Goal: Task Accomplishment & Management: Use online tool/utility

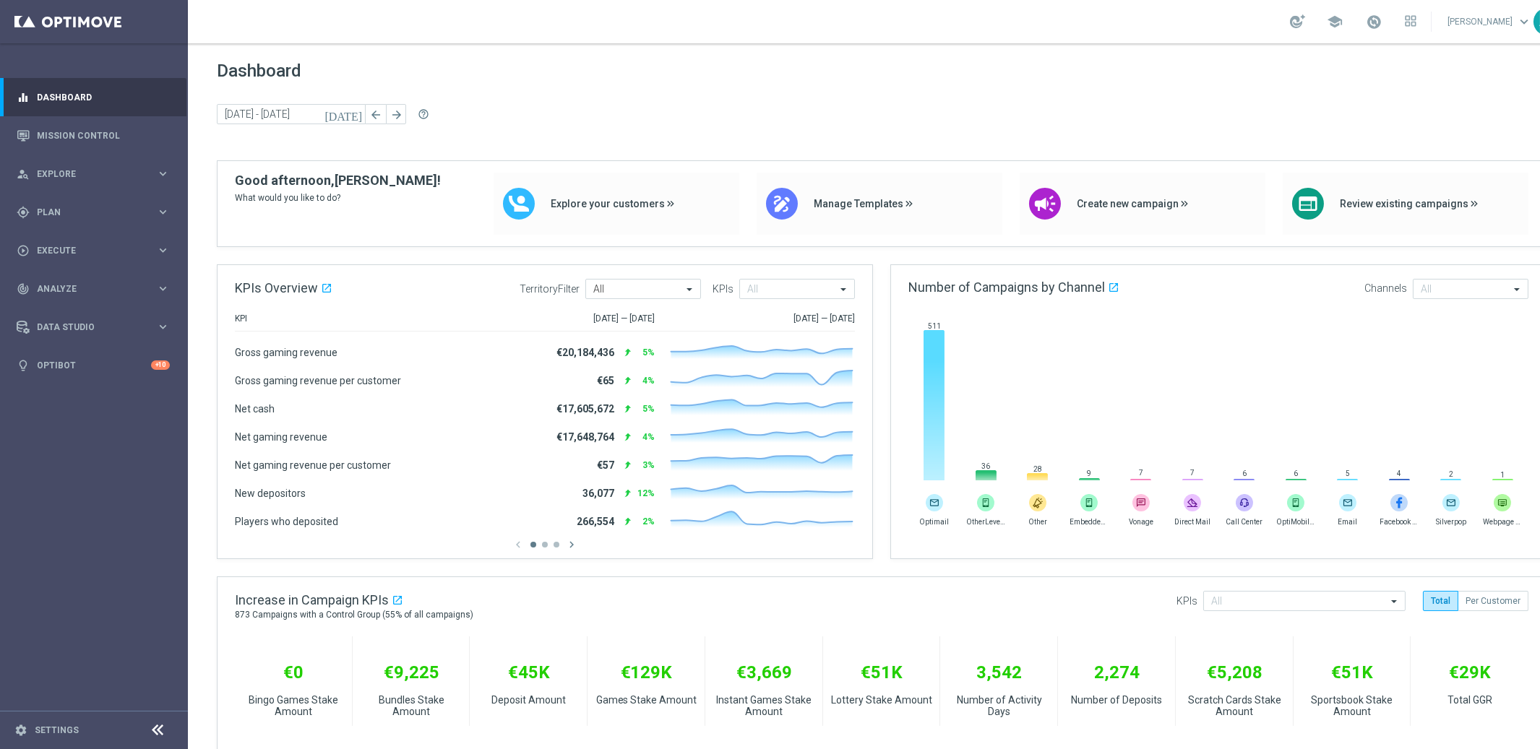
click at [61, 215] on span "Plan" at bounding box center [96, 212] width 119 height 9
click at [54, 285] on span "Templates" at bounding box center [89, 285] width 103 height 9
click at [66, 306] on link "Optimail" at bounding box center [97, 307] width 105 height 12
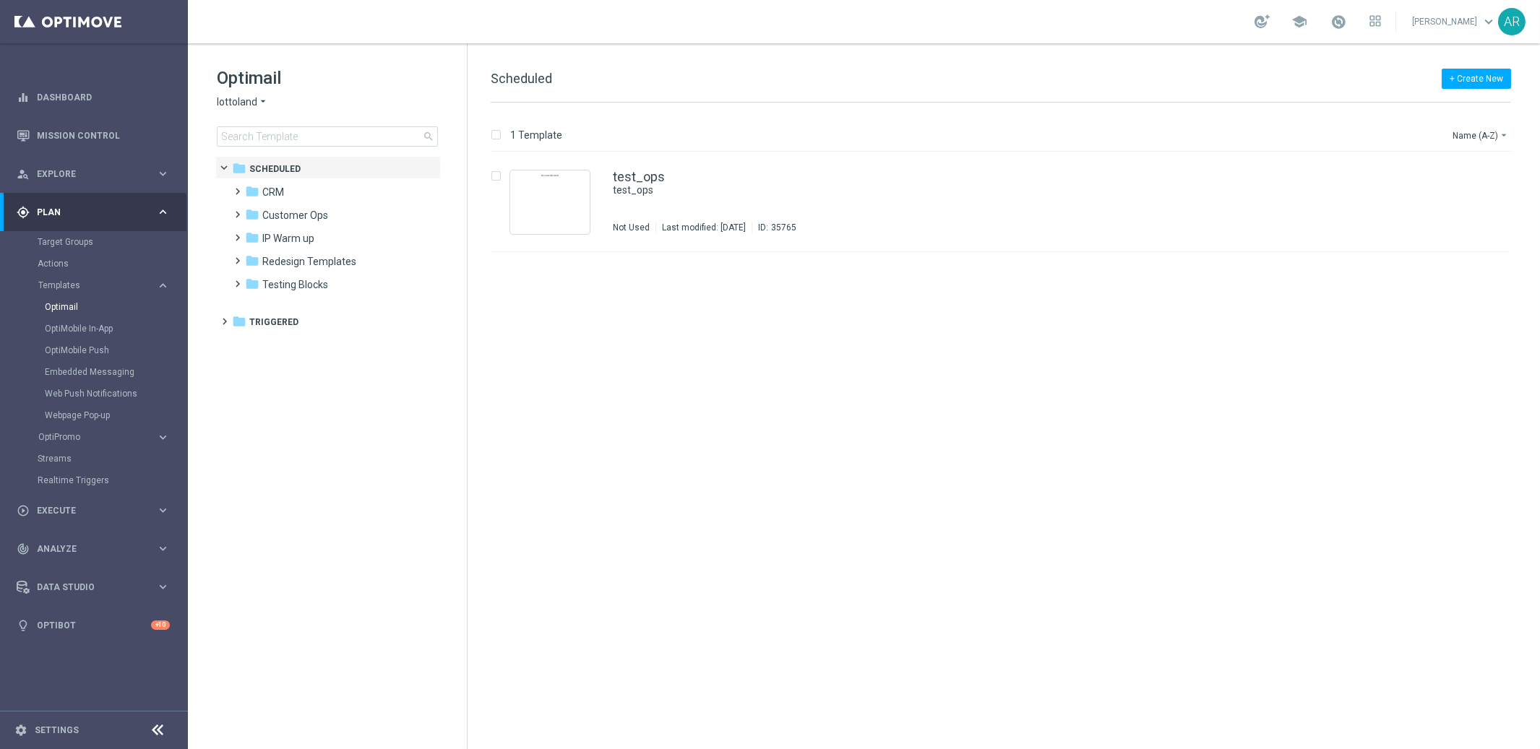
click at [249, 99] on span "lottoland" at bounding box center [237, 102] width 40 height 14
click at [198, 123] on div "Optimail lottoland arrow_drop_down × lottoland lottoland [GEOGRAPHIC_DATA] Sort…" at bounding box center [327, 142] width 279 height 199
click at [238, 188] on span at bounding box center [235, 185] width 7 height 6
click at [253, 234] on span at bounding box center [249, 231] width 7 height 6
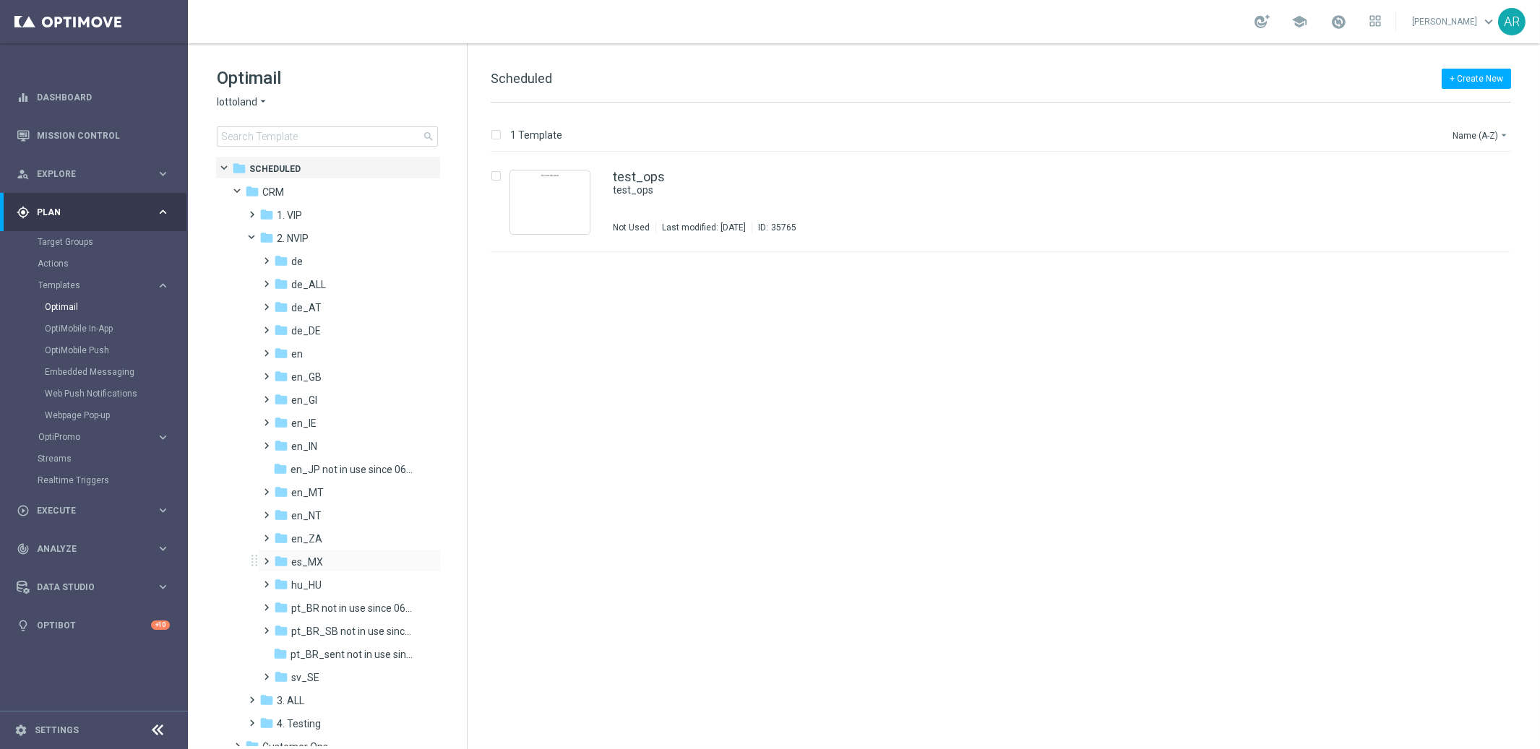
click at [267, 558] on span at bounding box center [264, 555] width 7 height 6
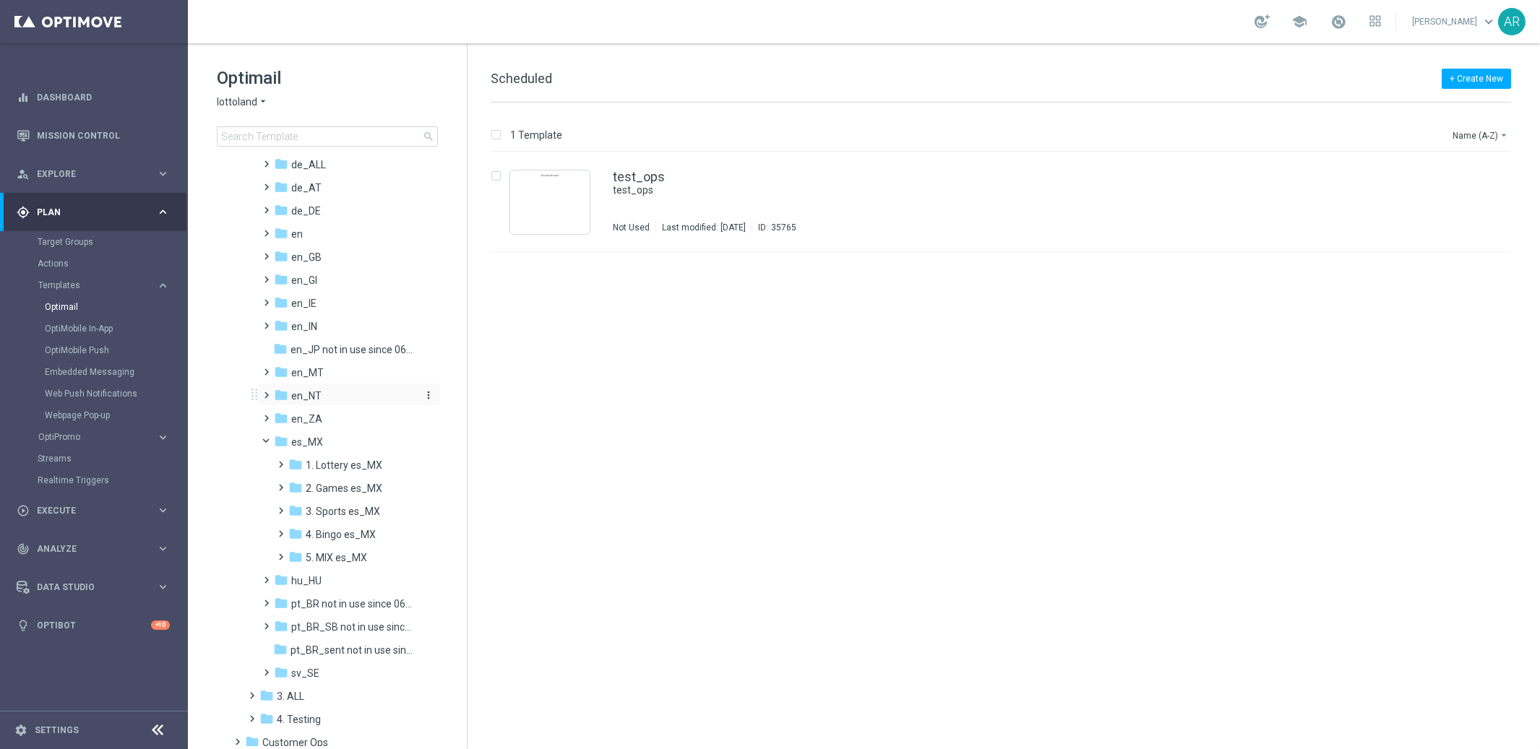
scroll to position [132, 0]
click at [280, 449] on span at bounding box center [278, 446] width 7 height 6
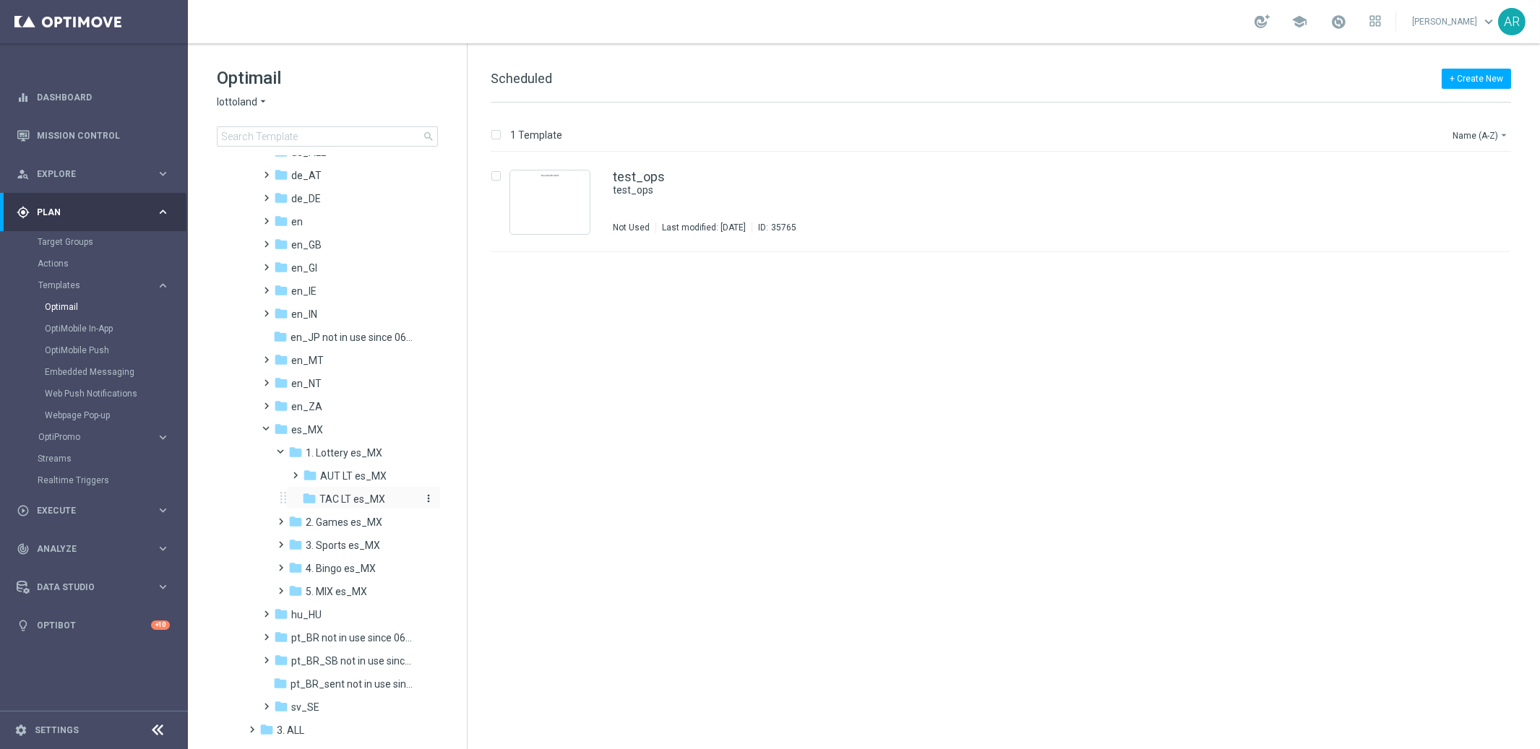
click at [349, 496] on span "TAC LT es_MX" at bounding box center [352, 499] width 66 height 13
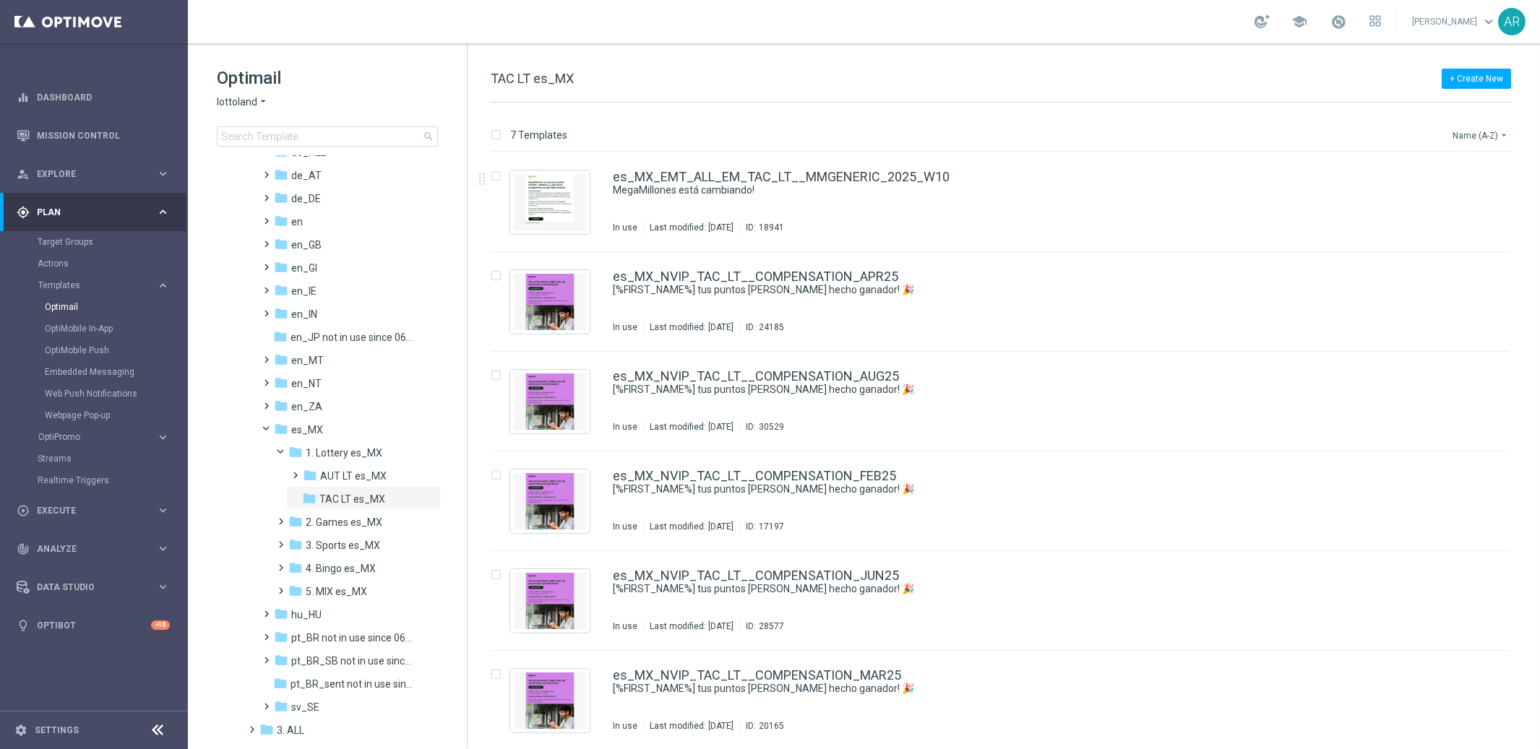
click at [1474, 133] on button "Name (A-Z) arrow_drop_down" at bounding box center [1481, 134] width 60 height 17
click at [1478, 195] on span "Date Modified (Newest)" at bounding box center [1455, 199] width 97 height 10
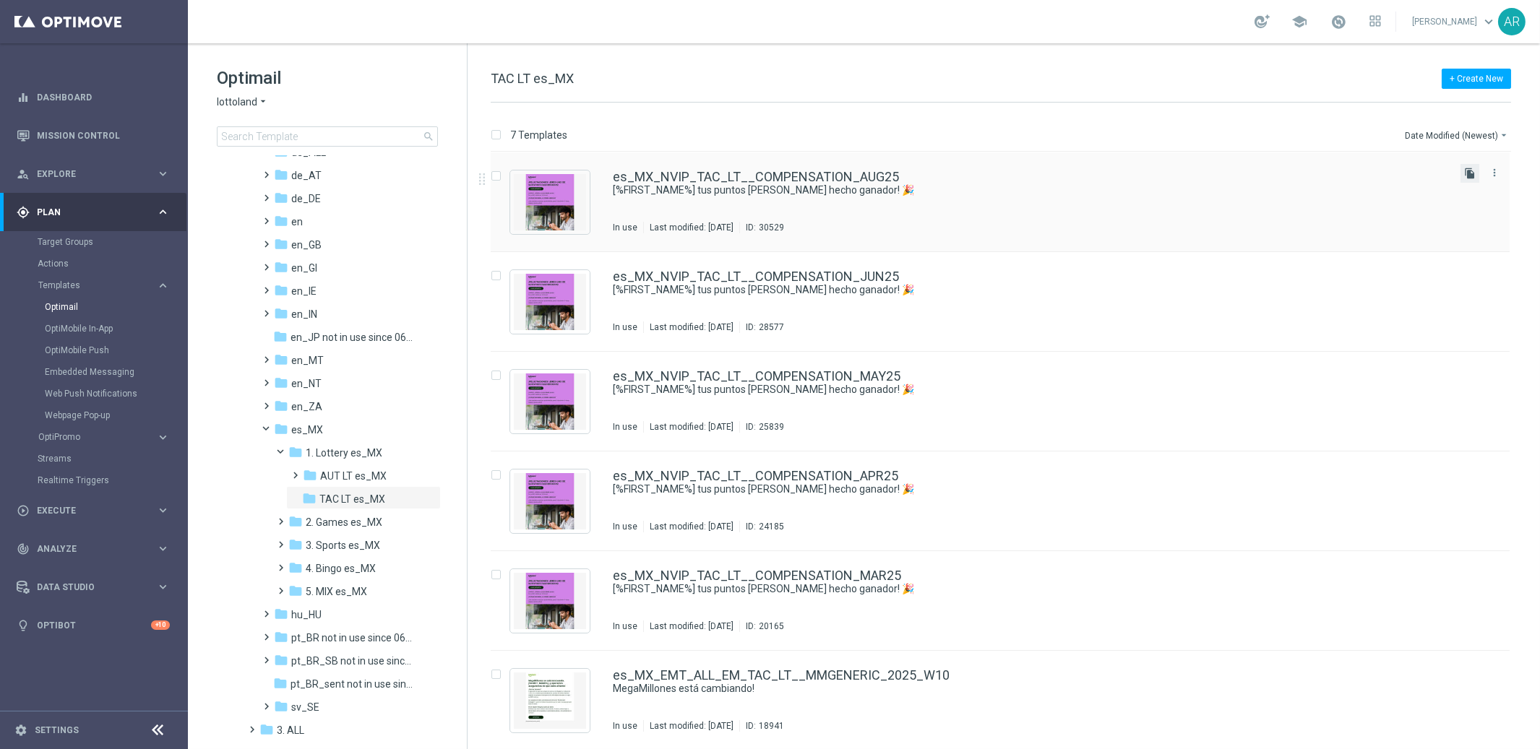
click at [1469, 176] on icon "file_copy" at bounding box center [1470, 174] width 12 height 12
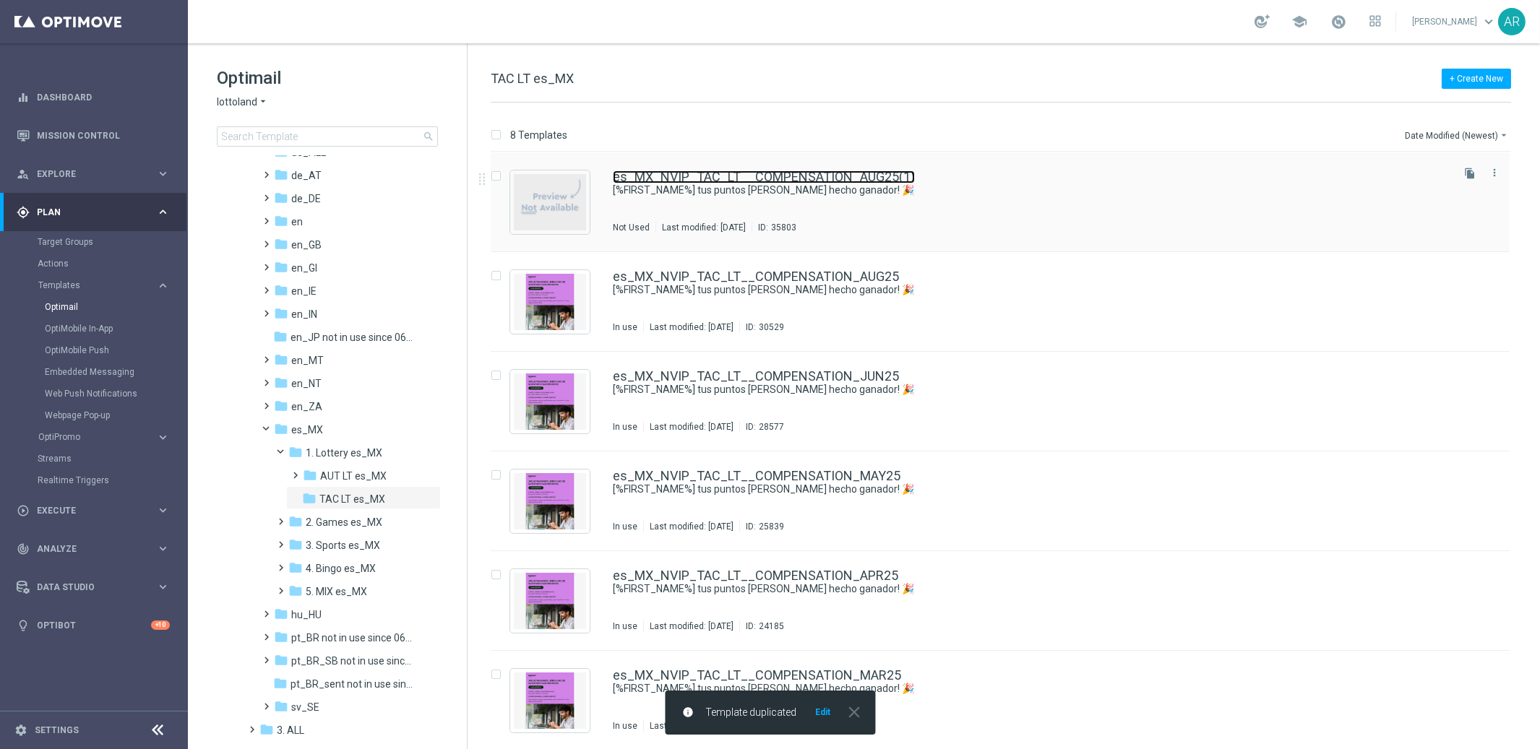
click at [777, 175] on link "es_MX_NVIP_TAC_LT__COMPENSATION_AUG25(1)" at bounding box center [764, 177] width 302 height 13
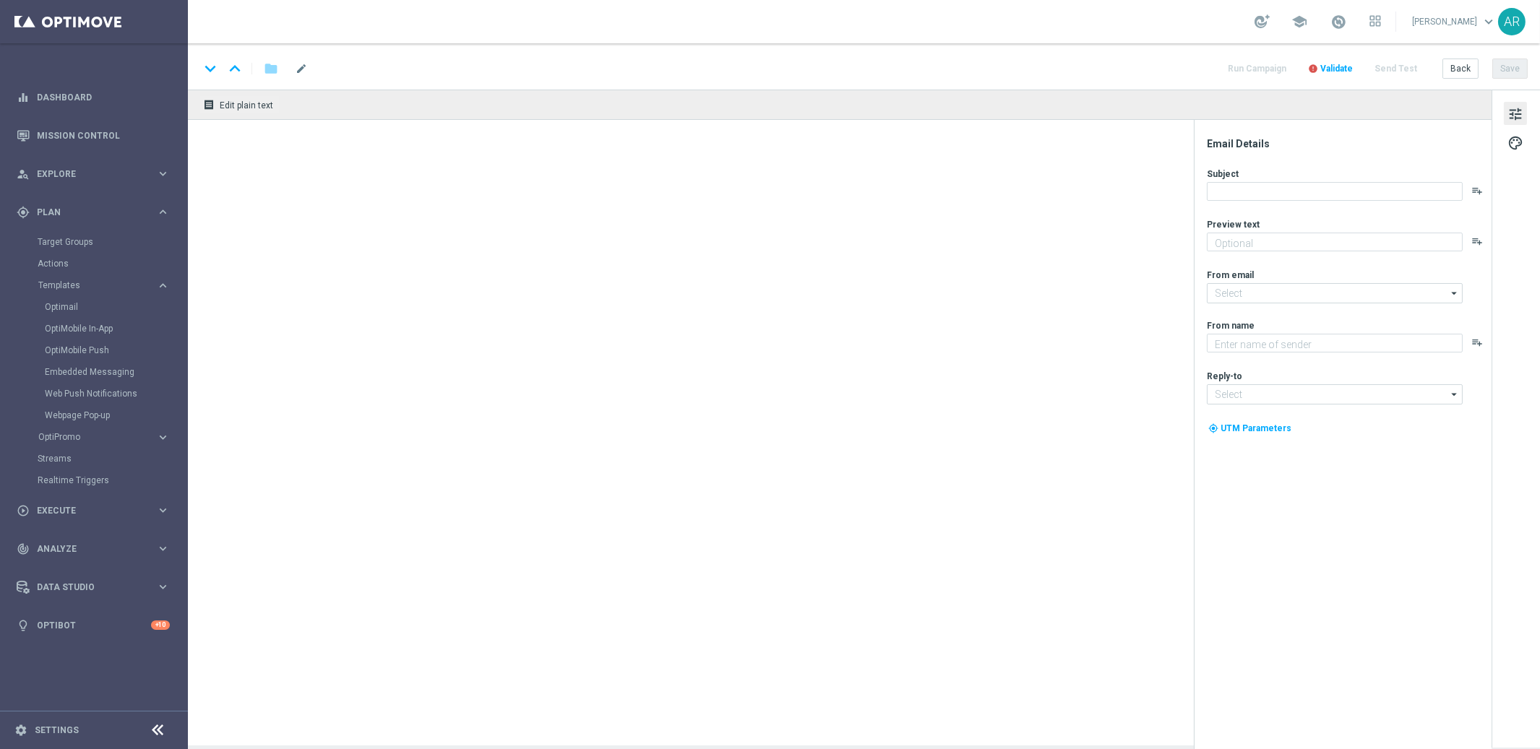
type textarea "Canjea tus 35.431 puntos ahora y consigue 2 apuestas GRATIS para la lotería Ken…"
type textarea "Lottoland"
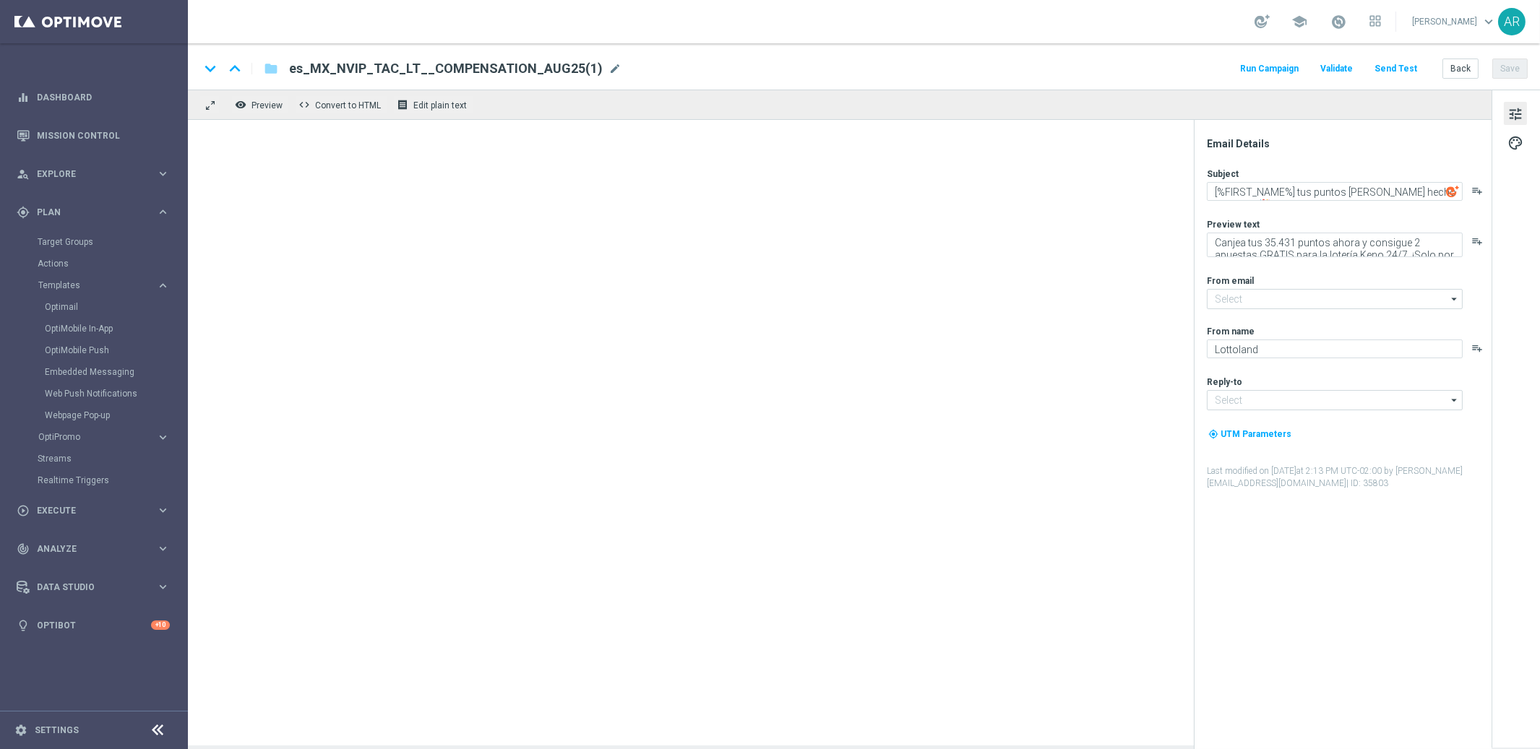
type input "[EMAIL_ADDRESS][DOMAIN_NAME]"
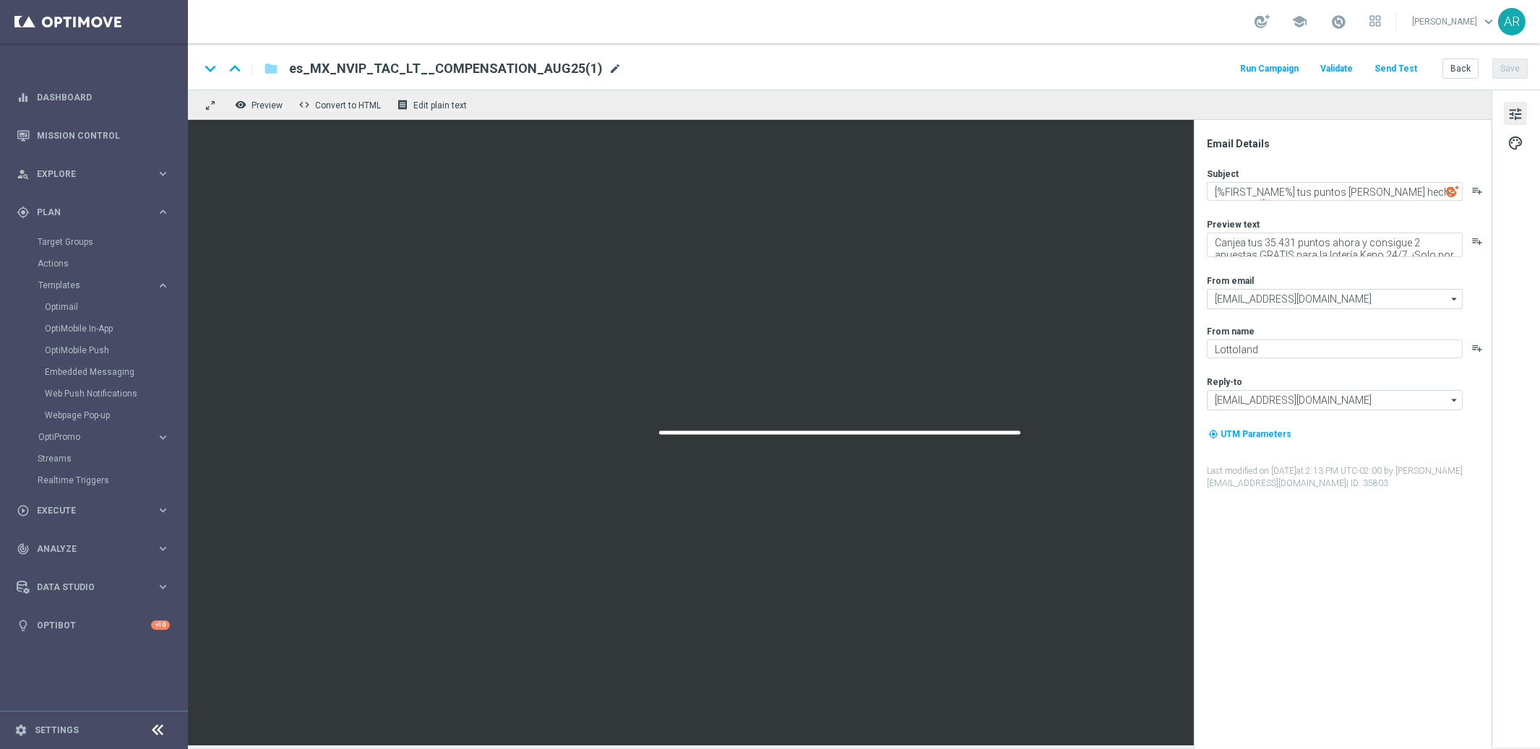
click at [608, 66] on span "mode_edit" at bounding box center [614, 68] width 13 height 13
click at [562, 67] on input "es_MX_NVIP_TAC_LT__COMPENSATION_AUG25(1)" at bounding box center [468, 68] width 358 height 19
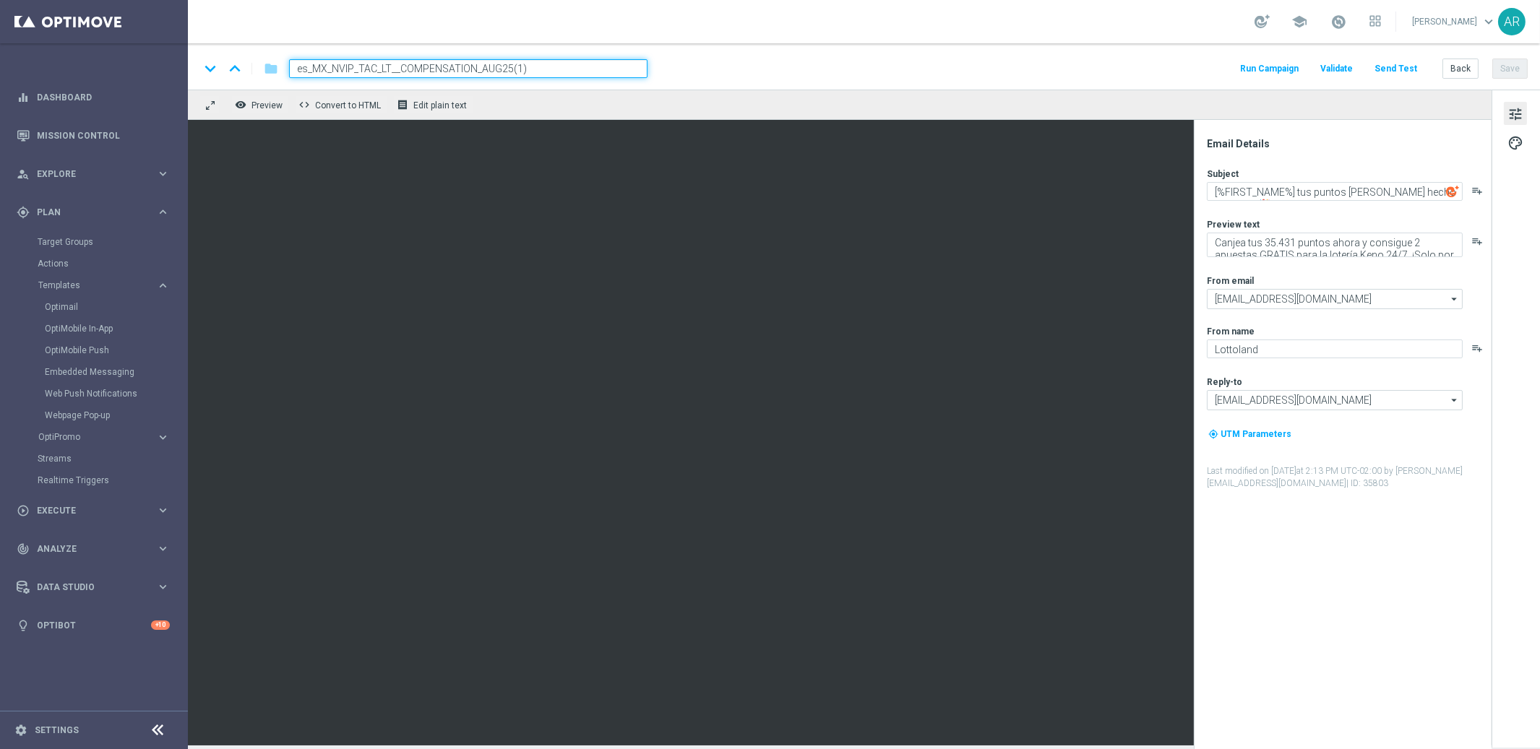
click at [562, 67] on input "es_MX_NVIP_TAC_LT__COMPENSATION_AUG25(1)" at bounding box center [468, 68] width 358 height 19
paste input "_INDEPENDENCIADIA__ALL_EMA_TAC_GM"
type input "es_MX__INDEPENDENCIADIA__ALL_EMA_TAC_GM"
click at [745, 71] on div "keyboard_arrow_down keyboard_arrow_up folder es_MX__INDEPENDENCIADIA__ALL_EMA_T…" at bounding box center [863, 68] width 1328 height 19
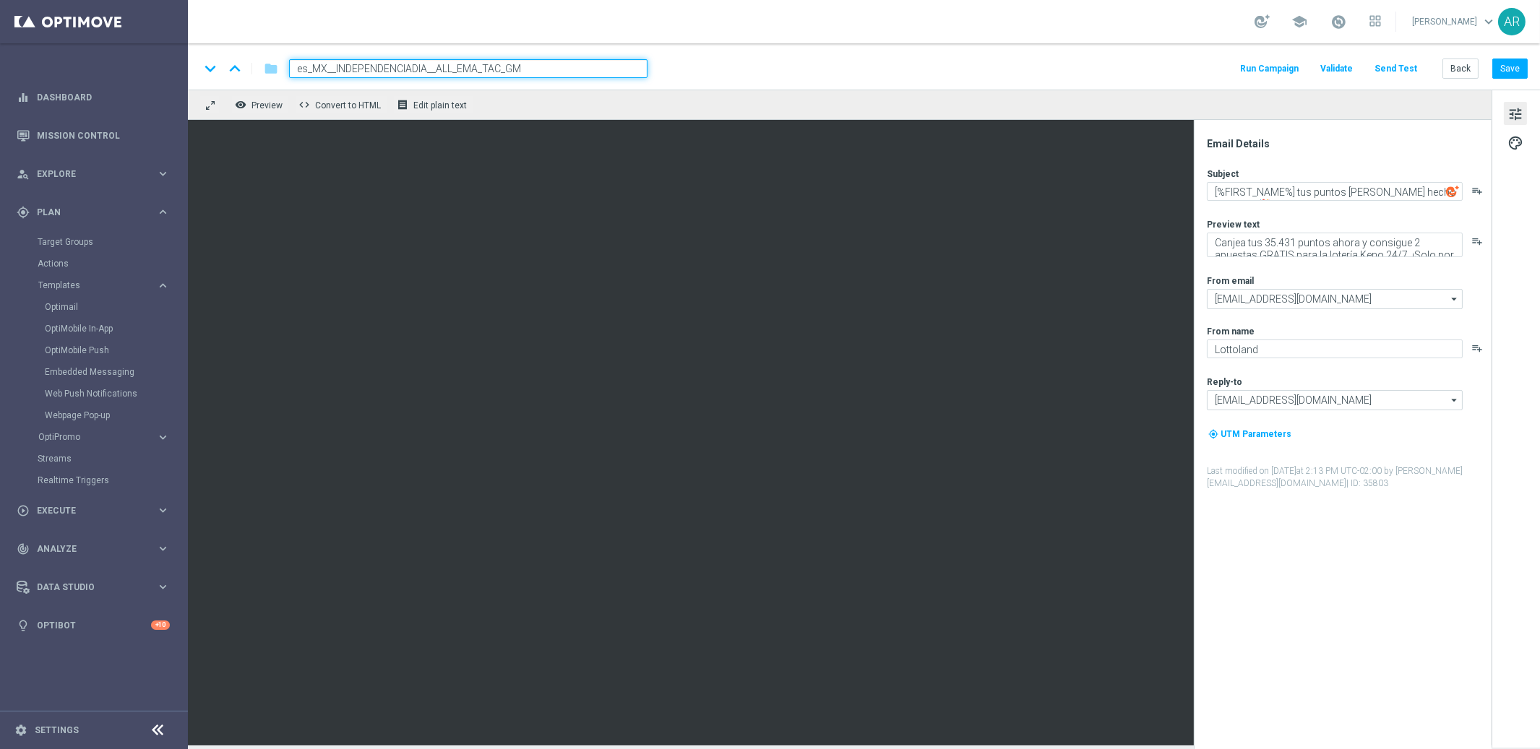
click at [665, 80] on div "keyboard_arrow_down keyboard_arrow_up folder es_MX__INDEPENDENCIADIA__ALL_EMA_T…" at bounding box center [864, 66] width 1352 height 46
click at [611, 67] on input "es_MX__INDEPENDENCIADIA__ALL_EMA_TAC_GM" at bounding box center [468, 68] width 358 height 19
click at [695, 69] on div "keyboard_arrow_down keyboard_arrow_up folder es_MX__INDEPENDENCIADIA__ALL_EMA_T…" at bounding box center [863, 68] width 1328 height 19
click at [1517, 113] on span "tune" at bounding box center [1515, 114] width 16 height 19
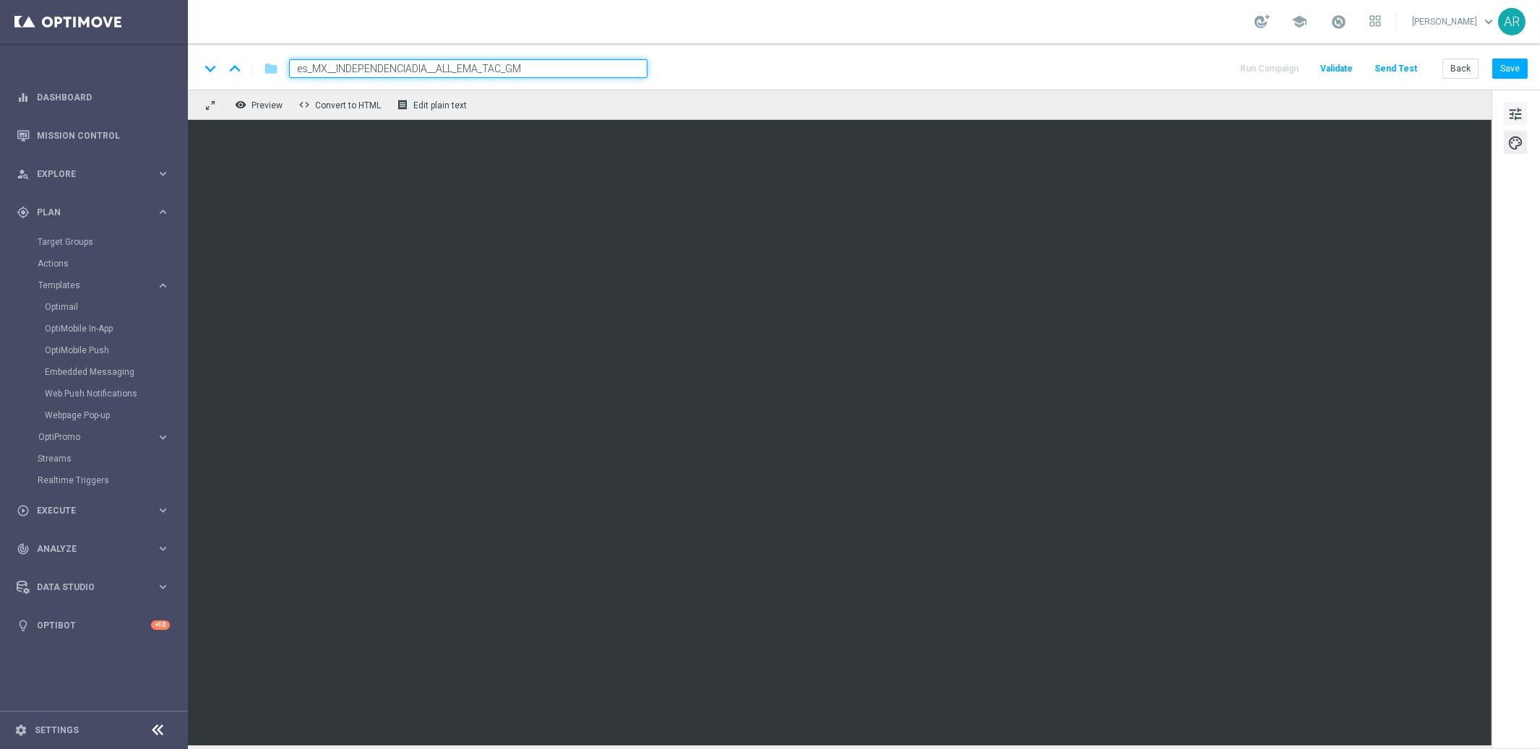
click at [1513, 111] on span "tune" at bounding box center [1515, 114] width 16 height 19
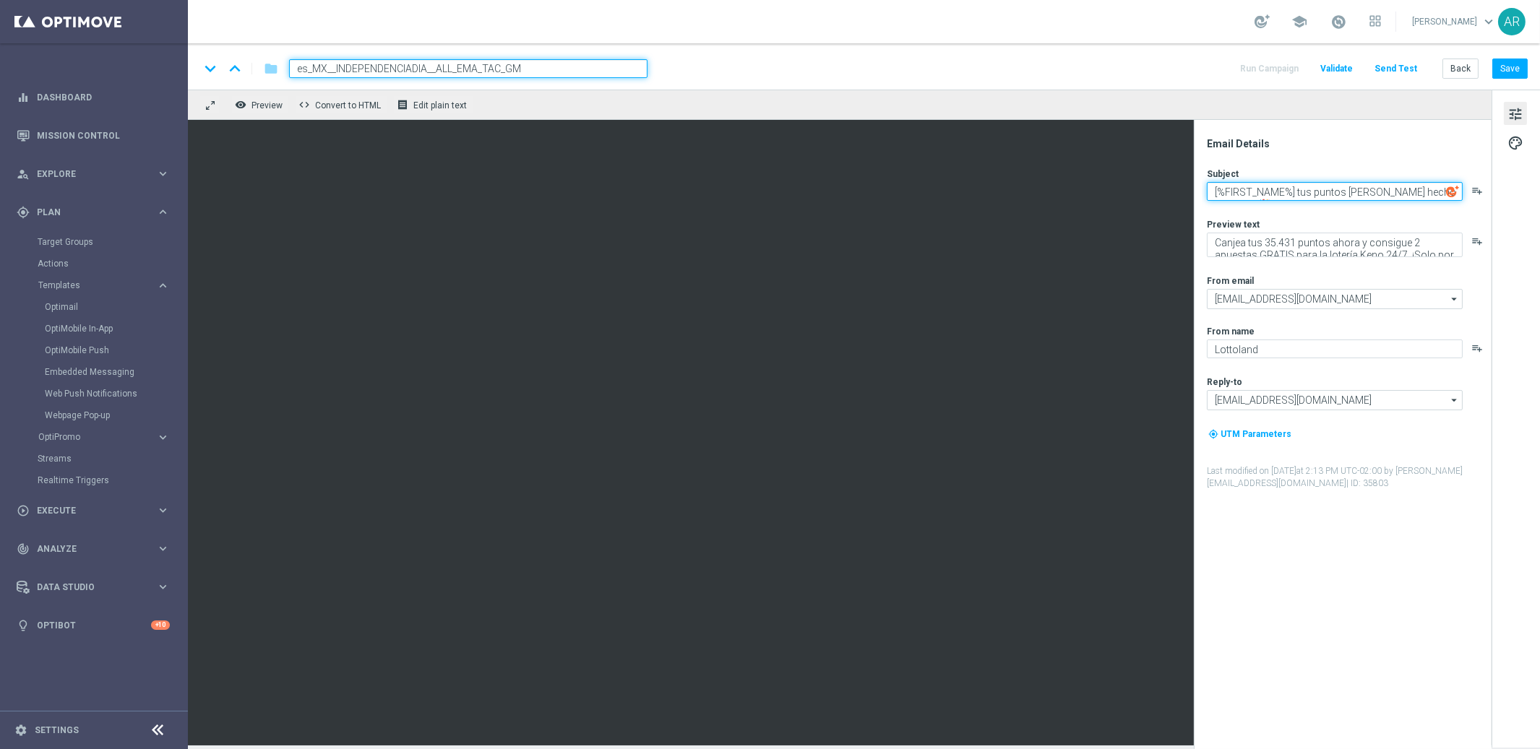
click at [1297, 188] on textarea "[%FIRST_NAME%] tus puntos [PERSON_NAME] hecho ganador! 🎉" at bounding box center [1335, 191] width 256 height 19
paste textarea "¡Feliz [DATE], [GEOGRAPHIC_DATA]!"
type textarea "[%FIRST_NAME%] ¡Feliz [DATE], [GEOGRAPHIC_DATA]!"
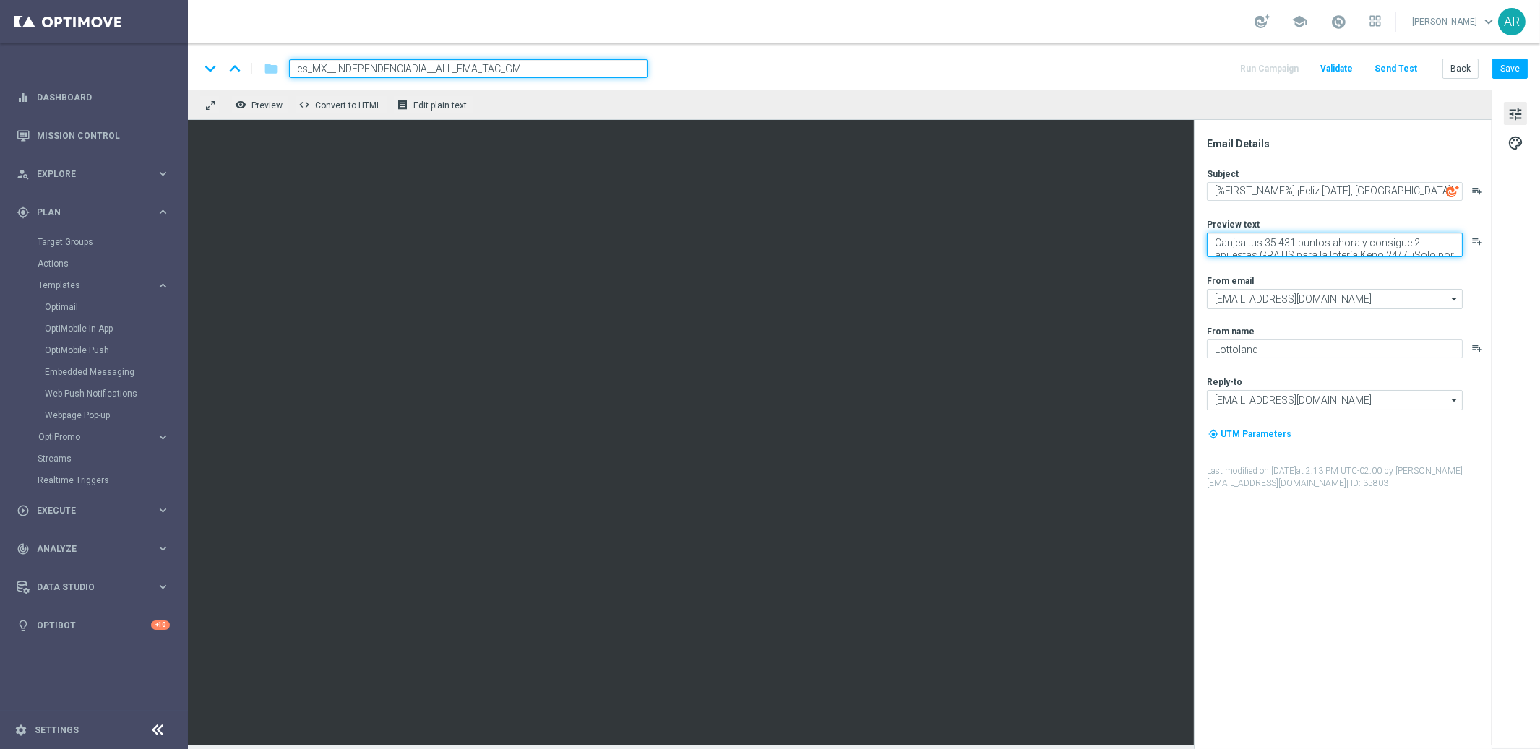
click at [1249, 242] on textarea "Canjea tus 35.431 puntos ahora y consigue 2 apuestas GRATIS para la lotería Ken…" at bounding box center [1335, 245] width 256 height 25
paste textarea "Hoy celebramos la libertad… ¡y tus sueños de grandeza!"
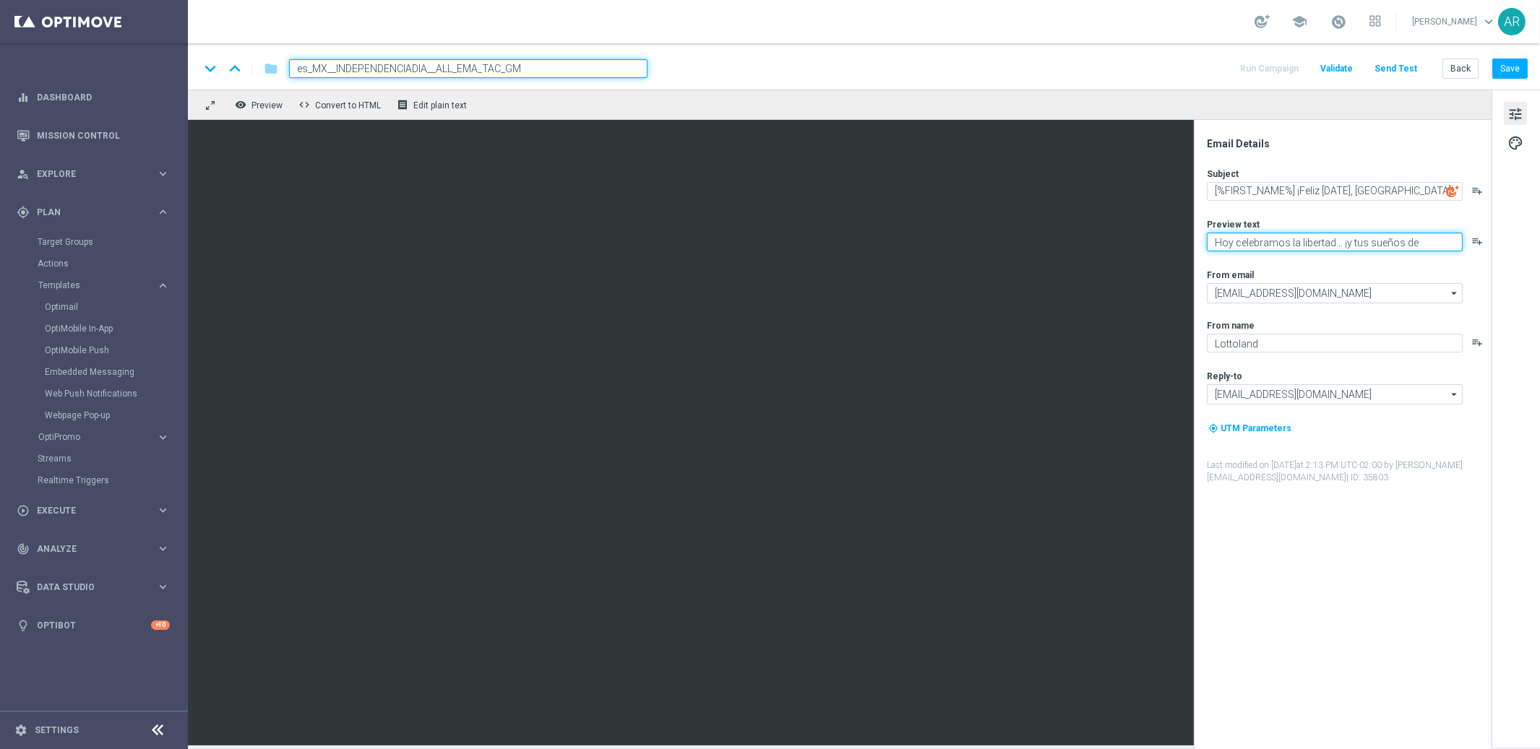
type textarea "Hoy celebramos la libertad… ¡y tus sueños de grandeza!"
click at [1277, 266] on div "Subject [%FIRST_NAME%] ¡Feliz [DATE], [GEOGRAPHIC_DATA]! playlist_add Preview t…" at bounding box center [1348, 326] width 283 height 316
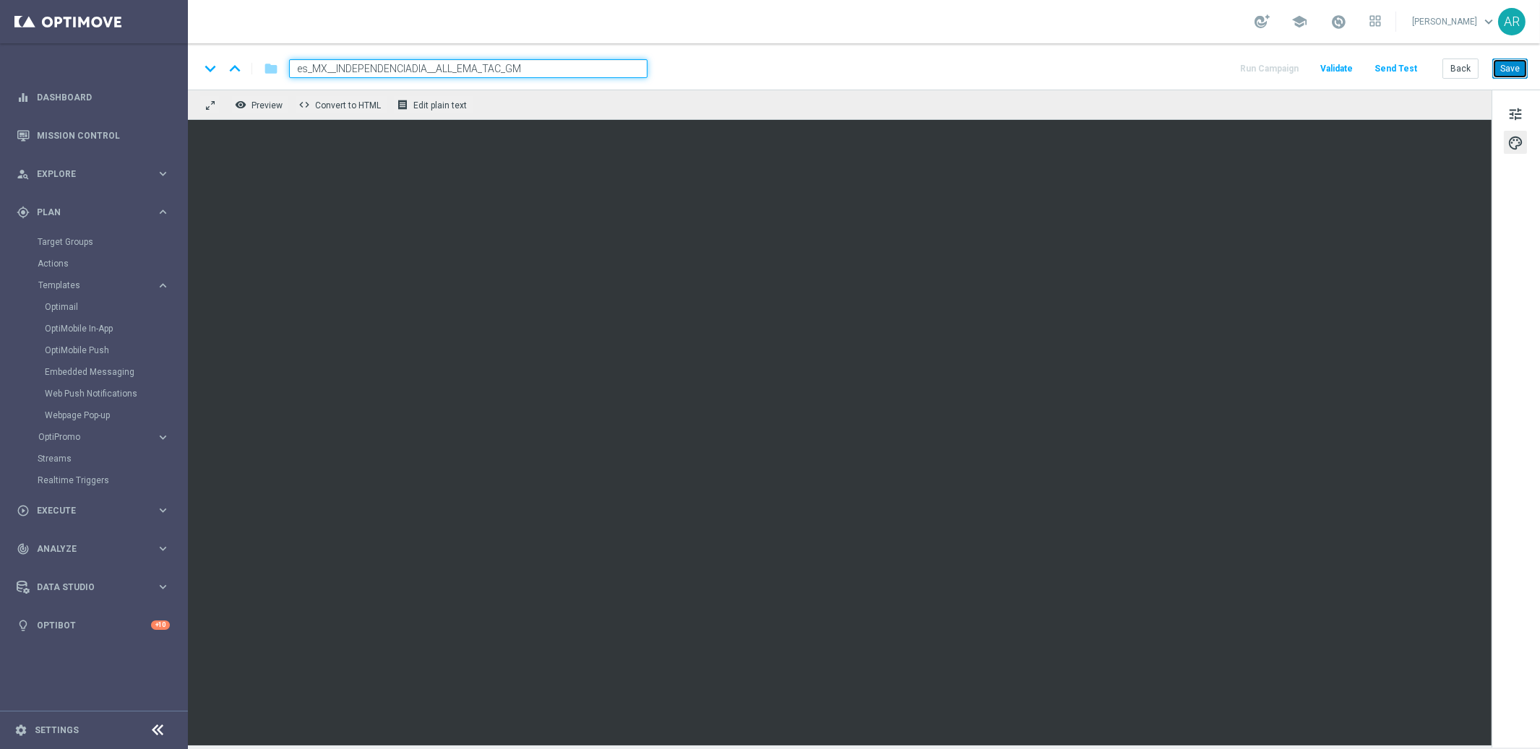
click at [1513, 67] on button "Save" at bounding box center [1509, 69] width 35 height 20
click at [1519, 73] on button "Save" at bounding box center [1509, 69] width 35 height 20
click at [64, 509] on span "Execute" at bounding box center [96, 510] width 119 height 9
click at [87, 277] on link "Campaign Builder" at bounding box center [94, 281] width 113 height 12
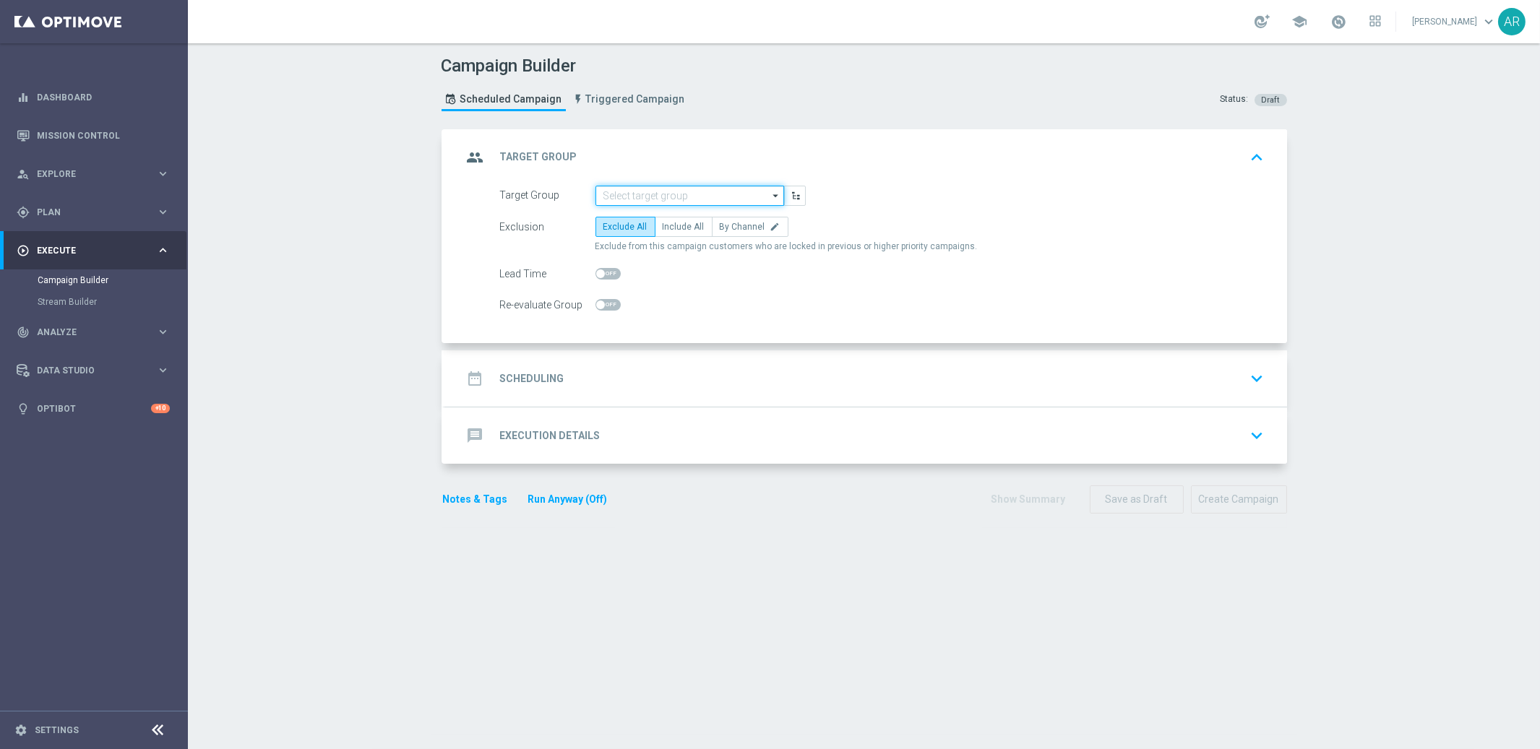
click at [645, 199] on input at bounding box center [689, 196] width 189 height 20
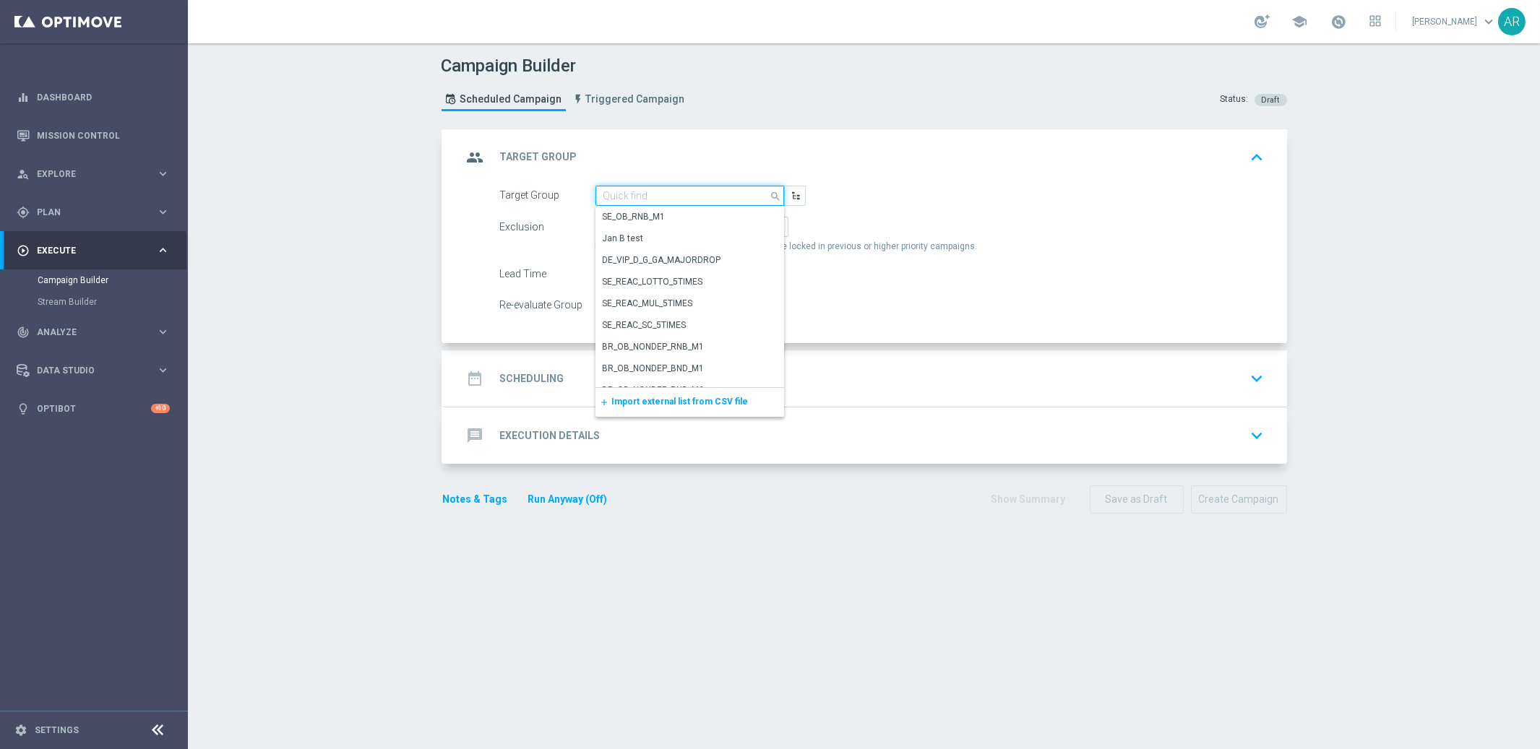
paste input "es_MX__INDEPENDENCIADIA__ALL_EMA_TAC_GM"
type input "es_MX__INDEPENDENCIADIA__ALL_EMA_TAC_GM"
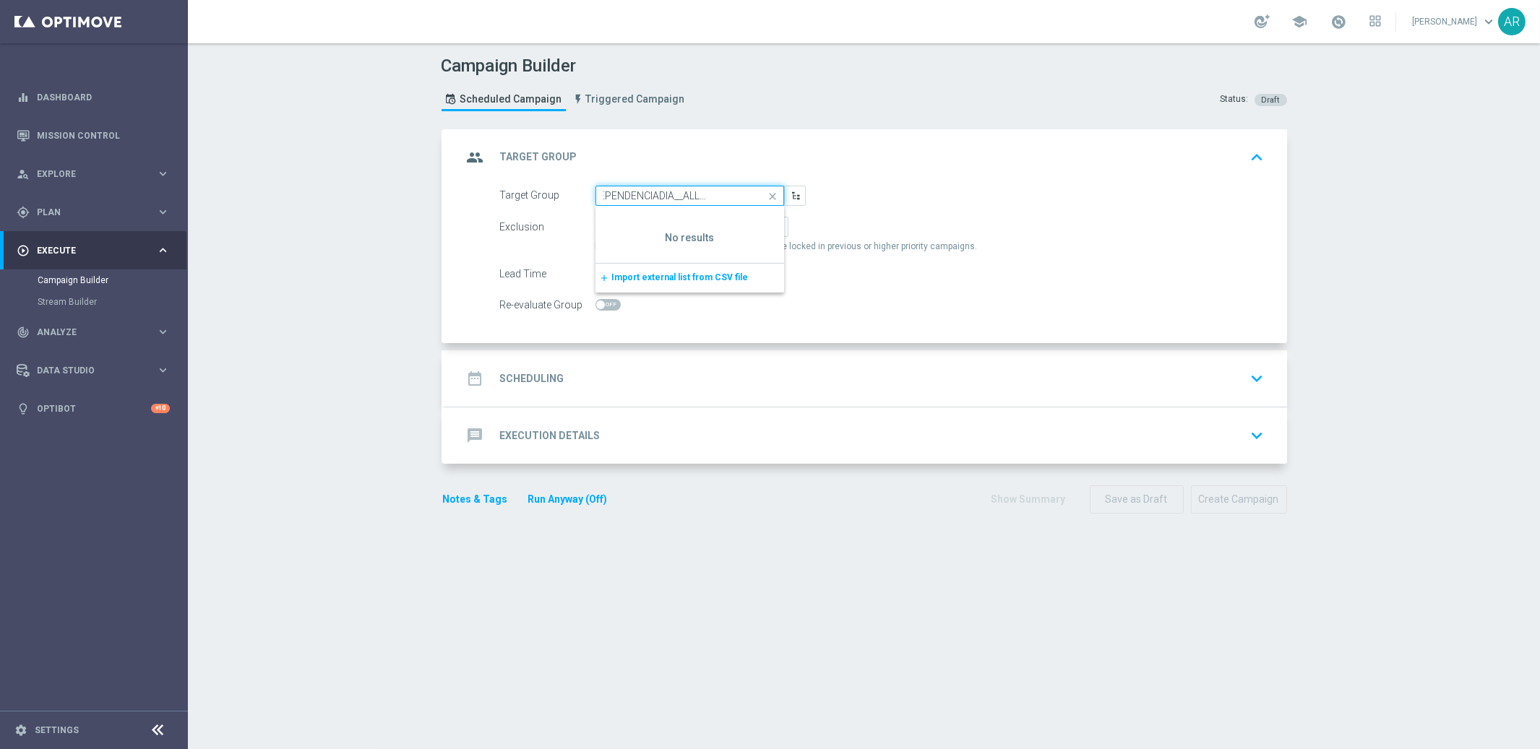
click at [650, 192] on input "es_MX__INDEPENDENCIADIA__ALL_EMA_TAC_GM" at bounding box center [689, 196] width 189 height 20
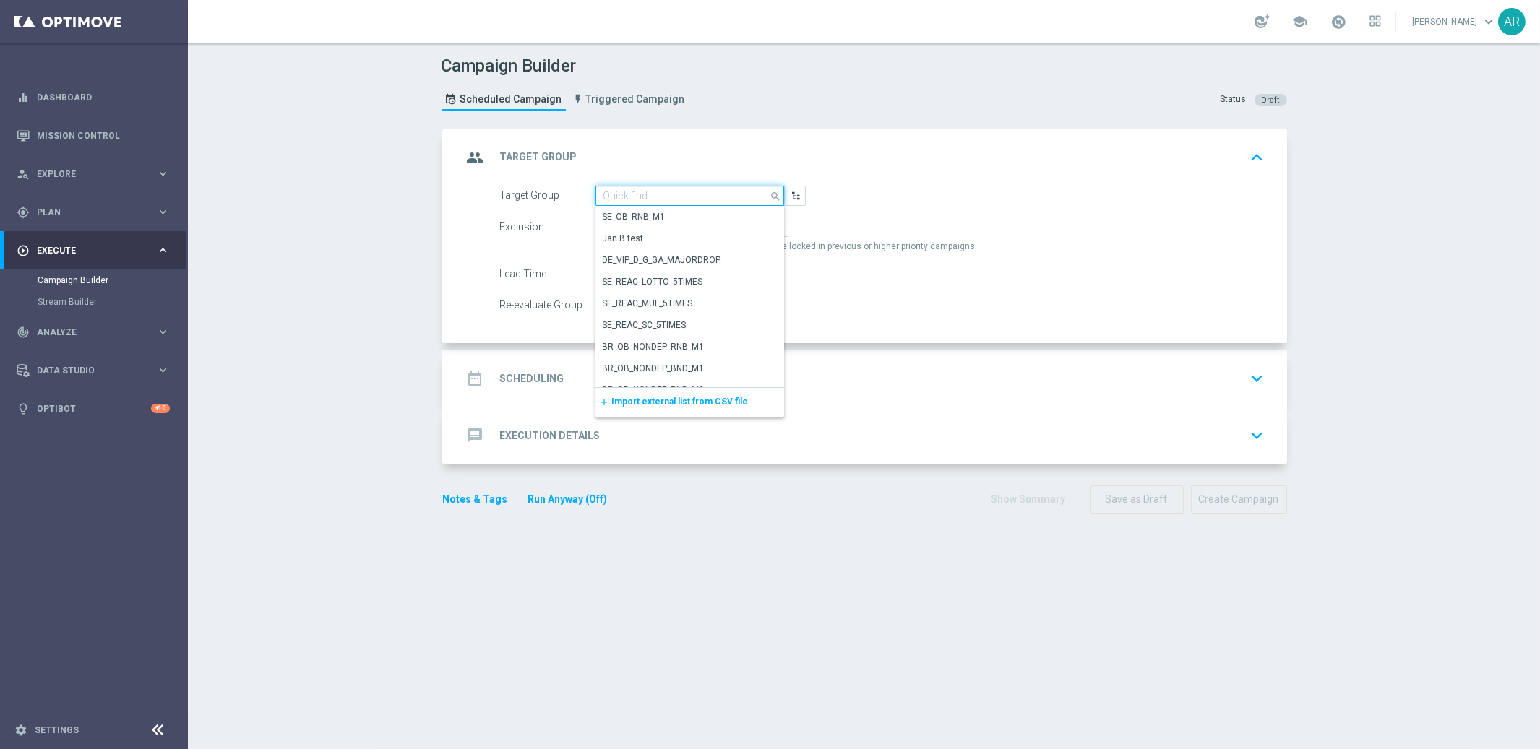
scroll to position [0, 0]
paste input "MX_TACTICAL_ALL"
click at [644, 214] on div "MX_TACTICAL_ALL" at bounding box center [640, 217] width 74 height 13
type input "MX_TACTICAL_ALL"
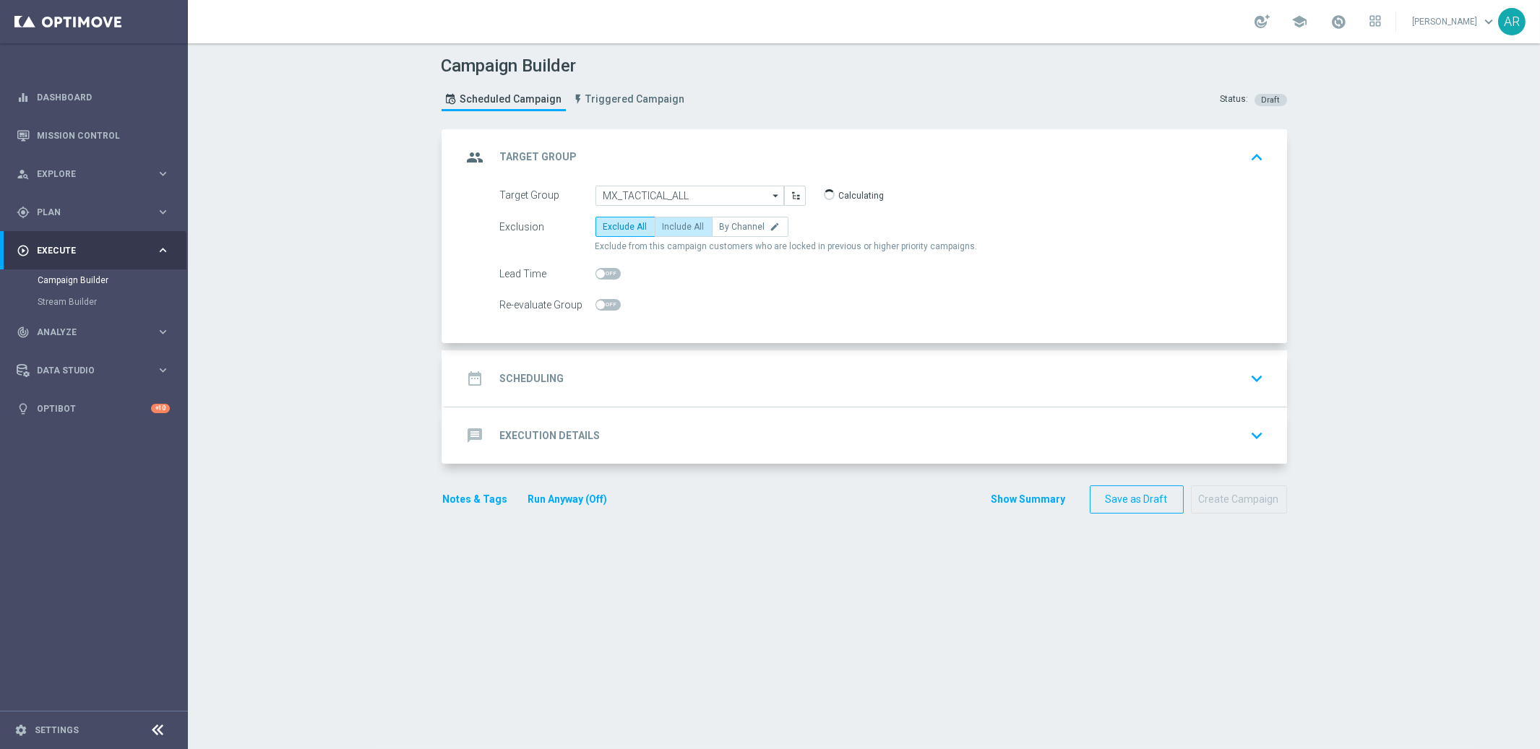
click at [678, 230] on span "Include All" at bounding box center [684, 227] width 42 height 10
click at [672, 230] on input "Include All" at bounding box center [667, 229] width 9 height 9
radio input "true"
click at [574, 379] on div "date_range Scheduling keyboard_arrow_down" at bounding box center [865, 378] width 807 height 27
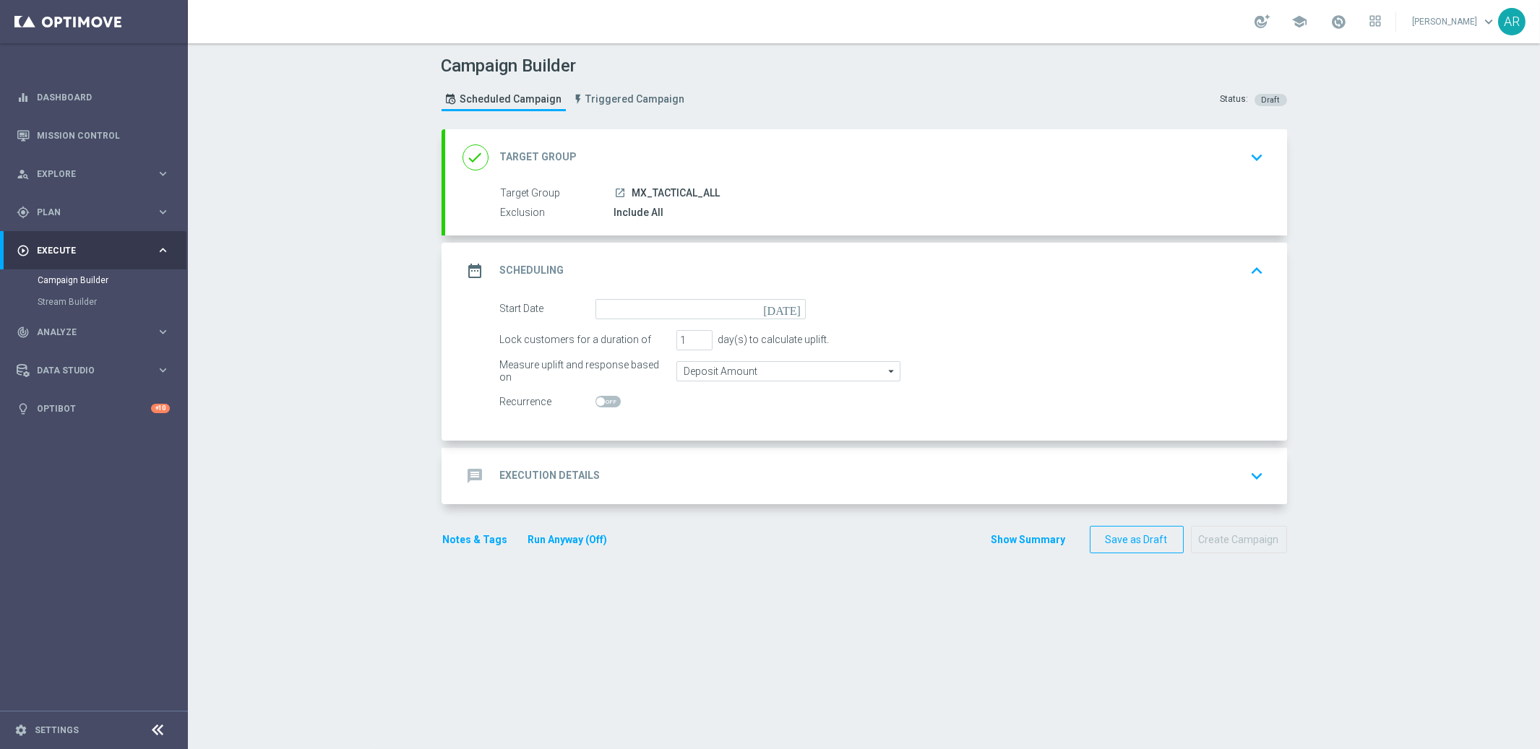
click at [795, 306] on icon "[DATE]" at bounding box center [784, 307] width 43 height 16
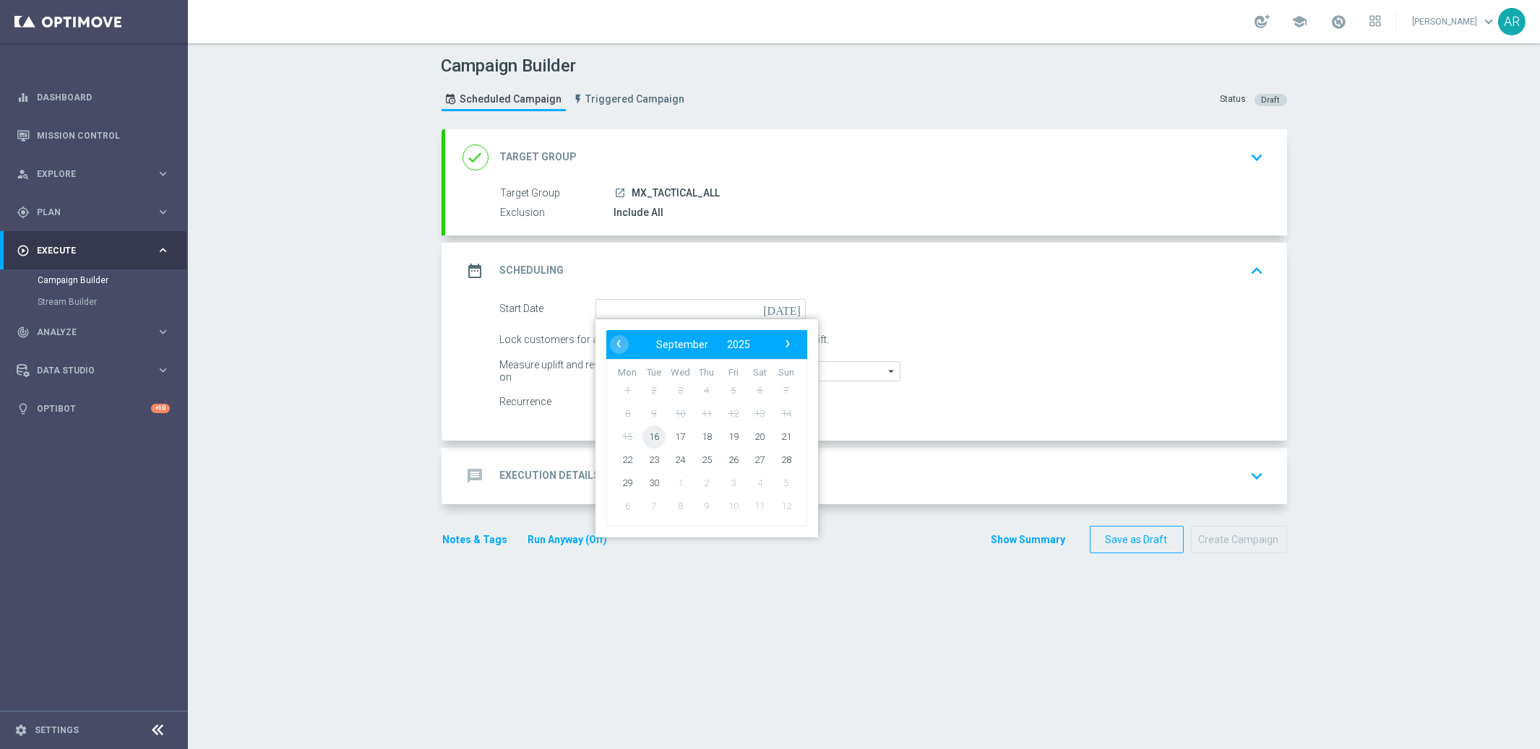
click at [655, 438] on span "16" at bounding box center [653, 436] width 23 height 23
type input "[DATE]"
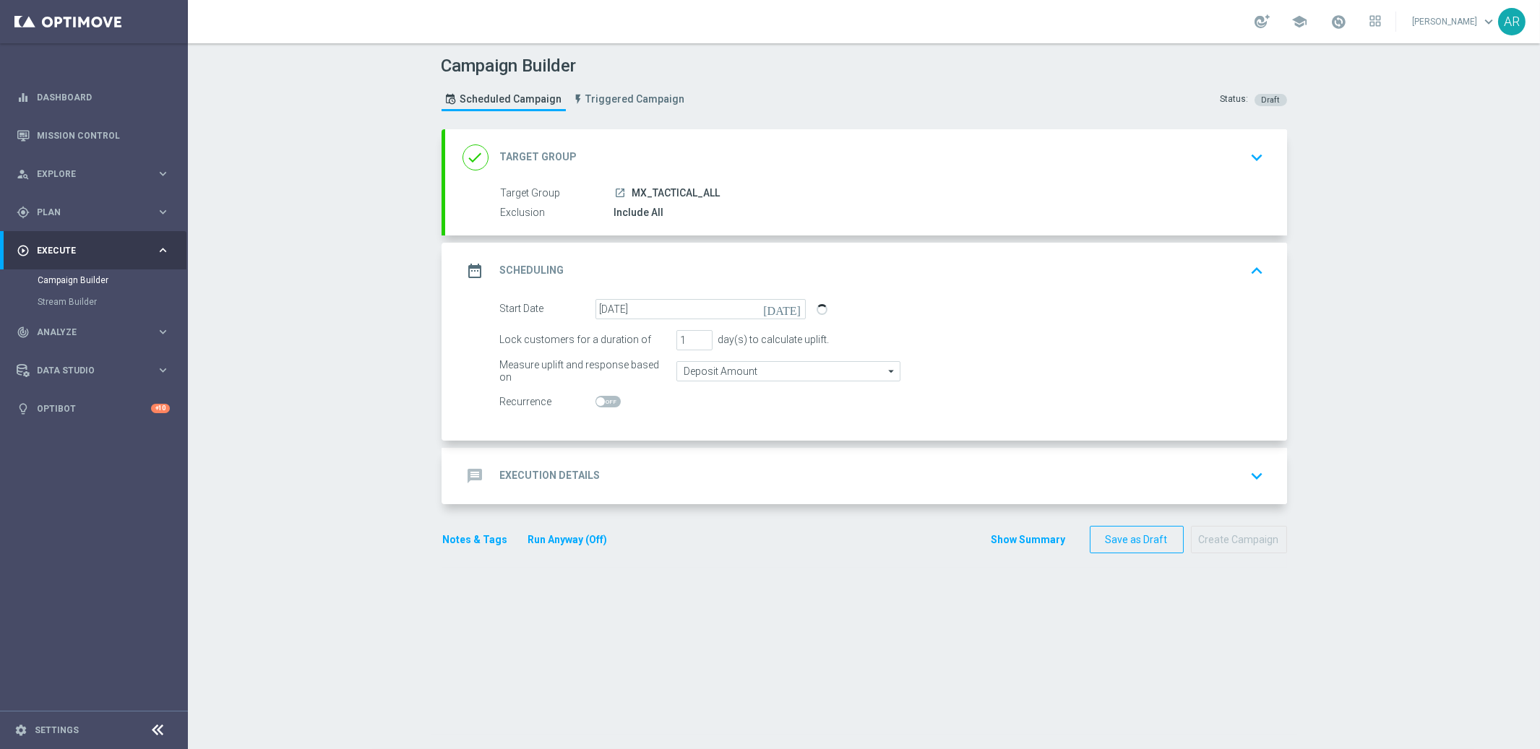
click at [587, 470] on h2 "Execution Details" at bounding box center [550, 476] width 100 height 14
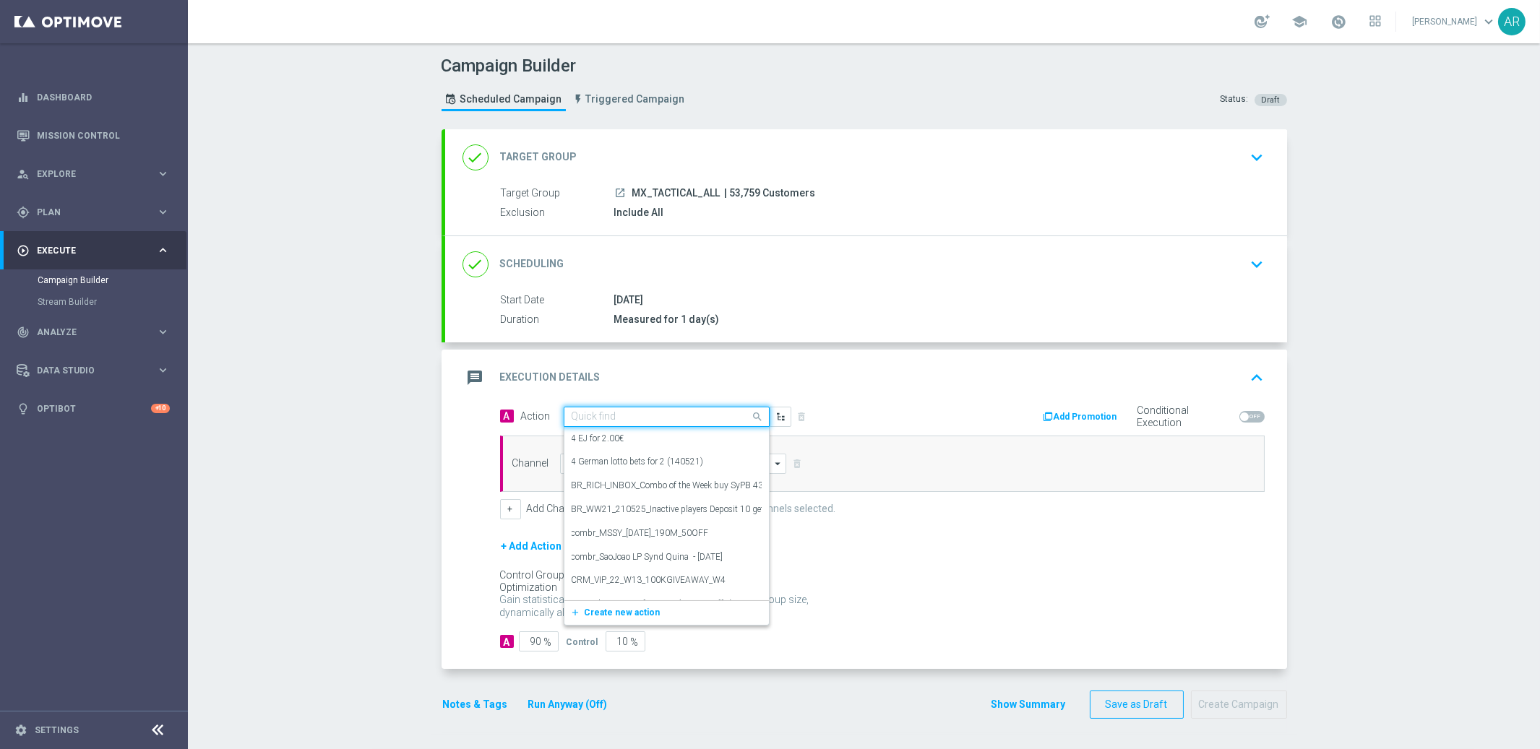
click at [615, 415] on input "text" at bounding box center [652, 417] width 161 height 12
paste input "es_MX__INDEPENDENCIADIA__ALL_EMA_TAC_GM"
type input "es_MX__INDEPENDENCIADIA__ALL_EMA_TAC_GM"
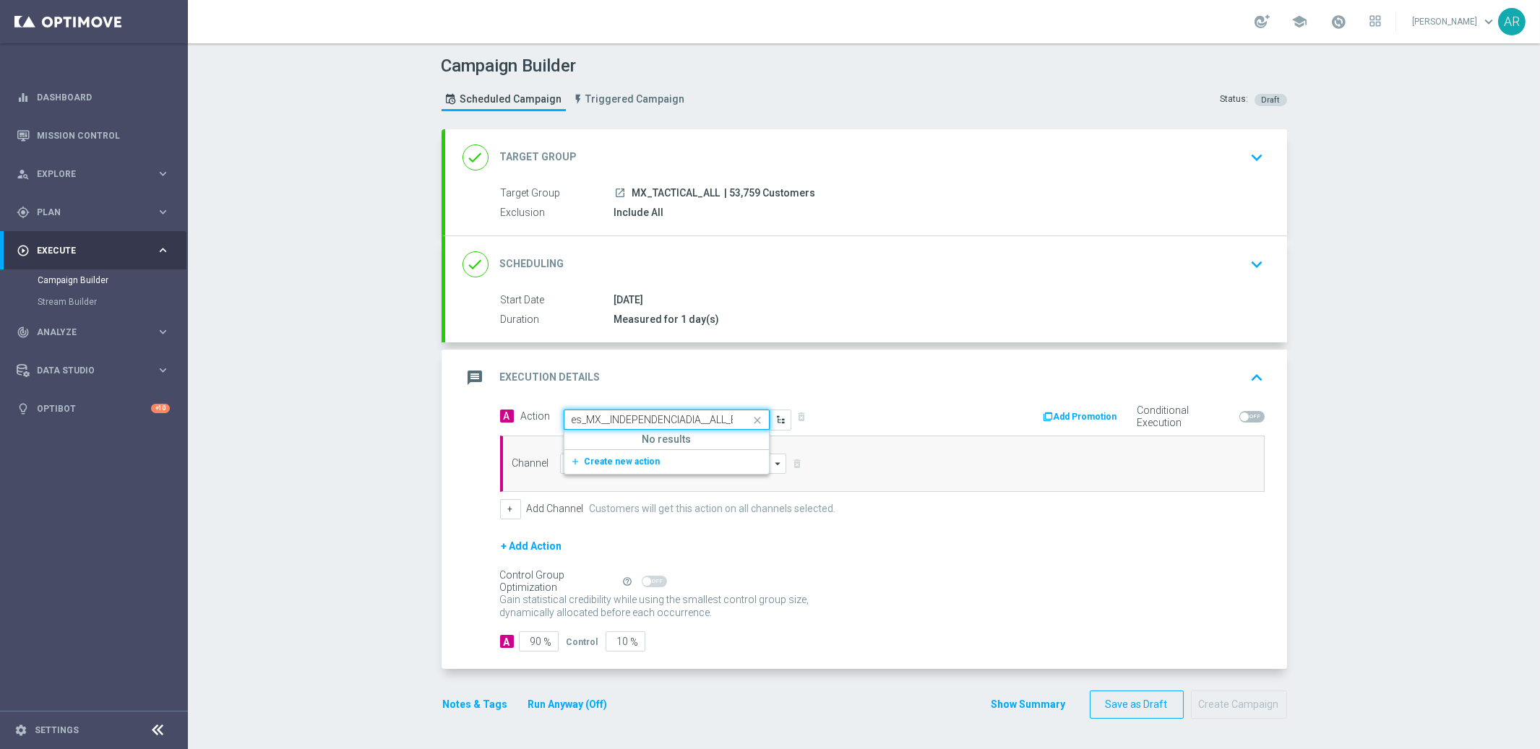
scroll to position [0, 63]
click at [609, 460] on span "Create new action" at bounding box center [623, 462] width 76 height 10
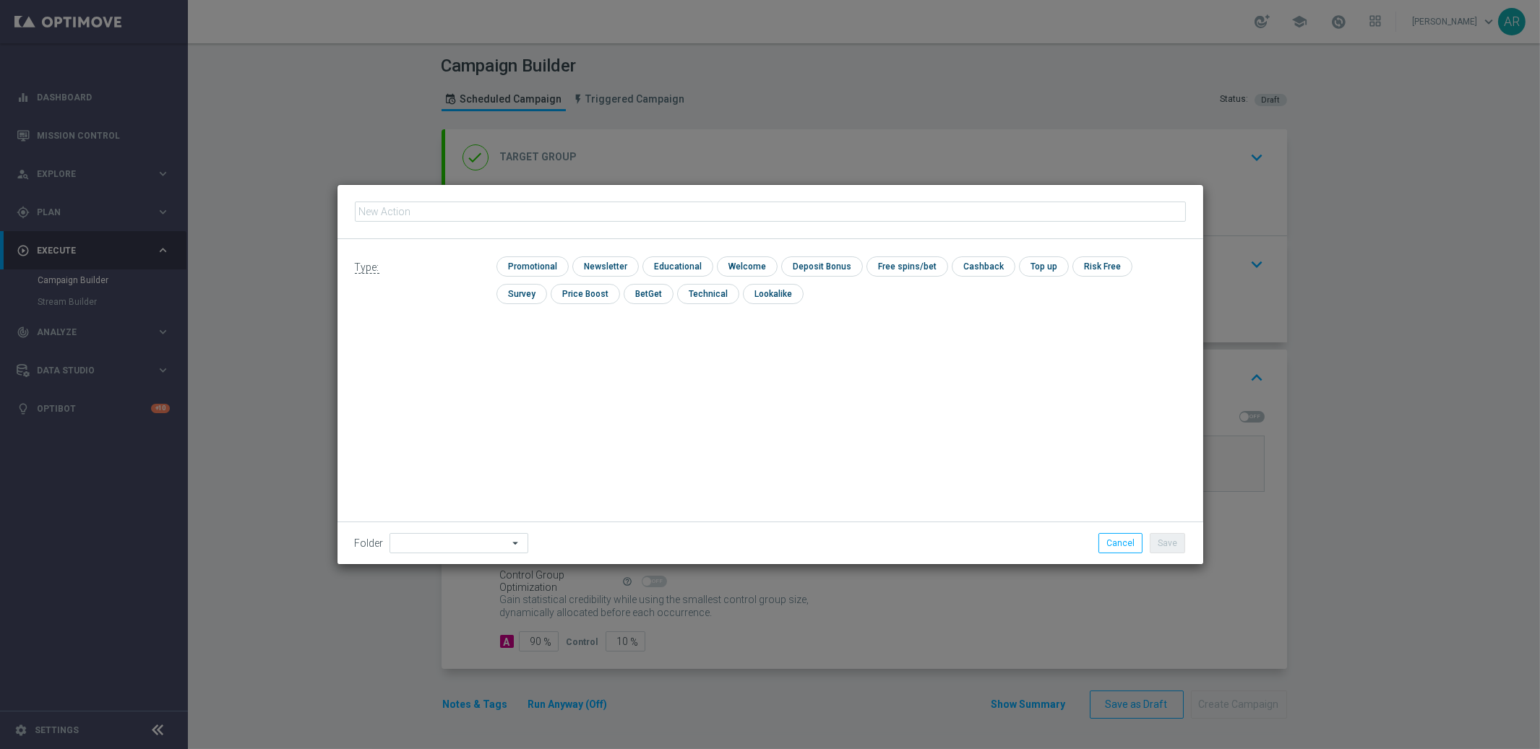
click at [615, 212] on input "text" at bounding box center [770, 212] width 831 height 20
type input "es_MX__INDEPENDENCIADIA__ALL_EMA_TAC_GM"
click at [538, 267] on input "checkbox" at bounding box center [530, 266] width 69 height 20
checkbox input "true"
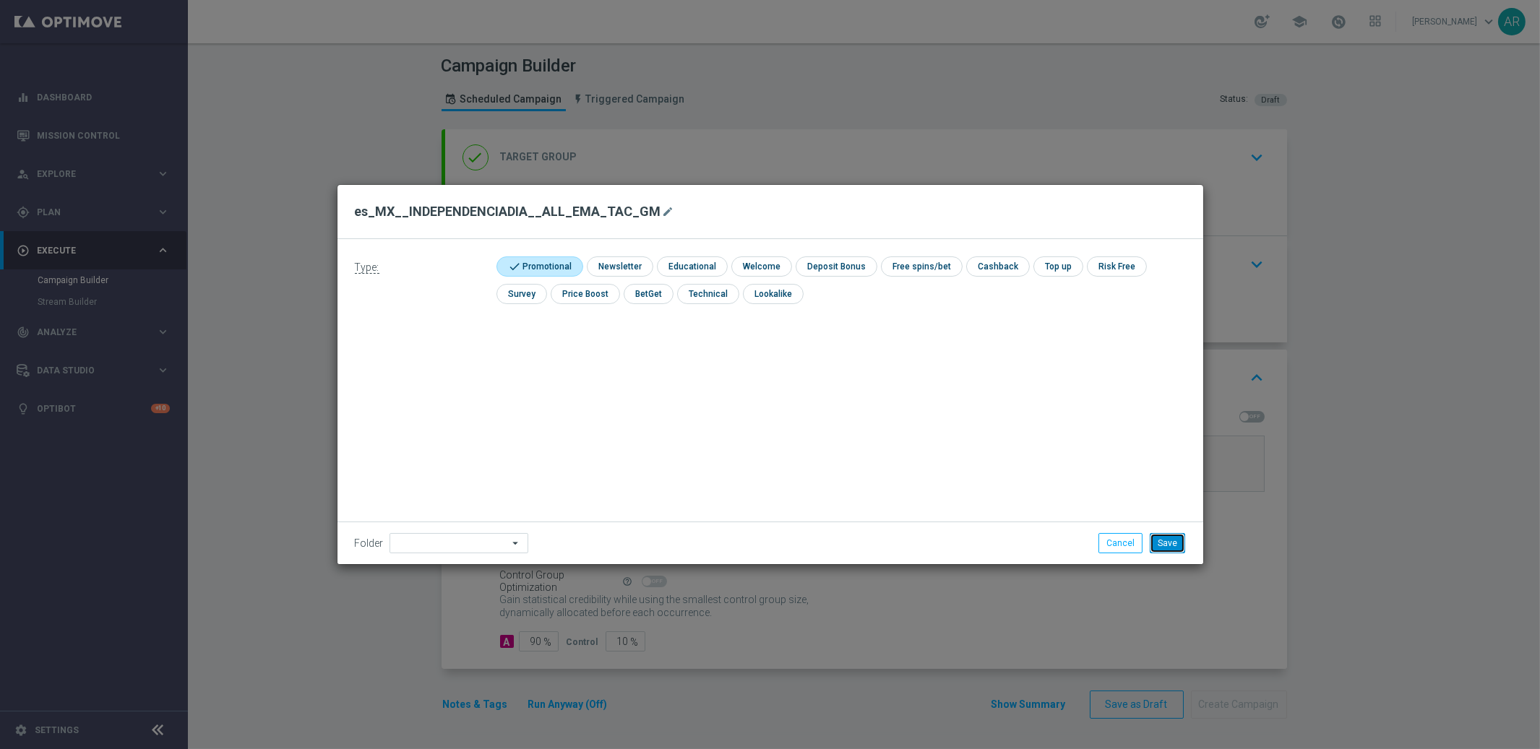
click at [1166, 538] on button "Save" at bounding box center [1167, 543] width 35 height 20
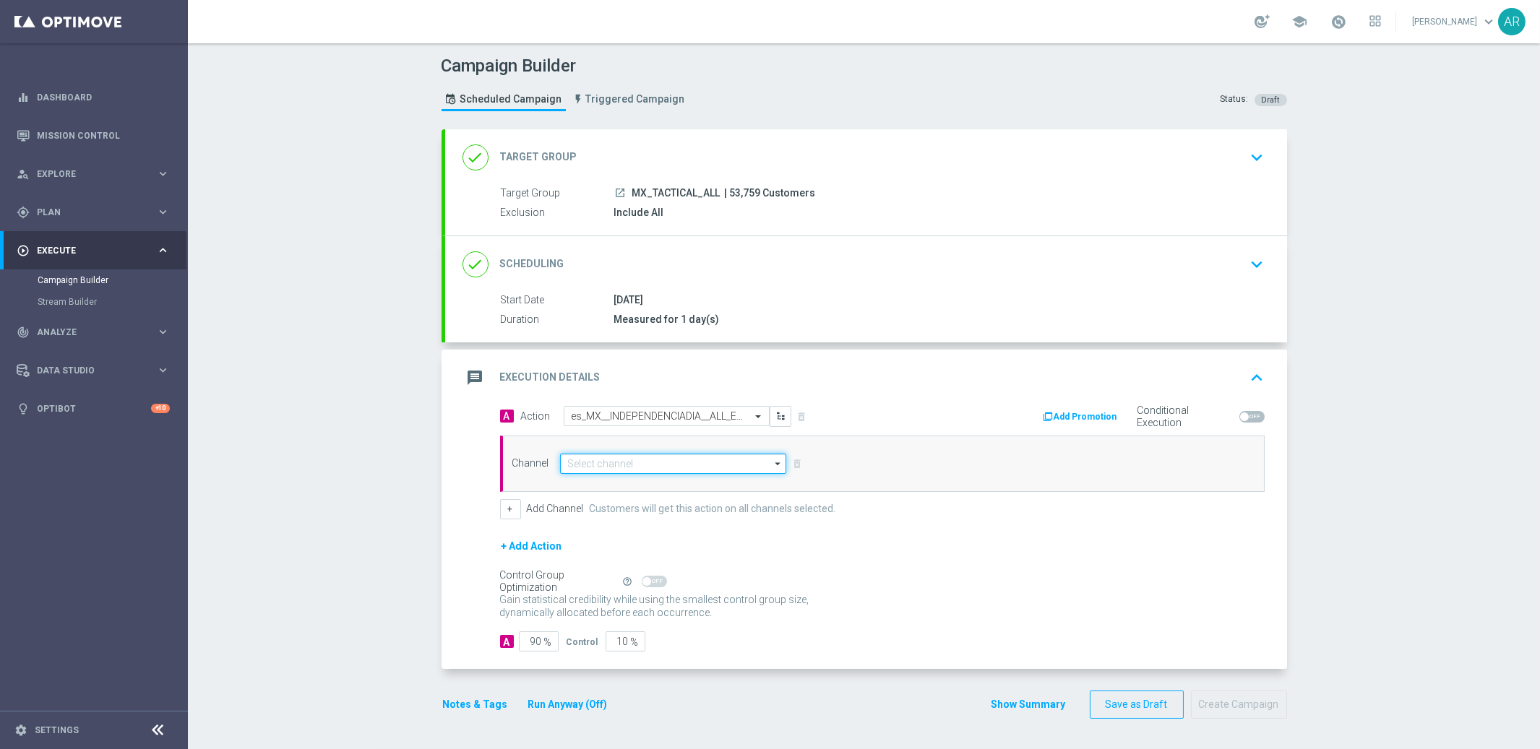
click at [654, 457] on input at bounding box center [673, 464] width 227 height 20
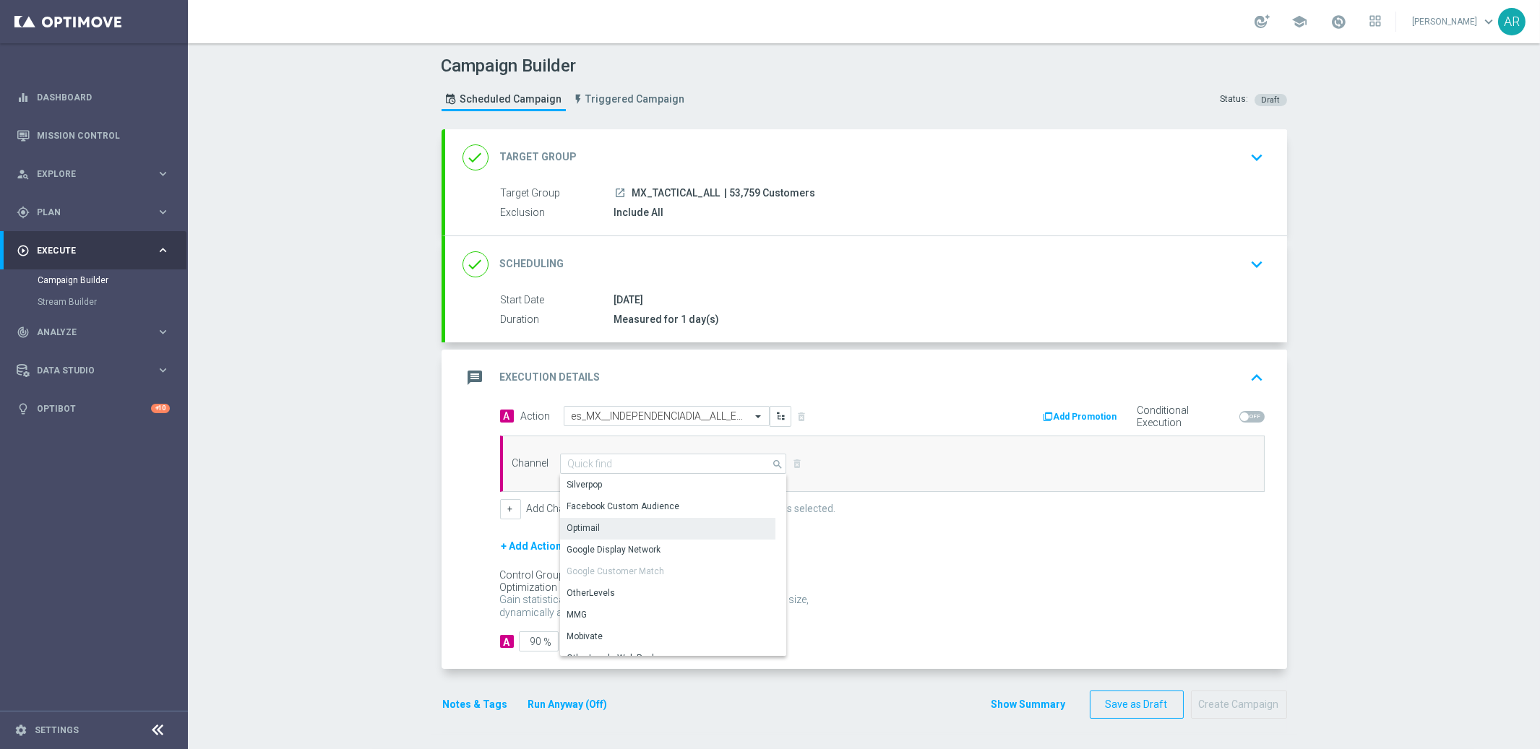
click at [655, 530] on div "Optimail" at bounding box center [667, 528] width 215 height 20
type input "Optimail"
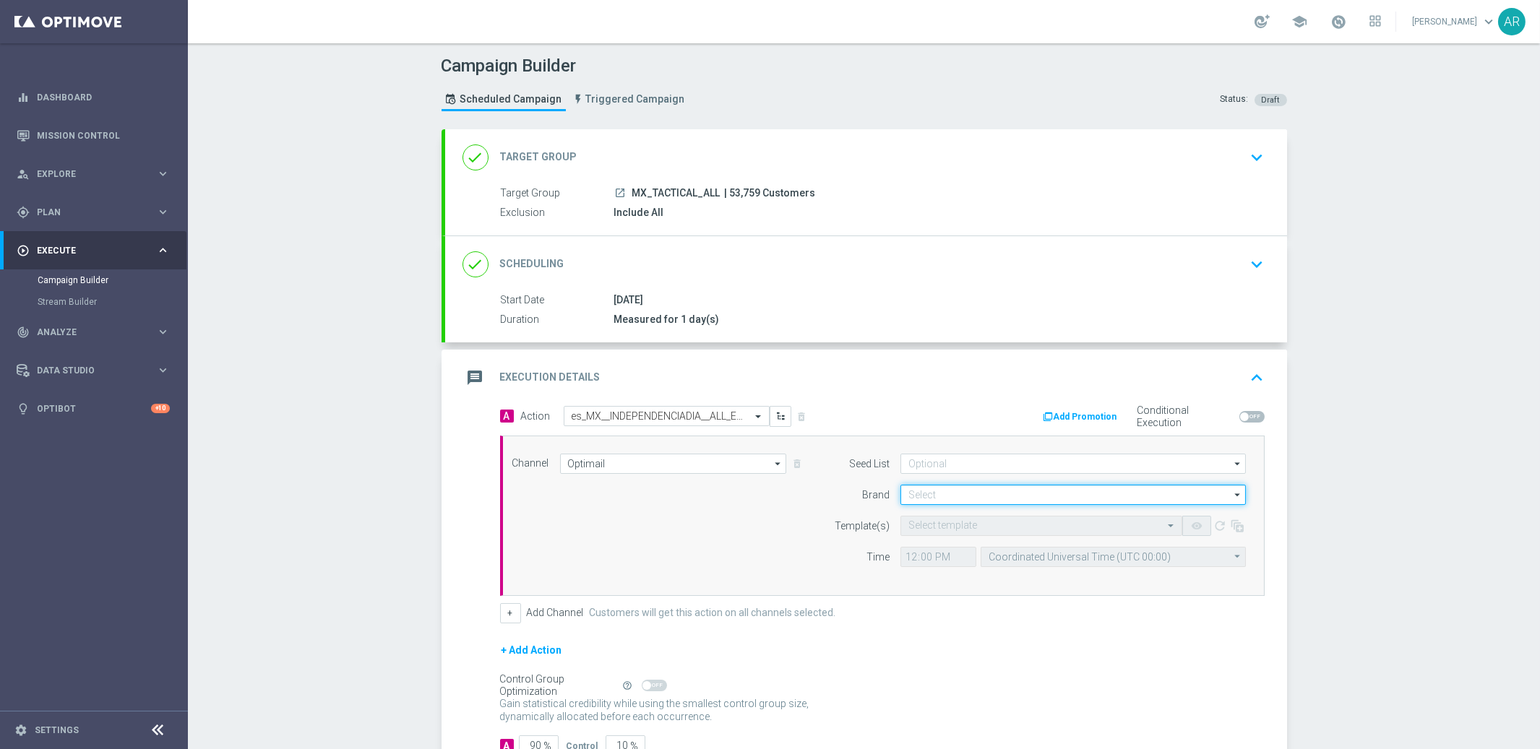
click at [928, 493] on input at bounding box center [1072, 495] width 345 height 20
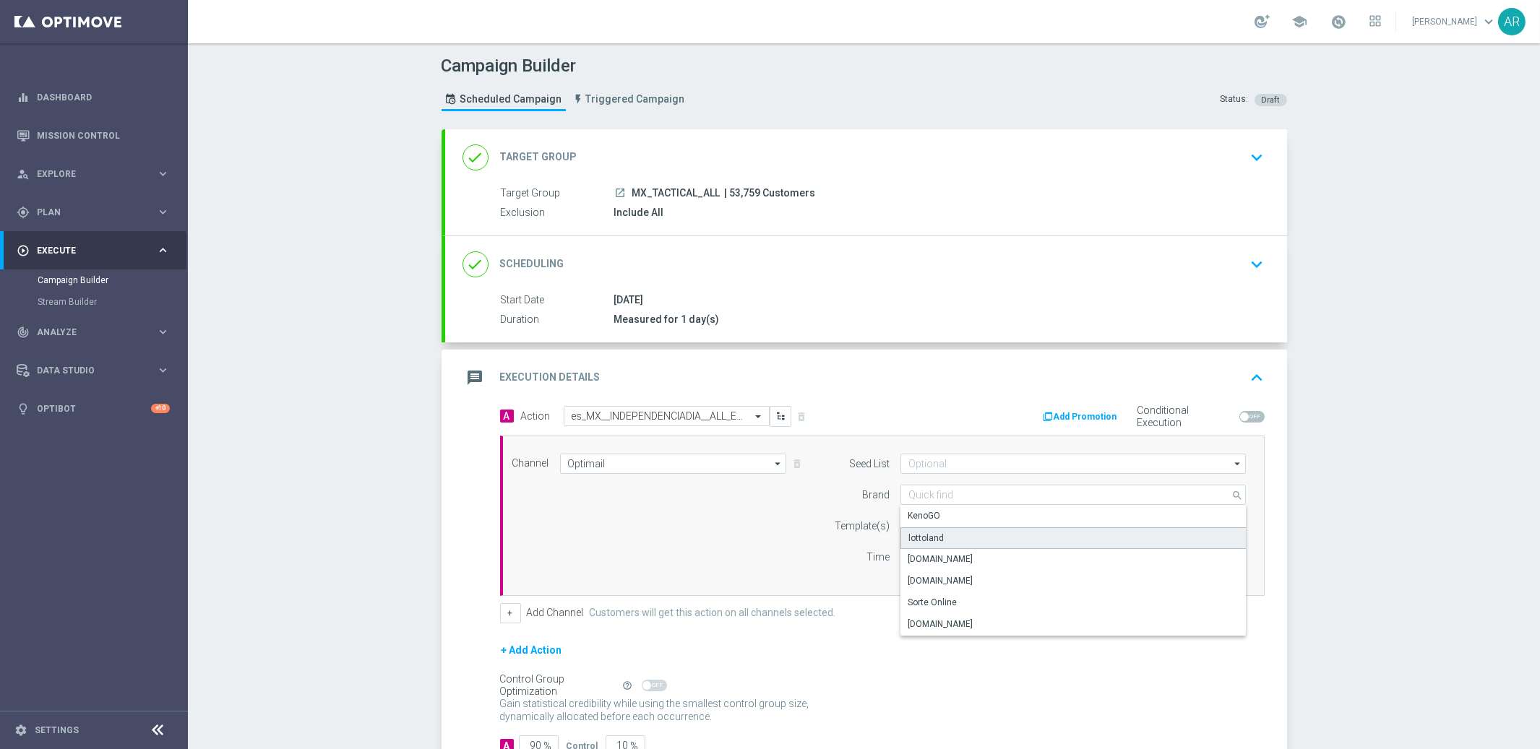
click at [986, 535] on div "lottoland" at bounding box center [1073, 538] width 346 height 22
type input "lottoland"
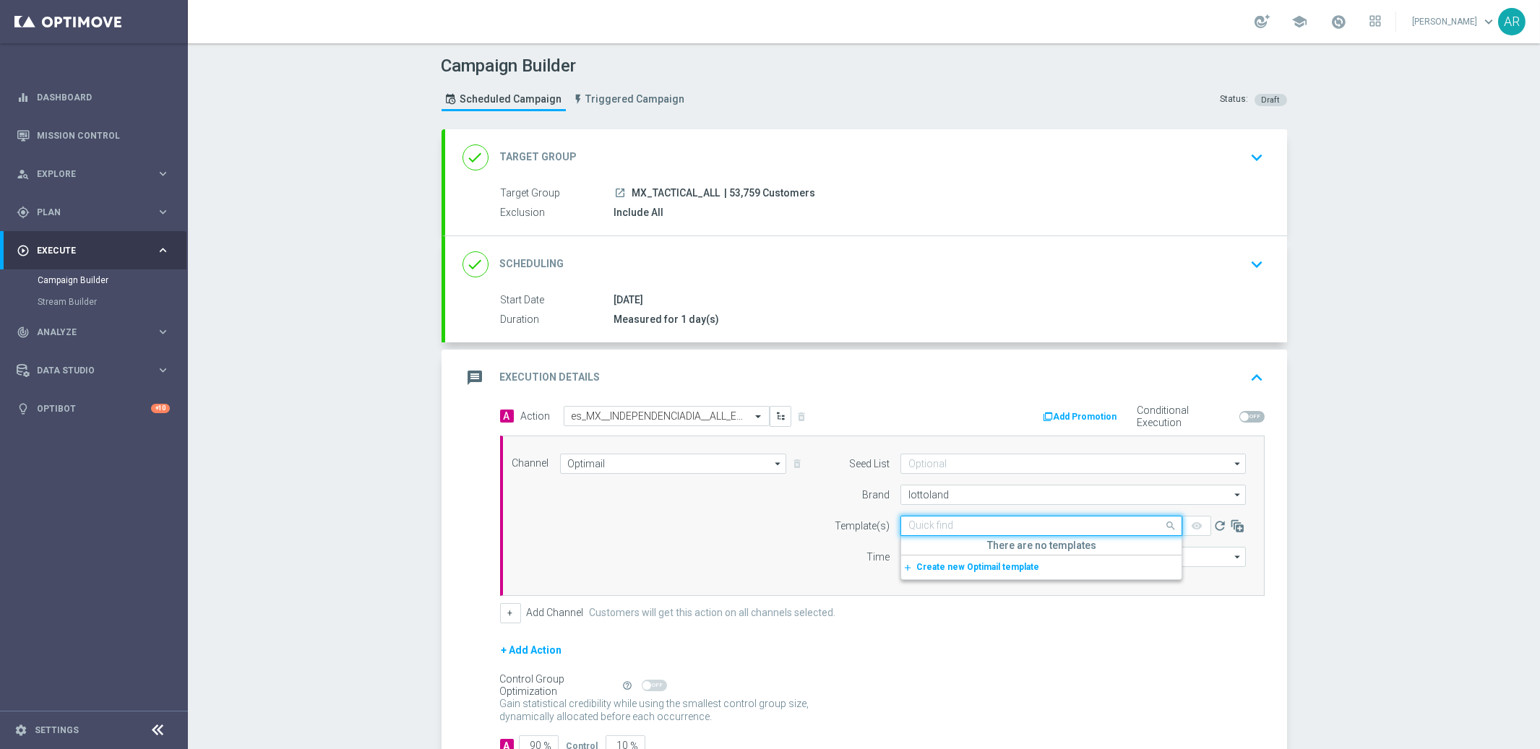
click at [936, 525] on input "text" at bounding box center [1026, 526] width 237 height 12
paste input "es_MX__INDEPENDENCIADIA__ALL_EMA_TAC_GM"
click at [1001, 548] on label "es_MX__INDEPENDENCIADIA__ALL_EMA_TAC_GM" at bounding box center [1005, 548] width 195 height 12
type input "es_MX__INDEPENDENCIADIA__ALL_EMA_TAC_GM"
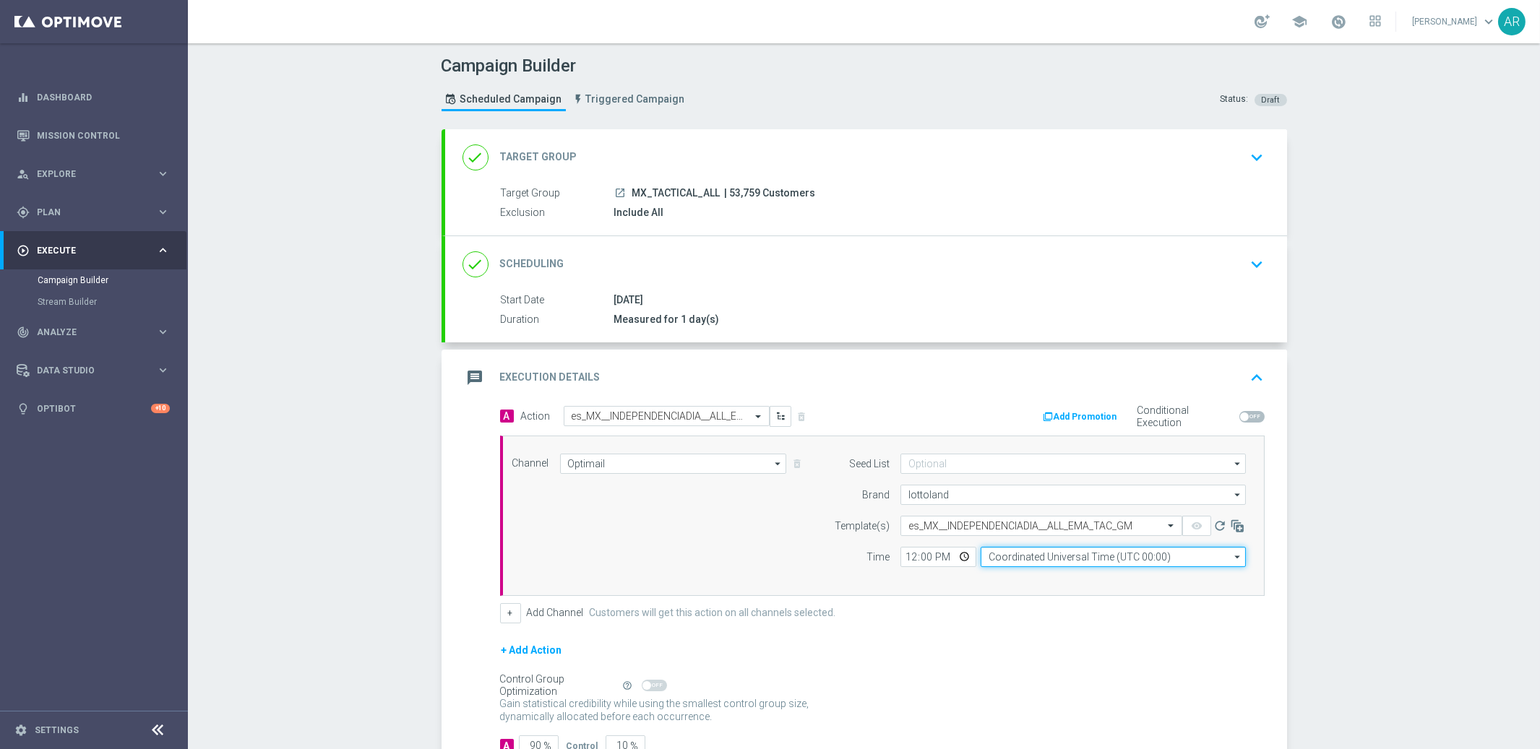
click at [1019, 561] on input "Coordinated Universal Time (UTC 00:00)" at bounding box center [1112, 557] width 265 height 20
click at [1030, 576] on div "Central Time ([GEOGRAPHIC_DATA]) (UTC -06:00)" at bounding box center [1085, 578] width 194 height 13
type input "Central Time ([GEOGRAPHIC_DATA]) (UTC -06:00)"
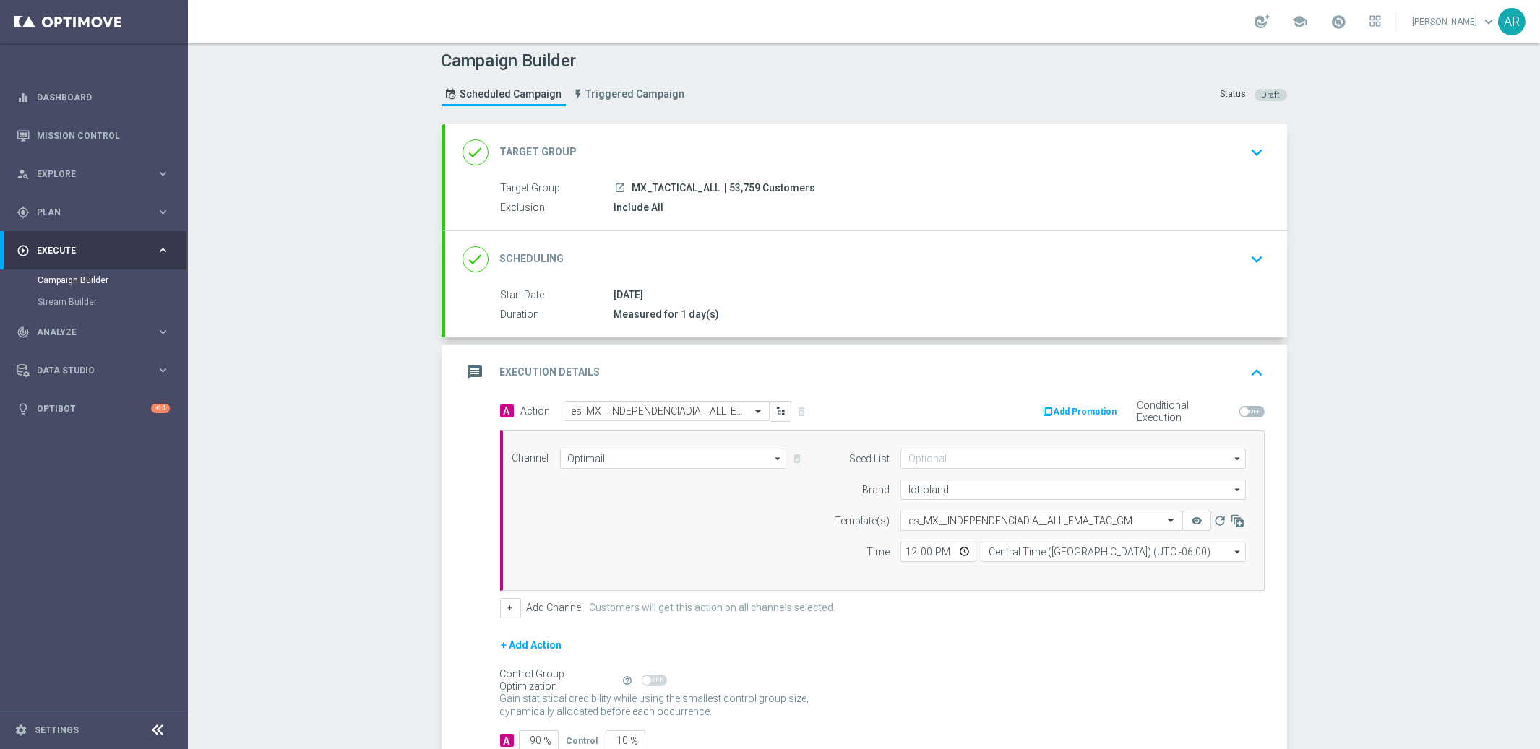
scroll to position [102, 0]
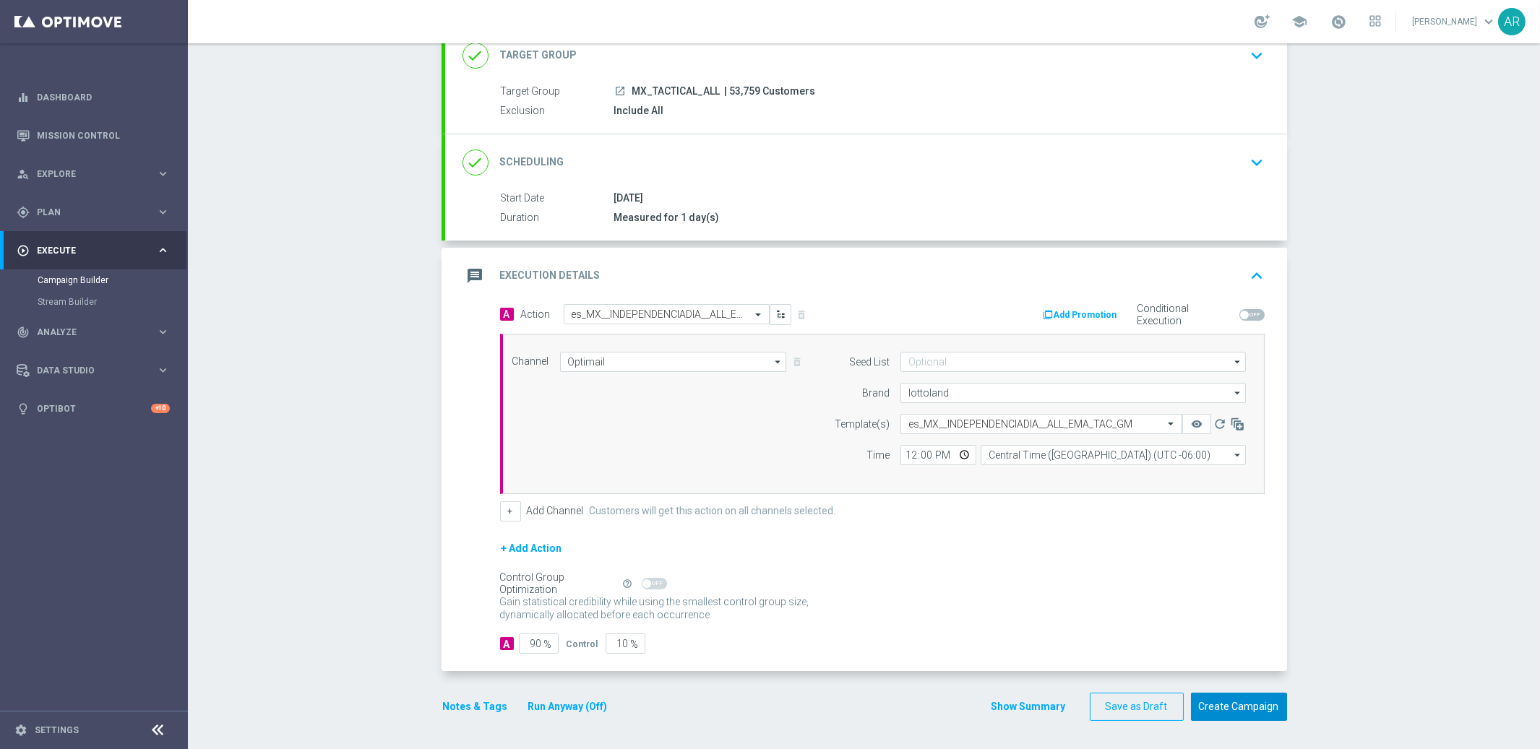
click at [1220, 705] on button "Create Campaign" at bounding box center [1239, 707] width 96 height 28
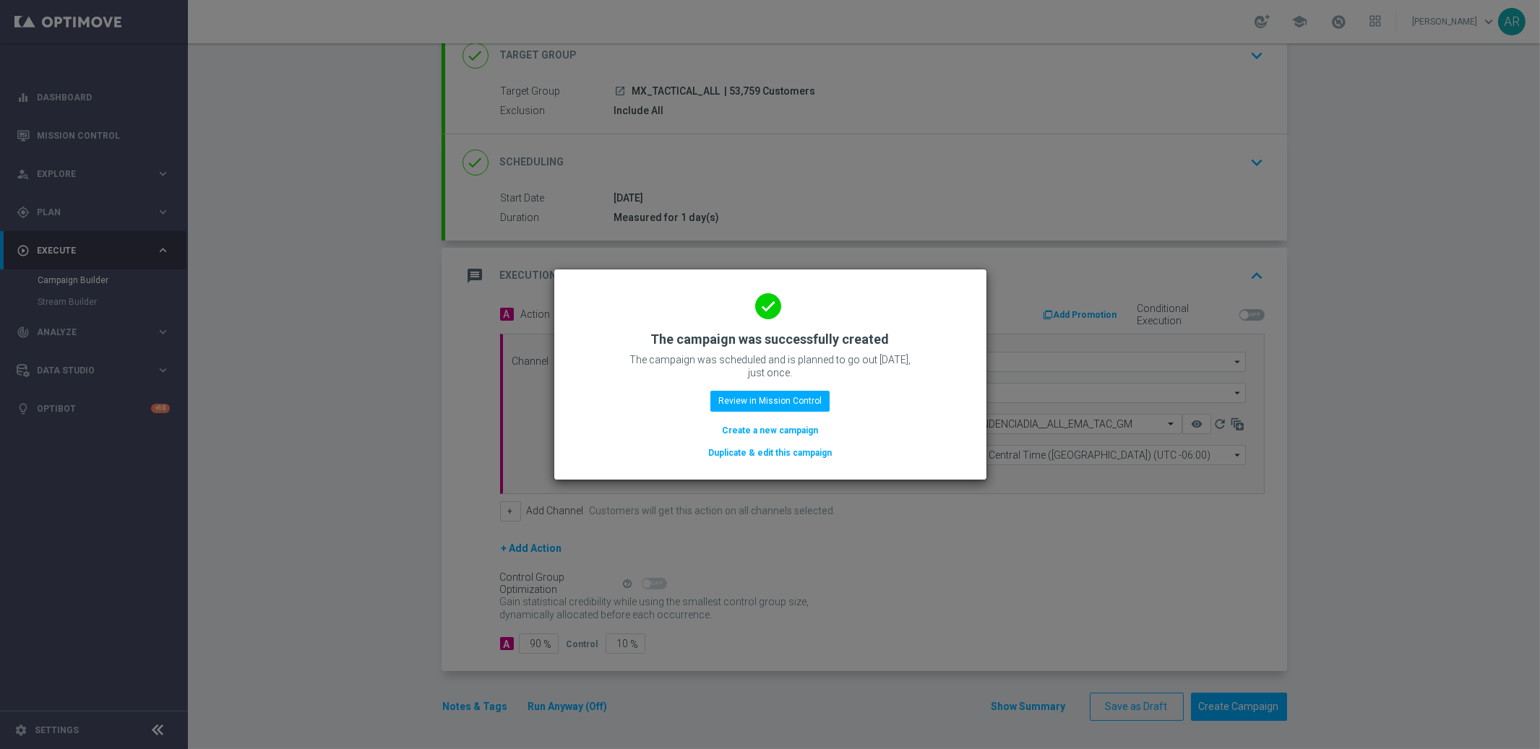
click at [765, 433] on button "Create a new campaign" at bounding box center [769, 431] width 99 height 16
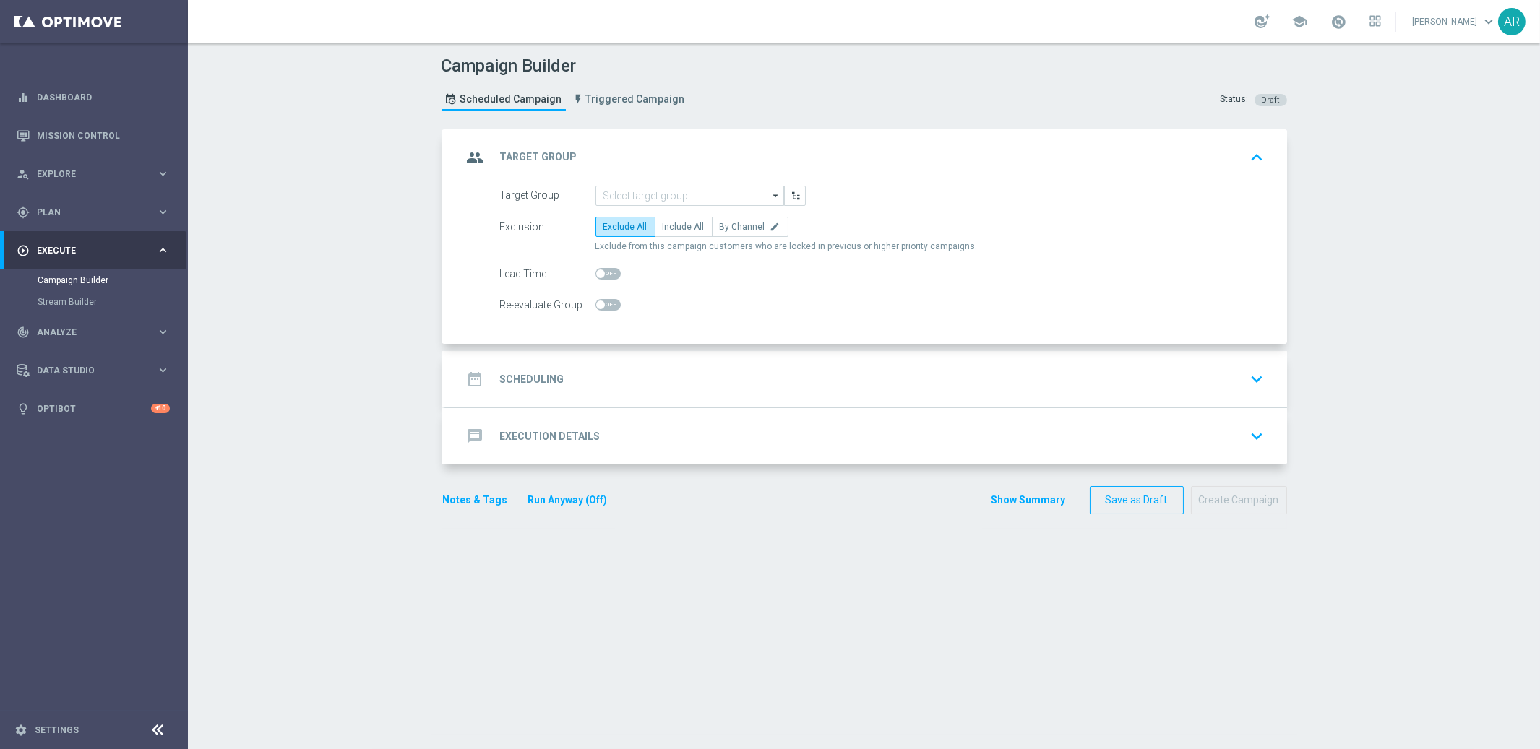
scroll to position [0, 0]
click at [627, 195] on input at bounding box center [689, 196] width 189 height 20
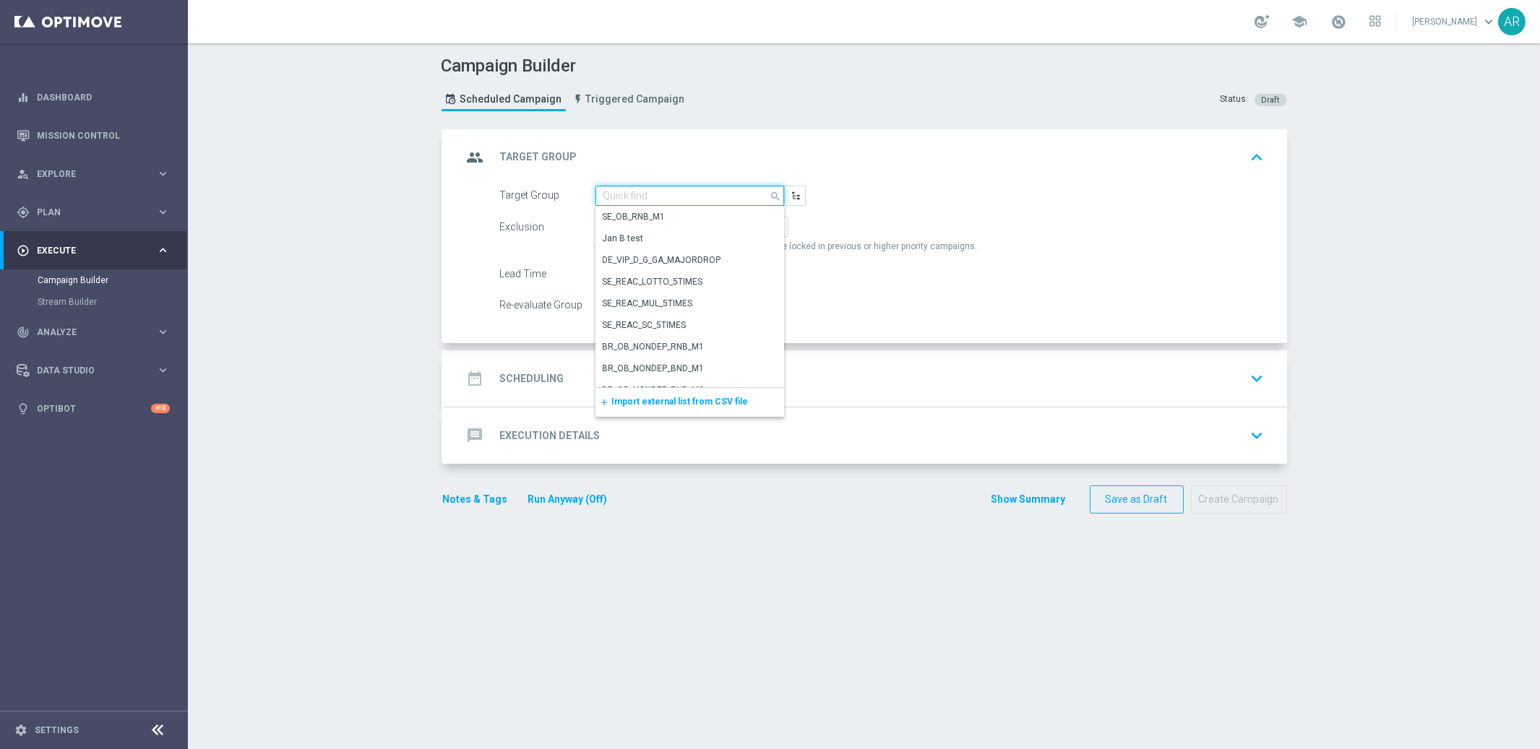
paste input "BR_CAS__GLOBALG_DEPOSITERS__NVIP_EMA_TAC_GM"
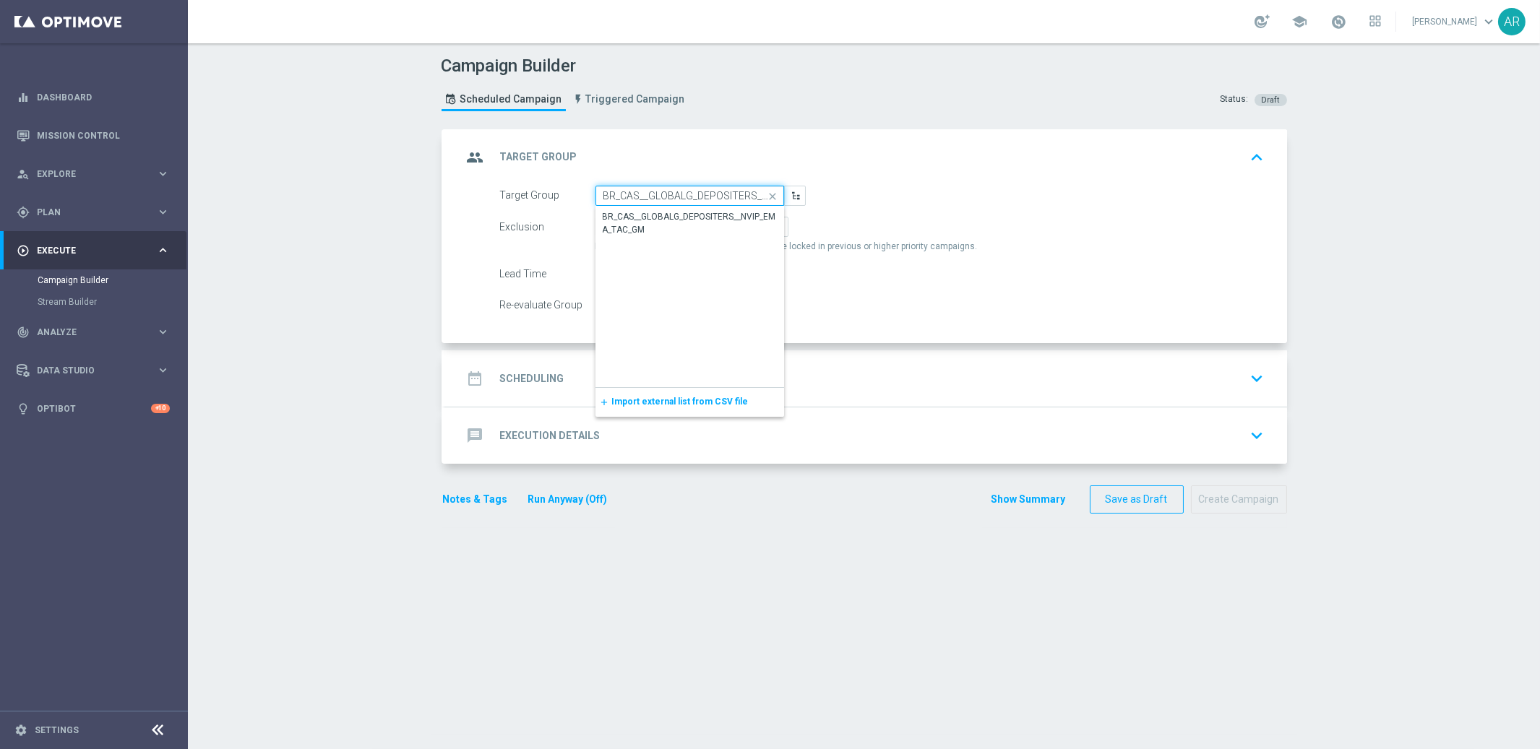
scroll to position [0, 84]
click at [687, 228] on div "BR_CAS__GLOBALG_DEPOSITERS__NVIP_EMA_TAC_GM" at bounding box center [689, 224] width 173 height 26
type input "BR_CAS__GLOBALG_DEPOSITERS__NVIP_EMA_TAC_GM"
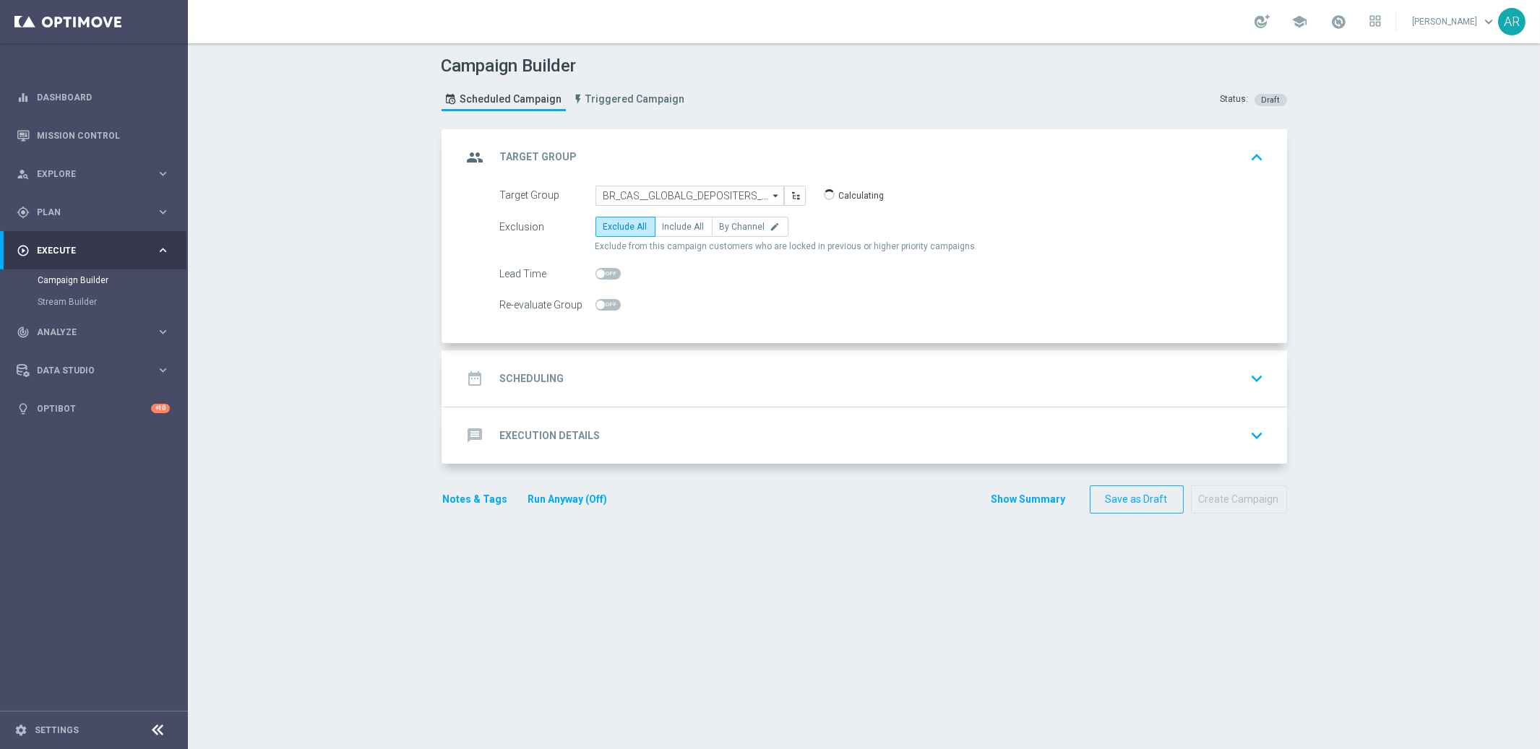
click at [687, 228] on span "Include All" at bounding box center [684, 227] width 42 height 10
click at [672, 228] on input "Include All" at bounding box center [667, 229] width 9 height 9
radio input "true"
click at [610, 377] on div "date_range Scheduling keyboard_arrow_down" at bounding box center [865, 378] width 807 height 27
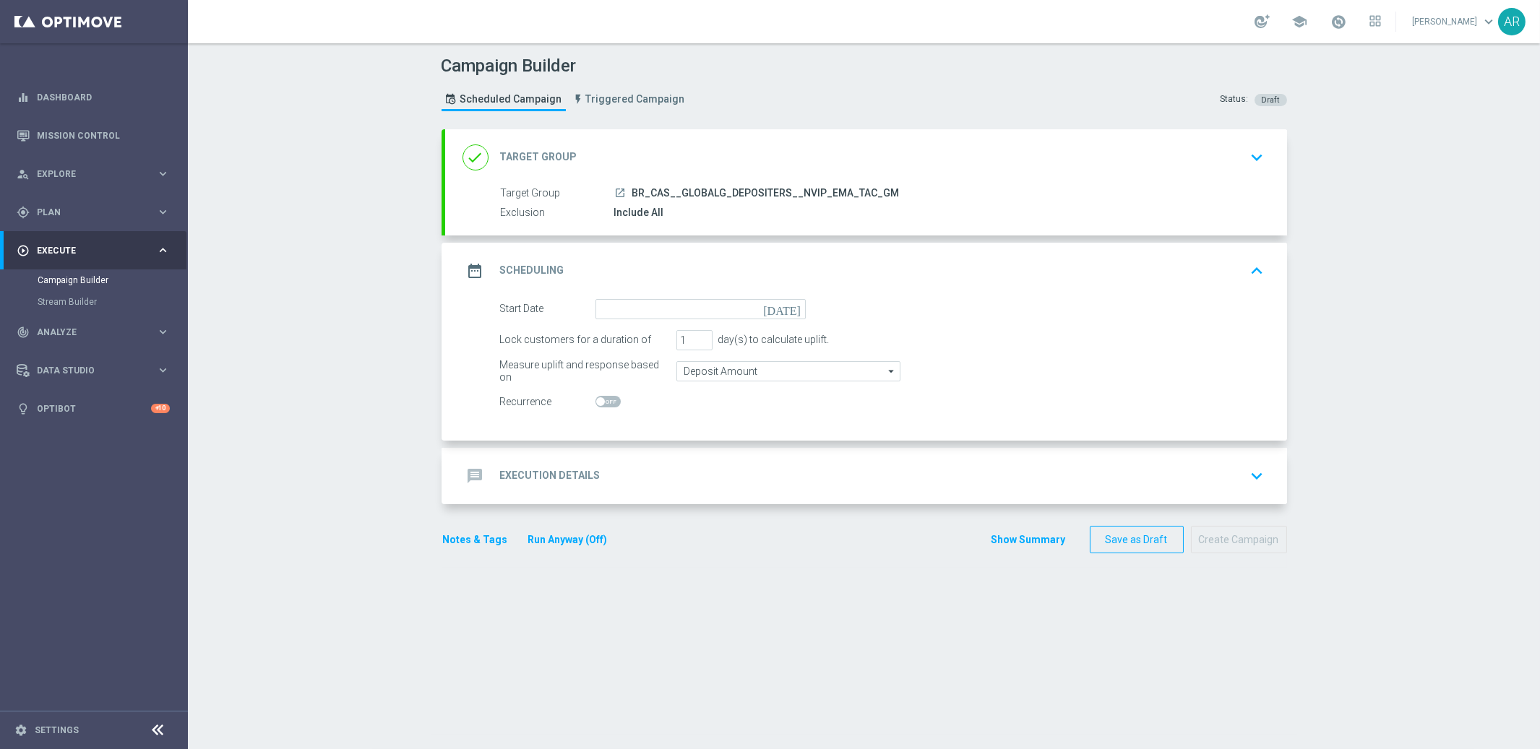
click at [794, 304] on icon "[DATE]" at bounding box center [784, 307] width 43 height 16
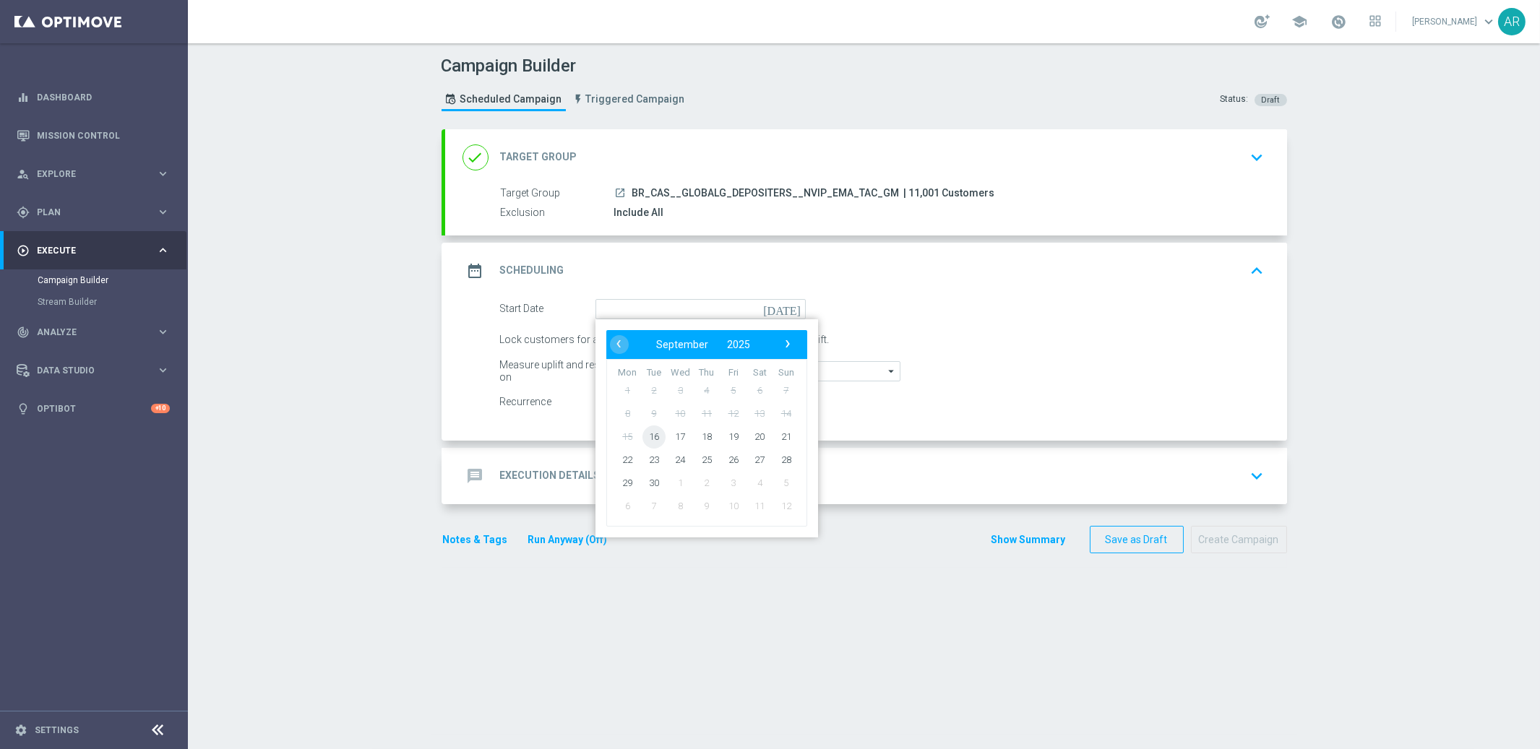
click at [656, 436] on span "16" at bounding box center [653, 436] width 23 height 23
type input "[DATE]"
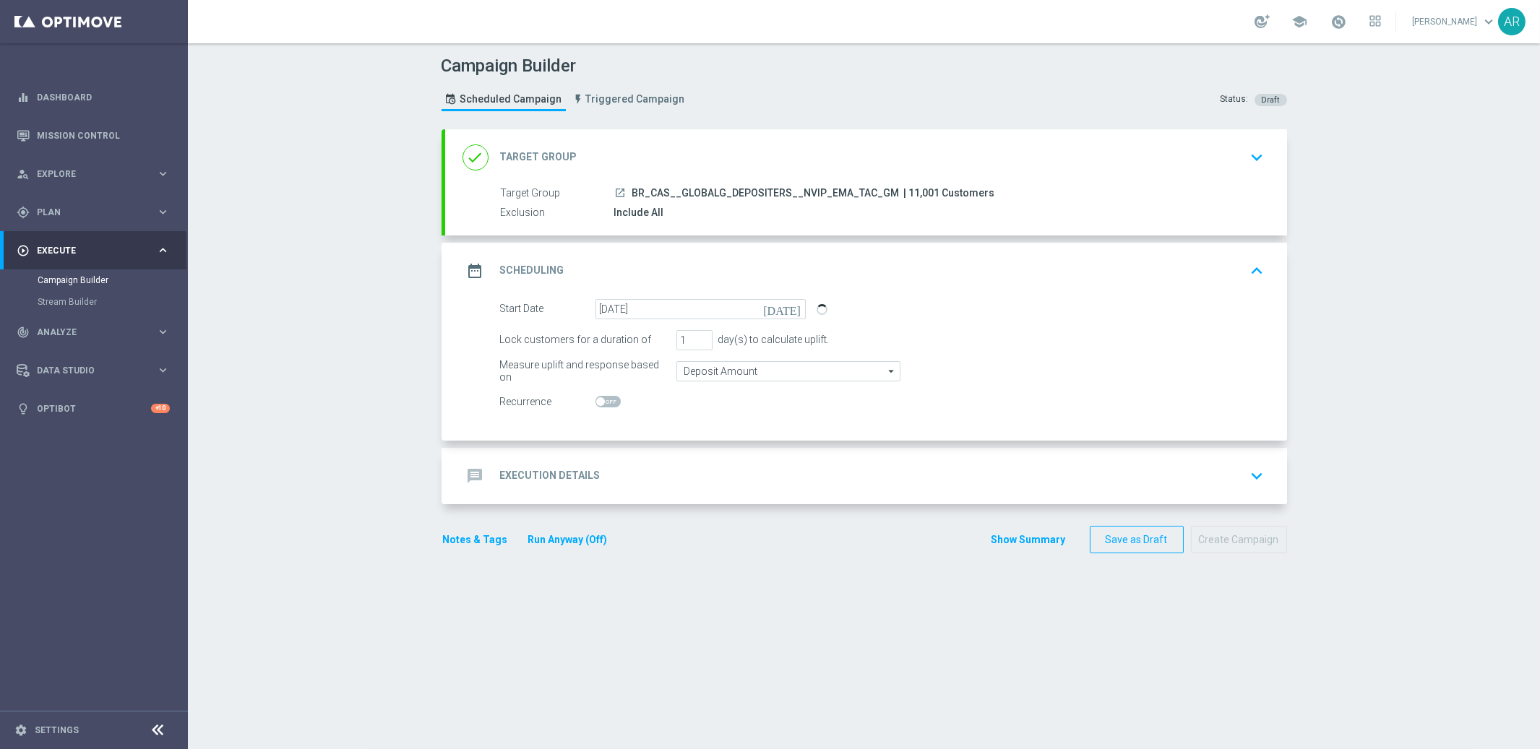
click at [573, 481] on h2 "Execution Details" at bounding box center [550, 476] width 100 height 14
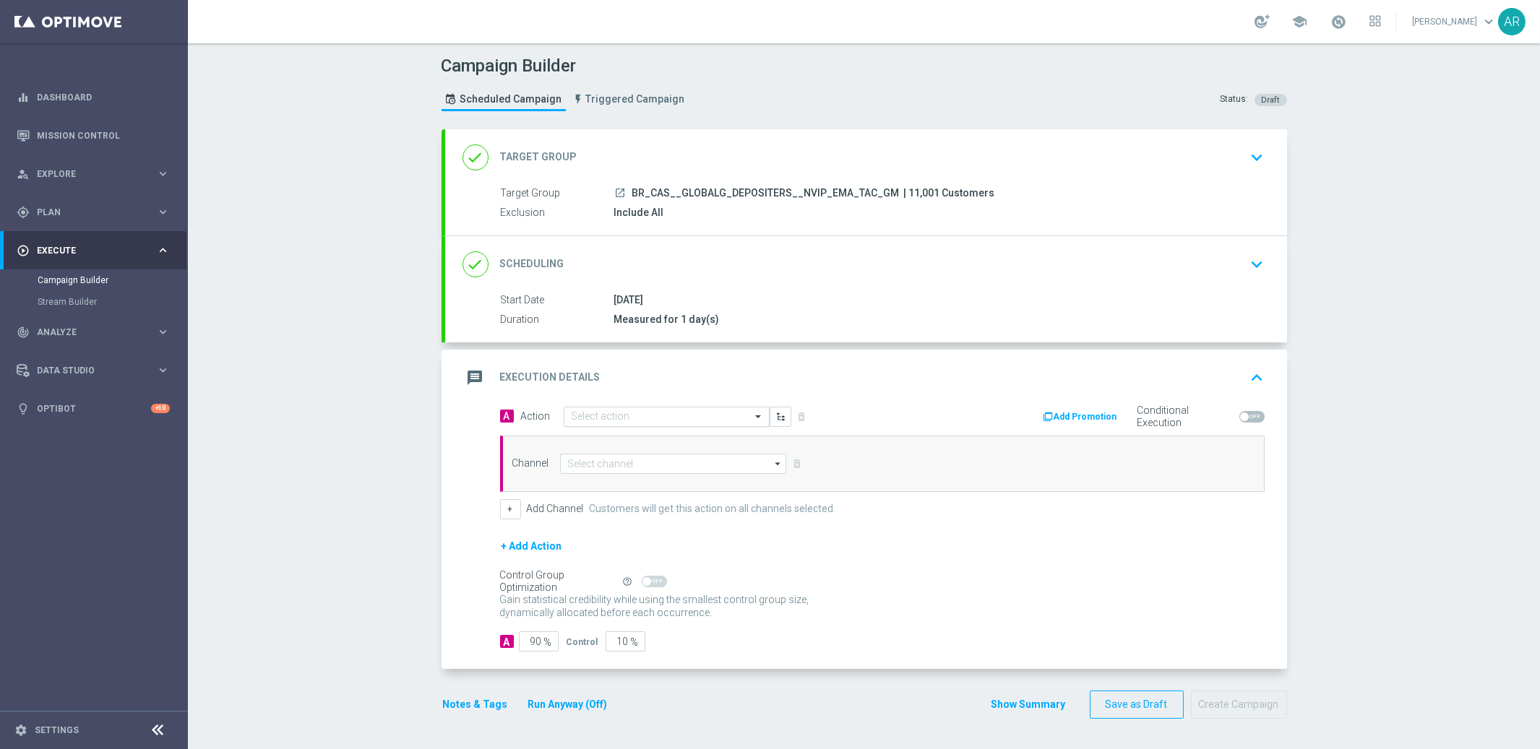
click at [615, 418] on input "text" at bounding box center [652, 417] width 161 height 12
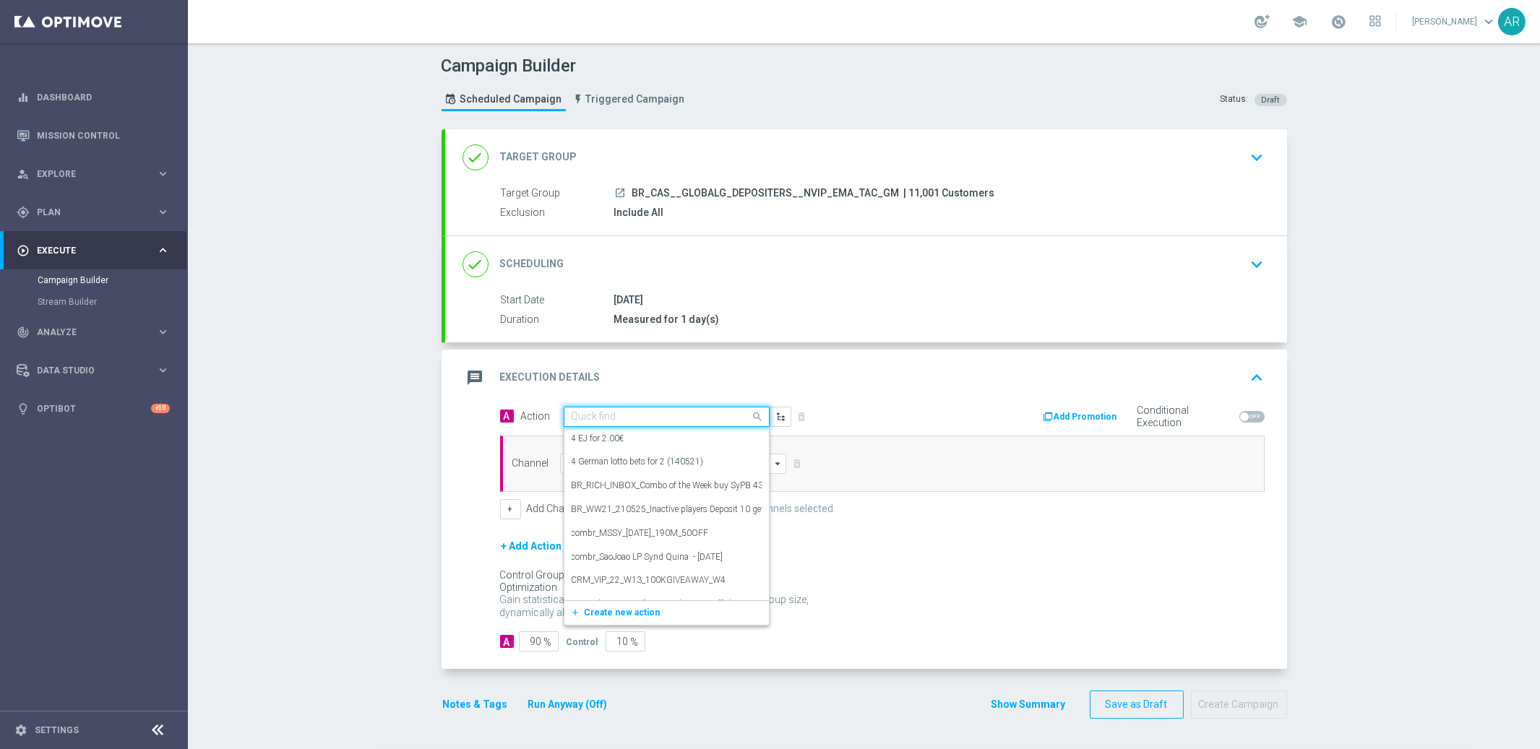
paste input "BR_CAS__GG_STAKE_VIRALATAC_NVIP_EMA_TAC_GM_SEP"
type input "BR_CAS__GG_STAKE_VIRALATAC_NVIP_EMA_TAC_GM_SEP"
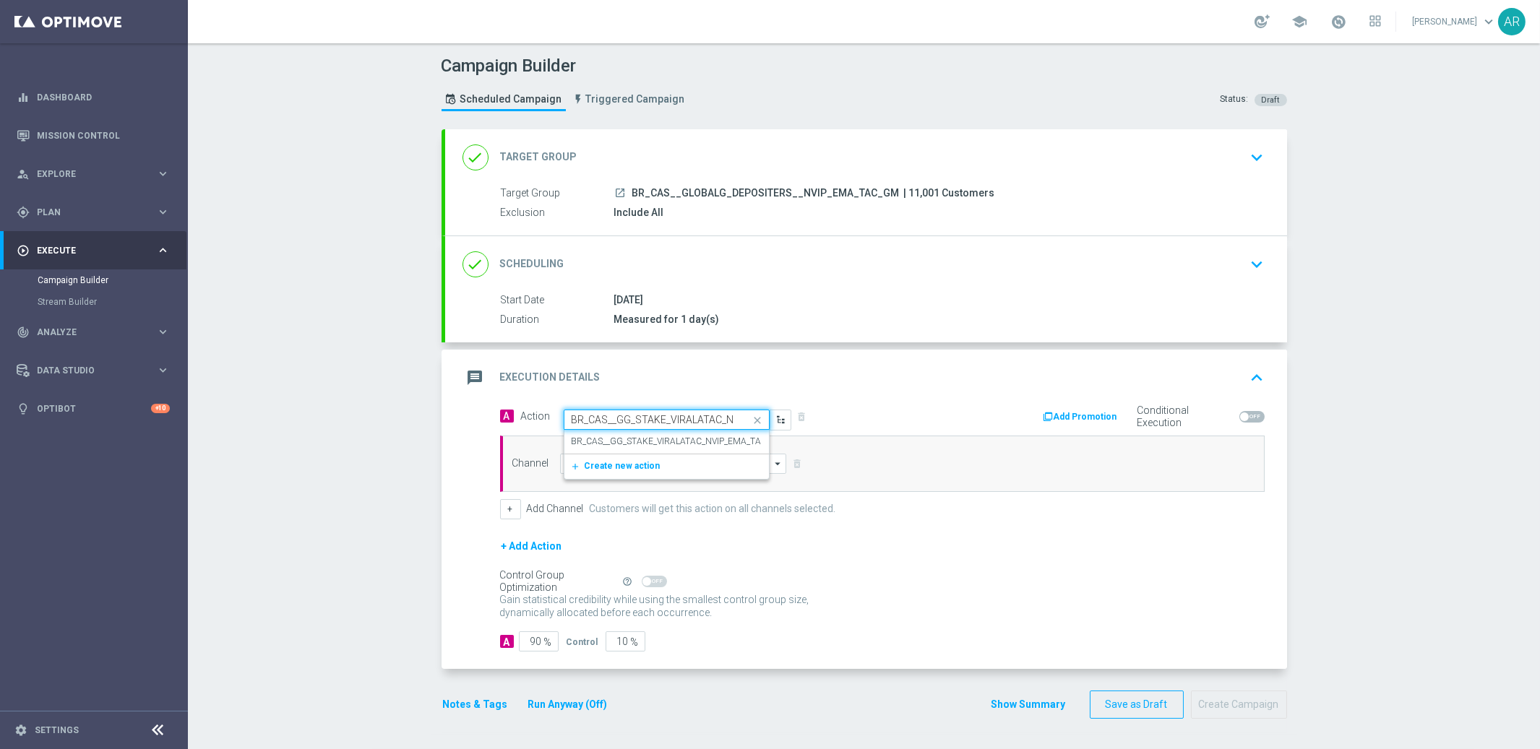
scroll to position [0, 104]
click at [652, 442] on label "BR_CAS__GG_STAKE_VIRALATAC_NVIP_EMA_TAC_GM_SEP" at bounding box center [688, 442] width 233 height 12
click at [617, 467] on input at bounding box center [673, 464] width 227 height 20
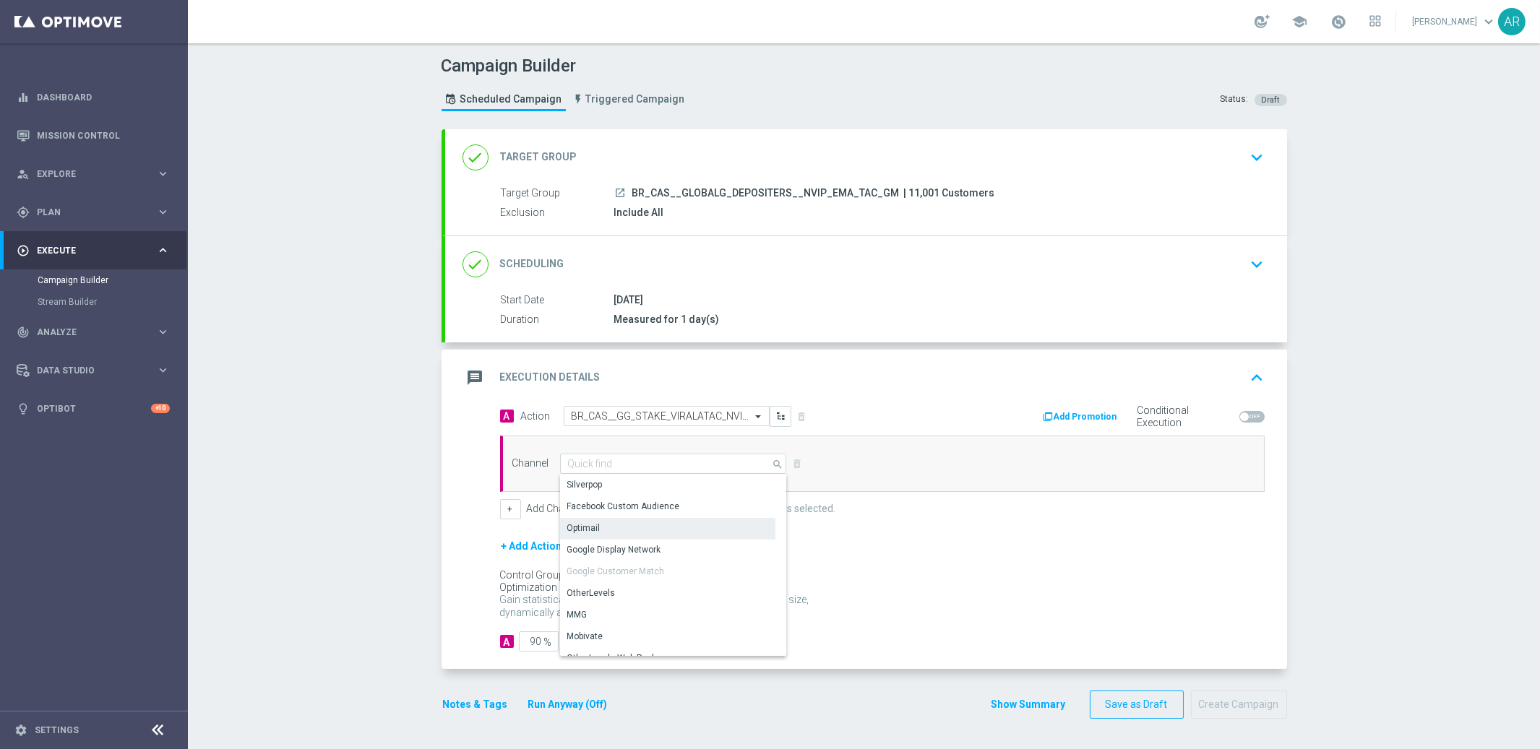
click at [634, 528] on div "Optimail" at bounding box center [667, 528] width 215 height 20
type input "Optimail"
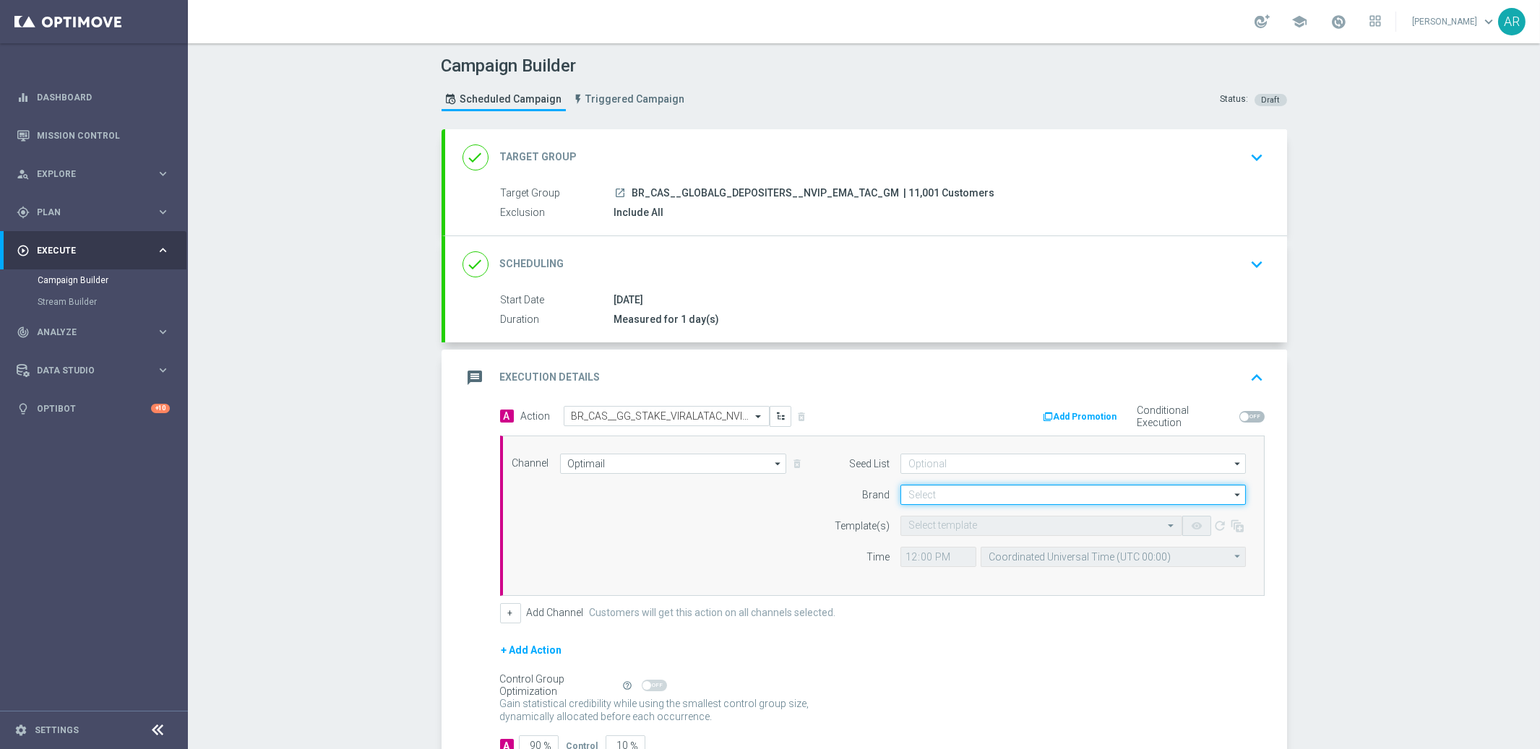
click at [931, 493] on input at bounding box center [1072, 495] width 345 height 20
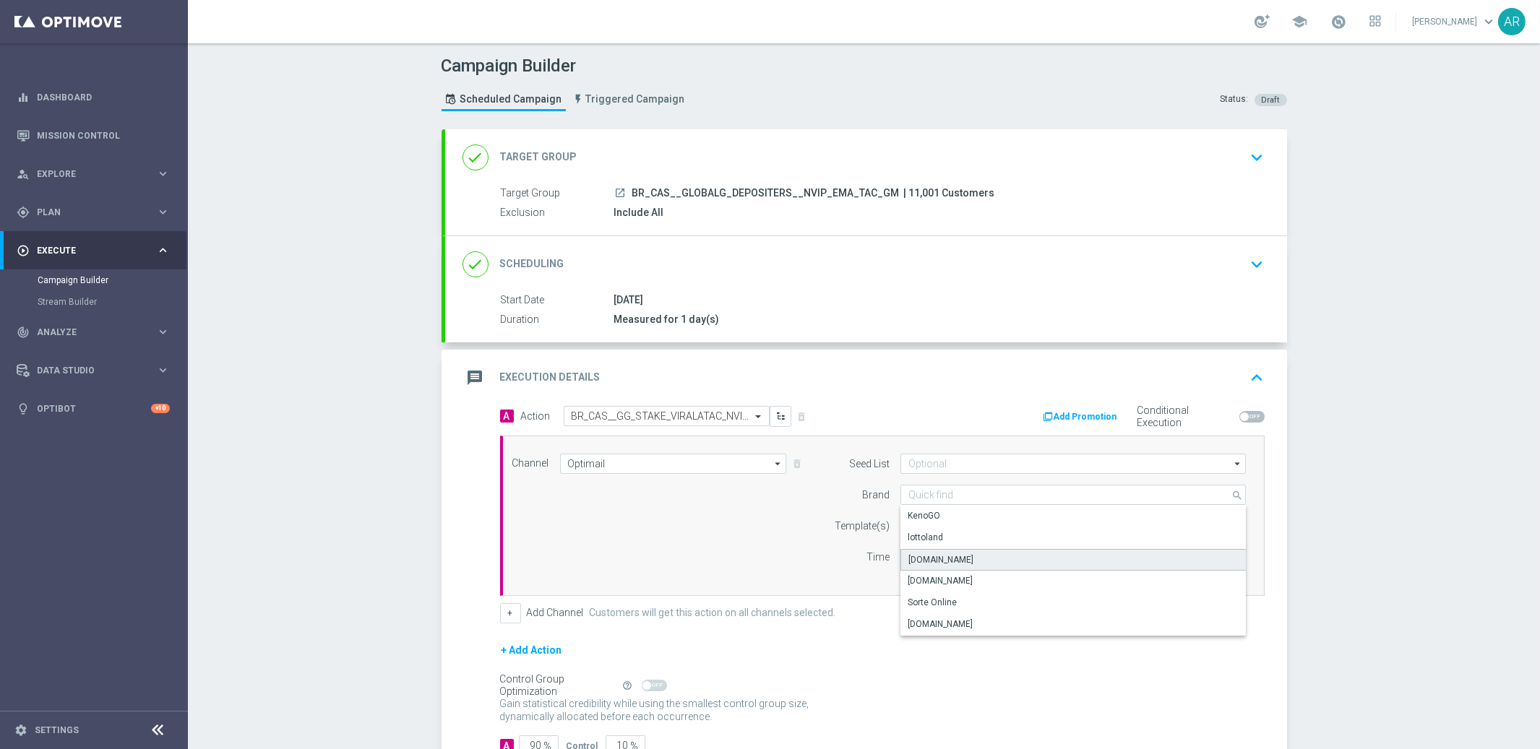
click at [980, 558] on div "[DOMAIN_NAME]" at bounding box center [1073, 560] width 346 height 22
type input "[DOMAIN_NAME]"
click at [941, 520] on input "text" at bounding box center [1026, 526] width 237 height 12
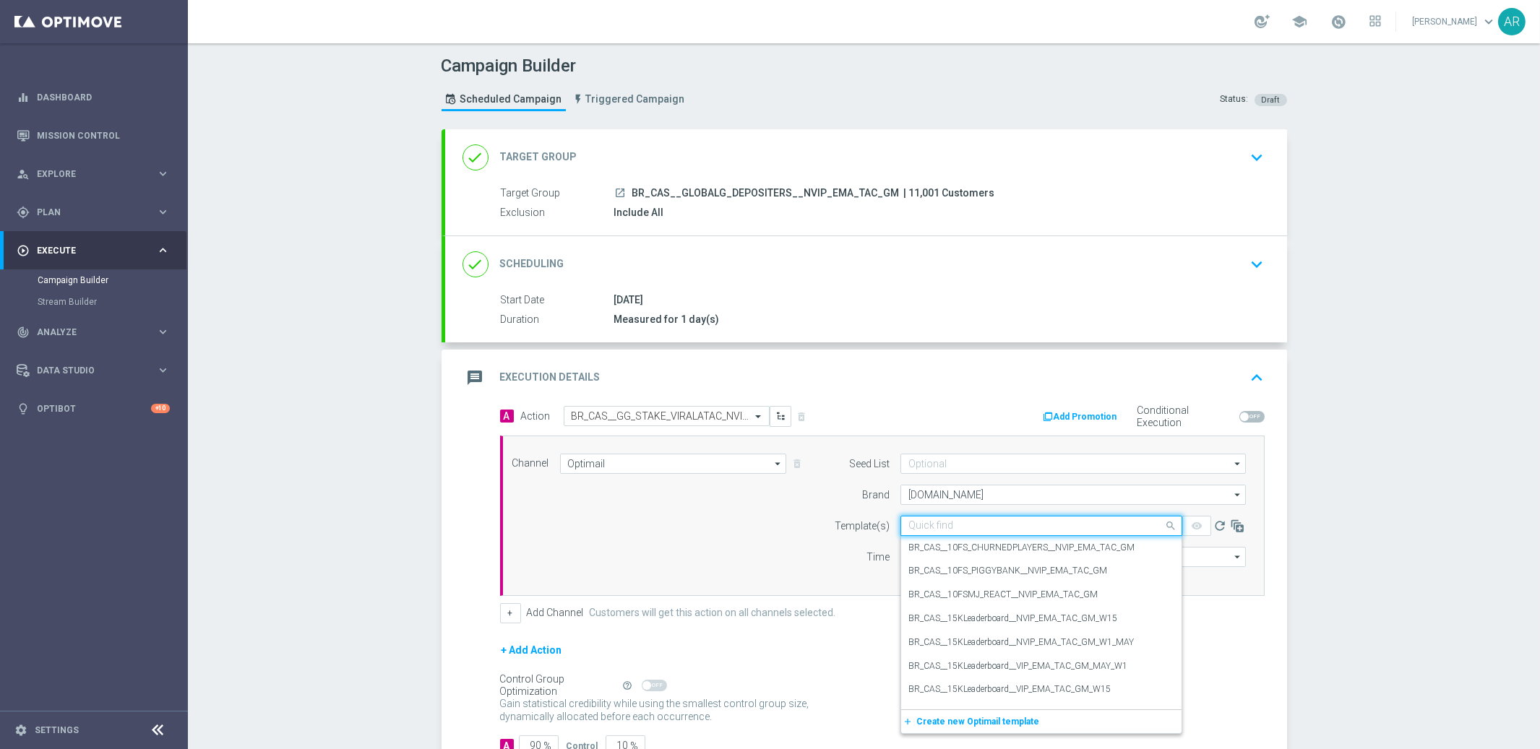
paste input "BR_CAS__GG_STAKE_VIRALATAC_NVIP_EMA_TAC_GM_SEP"
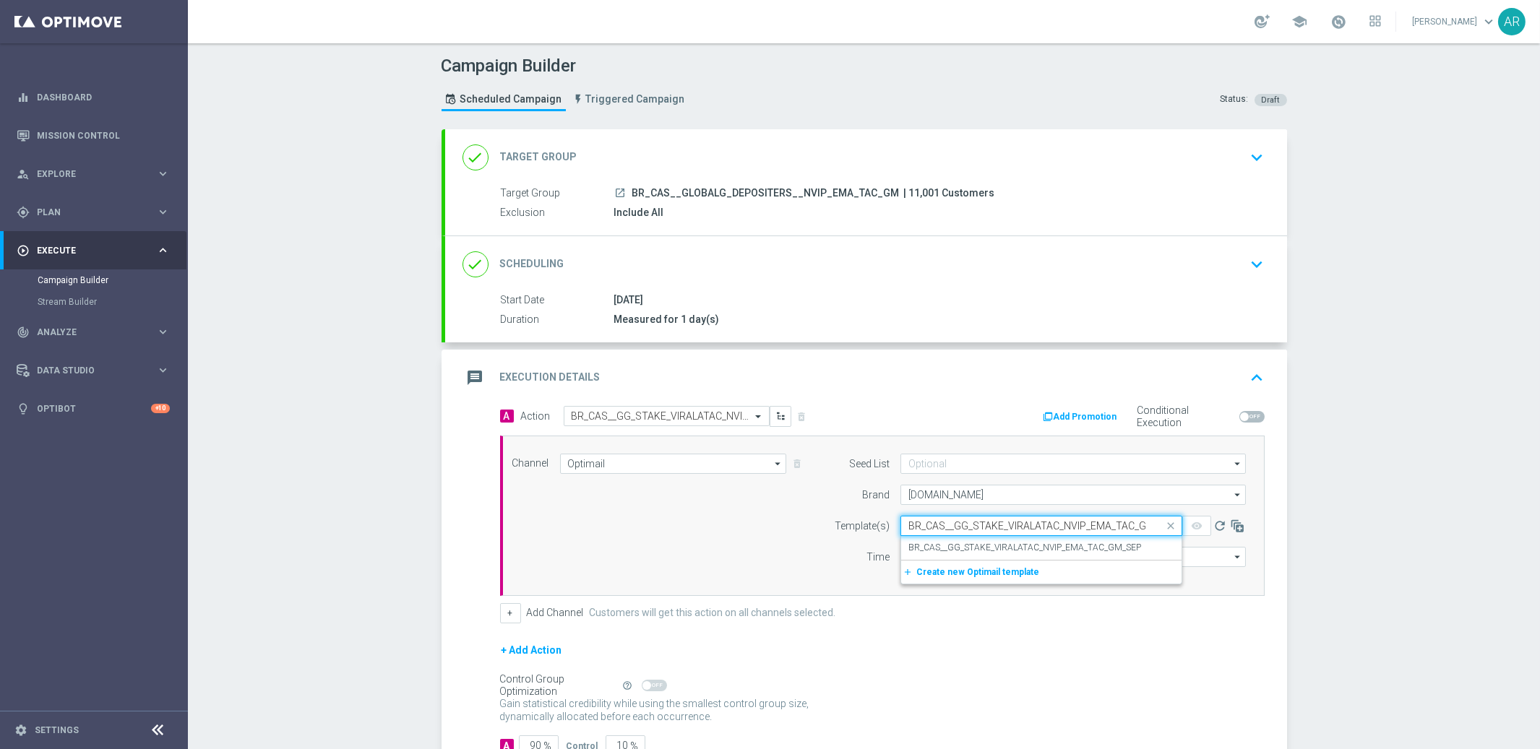
scroll to position [0, 27]
click at [978, 549] on label "BR_CAS__GG_STAKE_VIRALATAC_NVIP_EMA_TAC_GM_SEP" at bounding box center [1024, 548] width 233 height 12
type input "BR_CAS__GG_STAKE_VIRALATAC_NVIP_EMA_TAC_GM_SEP"
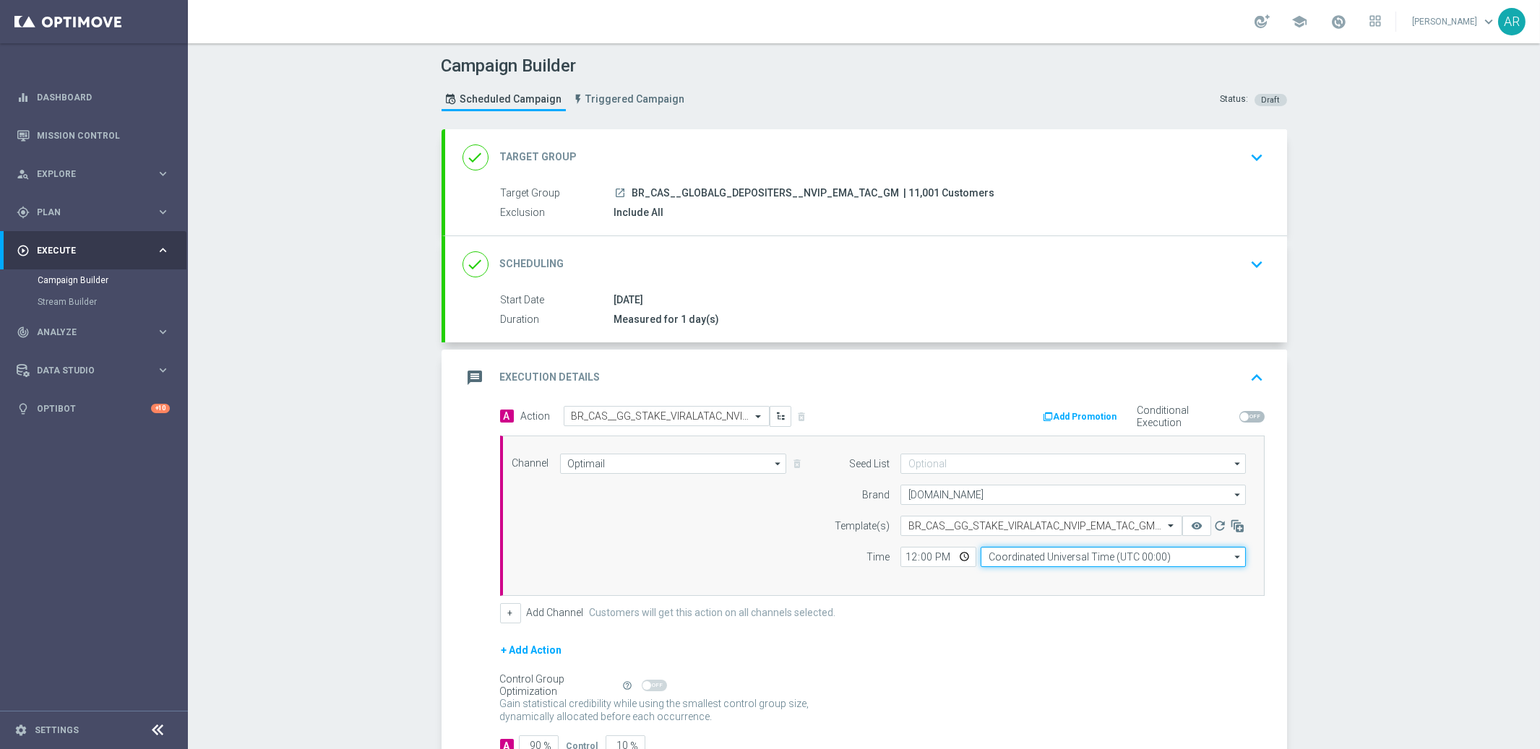
click at [1023, 562] on input "Coordinated Universal Time (UTC 00:00)" at bounding box center [1112, 557] width 265 height 20
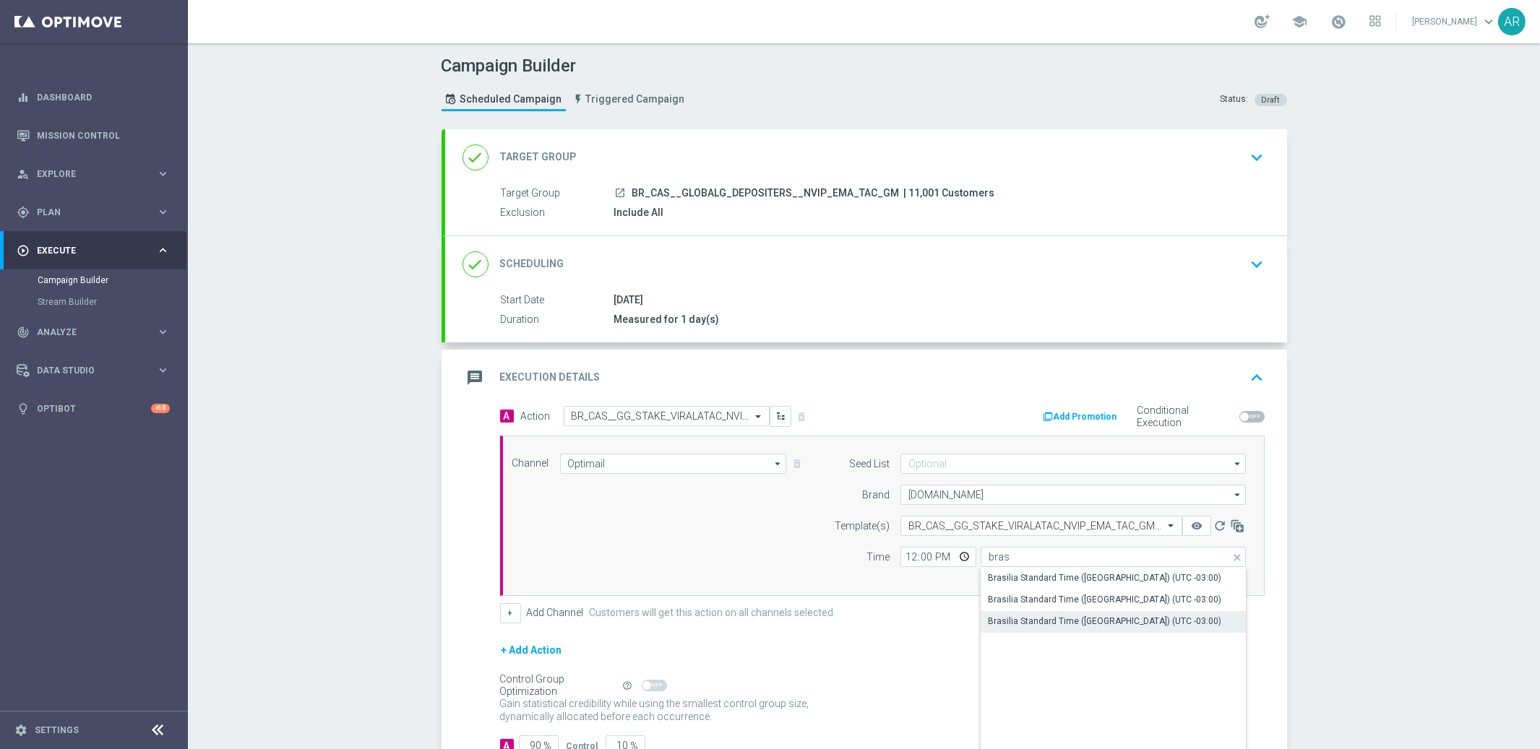
click at [1105, 624] on div "Brasilia Standard Time ([GEOGRAPHIC_DATA]) (UTC -03:00)" at bounding box center [1104, 621] width 233 height 13
type input "Brasilia Standard Time ([GEOGRAPHIC_DATA]) (UTC -03:00)"
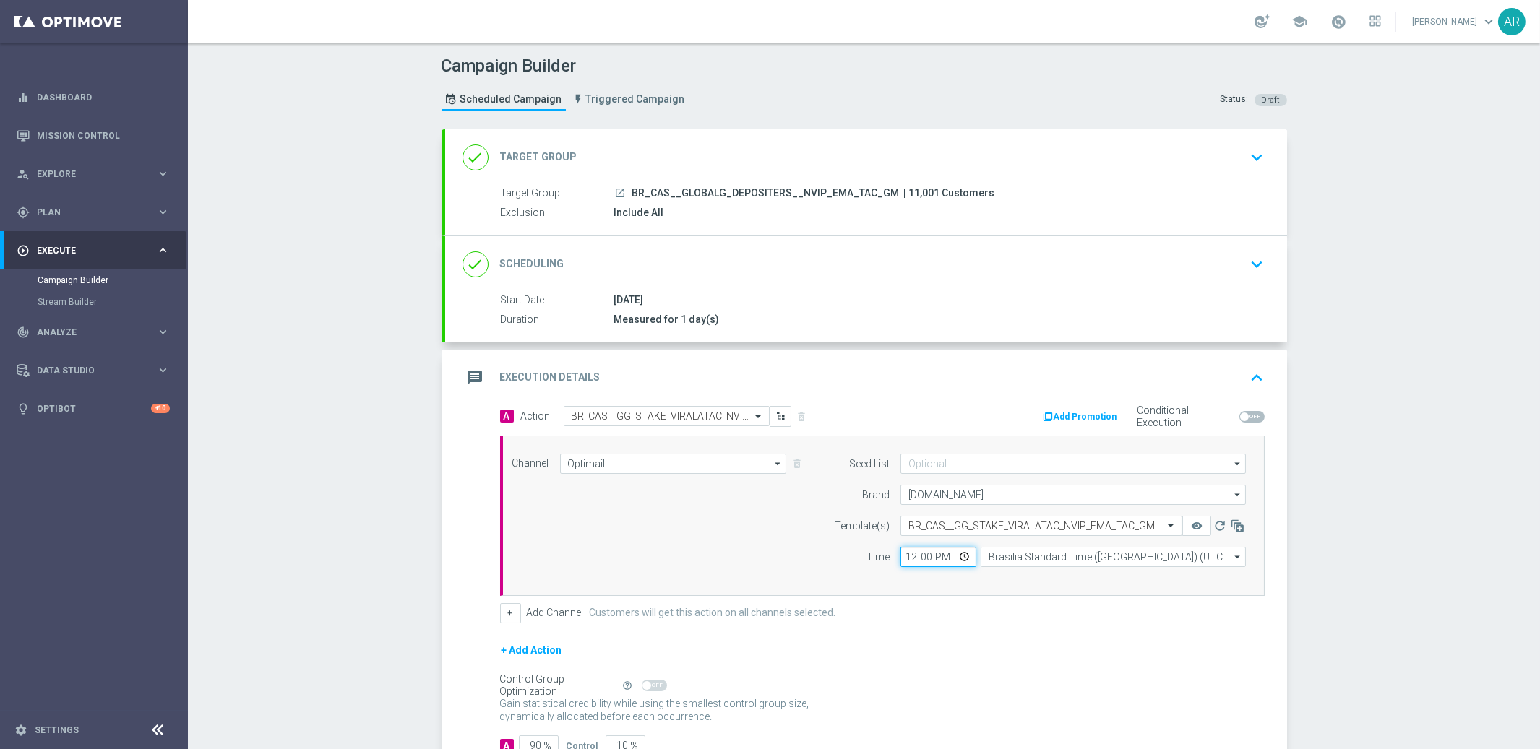
click at [965, 555] on input "12:00" at bounding box center [938, 557] width 76 height 20
type input "13:00"
click at [704, 558] on div "Channel Optimail Optimail arrow_drop_down Drag here to set row groups Drag here…" at bounding box center [879, 516] width 756 height 124
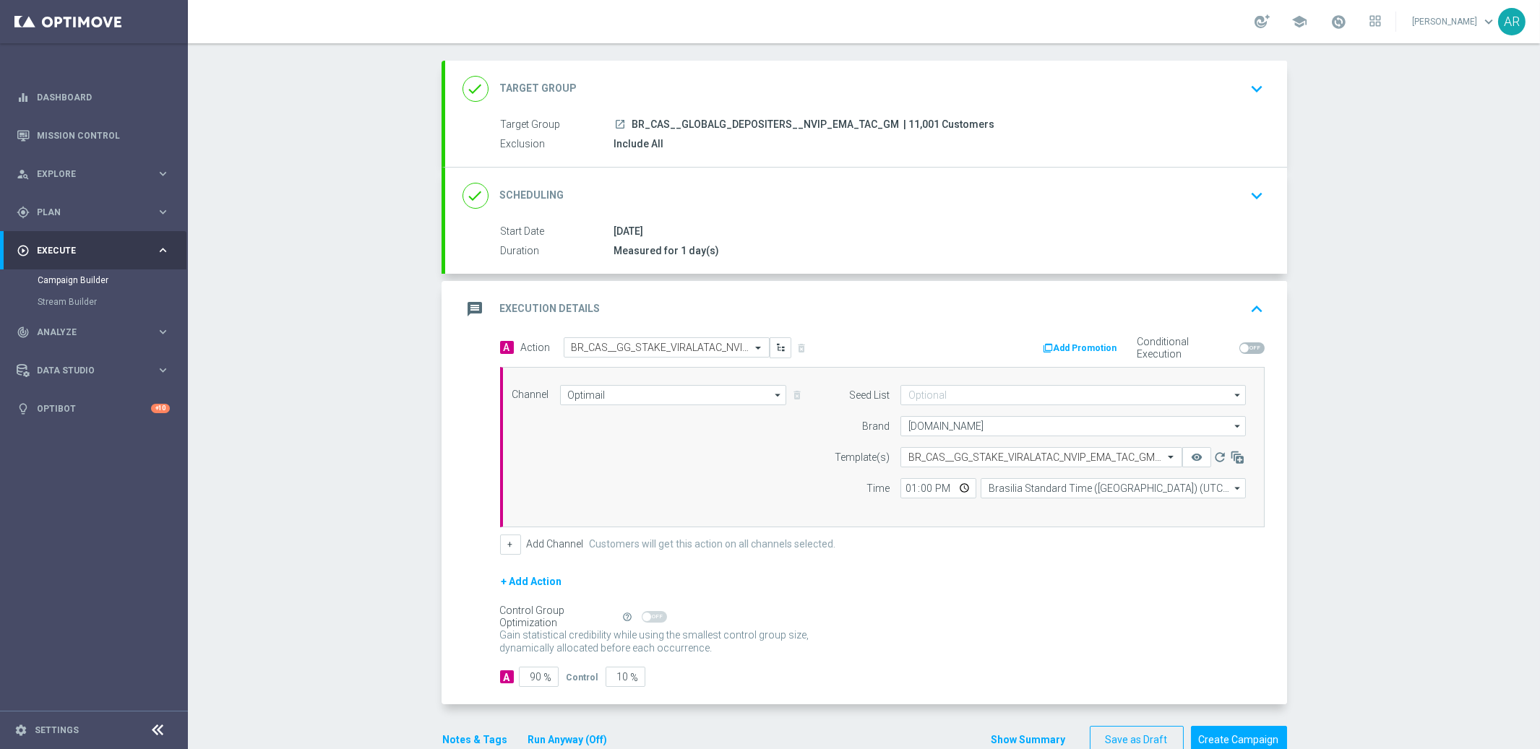
scroll to position [102, 0]
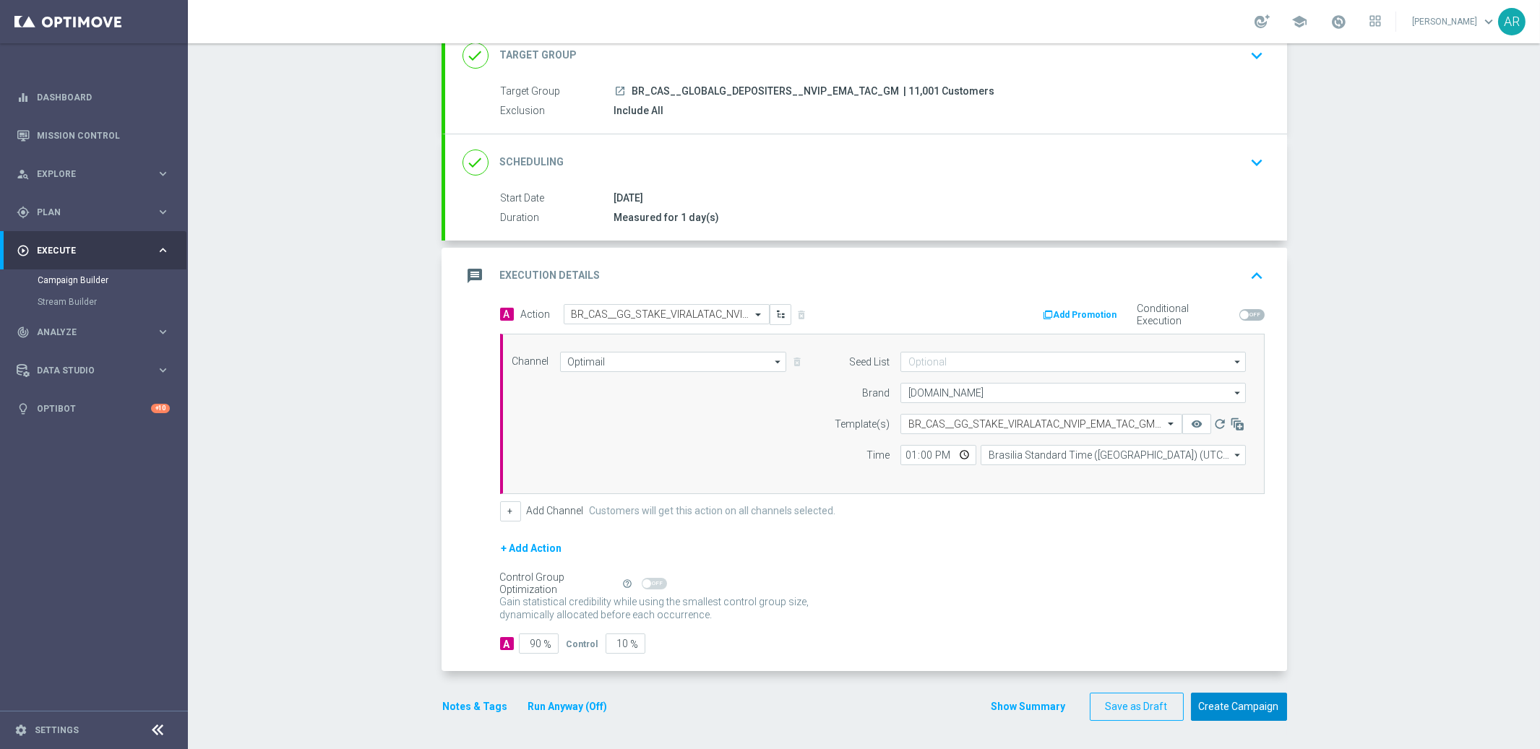
click at [1235, 710] on button "Create Campaign" at bounding box center [1239, 707] width 96 height 28
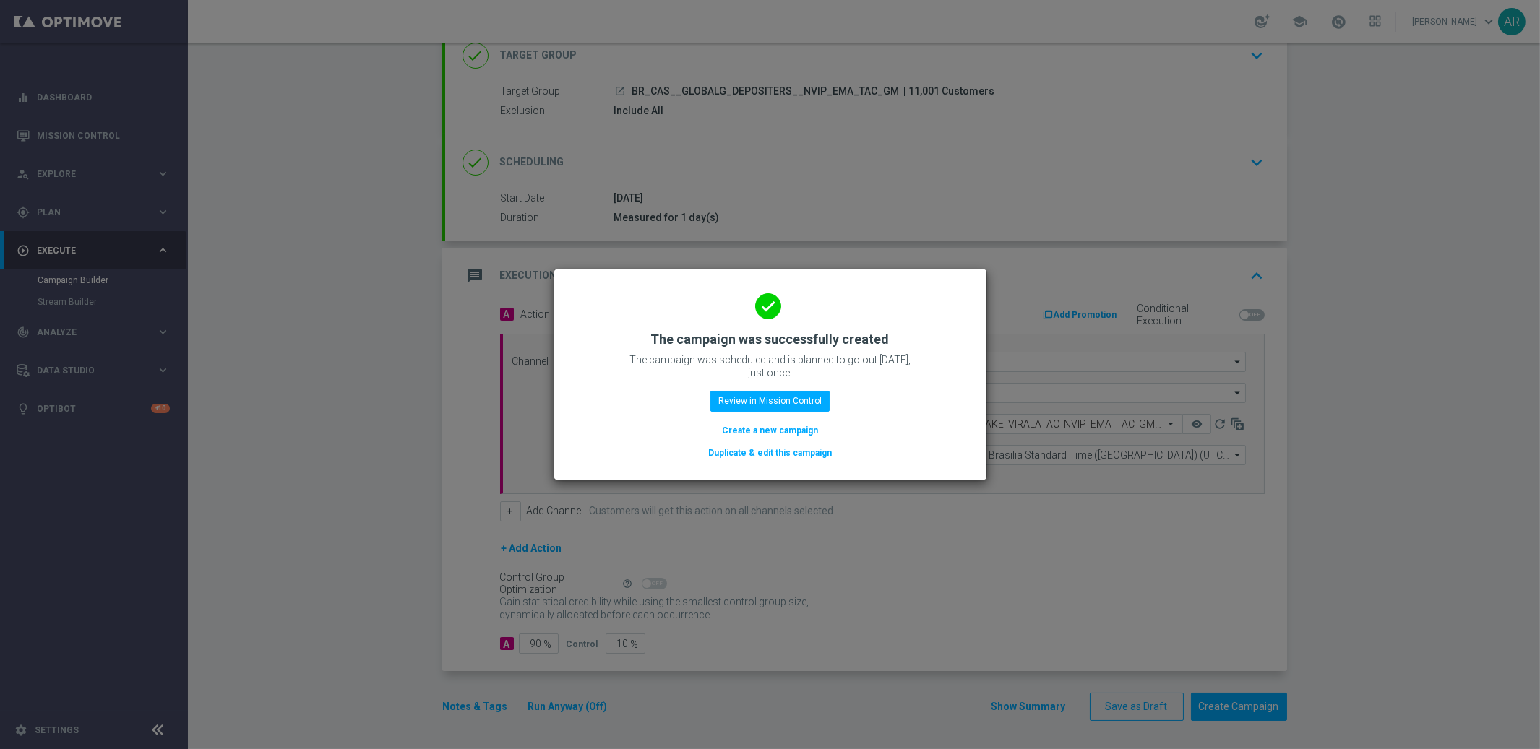
click at [782, 429] on button "Create a new campaign" at bounding box center [769, 431] width 99 height 16
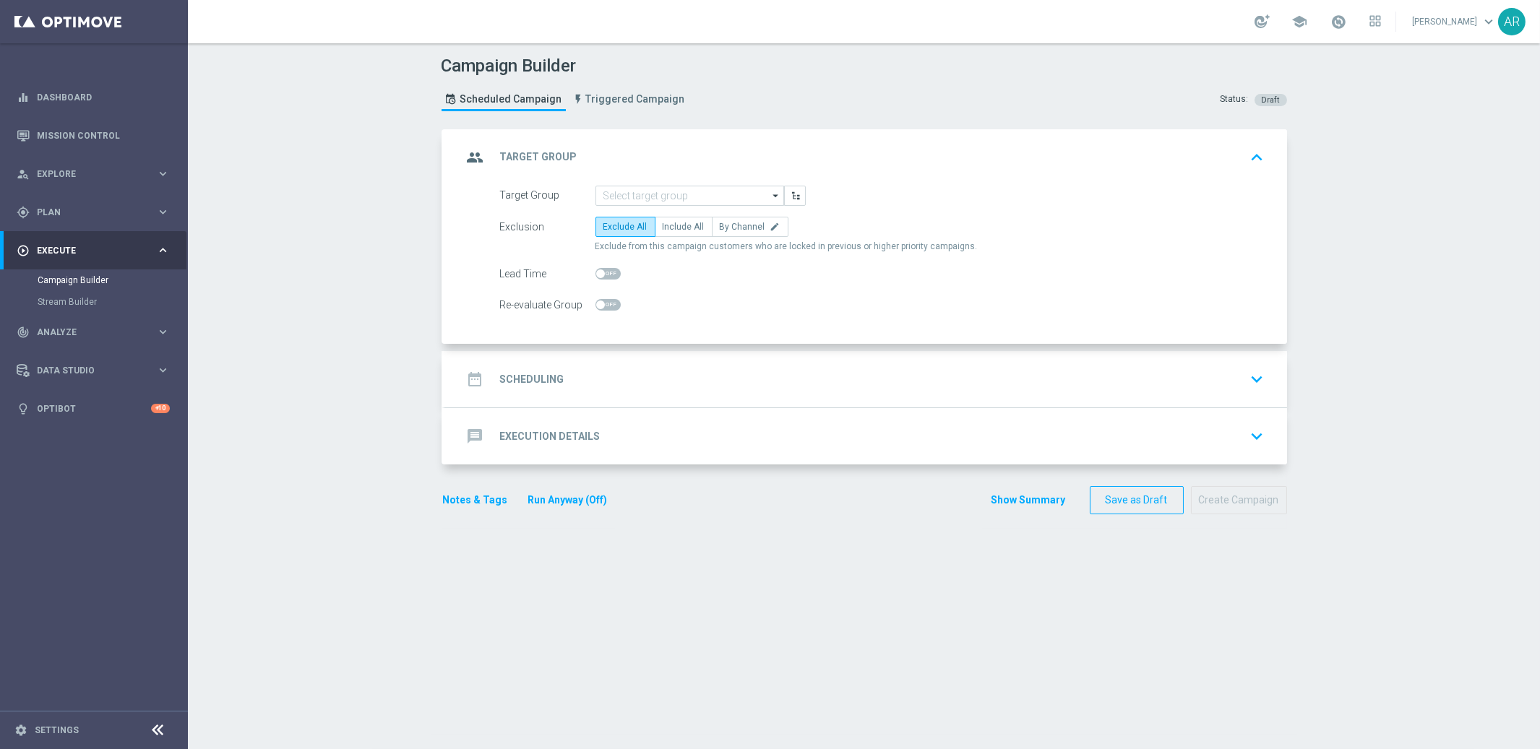
scroll to position [0, 0]
click at [636, 191] on input at bounding box center [689, 196] width 189 height 20
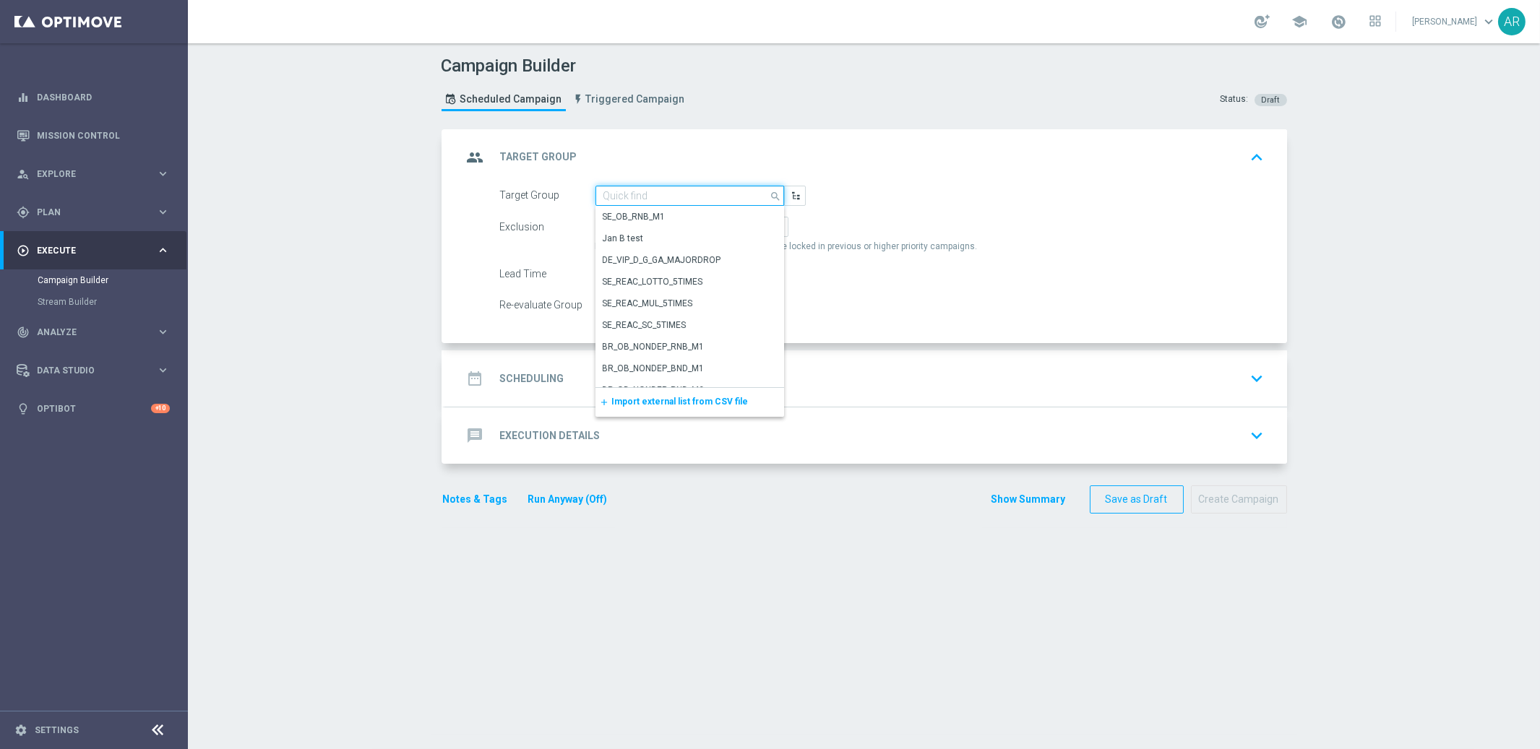
paste input "BR_CAS__GLOBALG_DEPOSITERS__NVIP_RI_TAC_GM"
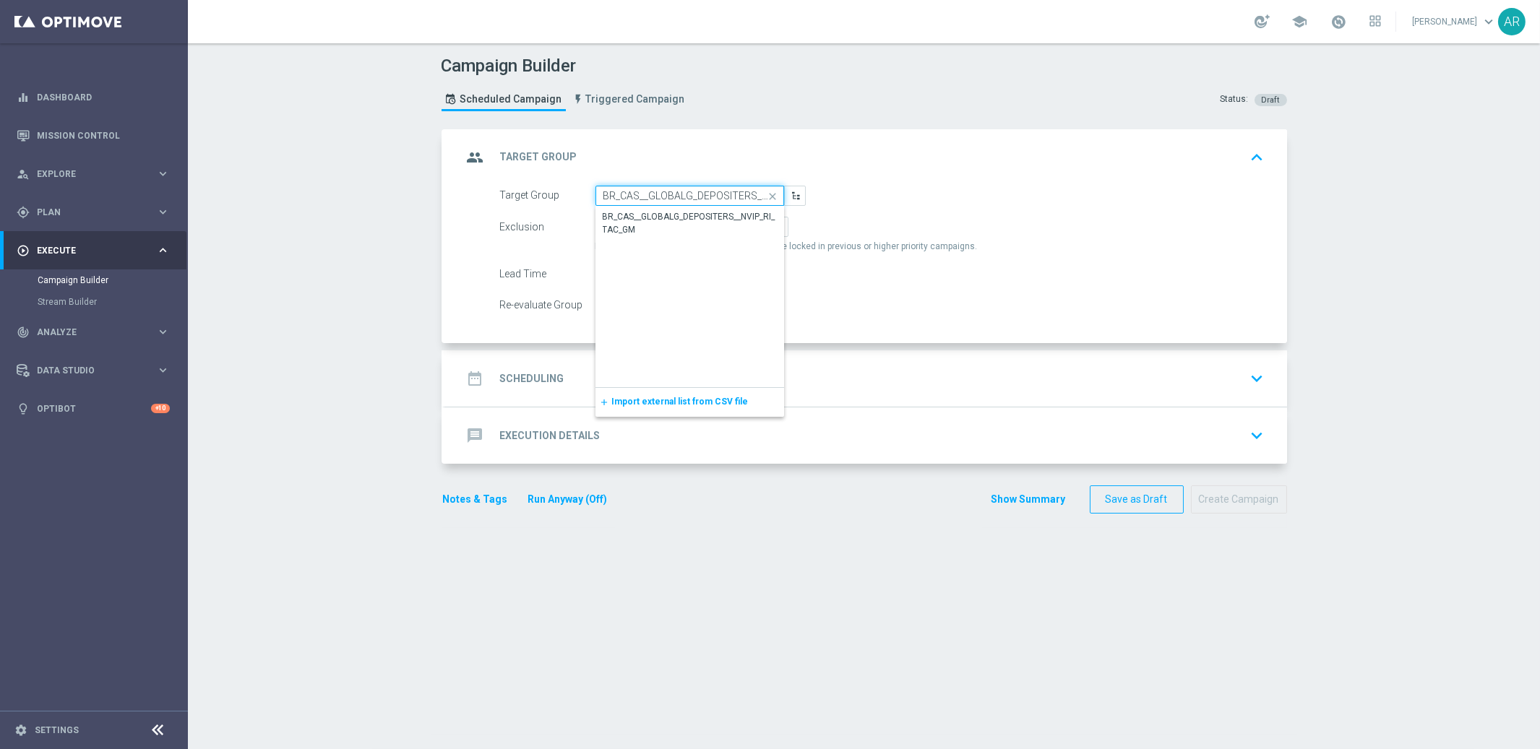
scroll to position [0, 72]
click at [674, 212] on div "BR_CAS__GLOBALG_DEPOSITERS__NVIP_RI_TAC_GM" at bounding box center [690, 223] width 175 height 26
type input "BR_CAS__GLOBALG_DEPOSITERS__NVIP_RI_TAC_GM"
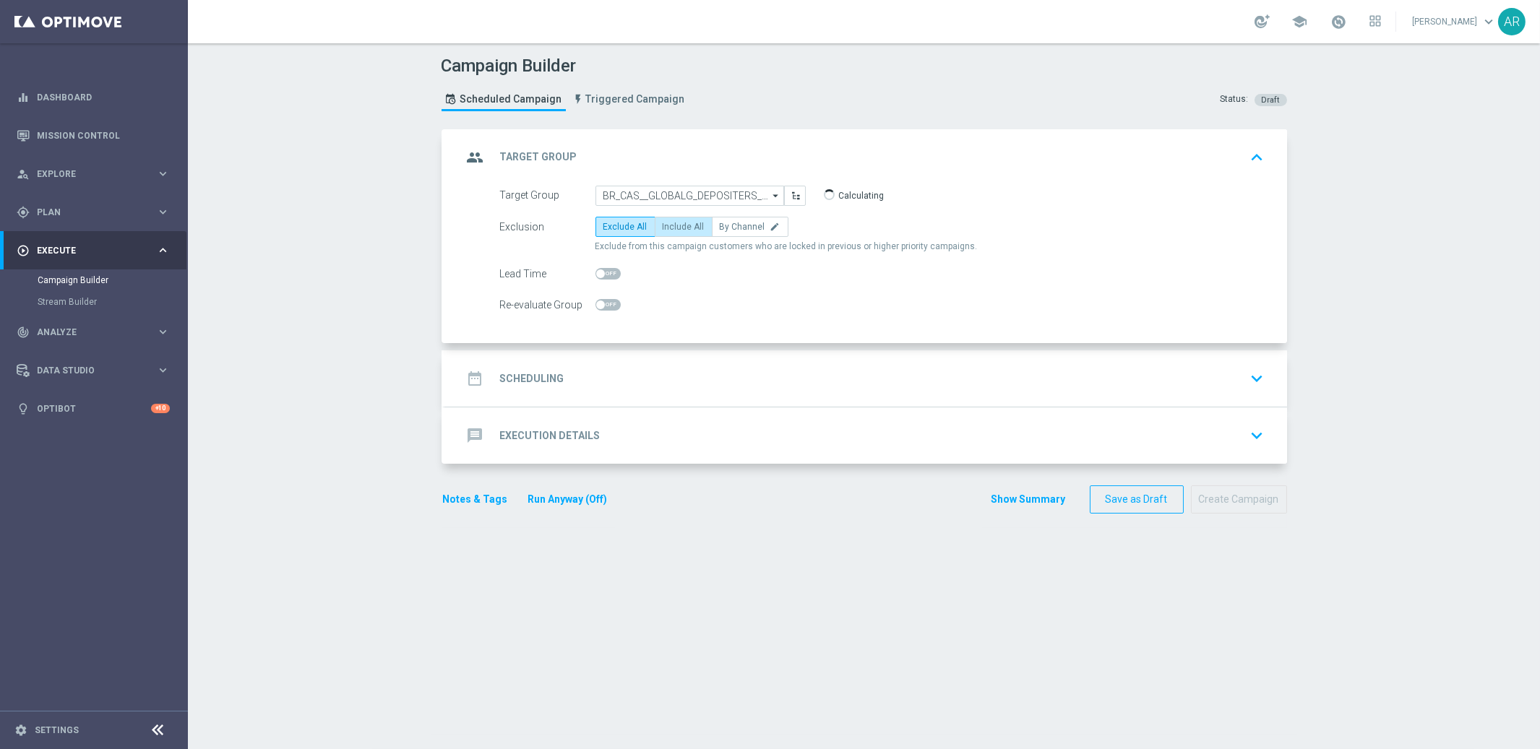
click at [679, 228] on span "Include All" at bounding box center [684, 227] width 42 height 10
click at [672, 228] on input "Include All" at bounding box center [667, 229] width 9 height 9
radio input "true"
click at [579, 380] on div "date_range Scheduling keyboard_arrow_down" at bounding box center [865, 378] width 807 height 27
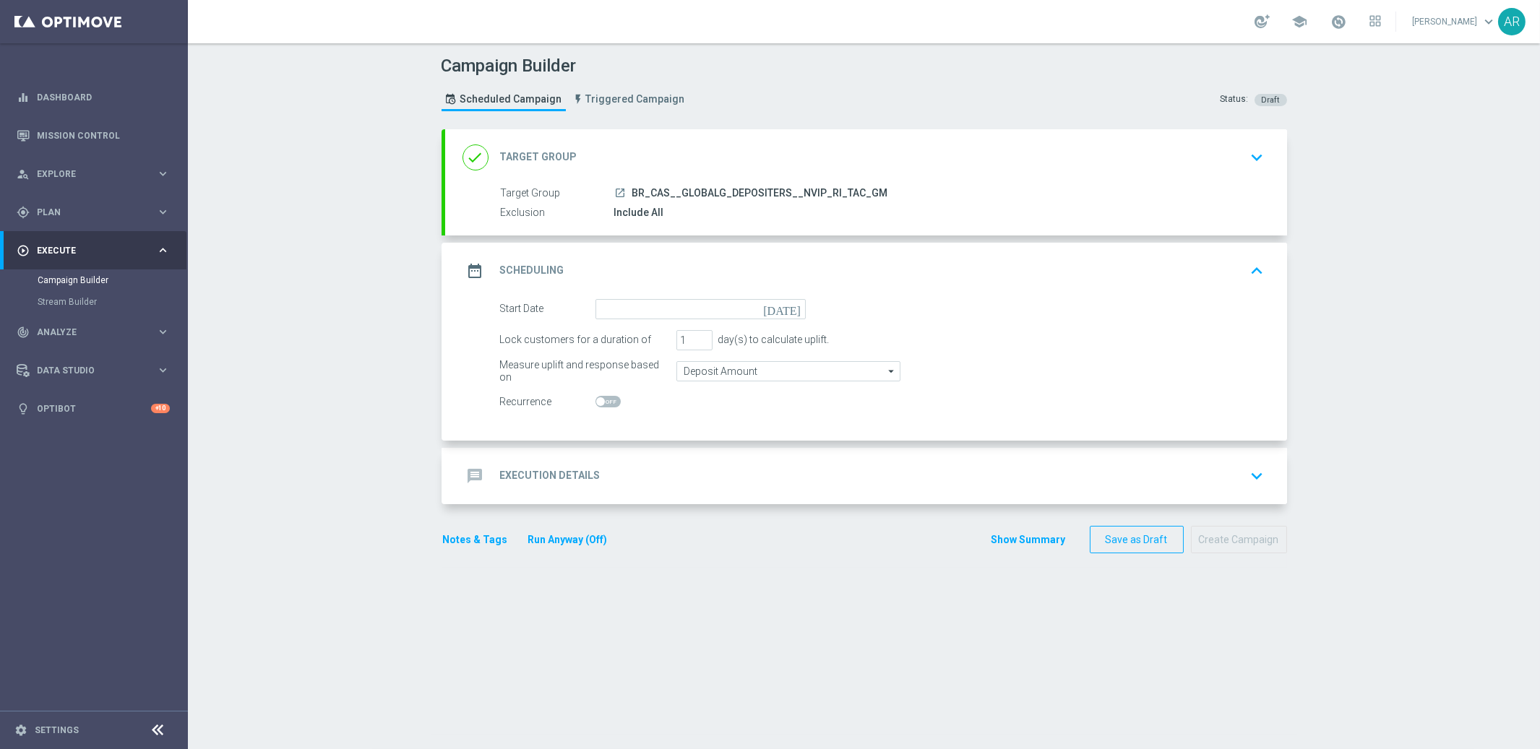
click at [793, 309] on icon "[DATE]" at bounding box center [784, 307] width 43 height 16
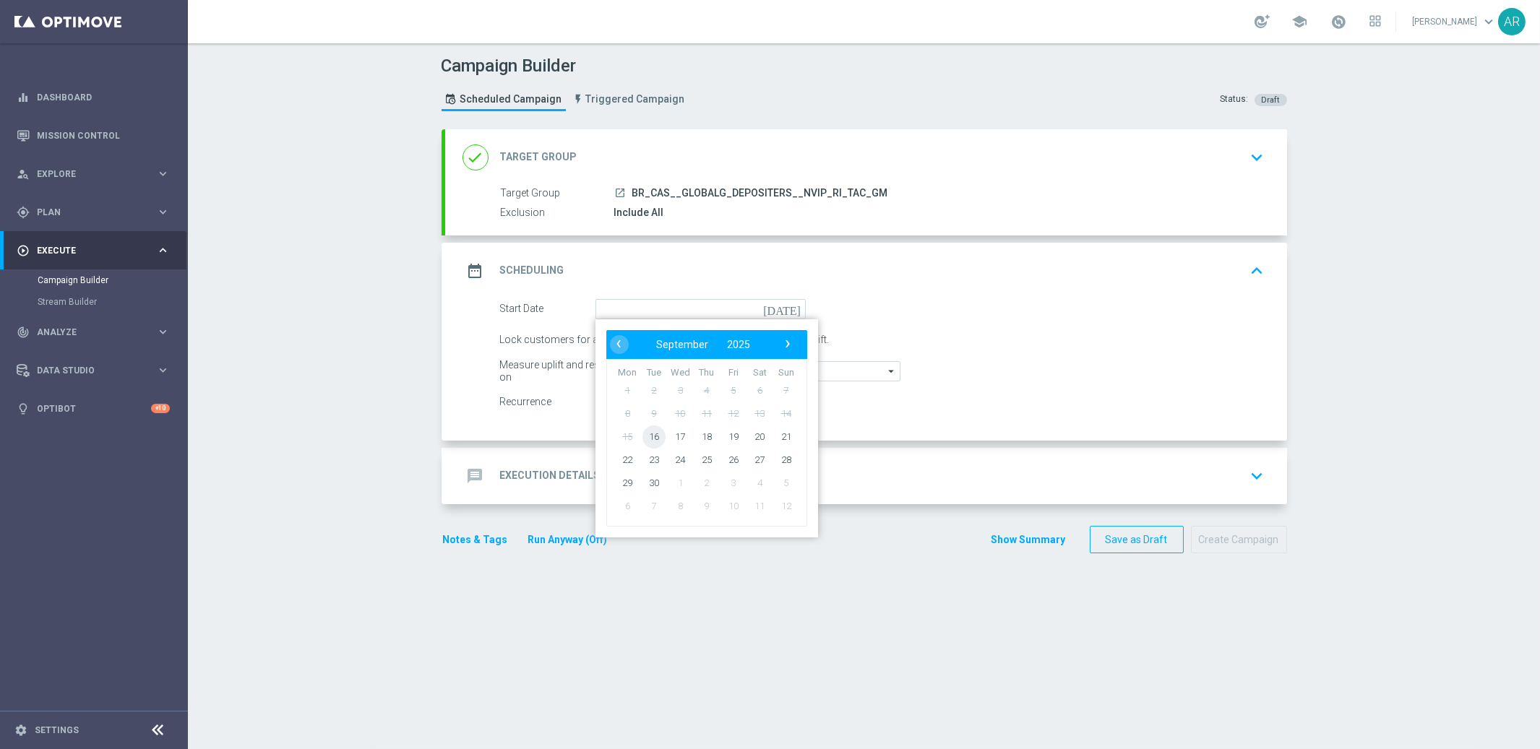
click at [655, 431] on span "16" at bounding box center [653, 436] width 23 height 23
type input "[DATE]"
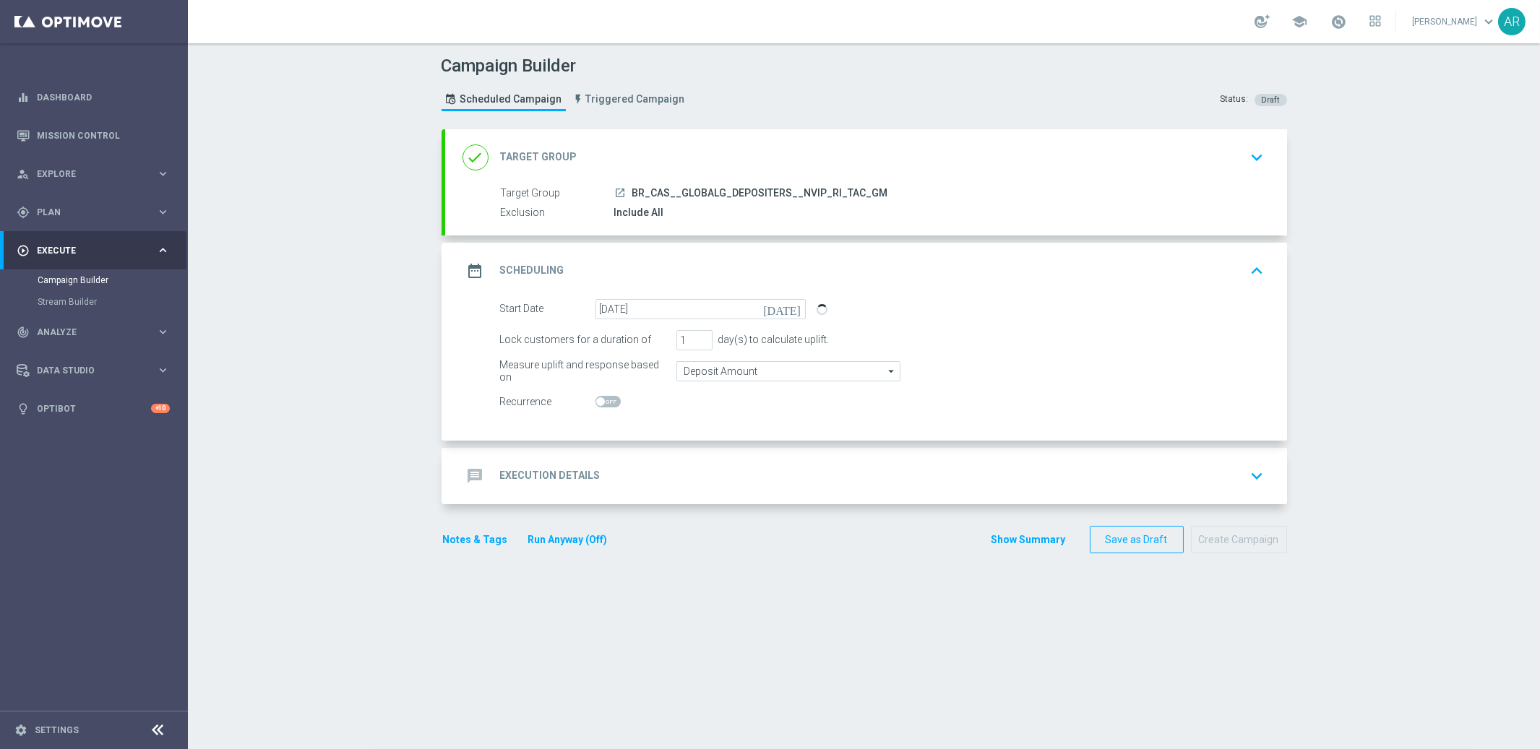
click at [600, 466] on div "message Execution Details keyboard_arrow_down" at bounding box center [865, 475] width 807 height 27
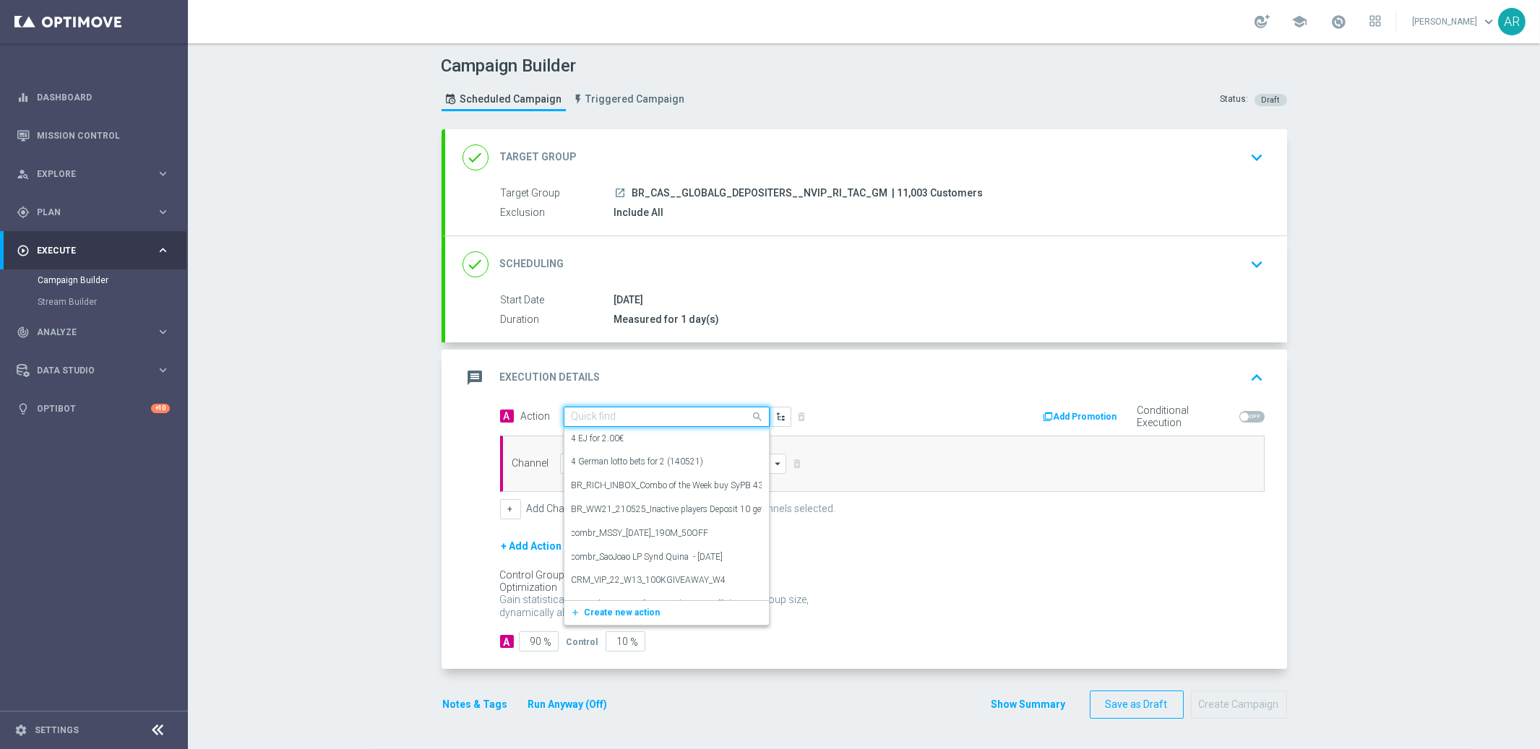
click at [610, 416] on input "text" at bounding box center [652, 417] width 161 height 12
paste input "BR_CAS__VIRALATAC_SEP__NVIP_RI_TAC_GM"
type input "BR_CAS__VIRALATAC_SEP__NVIP_RI_TAC_GM"
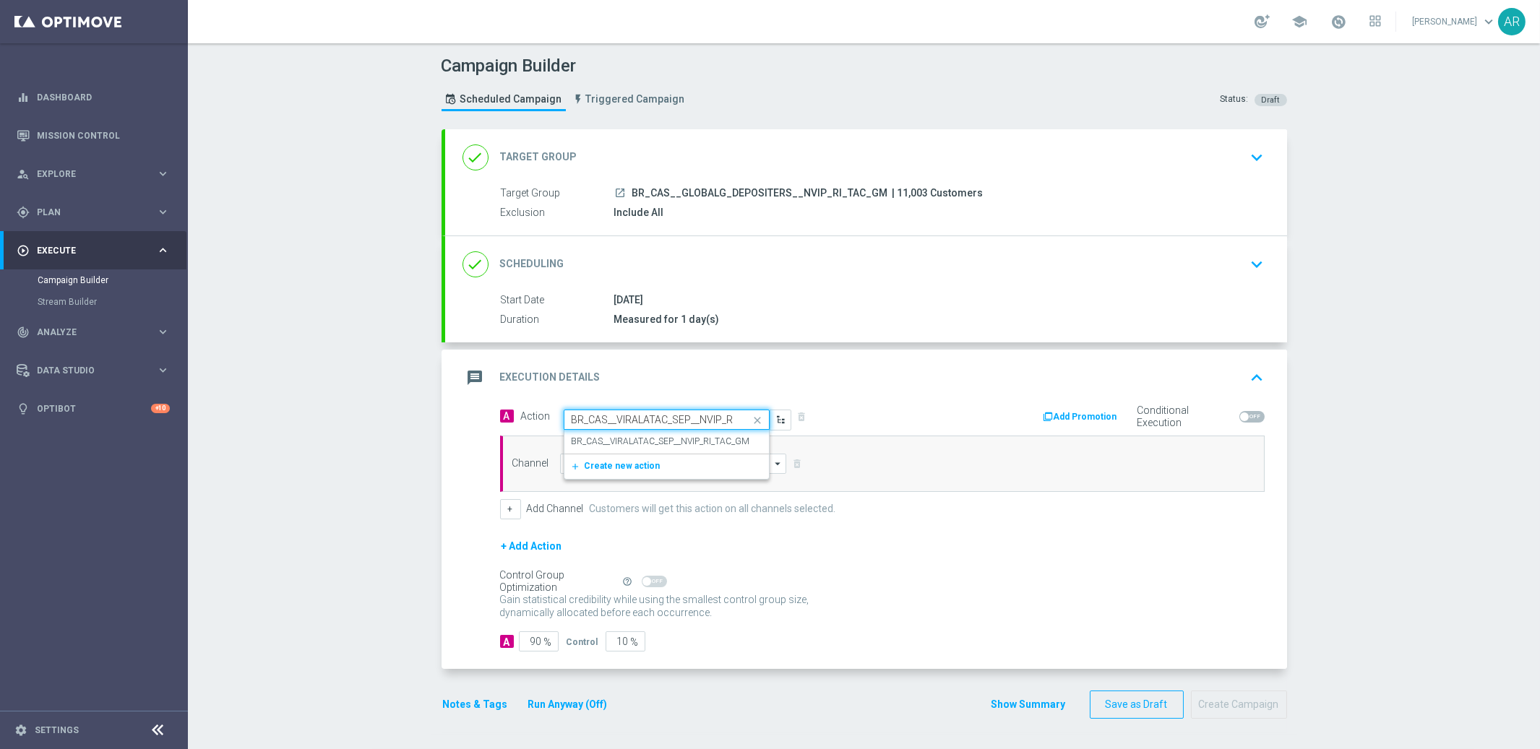
scroll to position [0, 44]
click at [652, 443] on label "BR_CAS__VIRALATAC_SEP__NVIP_RI_TAC_GM" at bounding box center [661, 442] width 178 height 12
click at [621, 462] on input at bounding box center [673, 464] width 227 height 20
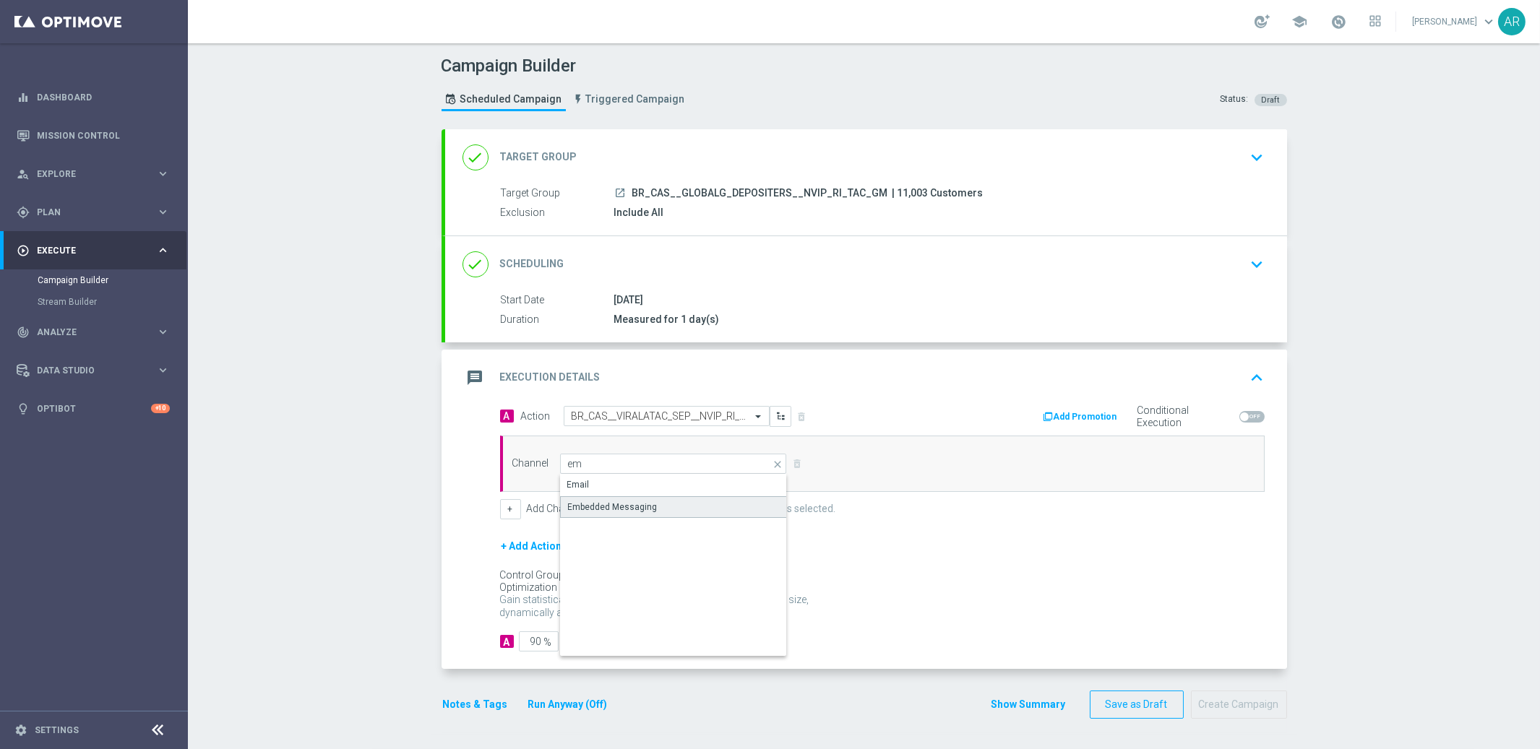
click at [658, 506] on div "Embedded Messaging" at bounding box center [674, 507] width 228 height 22
type input "Embedded Messaging"
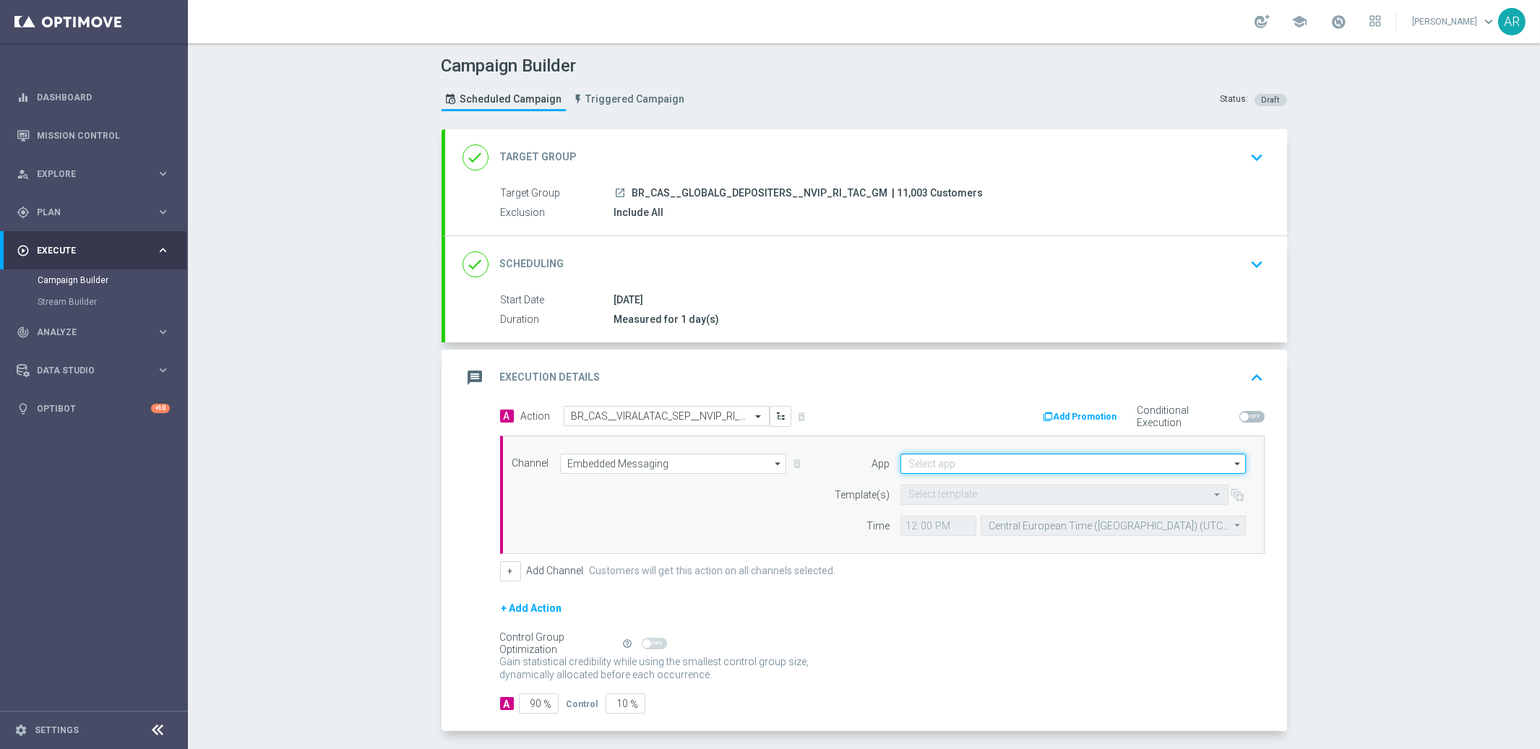
click at [966, 467] on input at bounding box center [1072, 464] width 345 height 20
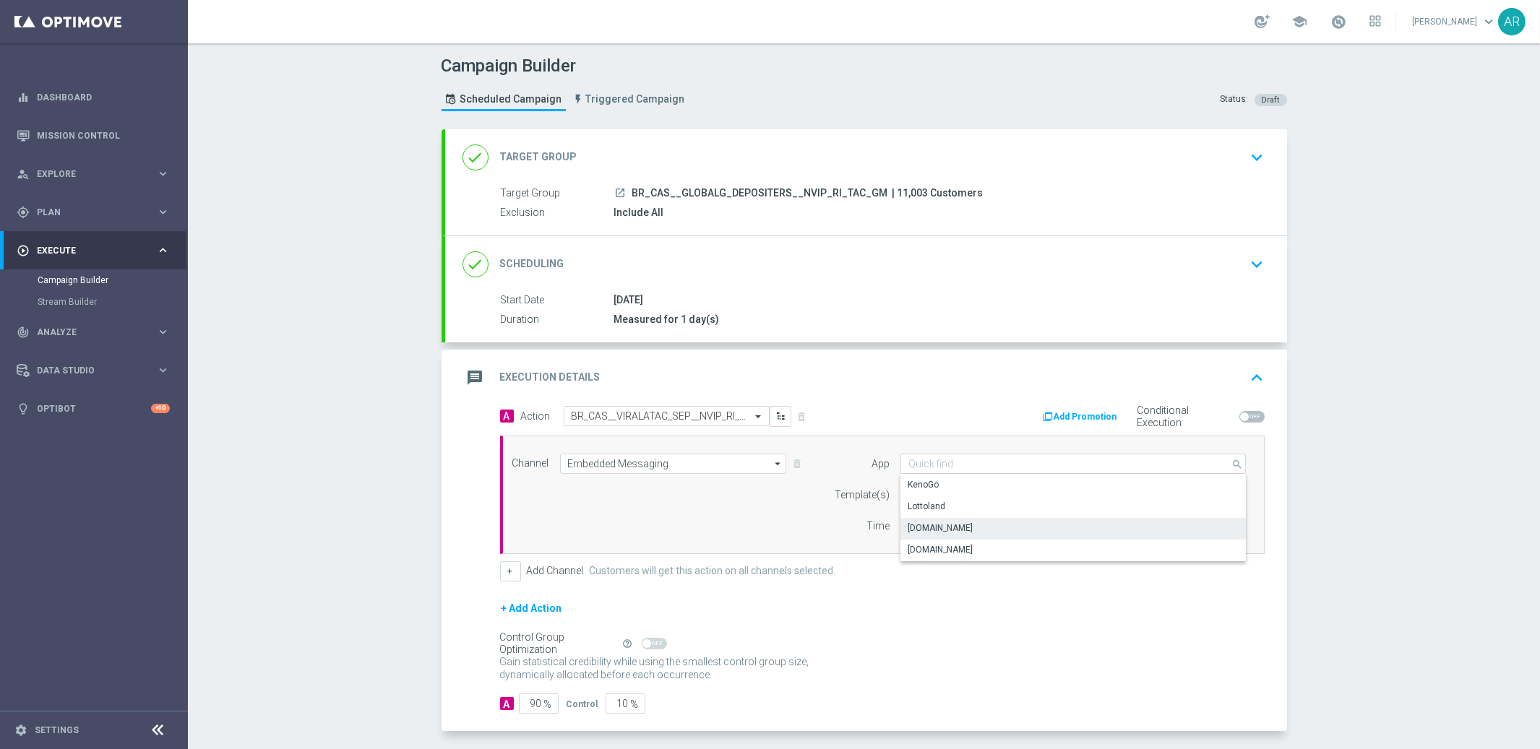
click at [988, 523] on div "[DOMAIN_NAME]" at bounding box center [1073, 528] width 346 height 20
type input "[DOMAIN_NAME]"
click at [946, 493] on input "text" at bounding box center [1049, 495] width 283 height 12
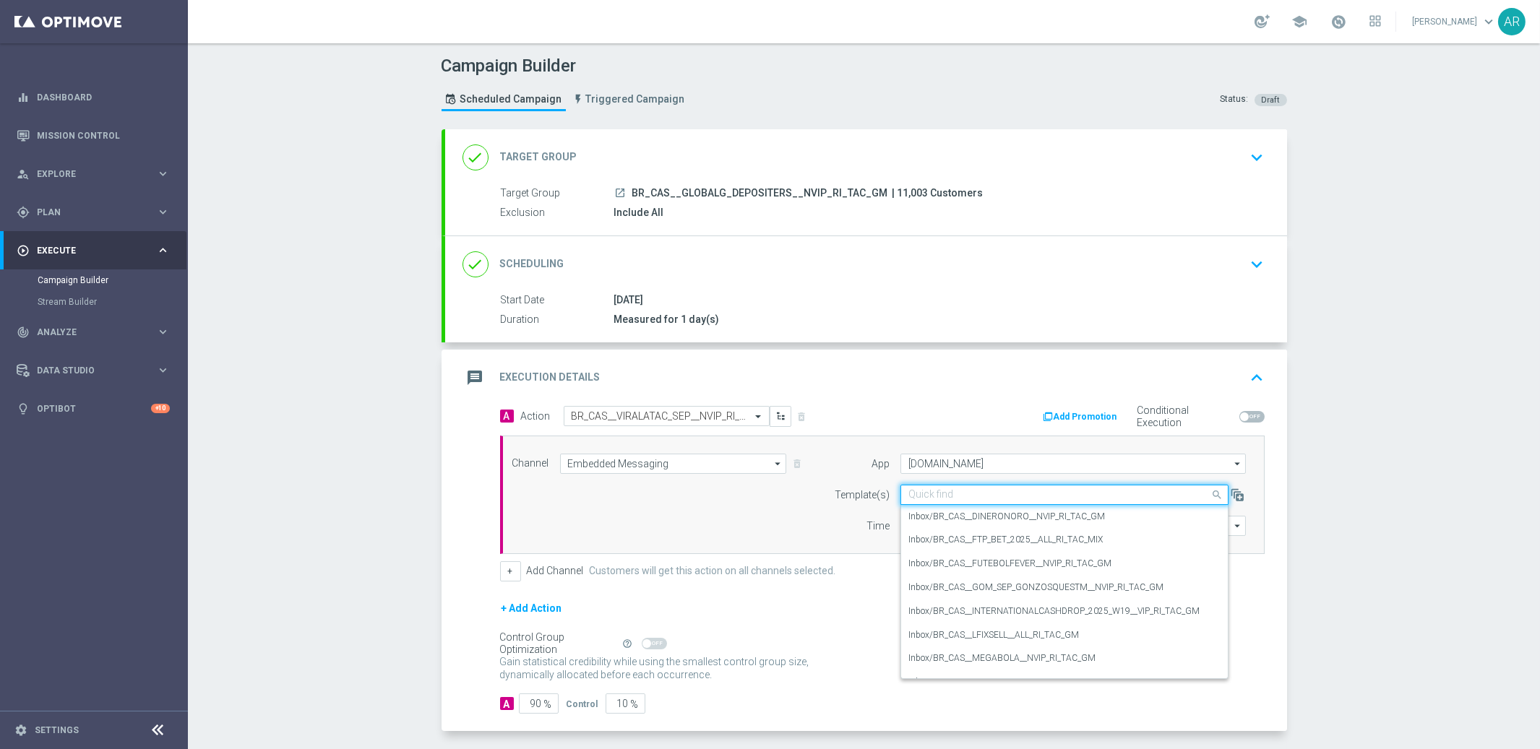
paste input "BR_CAS__VIRALATAC_SEP__NVIP_RI_TAC_GM"
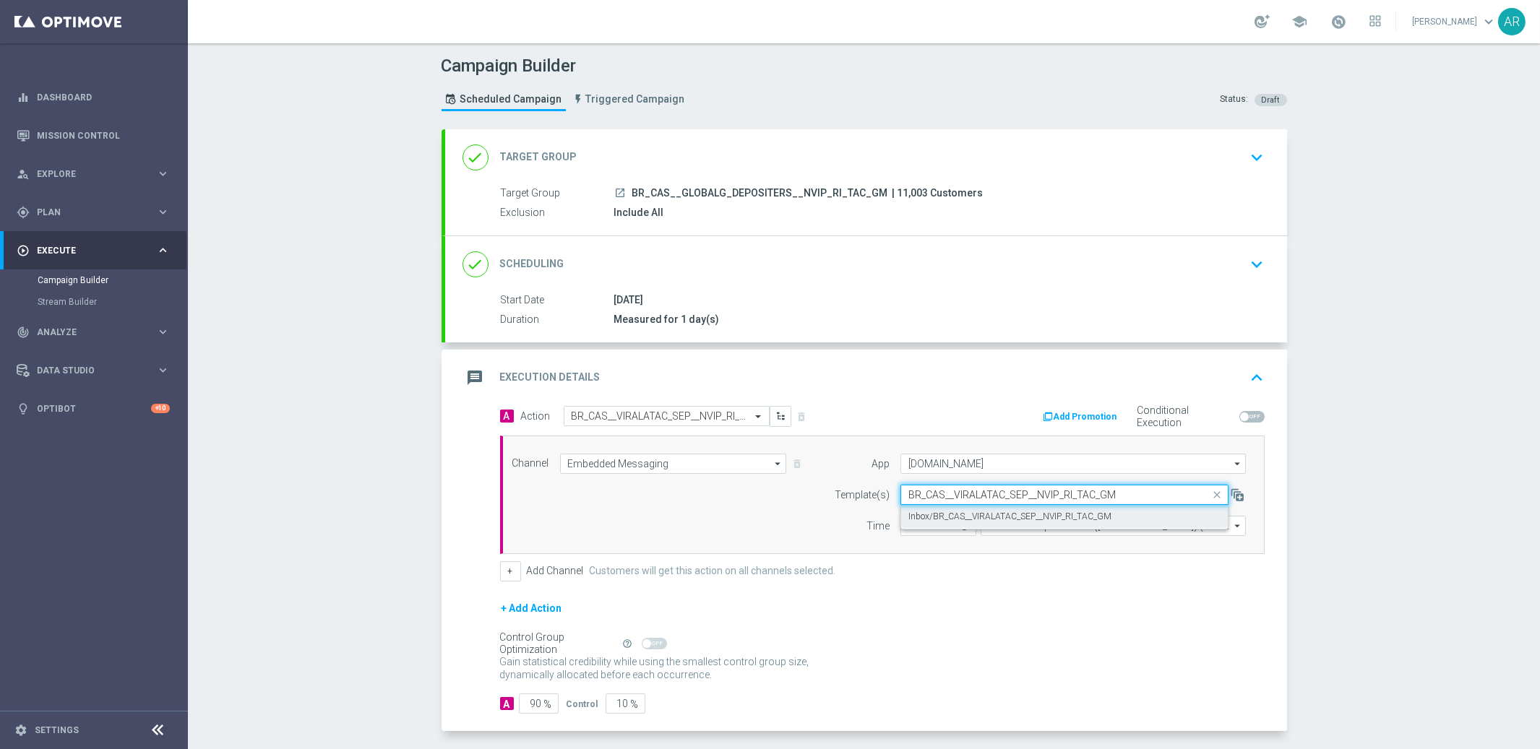
click at [999, 516] on label "Inbox/BR_CAS__VIRALATAC_SEP__NVIP_RI_TAC_GM" at bounding box center [1009, 517] width 203 height 12
type input "BR_CAS__VIRALATAC_SEP__NVIP_RI_TAC_GM"
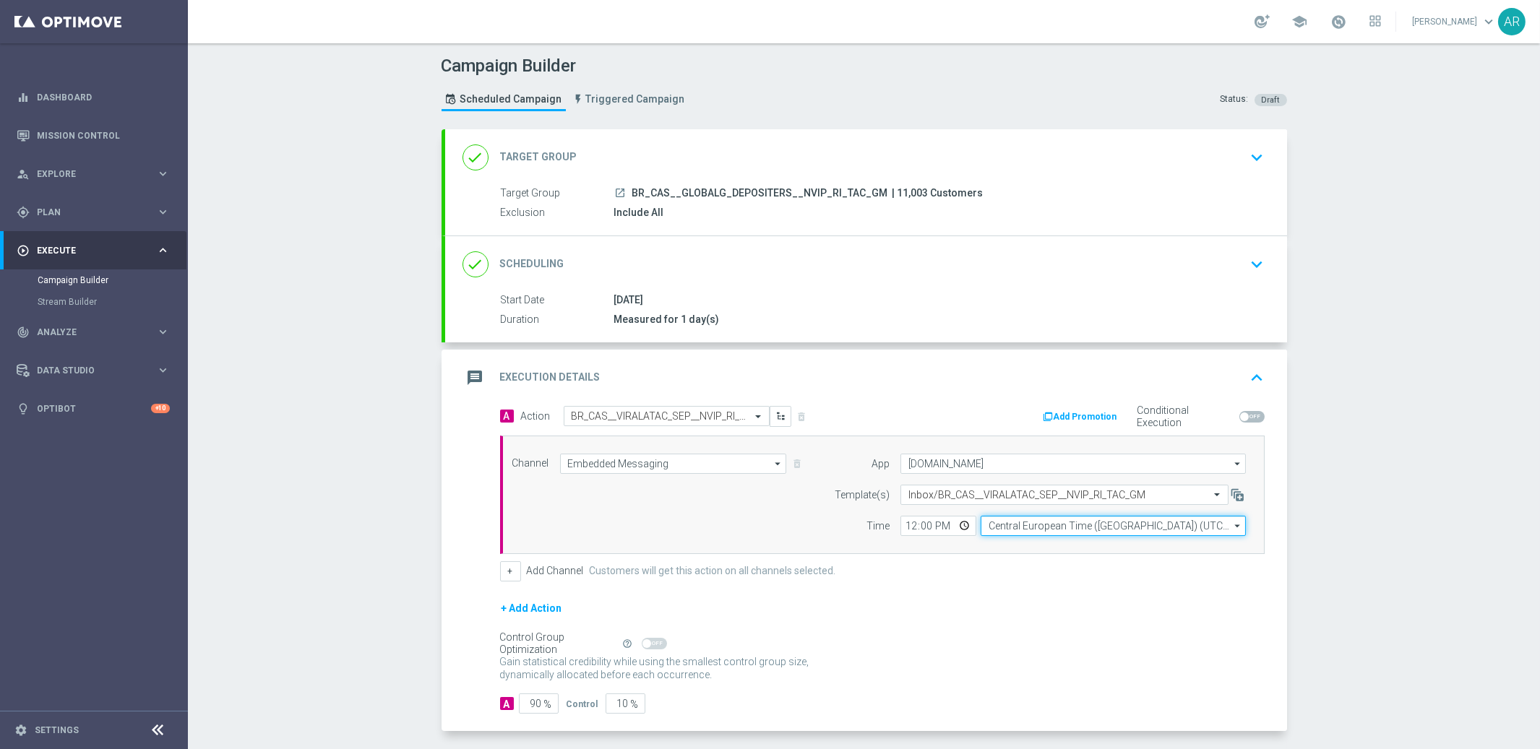
click at [1030, 527] on input "Central European Time ([GEOGRAPHIC_DATA]) (UTC +02:00)" at bounding box center [1112, 526] width 265 height 20
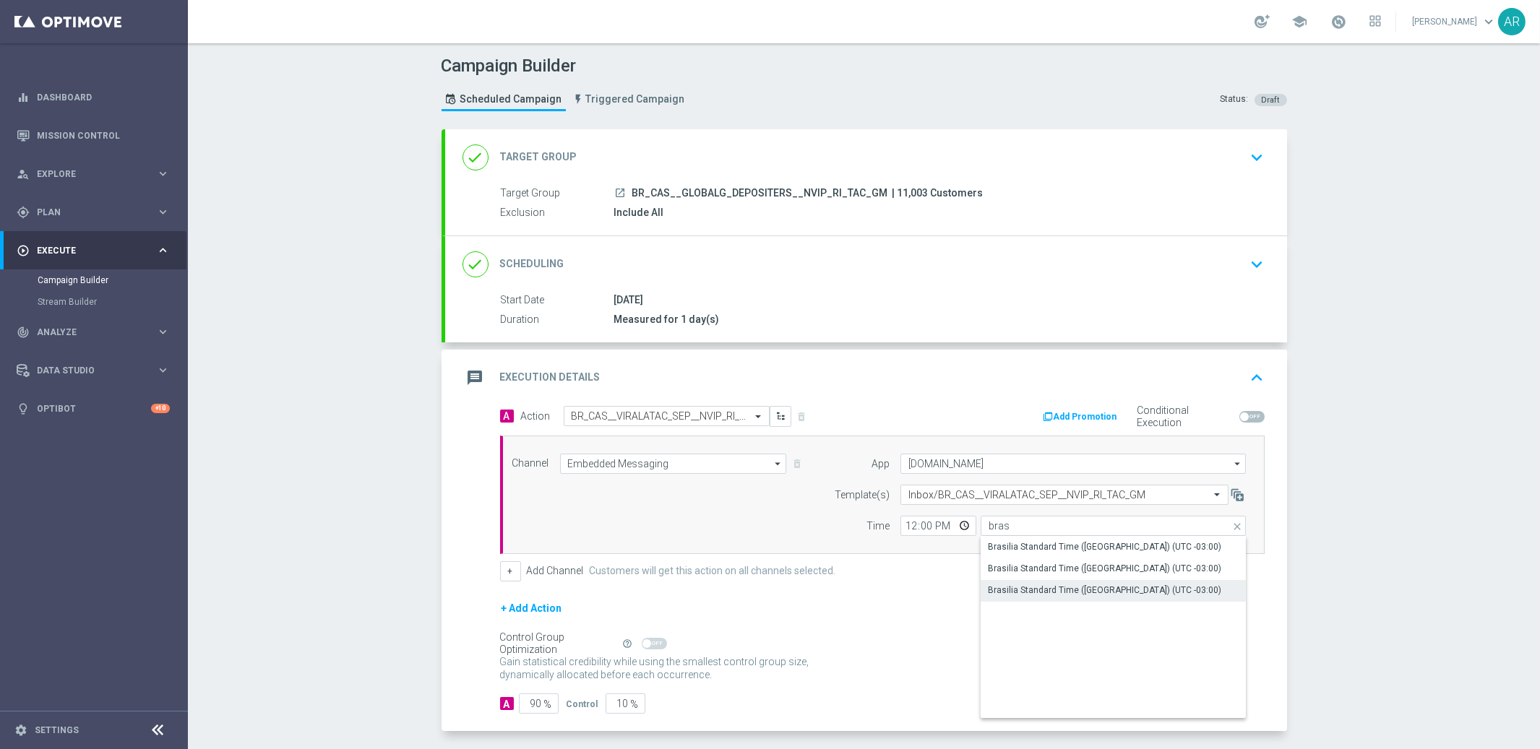
click at [1120, 589] on div "Brasilia Standard Time ([GEOGRAPHIC_DATA]) (UTC -03:00)" at bounding box center [1104, 590] width 233 height 13
type input "Brasilia Standard Time ([GEOGRAPHIC_DATA]) (UTC -03:00)"
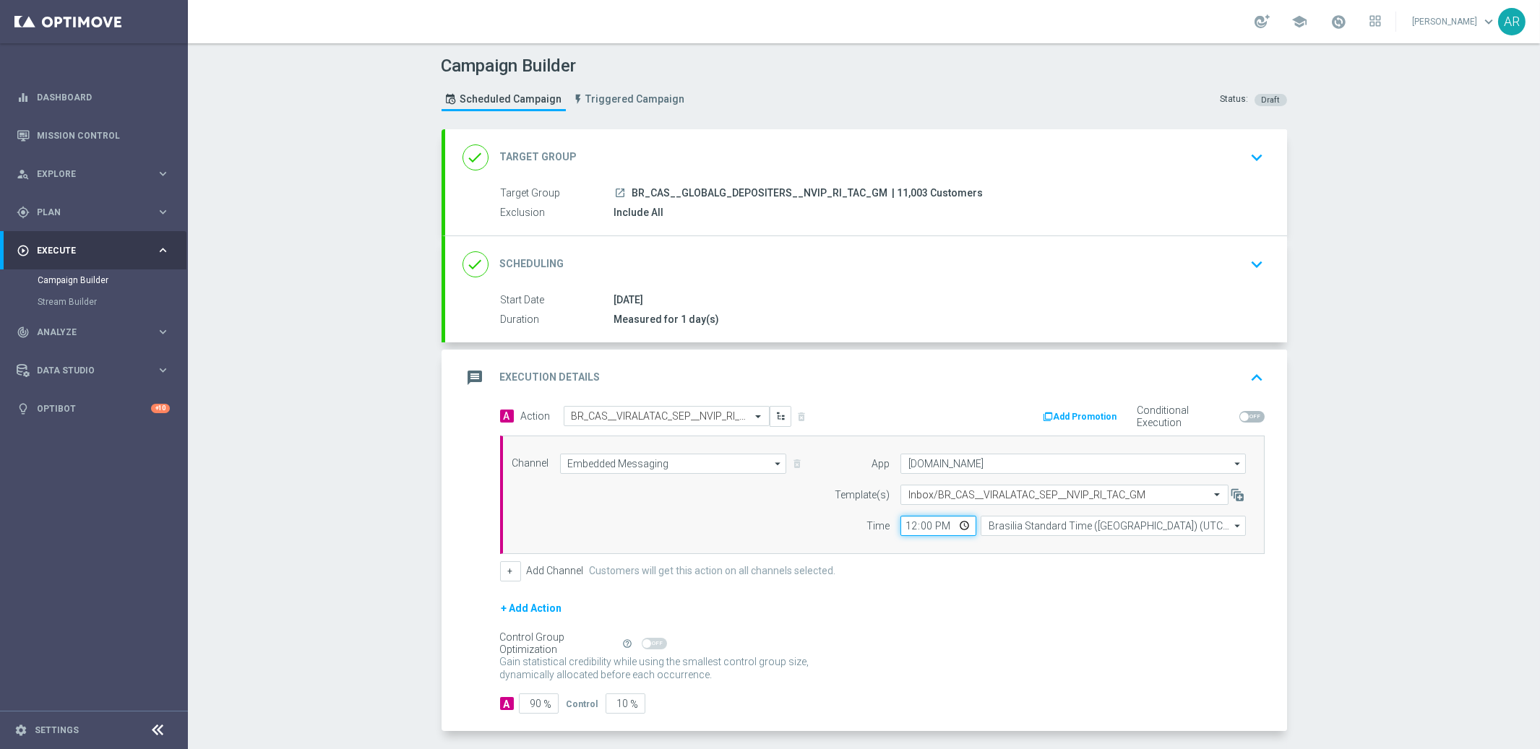
click at [965, 528] on input "12:00" at bounding box center [938, 526] width 76 height 20
type input "13:00"
click at [823, 670] on p "Gain higher response rates by matching the most effective action with each cust…" at bounding box center [662, 674] width 325 height 39
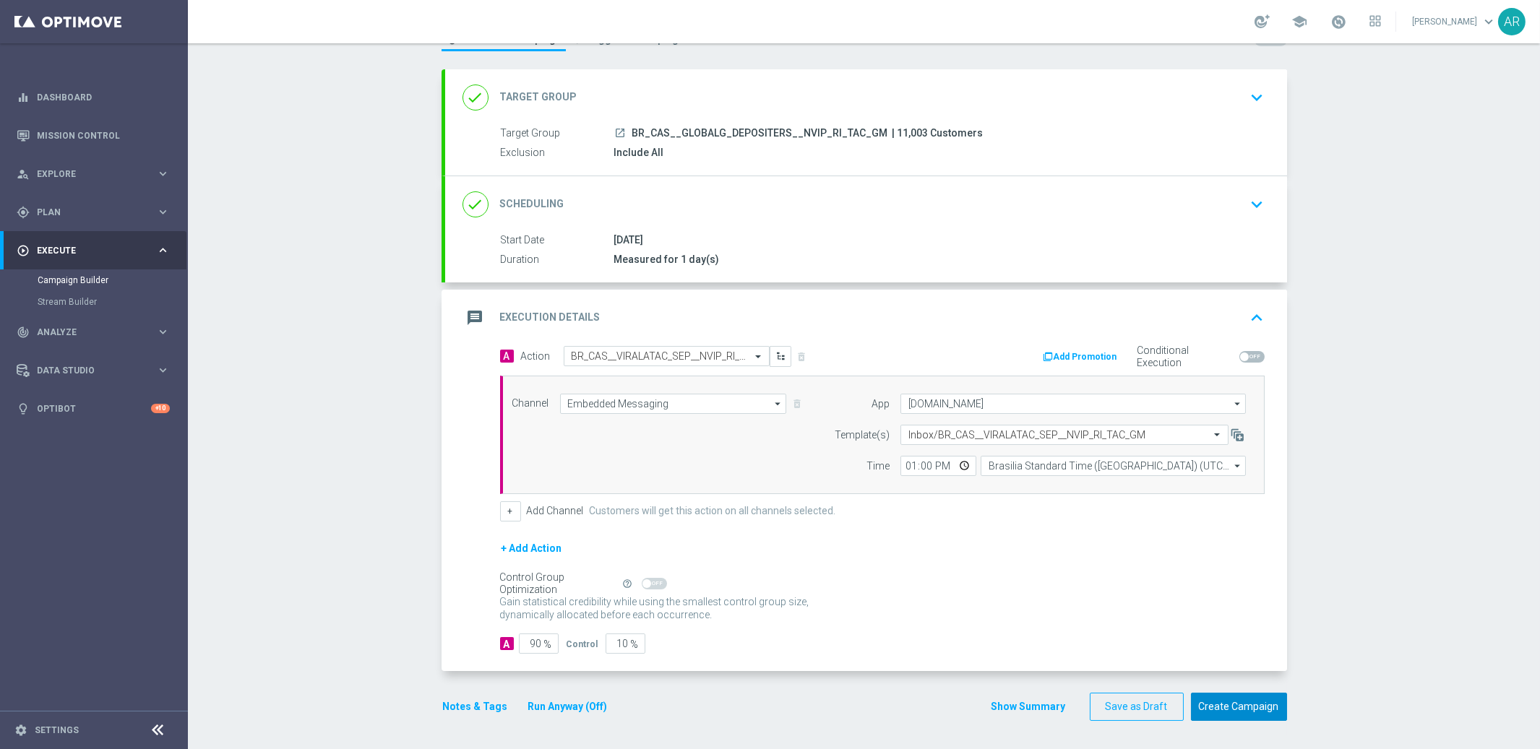
click at [1229, 707] on button "Create Campaign" at bounding box center [1239, 707] width 96 height 28
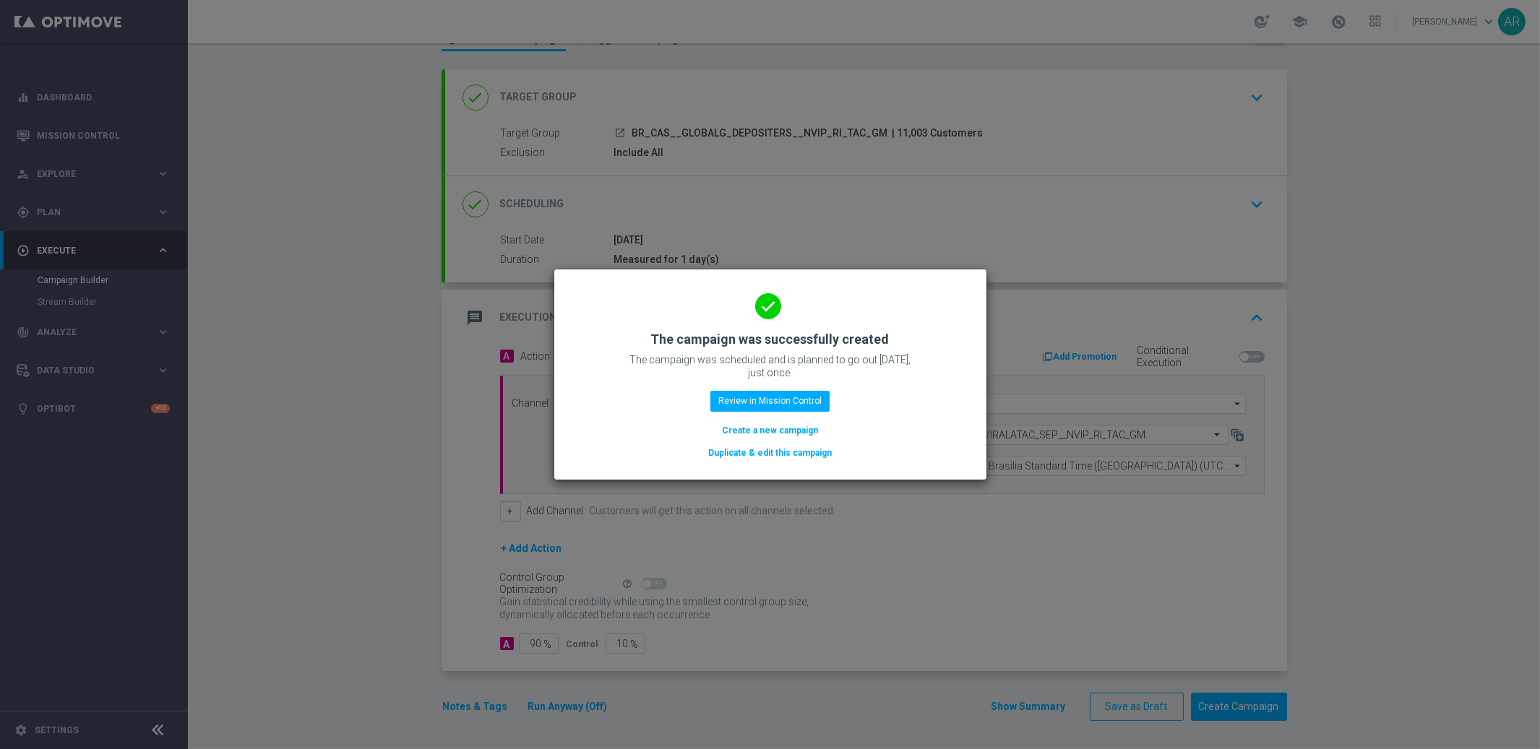
click at [776, 430] on button "Create a new campaign" at bounding box center [769, 431] width 99 height 16
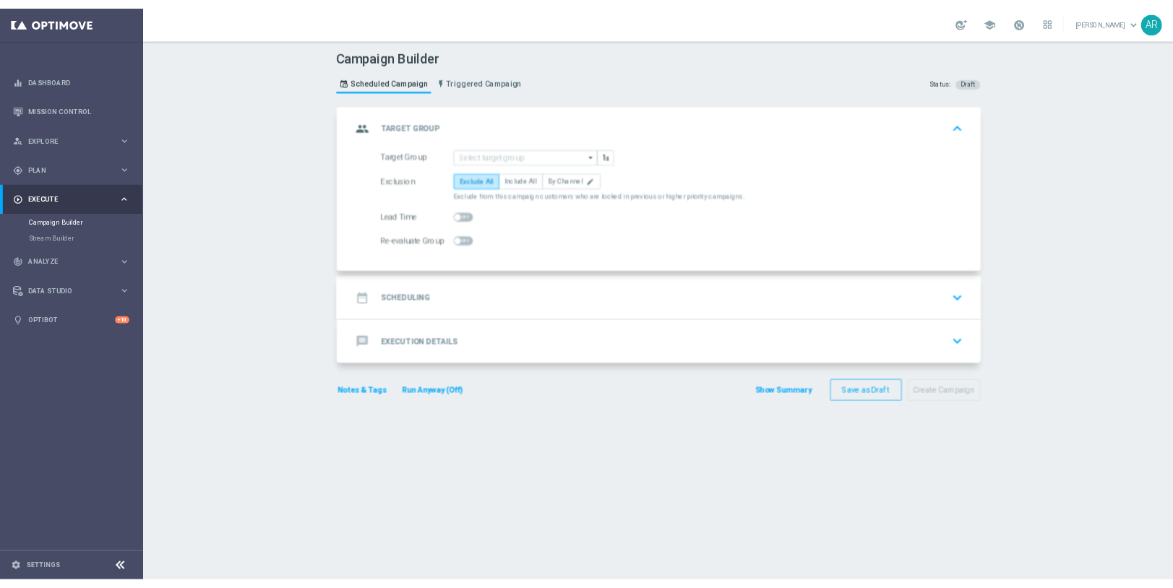
scroll to position [0, 0]
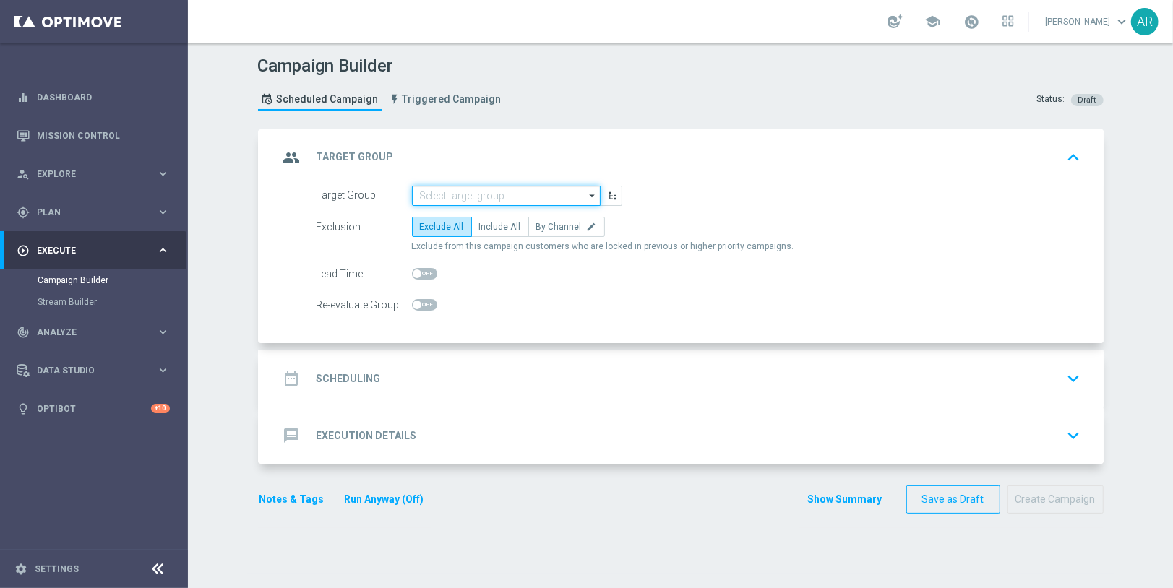
click at [477, 193] on input at bounding box center [506, 196] width 189 height 20
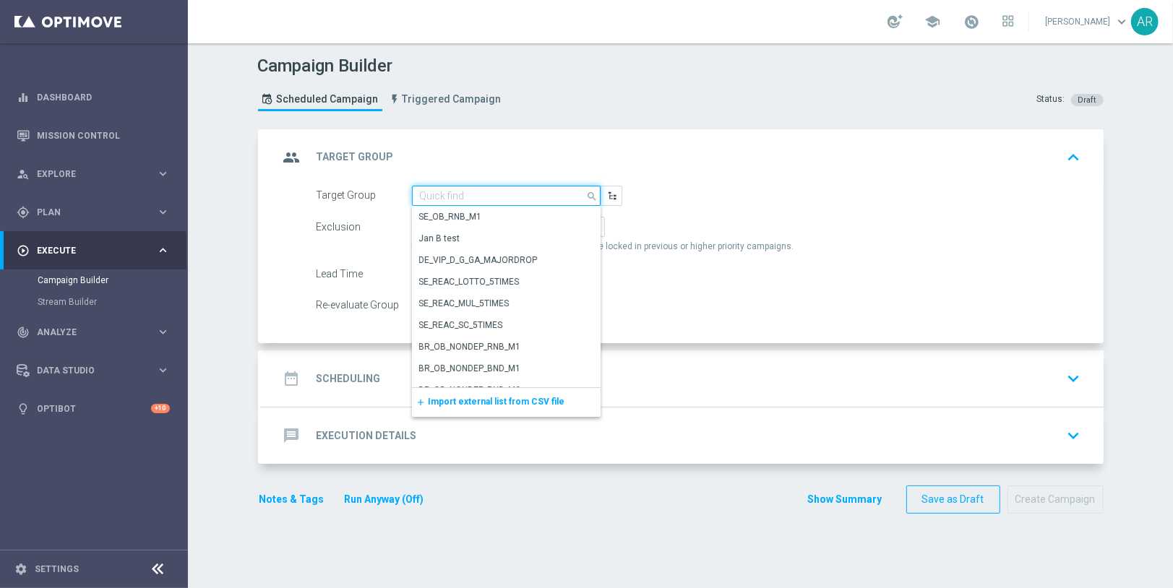
paste input "BR_CAS__ACTIVEDEPOSITERS__NVIP_EMA_TAC_GM"
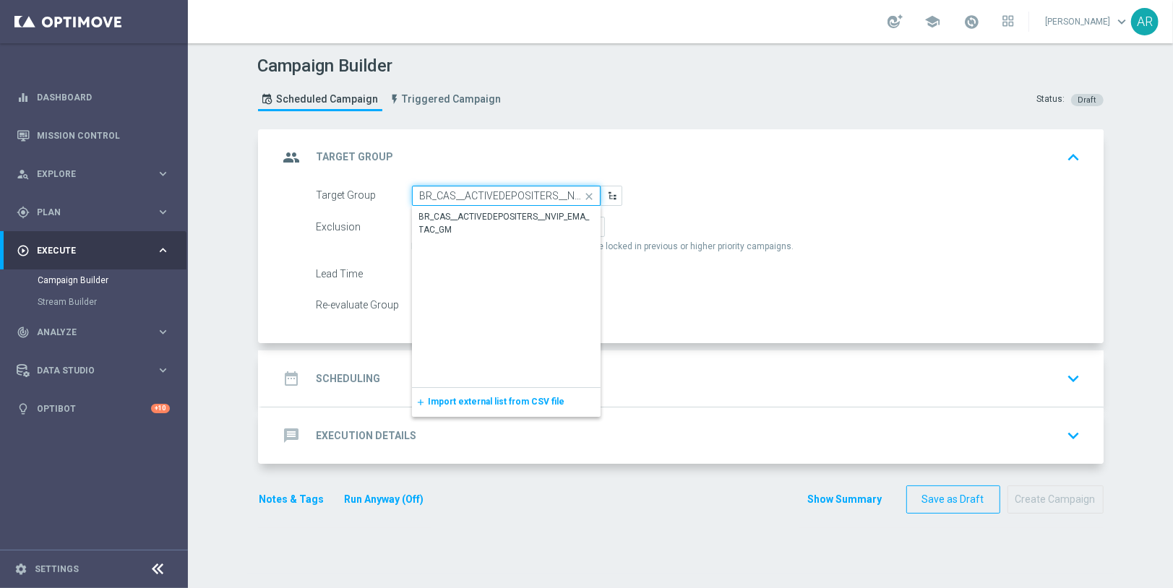
scroll to position [0, 69]
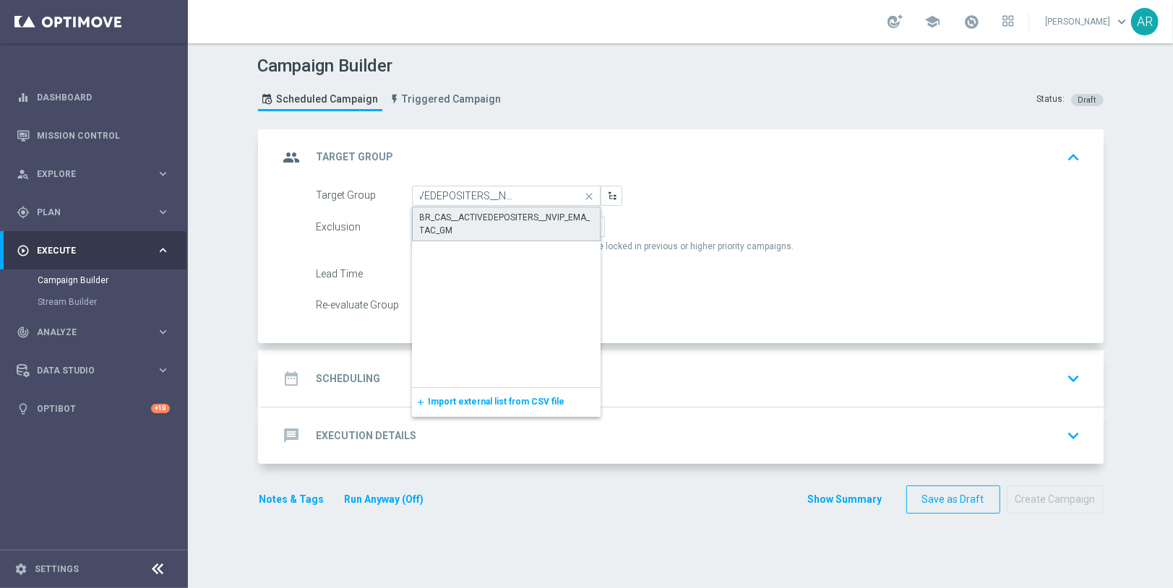
click at [510, 220] on div "BR_CAS__ACTIVEDEPOSITERS__NVIP_EMA_TAC_GM" at bounding box center [506, 224] width 173 height 26
type input "BR_CAS__ACTIVEDEPOSITERS__NVIP_EMA_TAC_GM"
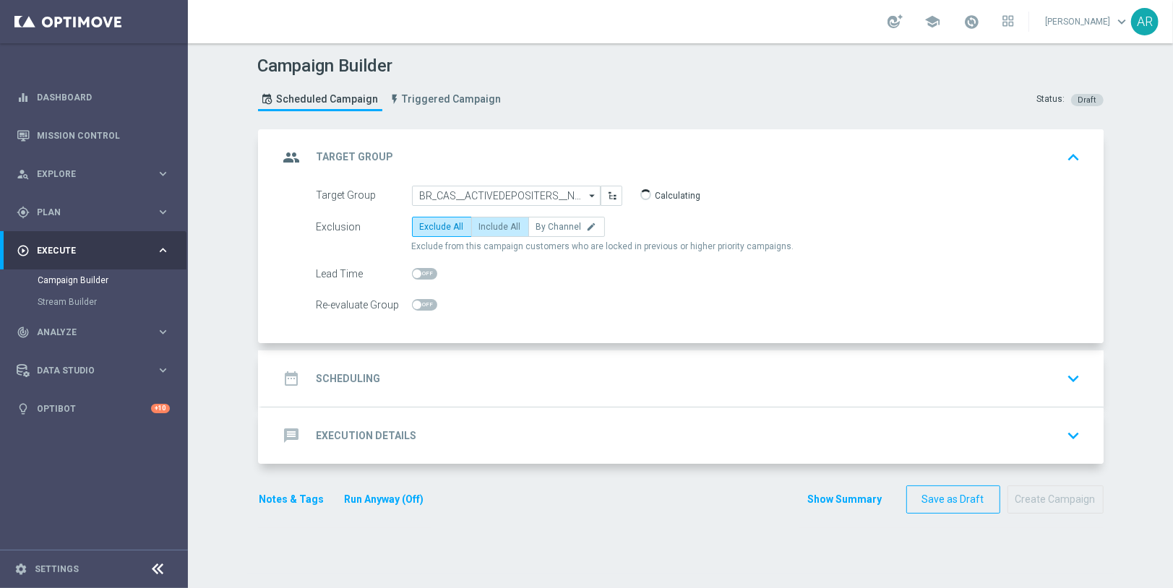
click at [488, 227] on span "Include All" at bounding box center [500, 227] width 42 height 10
click at [488, 227] on input "Include All" at bounding box center [483, 229] width 9 height 9
radio input "true"
click at [424, 366] on div "date_range Scheduling keyboard_arrow_down" at bounding box center [682, 378] width 807 height 27
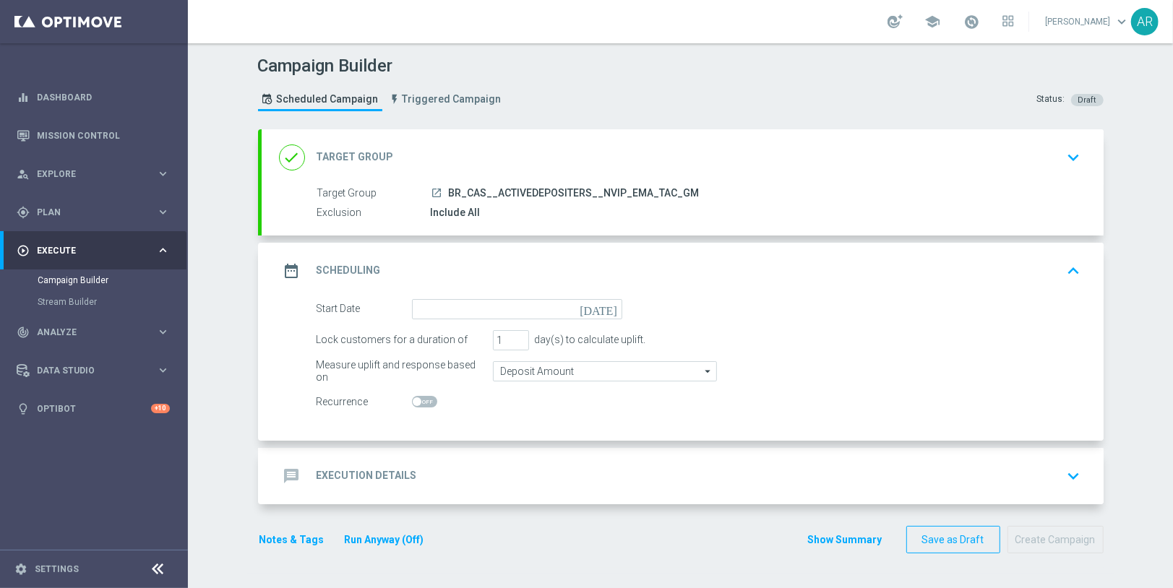
click at [613, 305] on icon "[DATE]" at bounding box center [600, 307] width 43 height 16
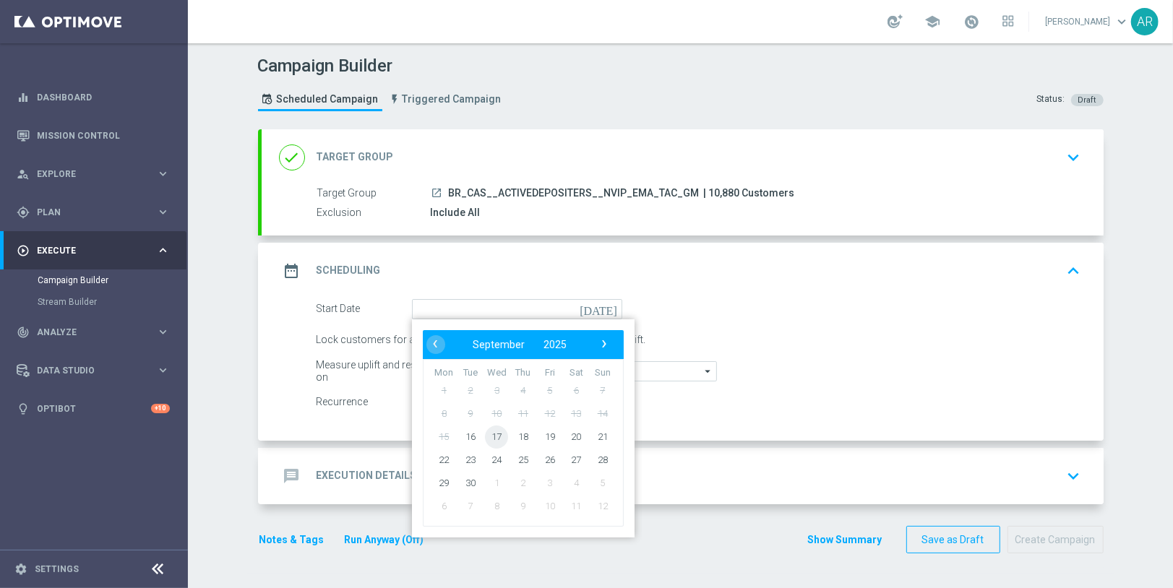
click at [496, 434] on span "17" at bounding box center [496, 436] width 23 height 23
type input "[DATE]"
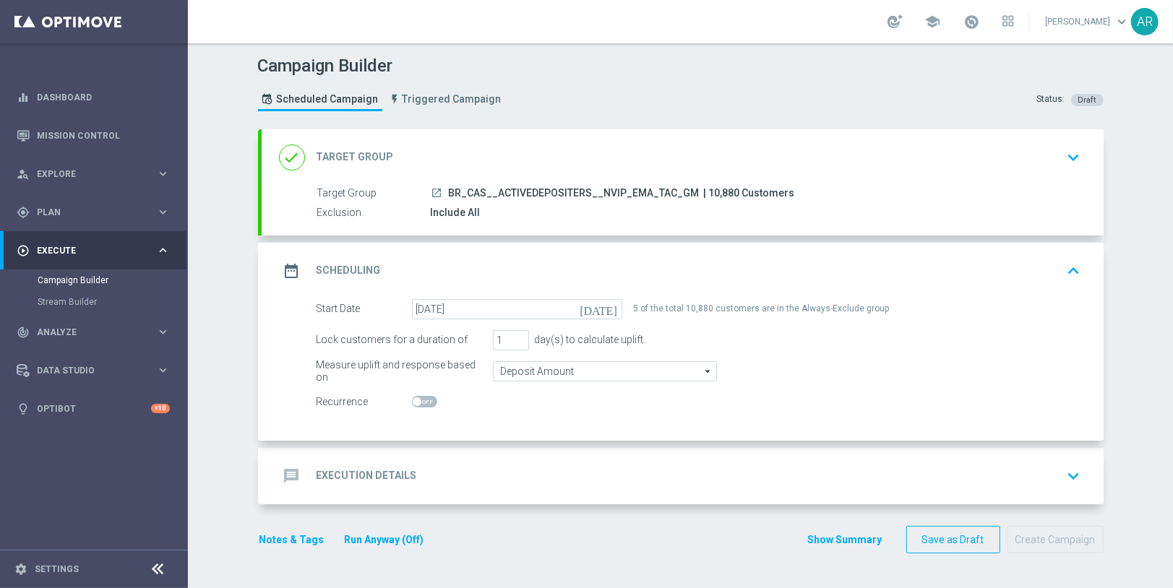
click at [422, 399] on span at bounding box center [424, 402] width 25 height 12
click at [422, 399] on input "checkbox" at bounding box center [424, 402] width 25 height 12
checkbox input "true"
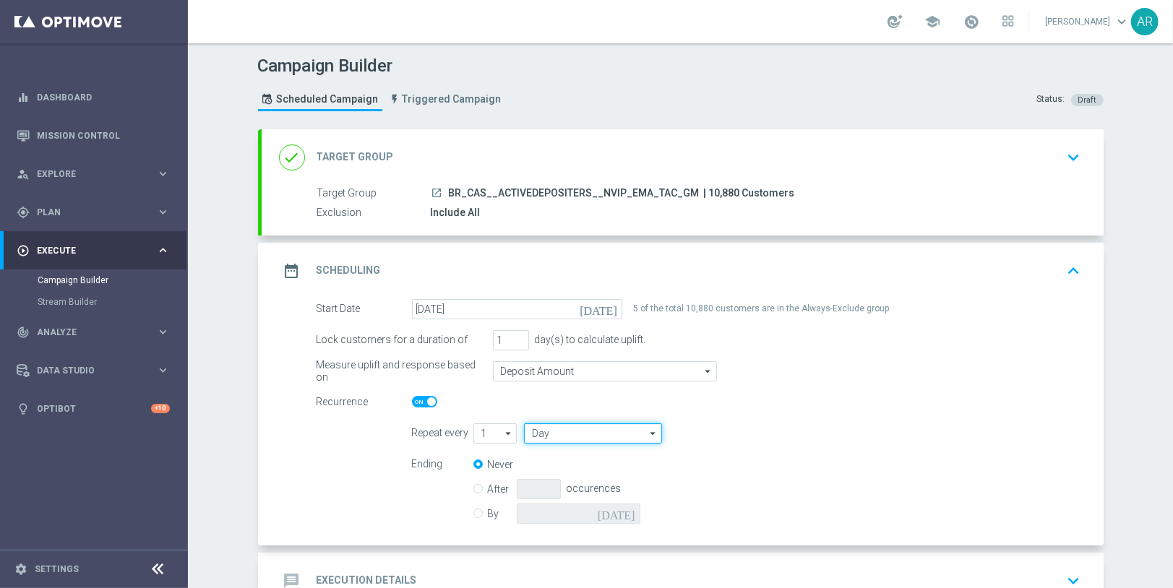
click at [607, 430] on input "Day" at bounding box center [592, 433] width 137 height 20
click at [612, 470] on div "Week" at bounding box center [587, 477] width 126 height 22
type input "Week"
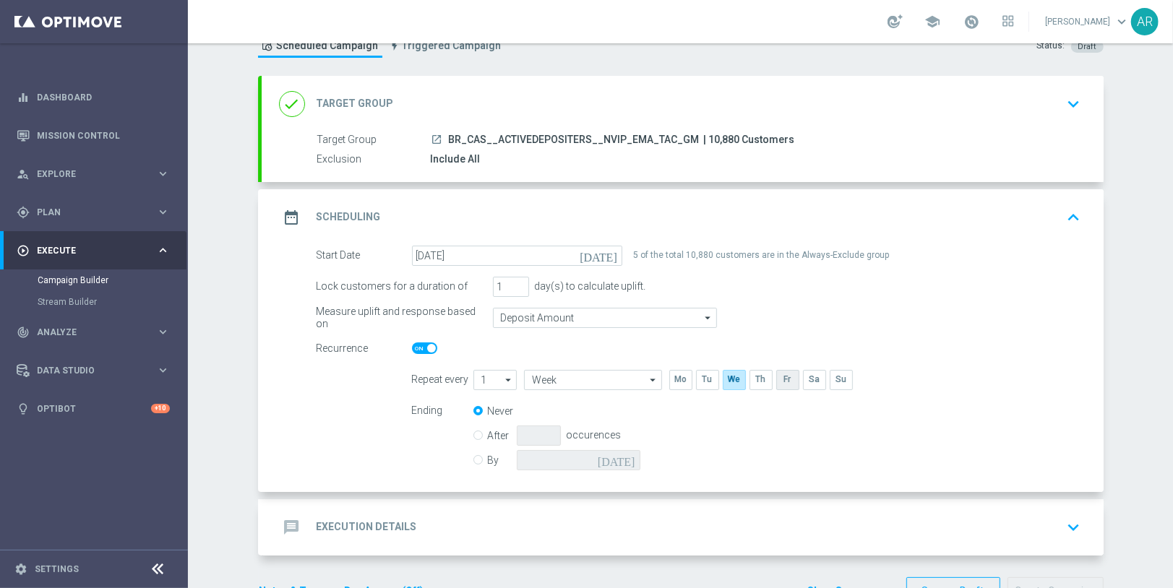
click at [788, 378] on input "checkbox" at bounding box center [787, 380] width 22 height 20
checkbox input "true"
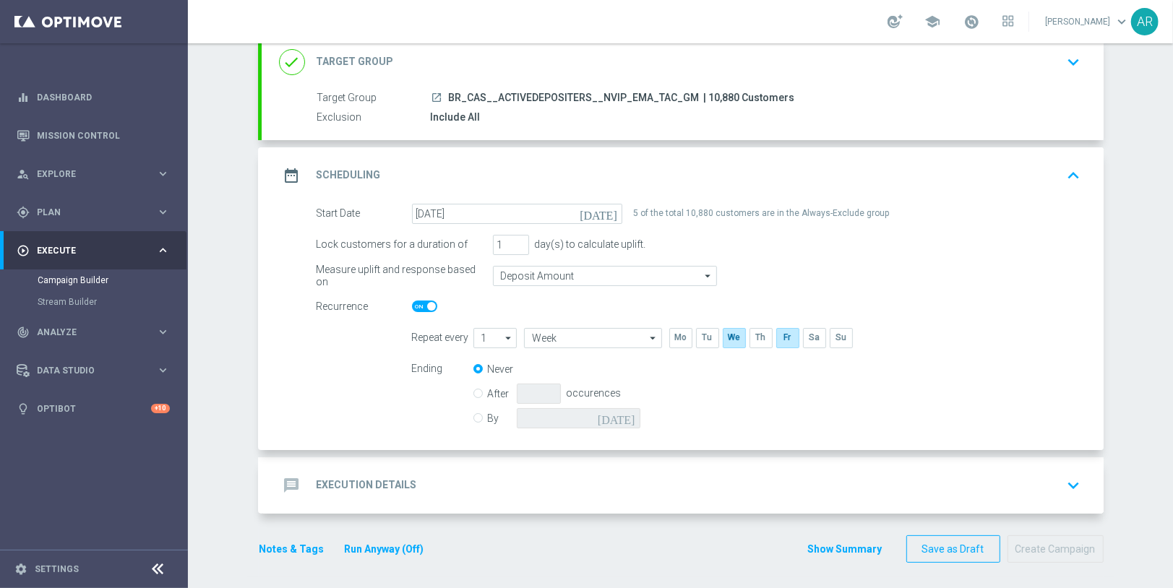
click at [478, 415] on input "By" at bounding box center [477, 415] width 9 height 9
radio input "true"
radio input "false"
click at [629, 413] on icon "[DATE]" at bounding box center [619, 416] width 43 height 16
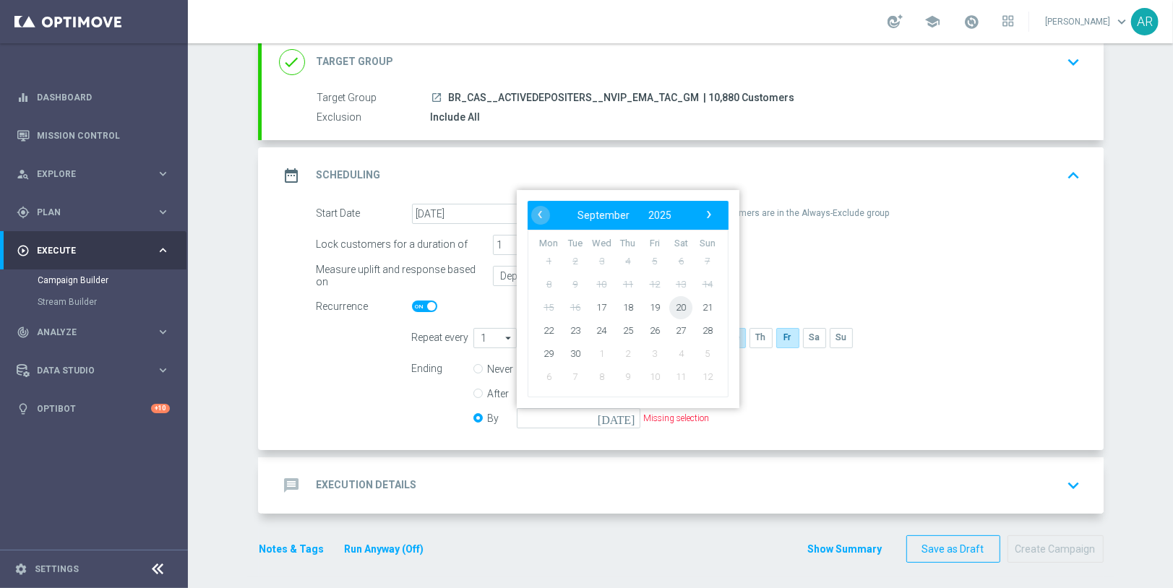
click at [679, 305] on span "20" at bounding box center [680, 307] width 23 height 23
type input "[DATE]"
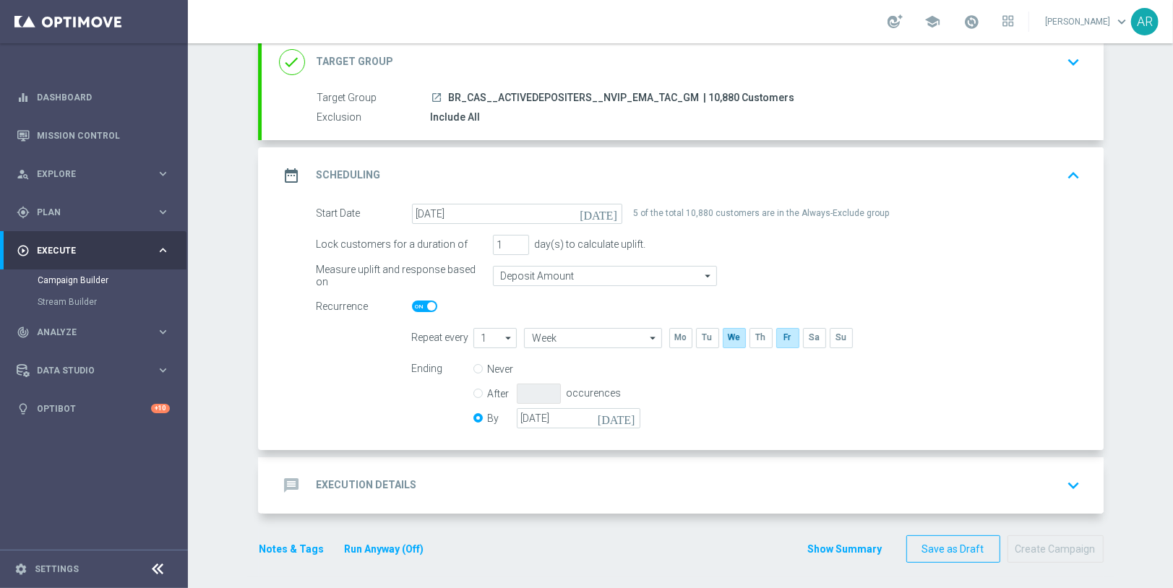
click at [405, 483] on h2 "Execution Details" at bounding box center [366, 485] width 100 height 14
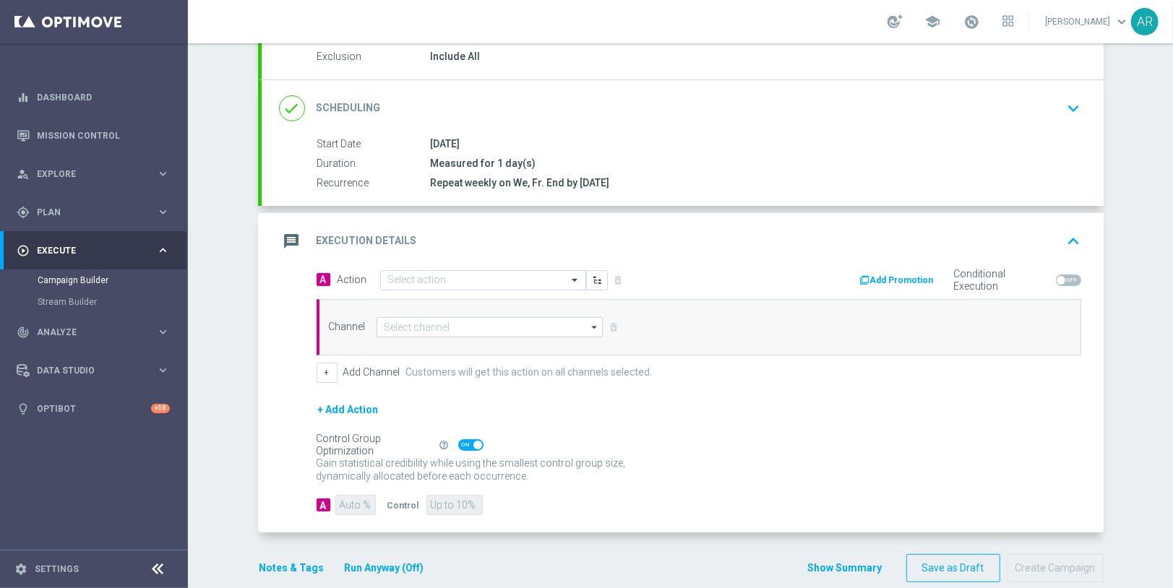
scroll to position [173, 0]
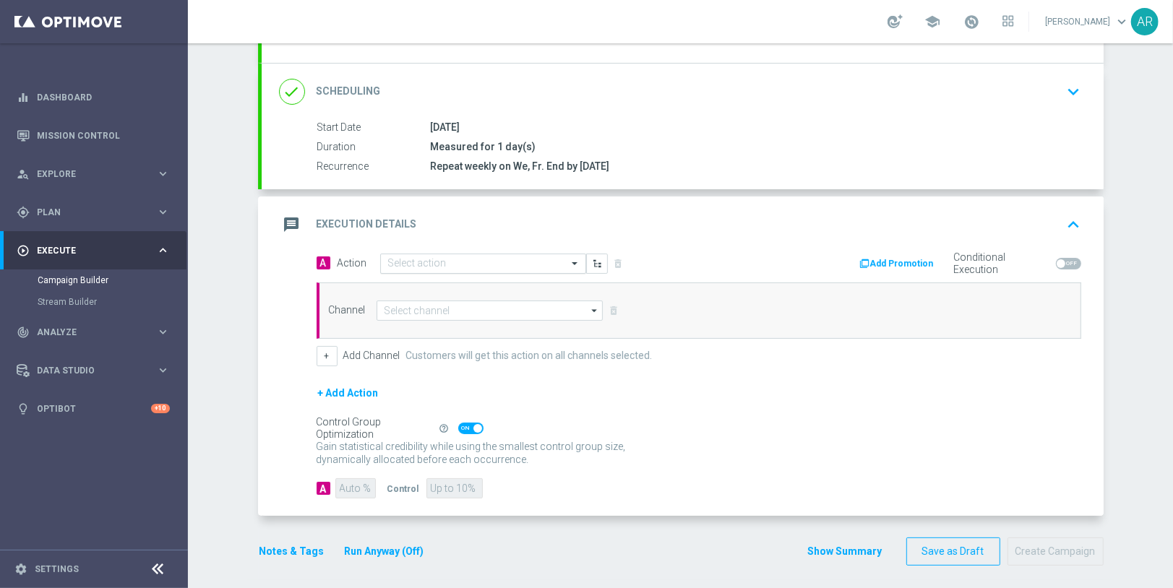
click at [423, 261] on input "text" at bounding box center [468, 264] width 161 height 12
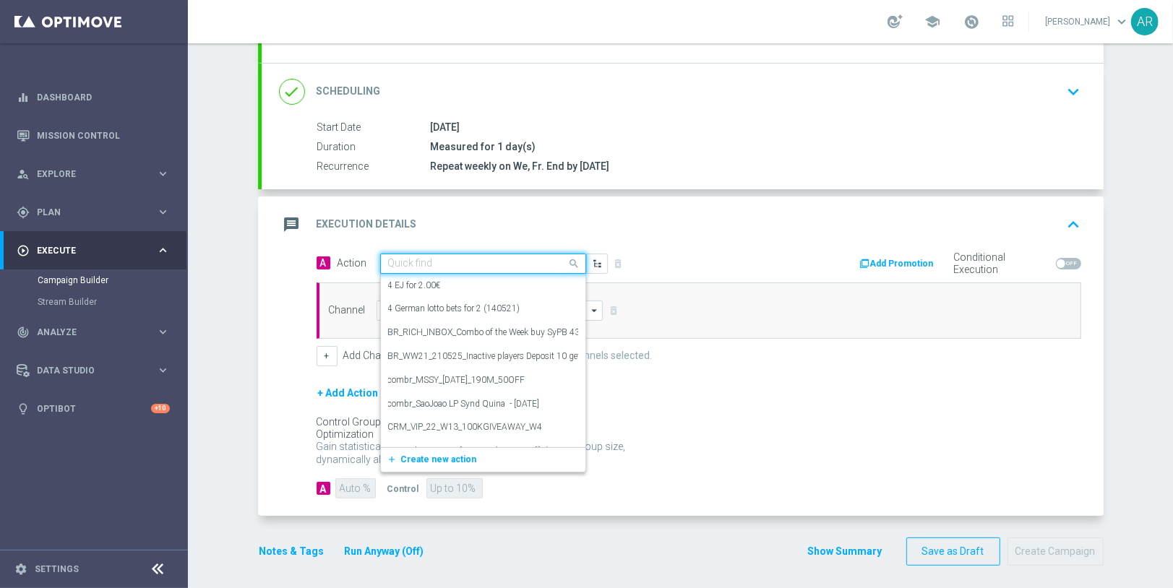
paste input "BR_CAS_GOM_GONZOSQUESTM_SEP_NVIP_EMA_TAC_GM"
type input "BR_CAS_GOM_GONZOSQUESTM_SEP_NVIP_EMA_TAC_GM"
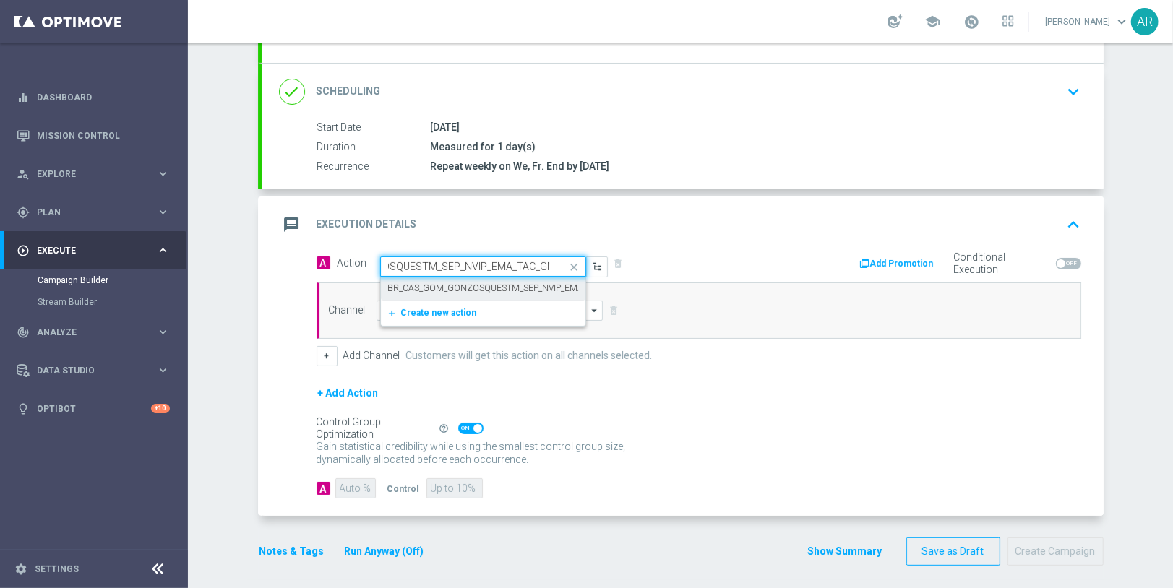
click at [467, 283] on label "BR_CAS_GOM_GONZOSQUESTM_SEP_NVIP_EMA_TAC_GM" at bounding box center [505, 289] width 234 height 12
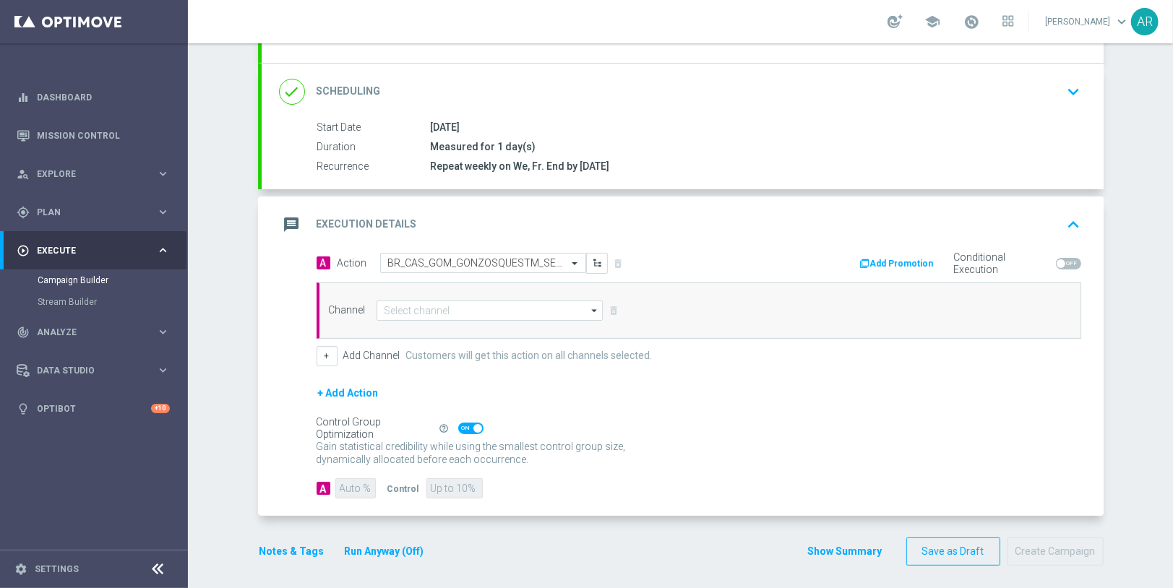
scroll to position [0, 0]
click at [467, 313] on input at bounding box center [489, 311] width 227 height 20
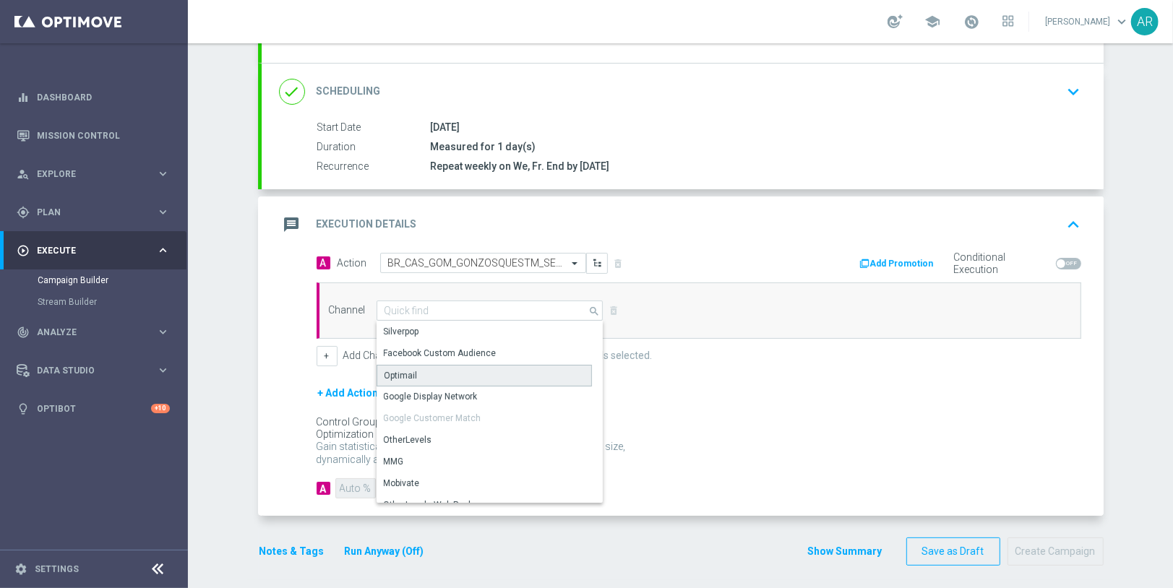
click at [452, 367] on div "Optimail" at bounding box center [484, 376] width 216 height 22
type input "Optimail"
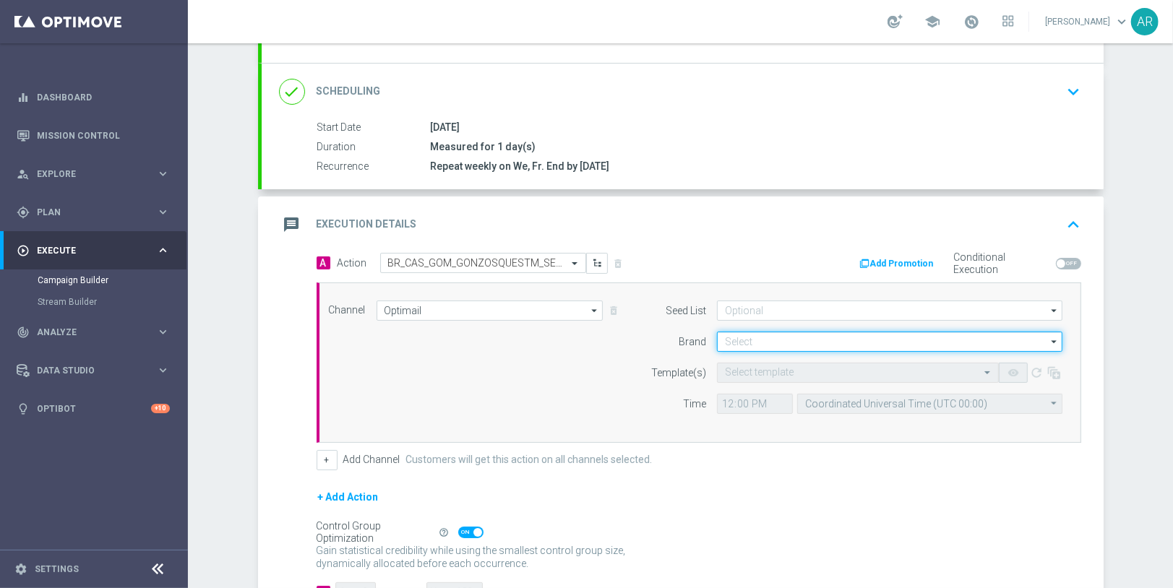
click at [759, 342] on input at bounding box center [889, 342] width 345 height 20
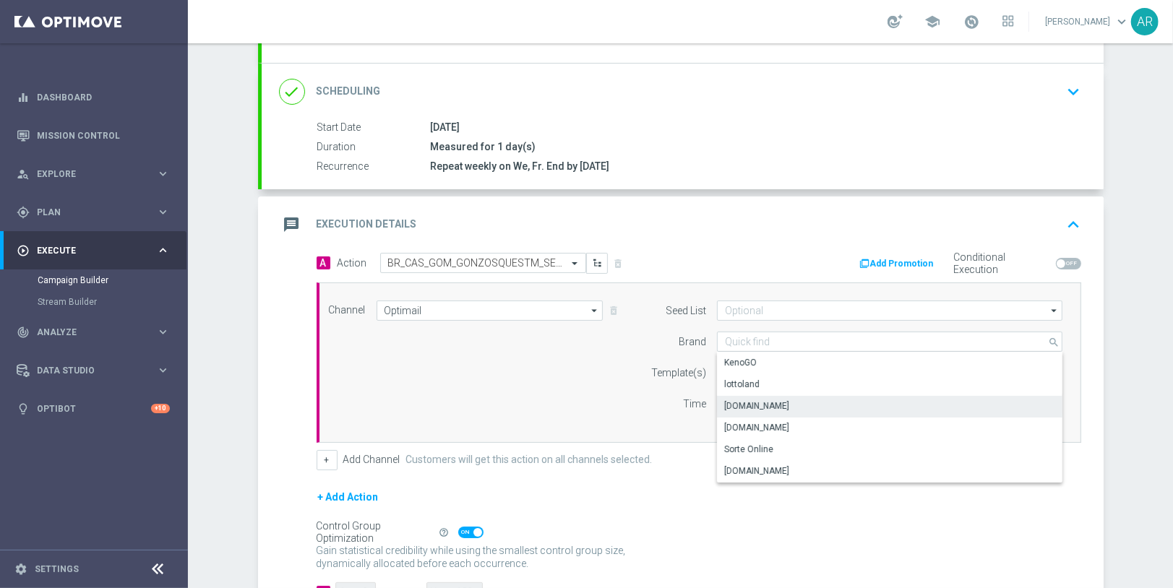
click at [788, 398] on div "[DOMAIN_NAME]" at bounding box center [890, 406] width 346 height 20
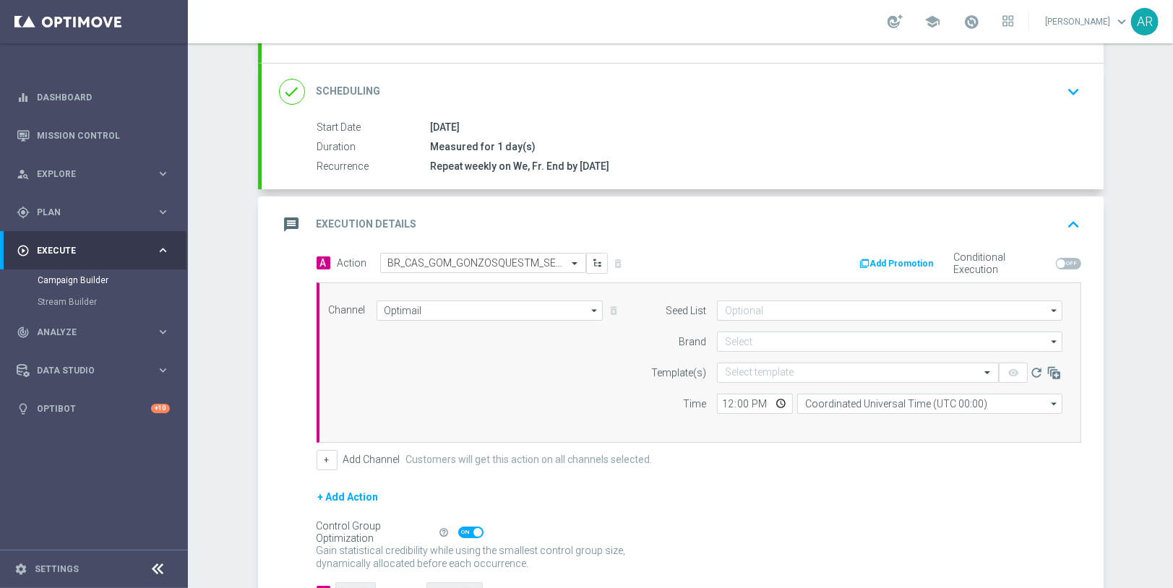
type input "[DOMAIN_NAME]"
click at [764, 372] on input "text" at bounding box center [843, 373] width 237 height 12
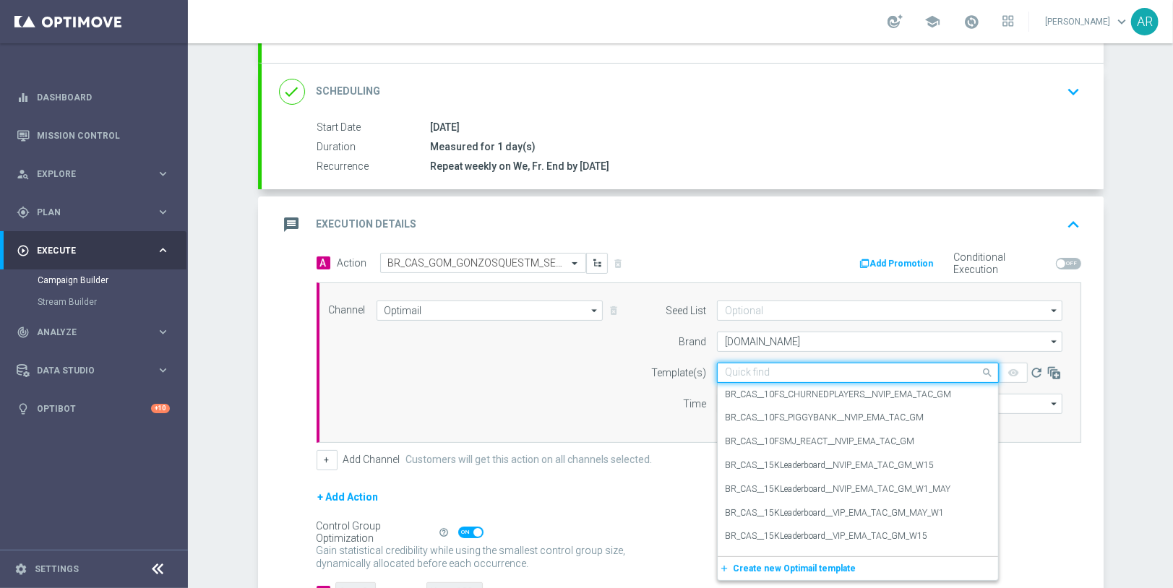
paste input "BR_CAS_GOM_GONZOSQUESTM_SEP_NVIP_EMA_TAC_GM"
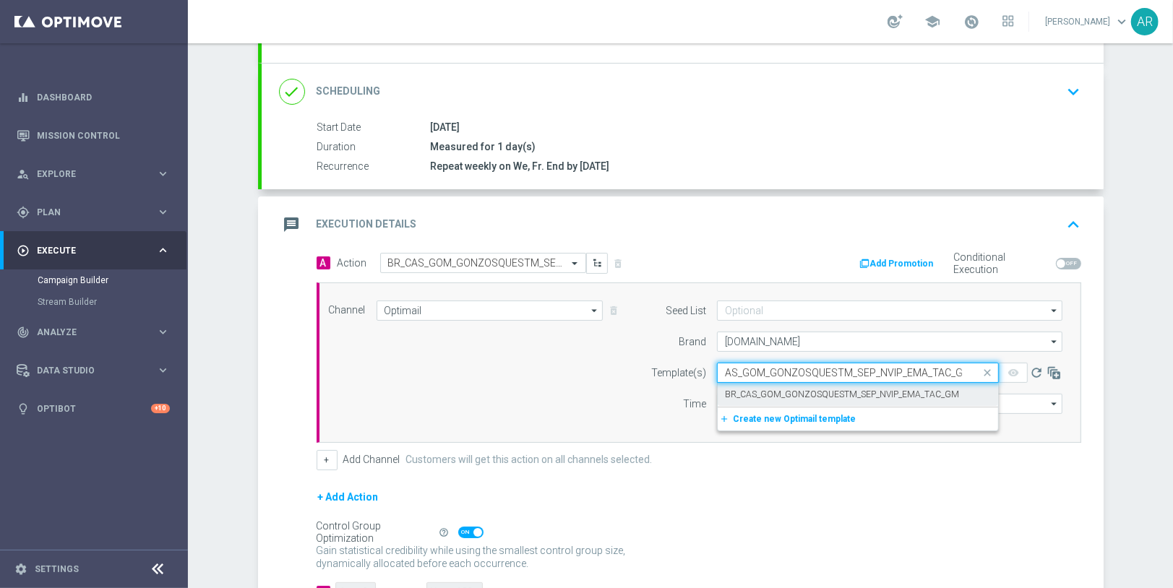
click at [798, 389] on label "BR_CAS_GOM_GONZOSQUESTM_SEP_NVIP_EMA_TAC_GM" at bounding box center [842, 395] width 234 height 12
type input "BR_CAS_GOM_GONZOSQUESTM_SEP_NVIP_EMA_TAC_GM"
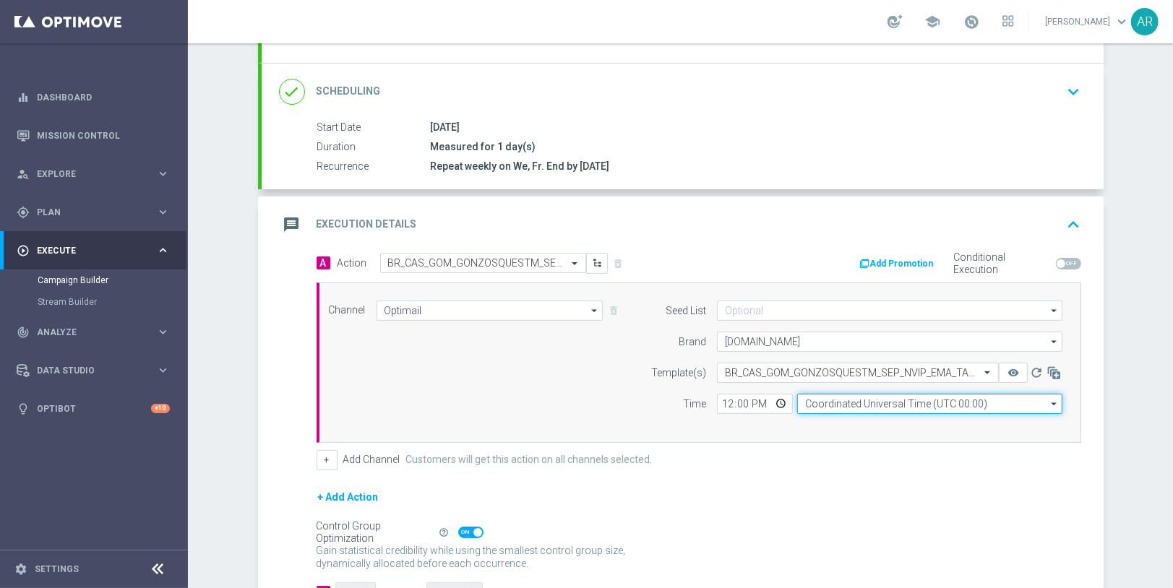
click at [827, 396] on input "Coordinated Universal Time (UTC 00:00)" at bounding box center [929, 404] width 265 height 20
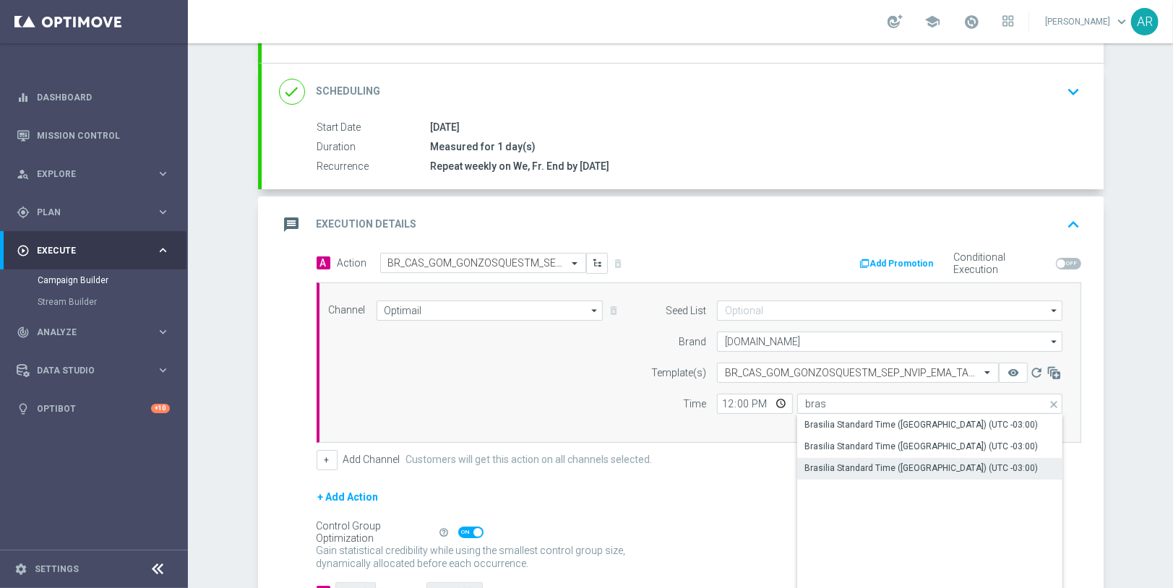
click at [905, 462] on div "Brasilia Standard Time ([GEOGRAPHIC_DATA]) (UTC -03:00)" at bounding box center [920, 468] width 233 height 13
type input "Brasilia Standard Time ([GEOGRAPHIC_DATA]) (UTC -03:00)"
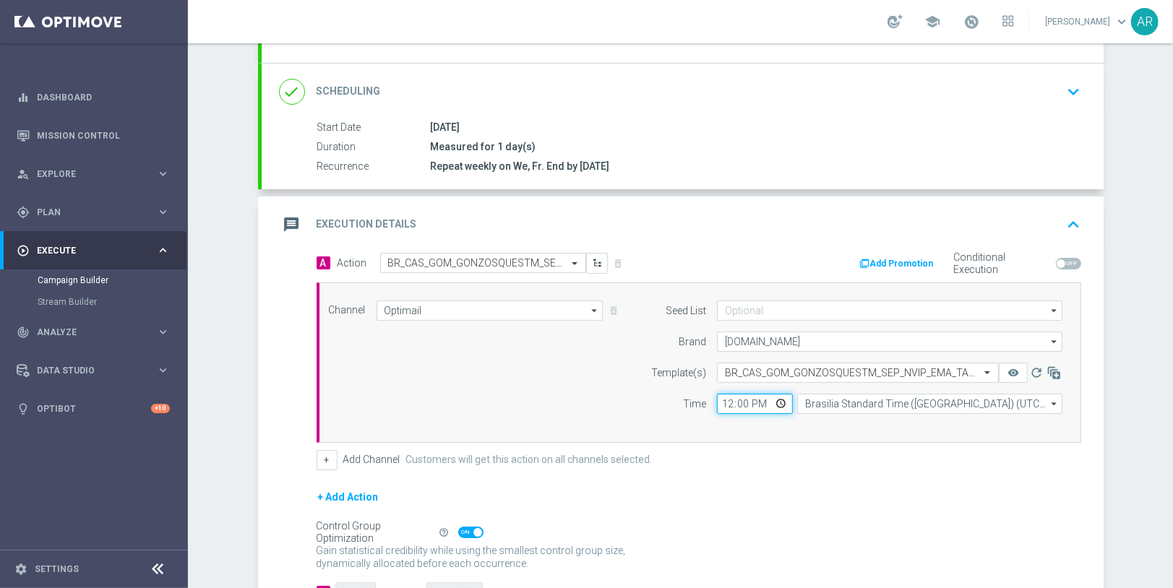
click at [782, 402] on input "12:00" at bounding box center [755, 404] width 76 height 20
type input "13:00"
click at [546, 363] on div "Channel Optimail Optimail arrow_drop_down Drag here to set row groups Drag here…" at bounding box center [696, 363] width 756 height 124
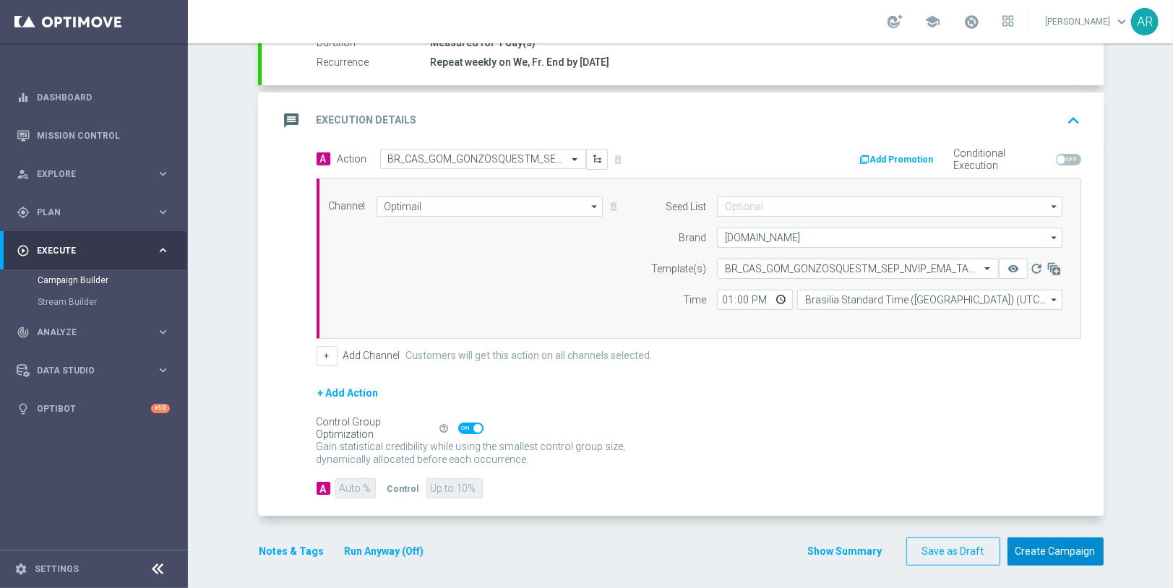
click at [1035, 550] on button "Create Campaign" at bounding box center [1055, 552] width 96 height 28
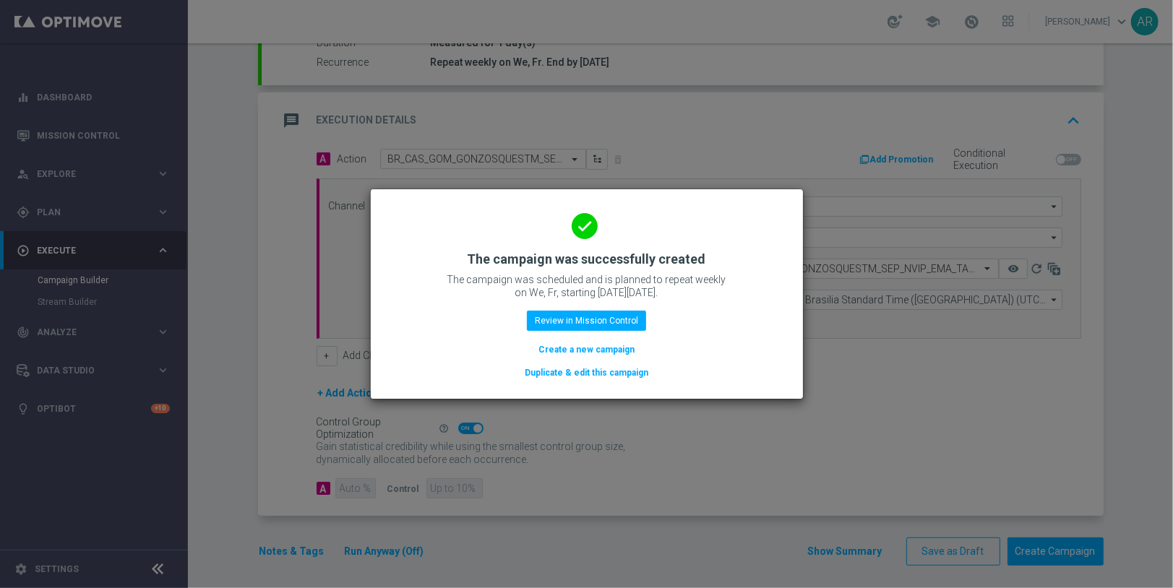
click at [575, 347] on button "Create a new campaign" at bounding box center [586, 350] width 99 height 16
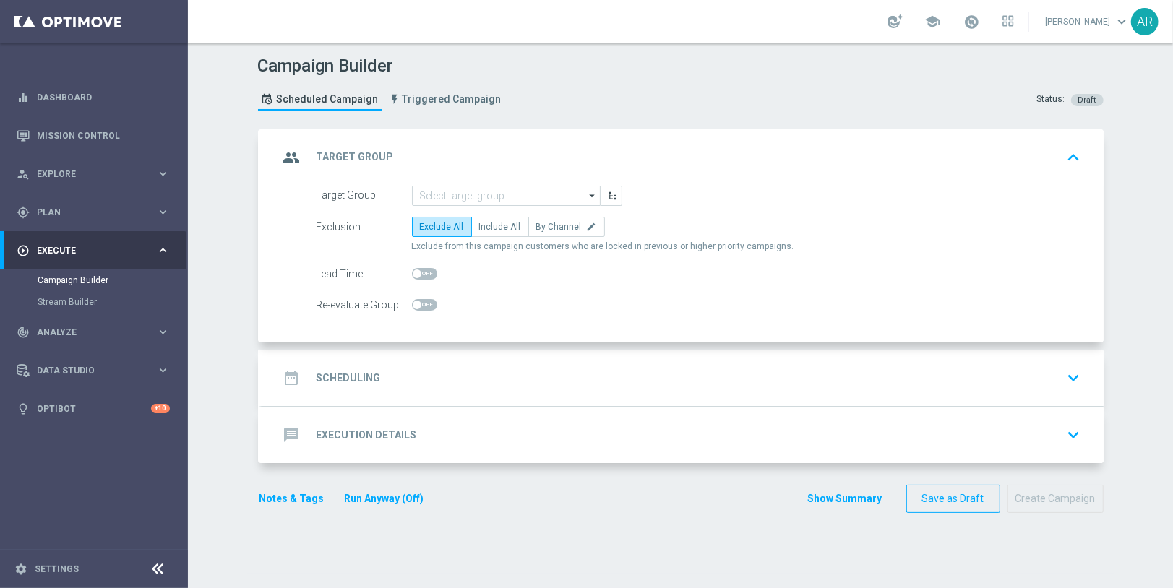
scroll to position [0, 0]
click at [469, 193] on input at bounding box center [506, 196] width 189 height 20
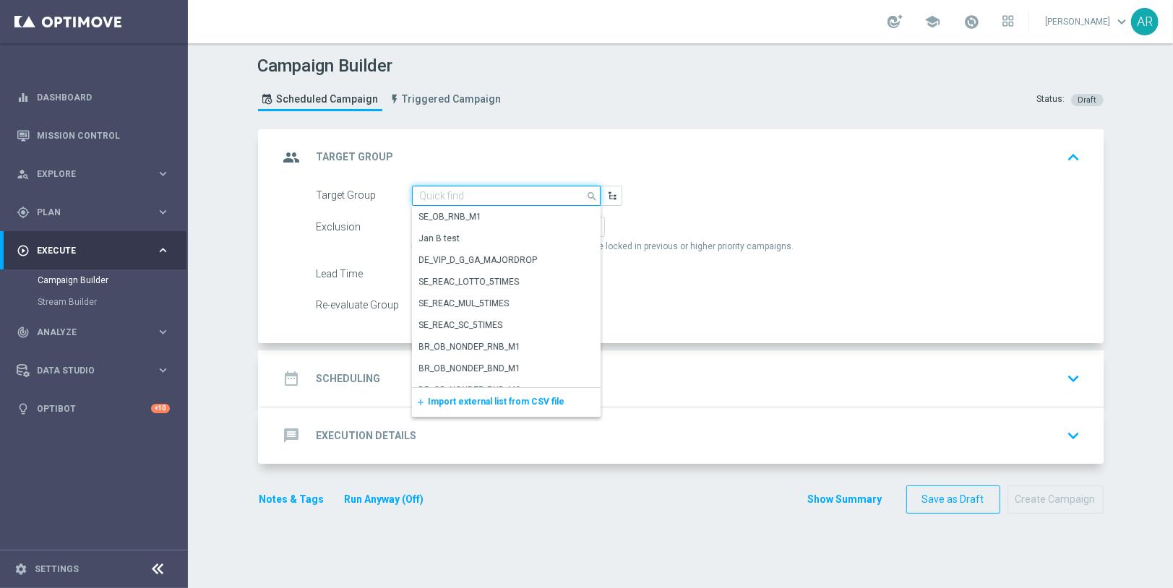
paste input "BR_CAS__ACTIVEDEPOSITERS__NVIP_RI_TAC_GM"
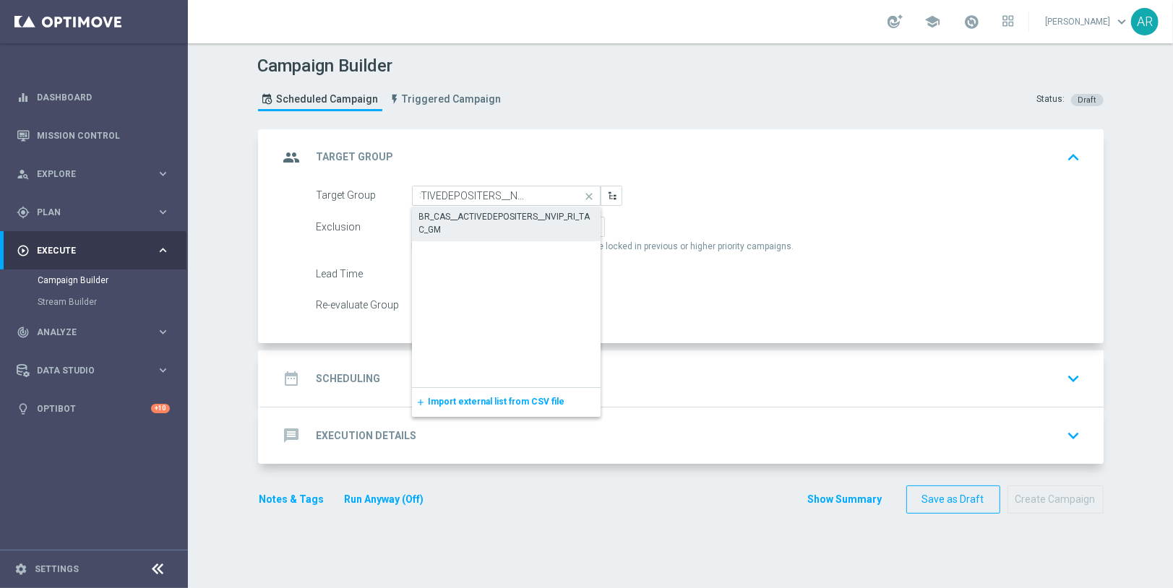
click at [482, 216] on div "BR_CAS__ACTIVEDEPOSITERS__NVIP_RI_TAC_GM" at bounding box center [506, 223] width 174 height 26
type input "BR_CAS__ACTIVEDEPOSITERS__NVIP_RI_TAC_GM"
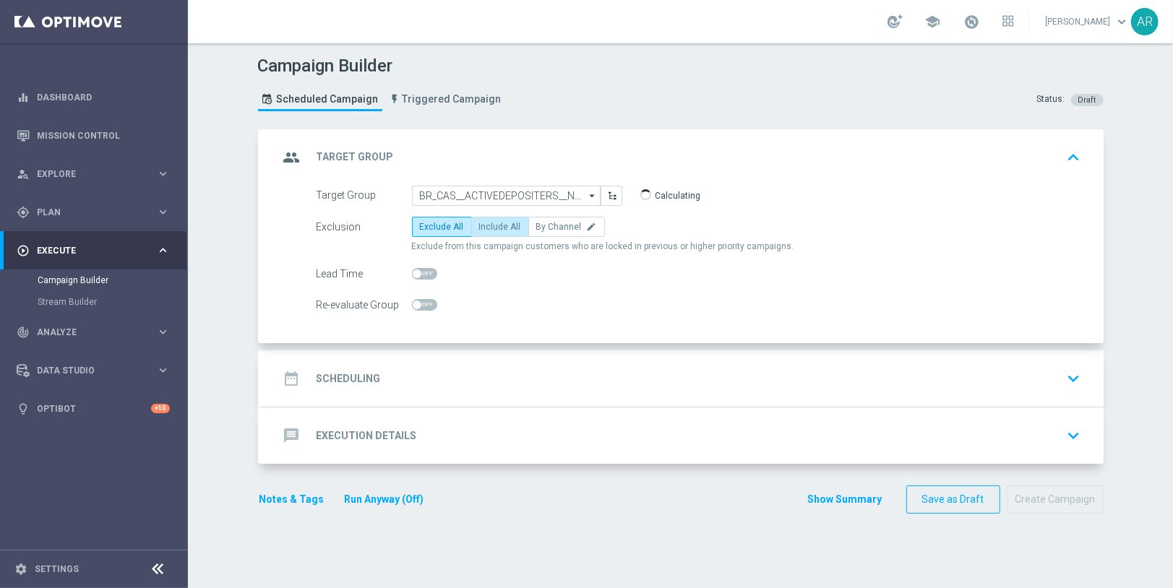
click at [484, 228] on span "Include All" at bounding box center [500, 227] width 42 height 10
click at [484, 228] on input "Include All" at bounding box center [483, 229] width 9 height 9
radio input "true"
click at [465, 371] on div "date_range Scheduling keyboard_arrow_down" at bounding box center [682, 378] width 807 height 27
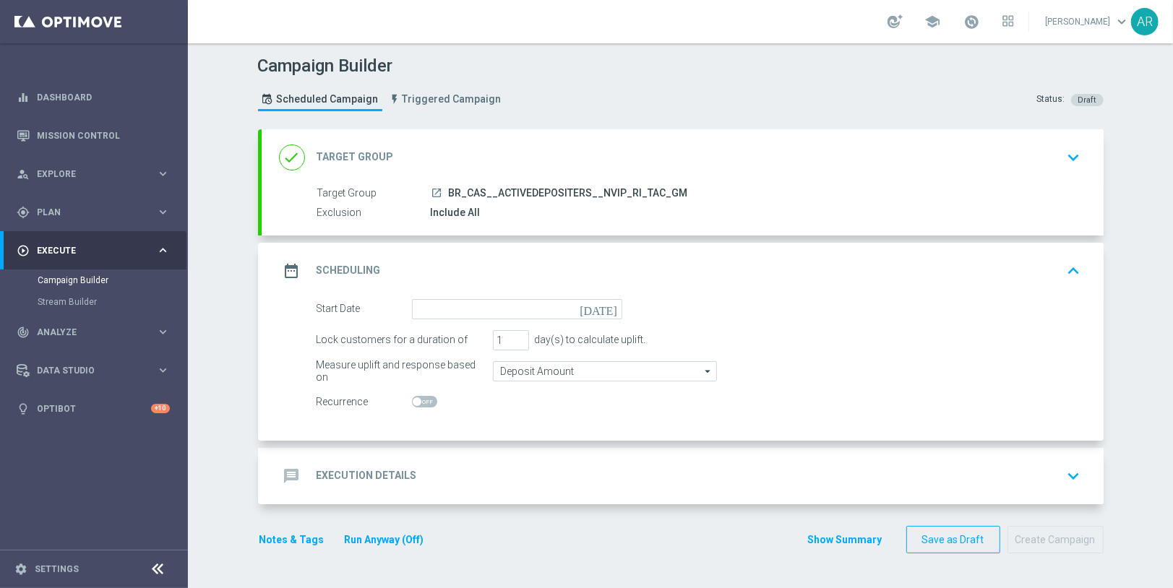
click at [611, 307] on icon "[DATE]" at bounding box center [600, 307] width 43 height 16
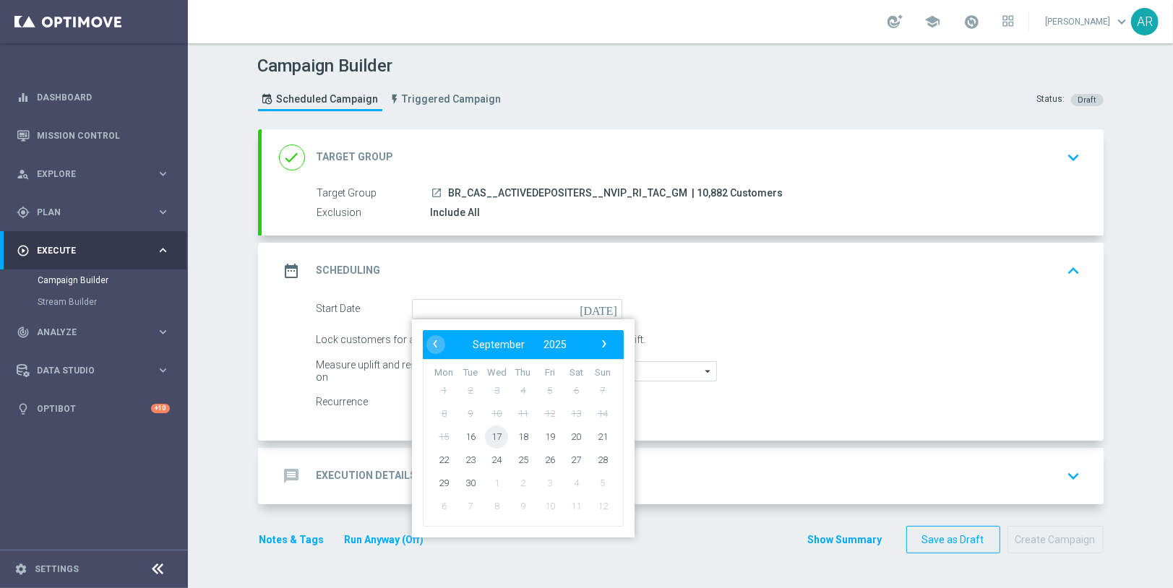
click at [499, 433] on span "17" at bounding box center [496, 436] width 23 height 23
type input "[DATE]"
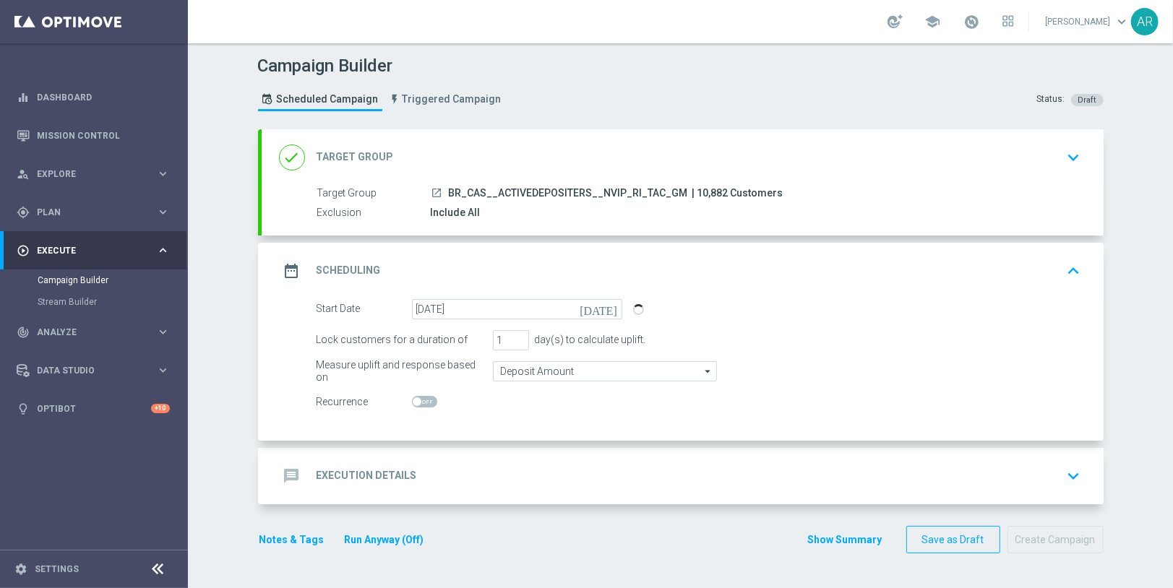
click at [424, 400] on span at bounding box center [424, 402] width 25 height 12
click at [424, 400] on input "checkbox" at bounding box center [424, 402] width 25 height 12
checkbox input "true"
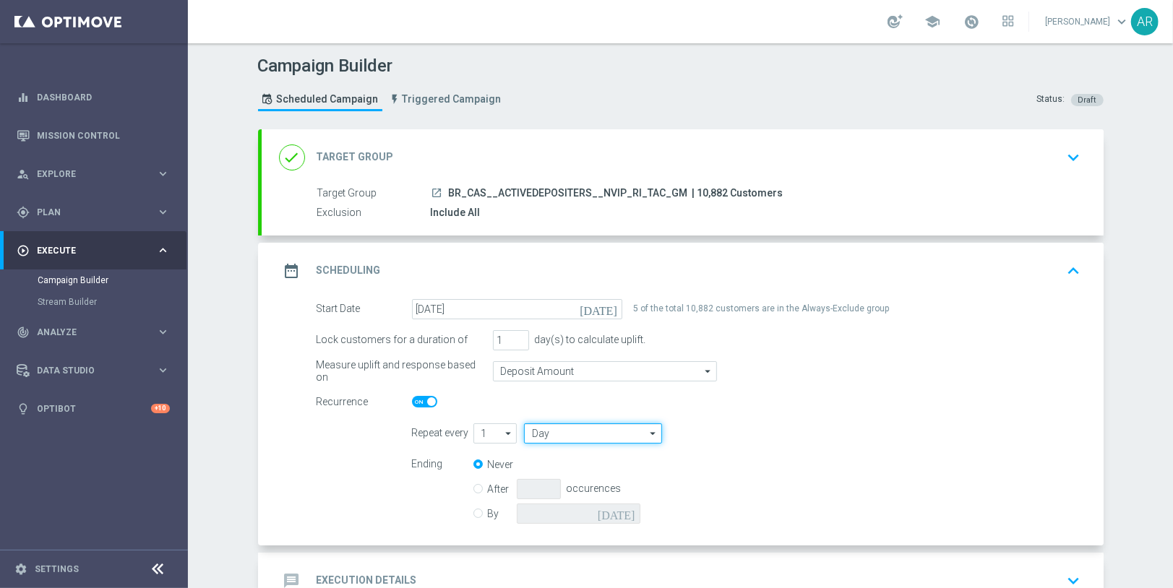
click at [584, 428] on input "Day" at bounding box center [592, 433] width 137 height 20
click at [587, 475] on div "Week" at bounding box center [587, 477] width 126 height 22
type input "Week"
click at [788, 432] on input "checkbox" at bounding box center [787, 433] width 22 height 20
checkbox input "true"
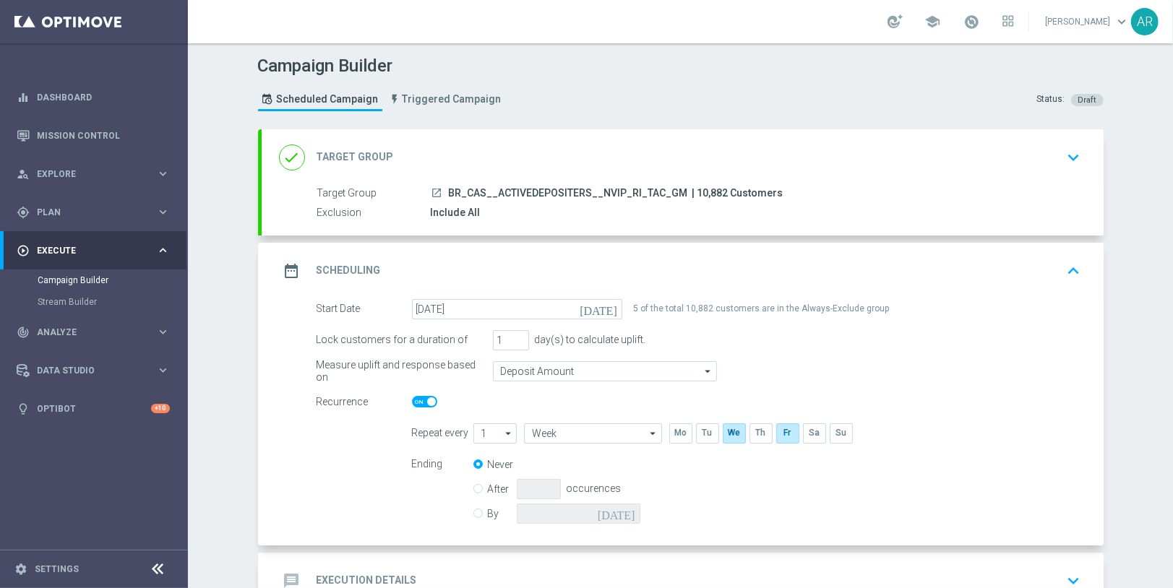
click at [479, 509] on input "By" at bounding box center [477, 510] width 9 height 9
radio input "true"
radio input "false"
click at [630, 510] on icon "[DATE]" at bounding box center [619, 512] width 43 height 16
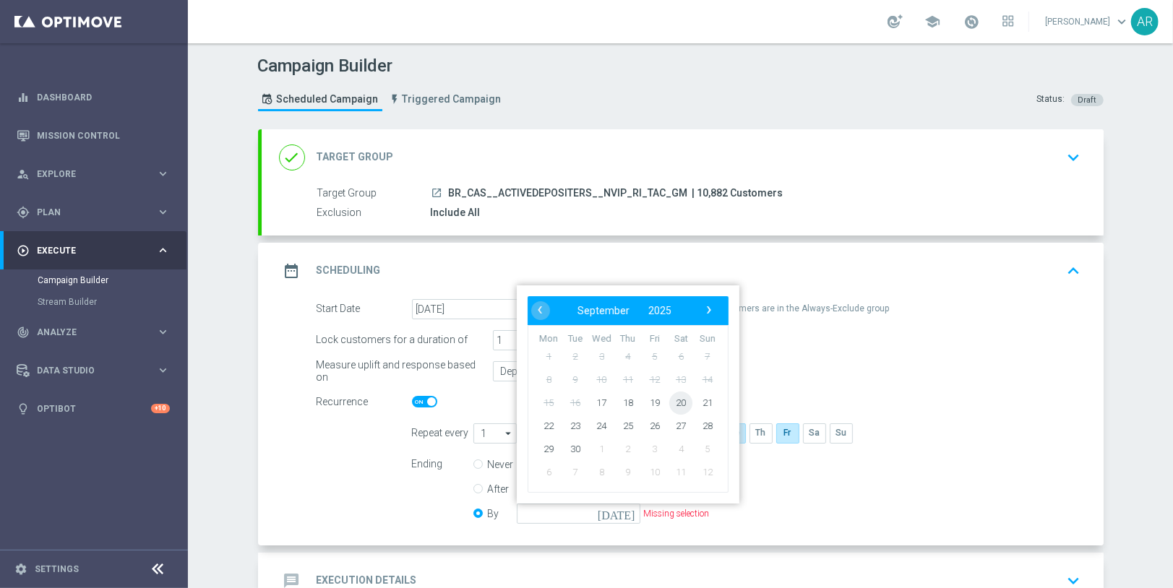
click at [681, 399] on span "20" at bounding box center [680, 402] width 23 height 23
type input "[DATE]"
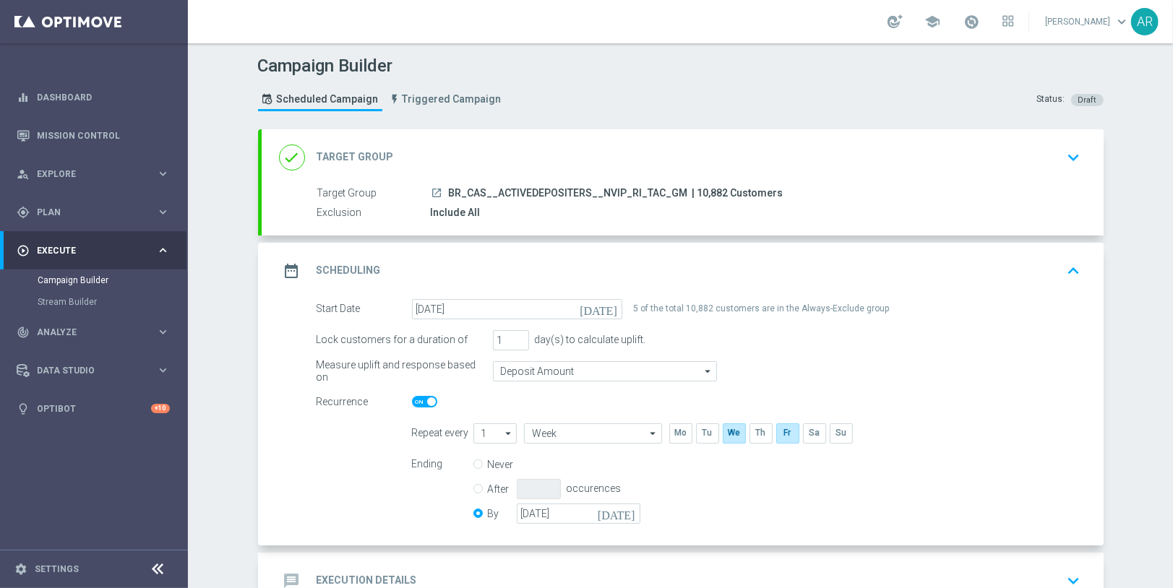
scroll to position [95, 0]
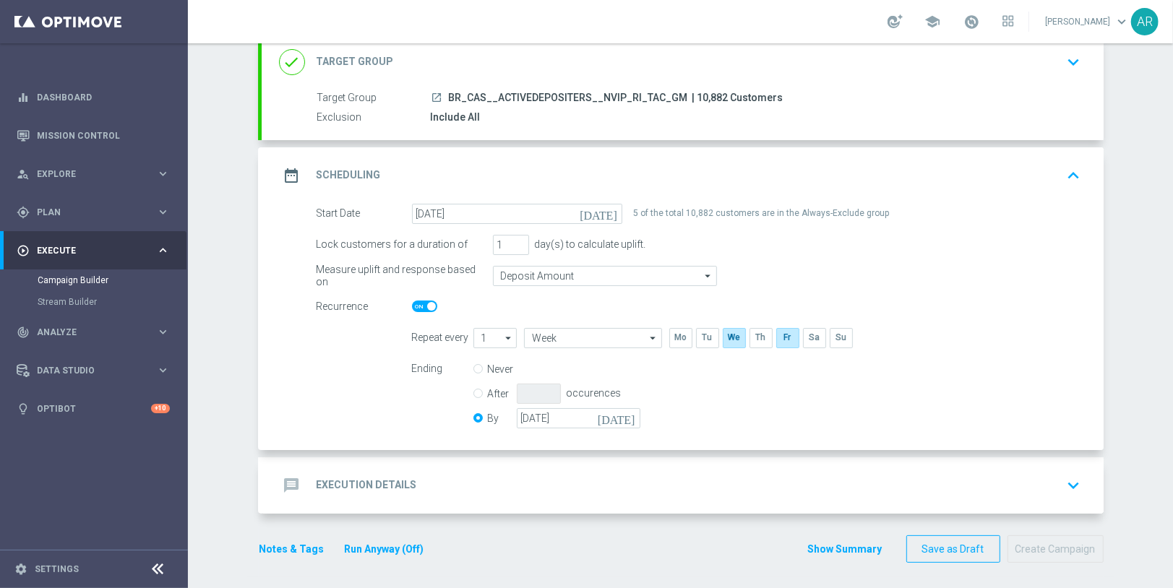
click at [427, 487] on div "message Execution Details keyboard_arrow_down" at bounding box center [682, 485] width 807 height 27
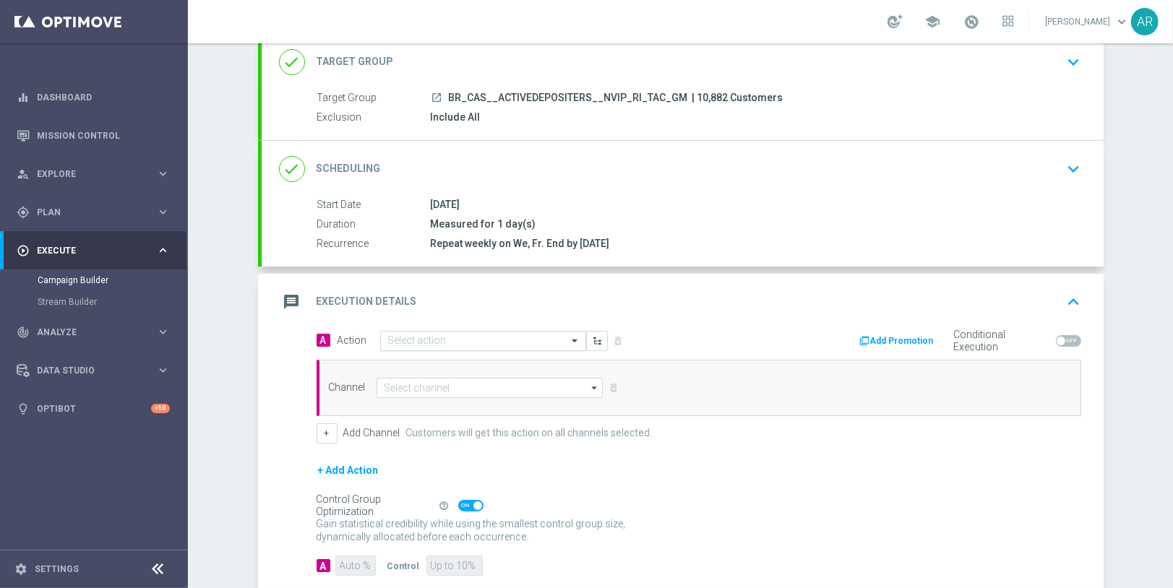
click at [417, 337] on input "text" at bounding box center [468, 341] width 161 height 12
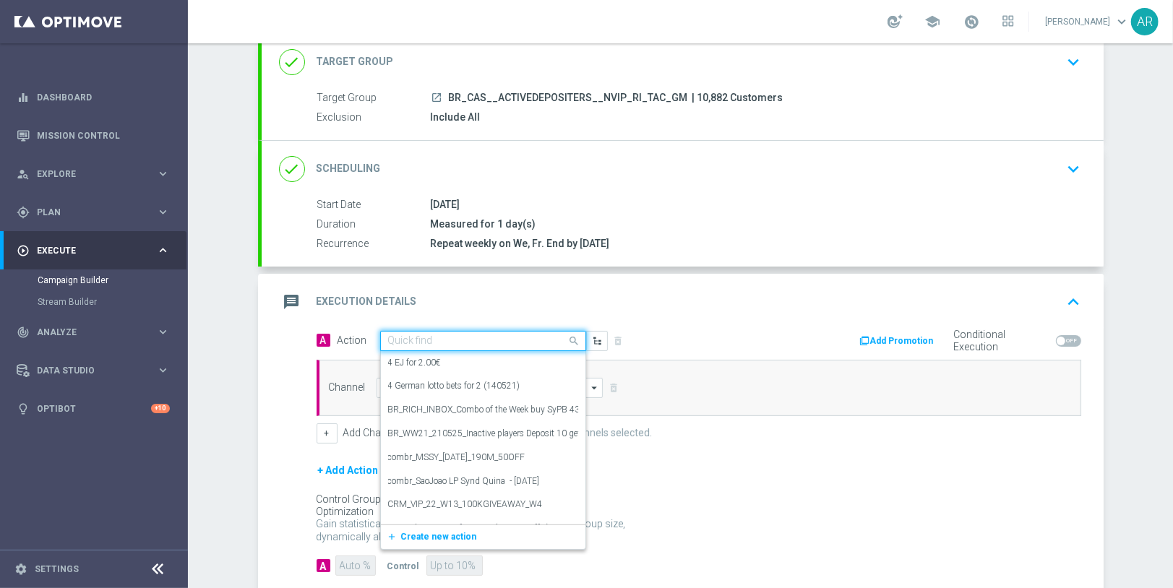
paste input "BR_CAS__GOM_SEP_GONZOSQUESTM__NVIP_RI_TAC_GM"
type input "BR_CAS__GOM_SEP_GONZOSQUESTM__NVIP_RI_TAC_GM"
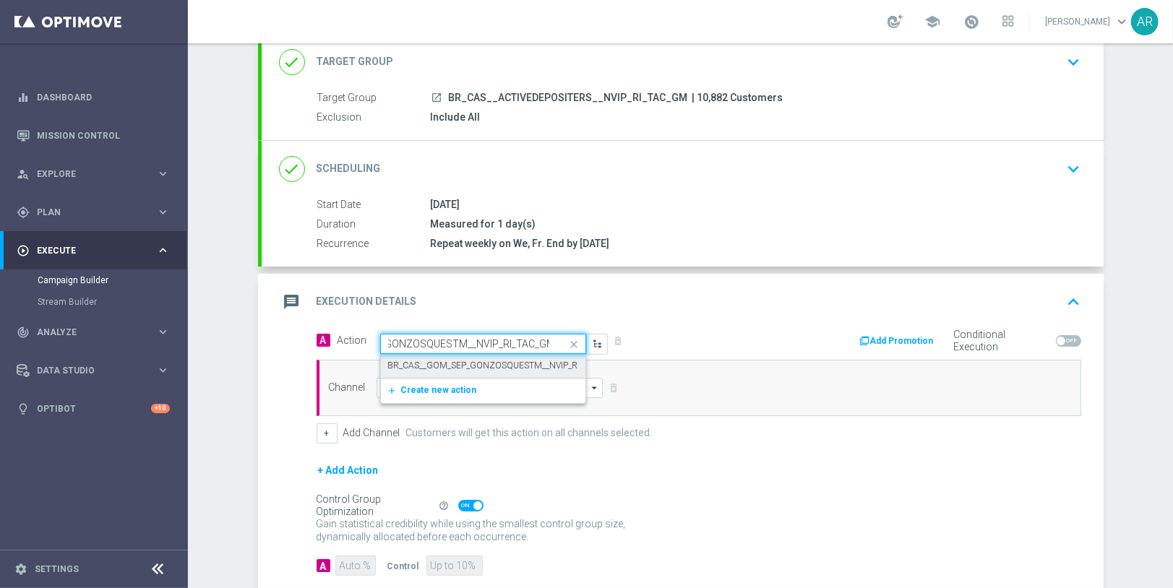
click at [458, 360] on label "BR_CAS__GOM_SEP_GONZOSQUESTM__NVIP_RI_TAC_GM" at bounding box center [503, 366] width 230 height 12
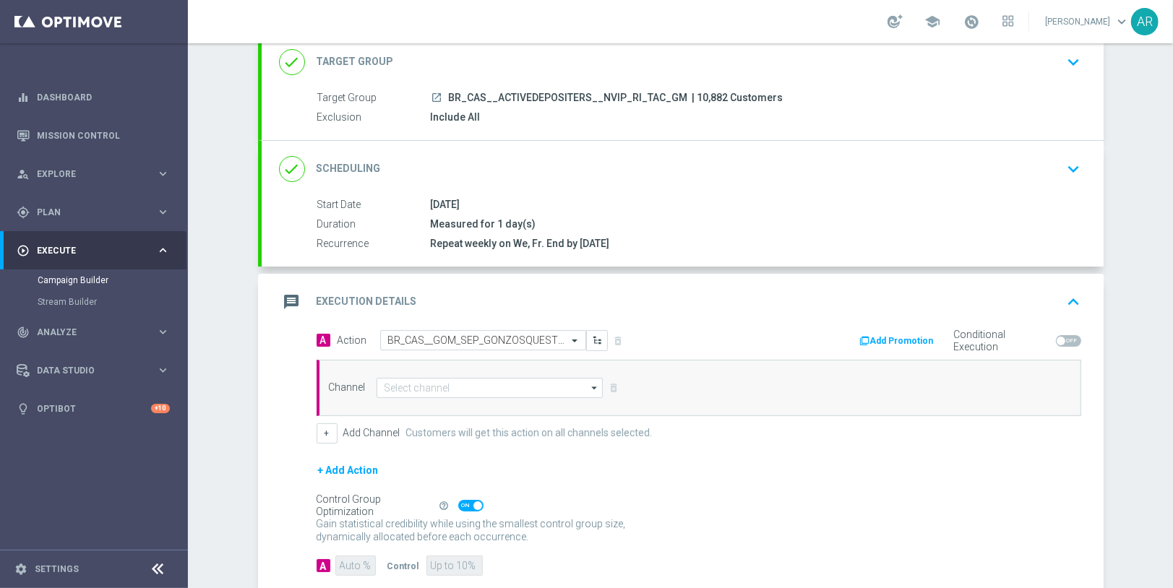
scroll to position [0, 0]
click at [462, 389] on input at bounding box center [489, 388] width 227 height 20
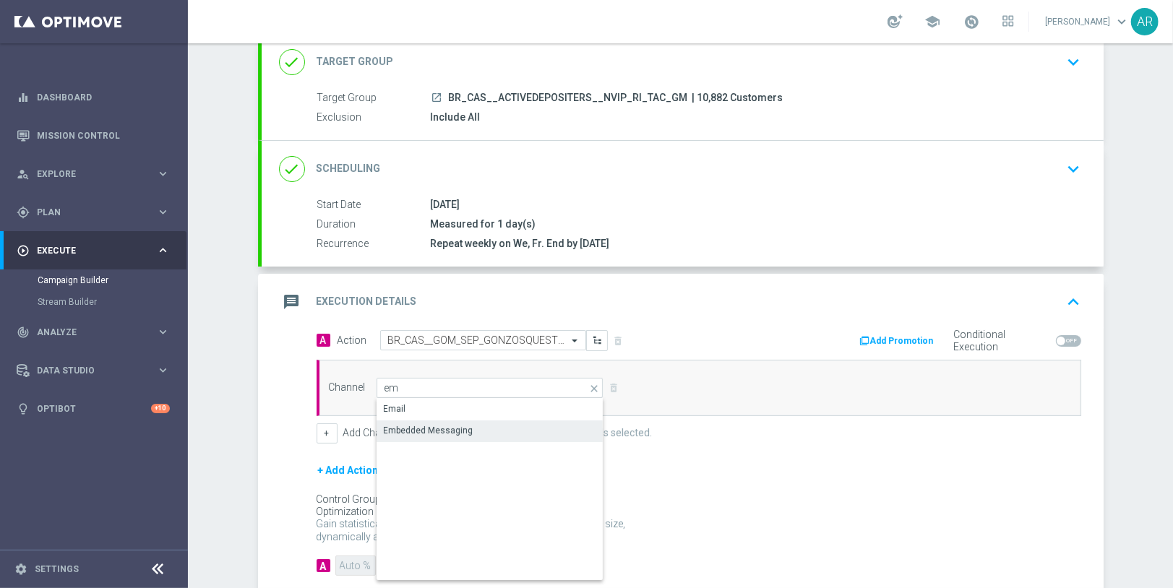
click at [491, 430] on div "Embedded Messaging" at bounding box center [490, 431] width 228 height 20
type input "Embedded Messaging"
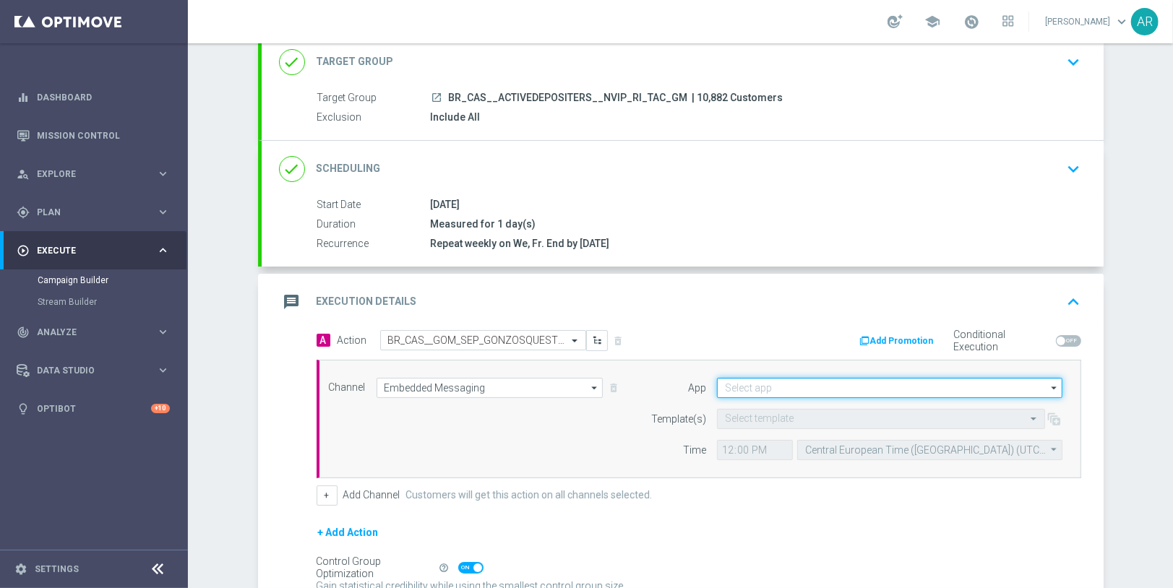
click at [757, 383] on input at bounding box center [889, 388] width 345 height 20
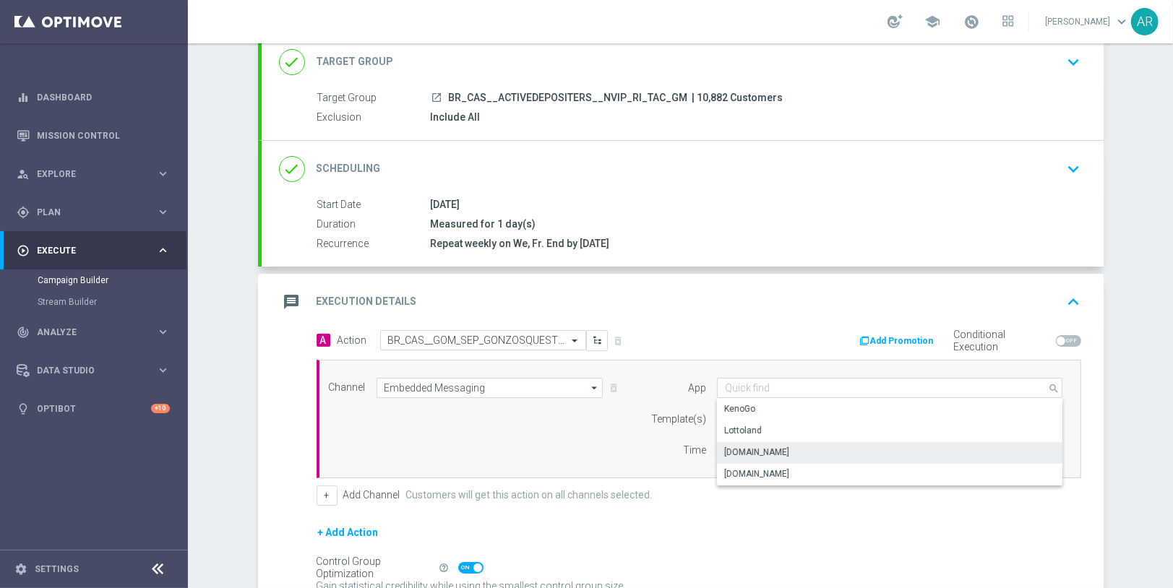
click at [791, 445] on div "[DOMAIN_NAME]" at bounding box center [890, 452] width 346 height 20
type input "[DOMAIN_NAME]"
click at [767, 421] on div "Select template" at bounding box center [881, 419] width 328 height 20
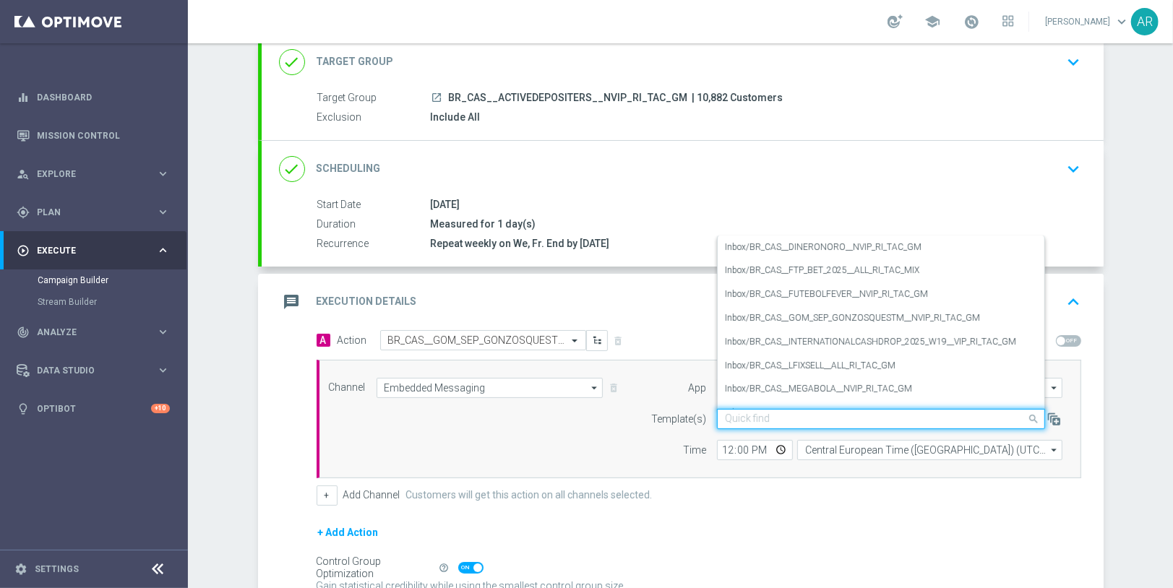
paste input "BR_CAS__GOM_SEP_GONZOSQUESTM__NVIP_RI_TAC_GM"
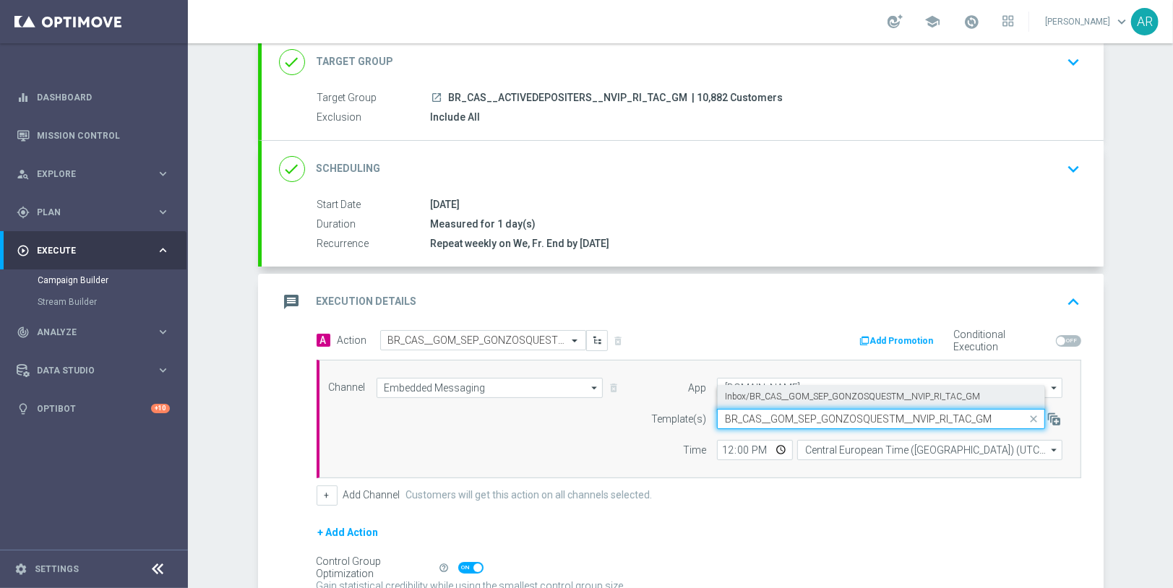
click at [816, 385] on div "Inbox/BR_CAS__GOM_SEP_GONZOSQUESTM__NVIP_RI_TAC_GM" at bounding box center [881, 397] width 312 height 24
type input "BR_CAS__GOM_SEP_GONZOSQUESTM__NVIP_RI_TAC_GM"
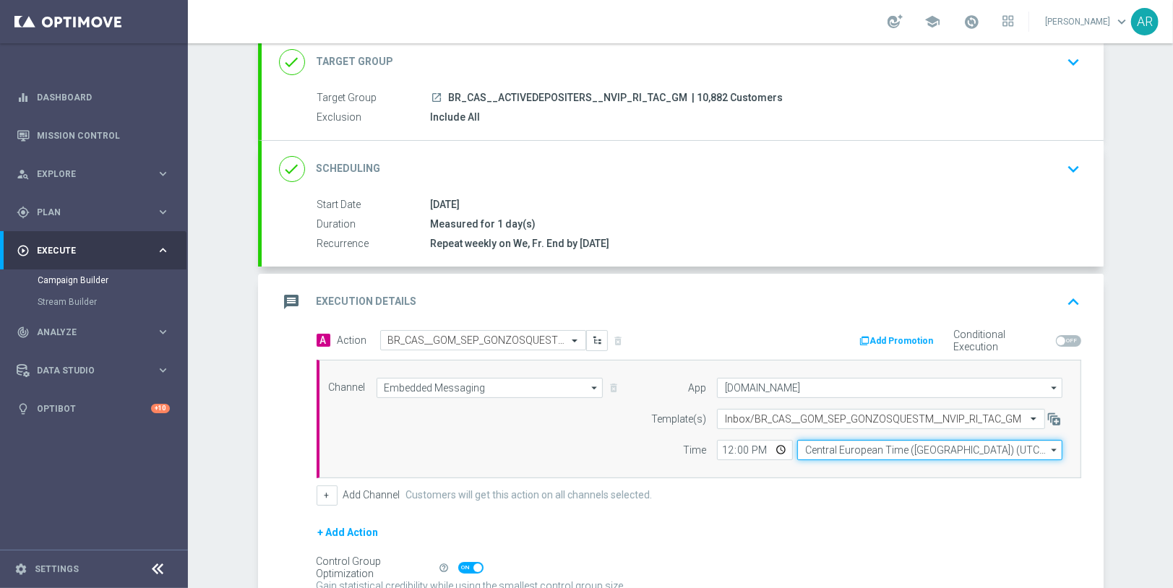
click at [838, 450] on input "Central European Time ([GEOGRAPHIC_DATA]) (UTC +02:00)" at bounding box center [929, 450] width 265 height 20
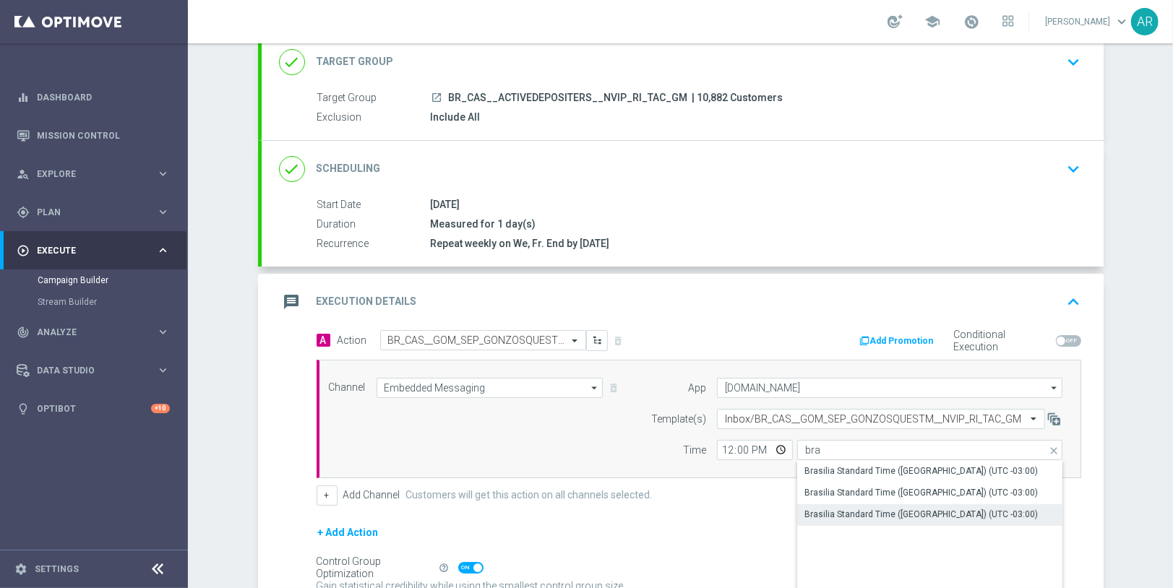
click at [921, 512] on div "Brasilia Standard Time ([GEOGRAPHIC_DATA]) (UTC -03:00)" at bounding box center [920, 514] width 233 height 13
type input "Brasilia Standard Time ([GEOGRAPHIC_DATA]) (UTC -03:00)"
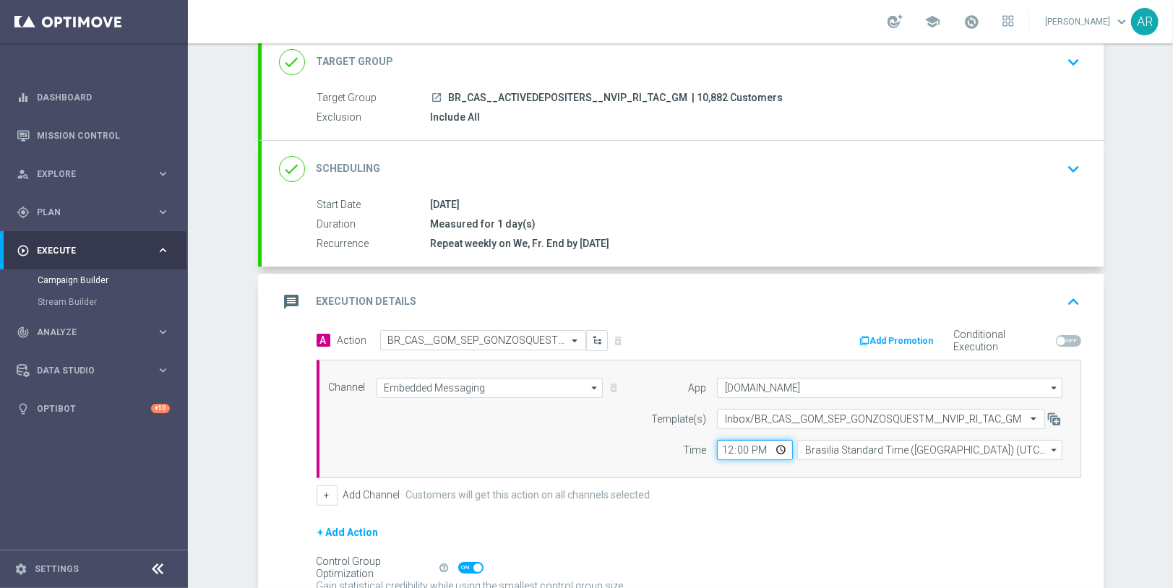
click at [780, 447] on input "12:00" at bounding box center [755, 450] width 76 height 20
type input "11:00"
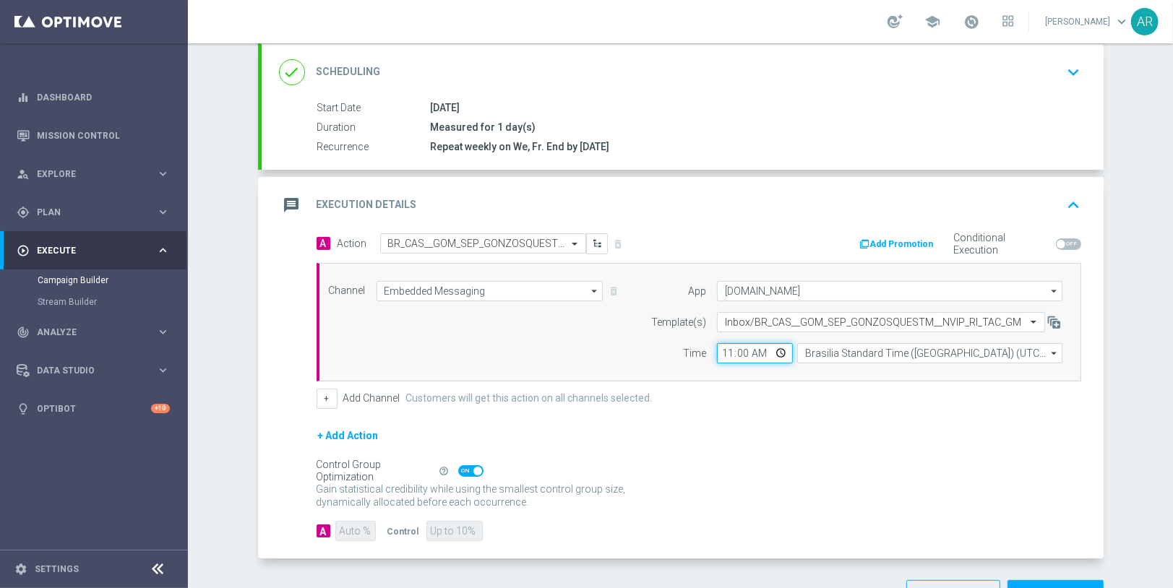
scroll to position [217, 0]
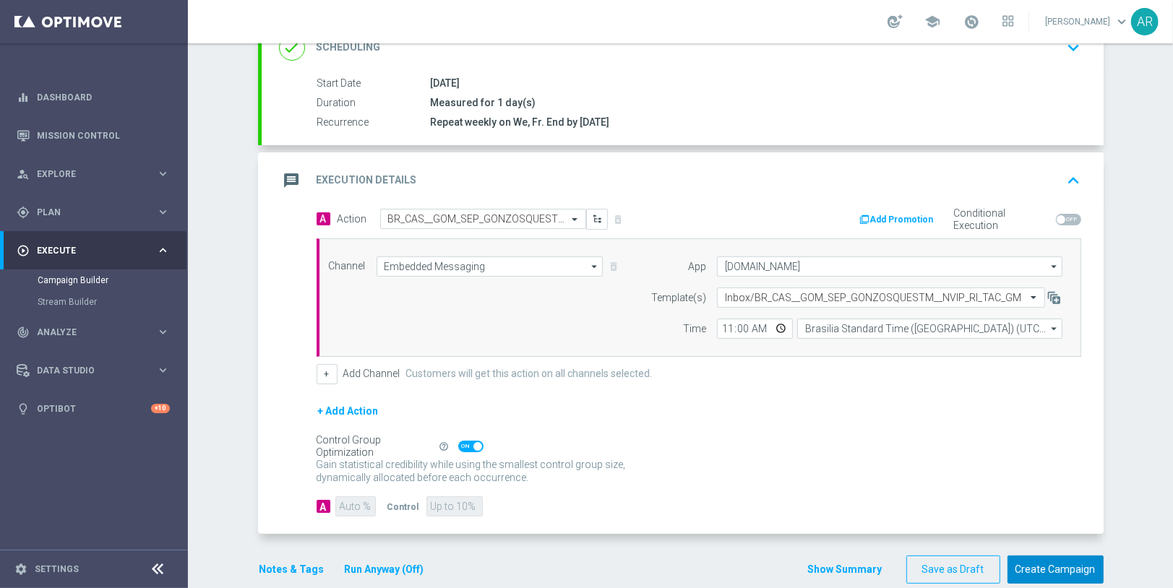
click at [1038, 565] on button "Create Campaign" at bounding box center [1055, 570] width 96 height 28
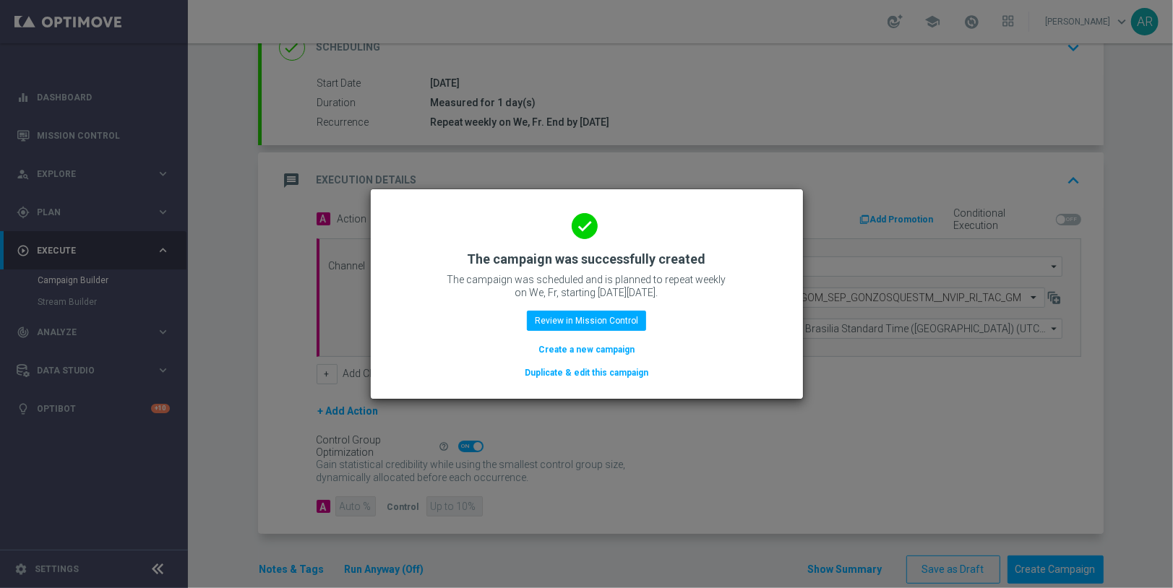
click at [575, 350] on button "Create a new campaign" at bounding box center [586, 350] width 99 height 16
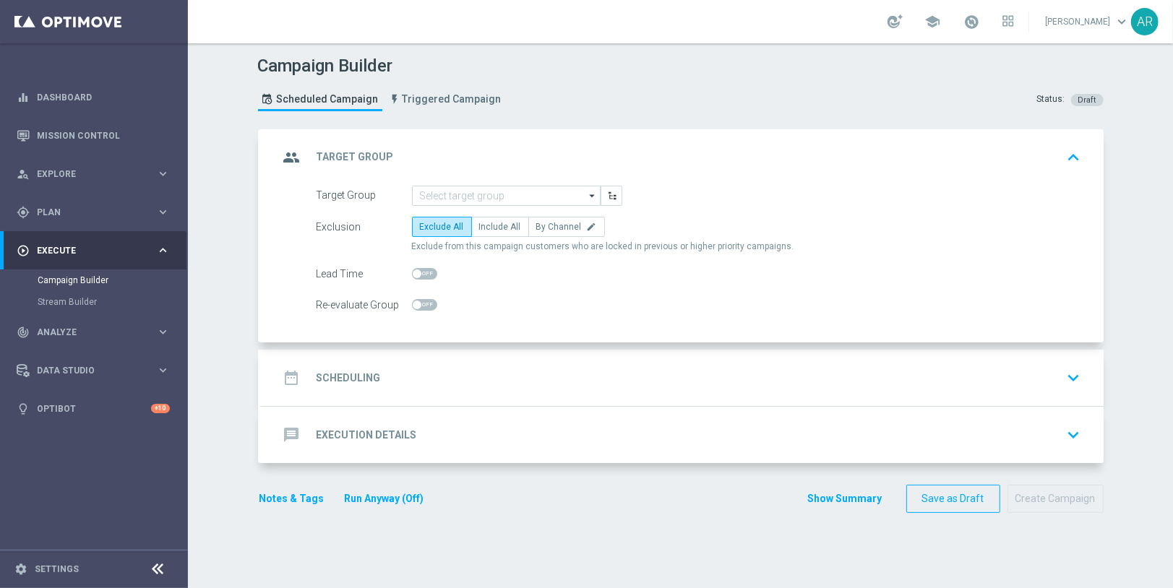
scroll to position [0, 0]
click at [460, 198] on input at bounding box center [506, 196] width 189 height 20
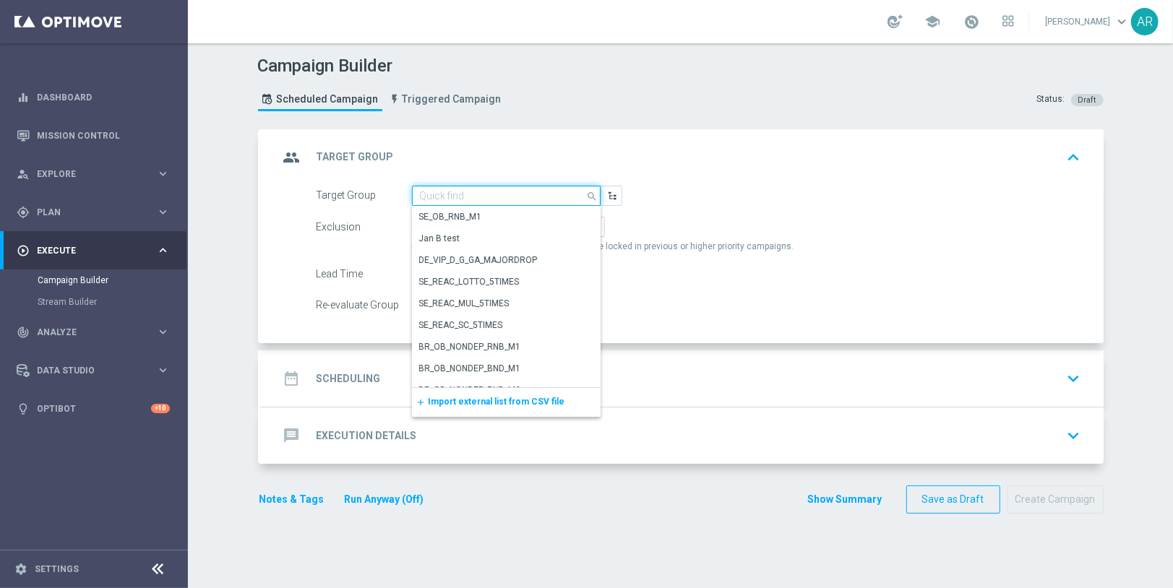
paste input "BR_CAS__ACTIVEDEPOSITERS__NVIP_SMS_TAC_GM"
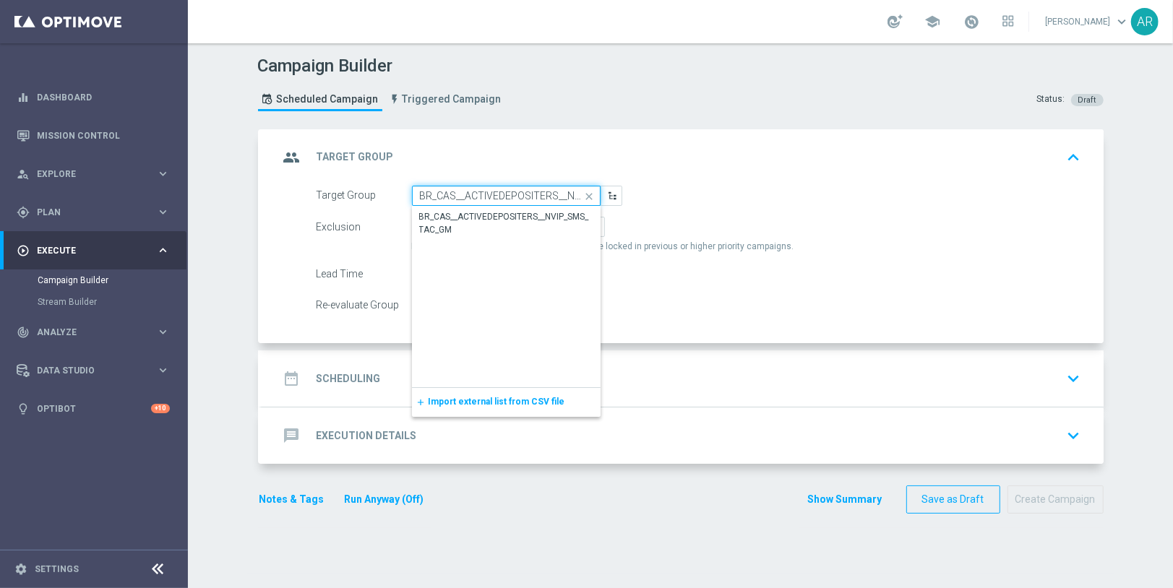
scroll to position [0, 69]
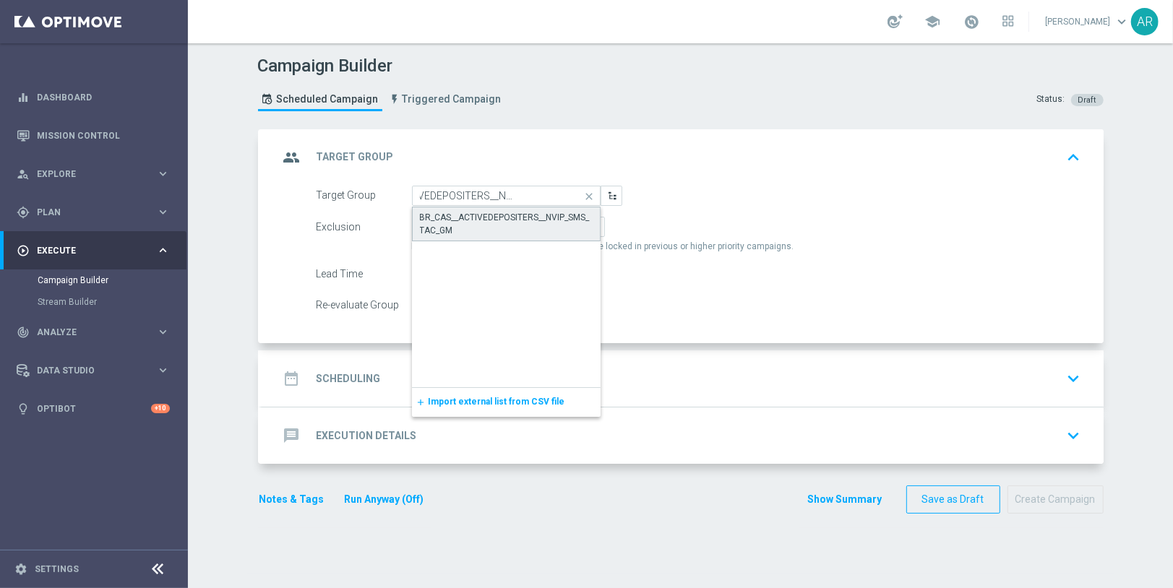
click at [499, 213] on div "BR_CAS__ACTIVEDEPOSITERS__NVIP_SMS_TAC_GM" at bounding box center [506, 224] width 173 height 26
type input "BR_CAS__ACTIVEDEPOSITERS__NVIP_SMS_TAC_GM"
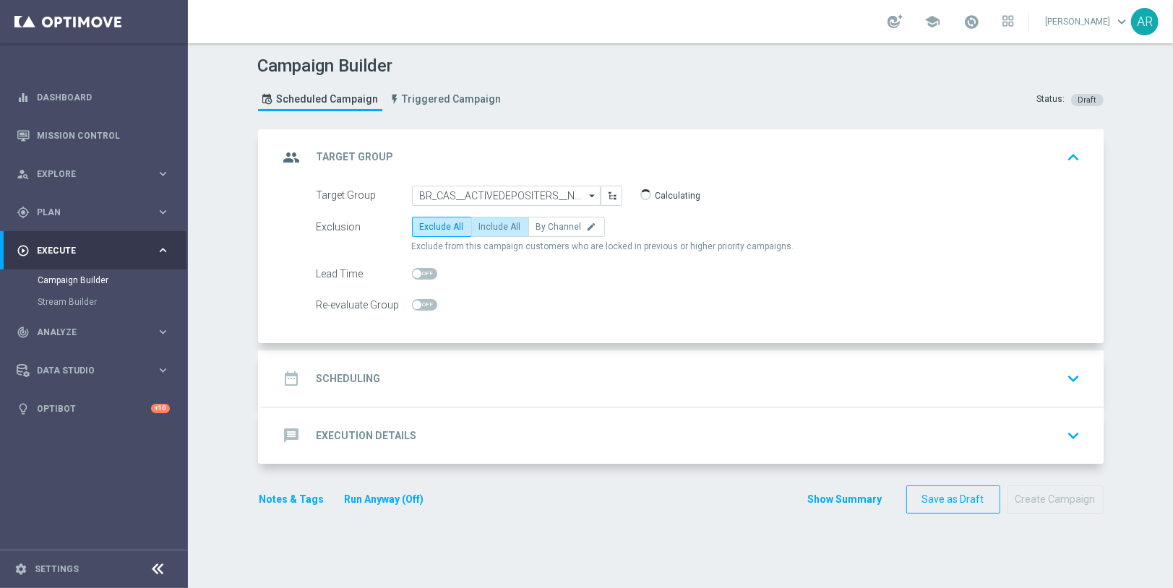
click at [496, 227] on span "Include All" at bounding box center [500, 227] width 42 height 10
click at [488, 227] on input "Include All" at bounding box center [483, 229] width 9 height 9
radio input "true"
click at [443, 367] on div "date_range Scheduling keyboard_arrow_down" at bounding box center [682, 378] width 807 height 27
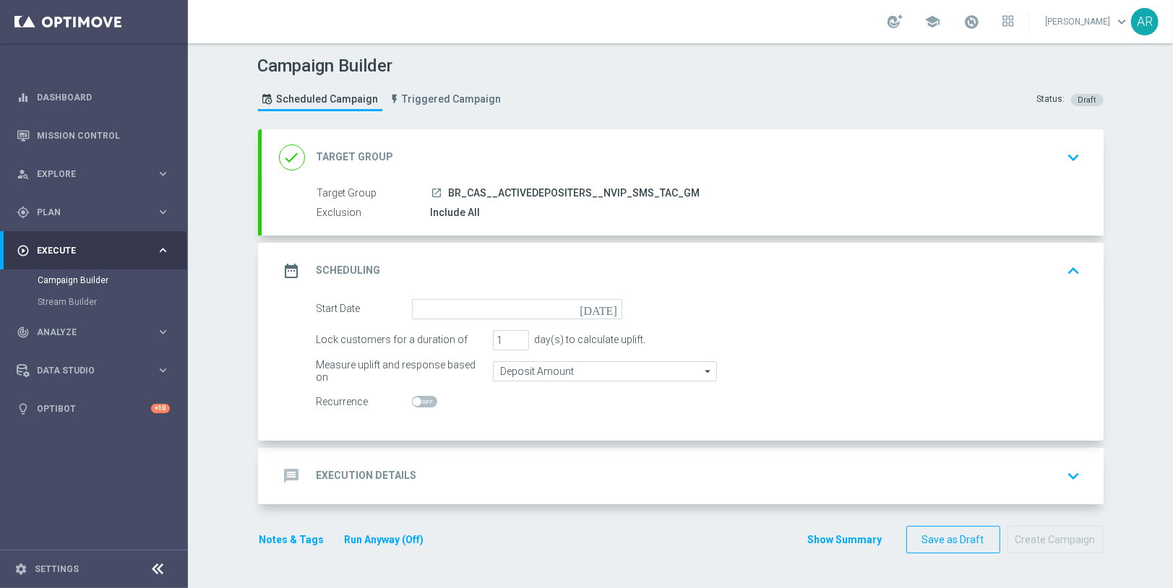
click at [611, 300] on icon "[DATE]" at bounding box center [600, 307] width 43 height 16
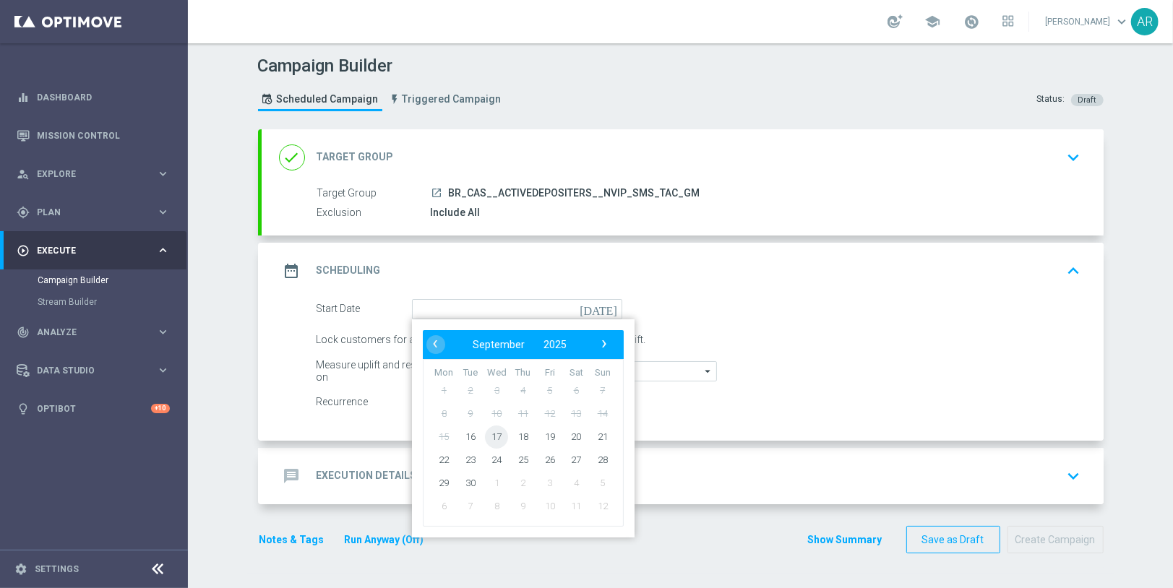
click at [494, 428] on span "17" at bounding box center [496, 436] width 23 height 23
type input "[DATE]"
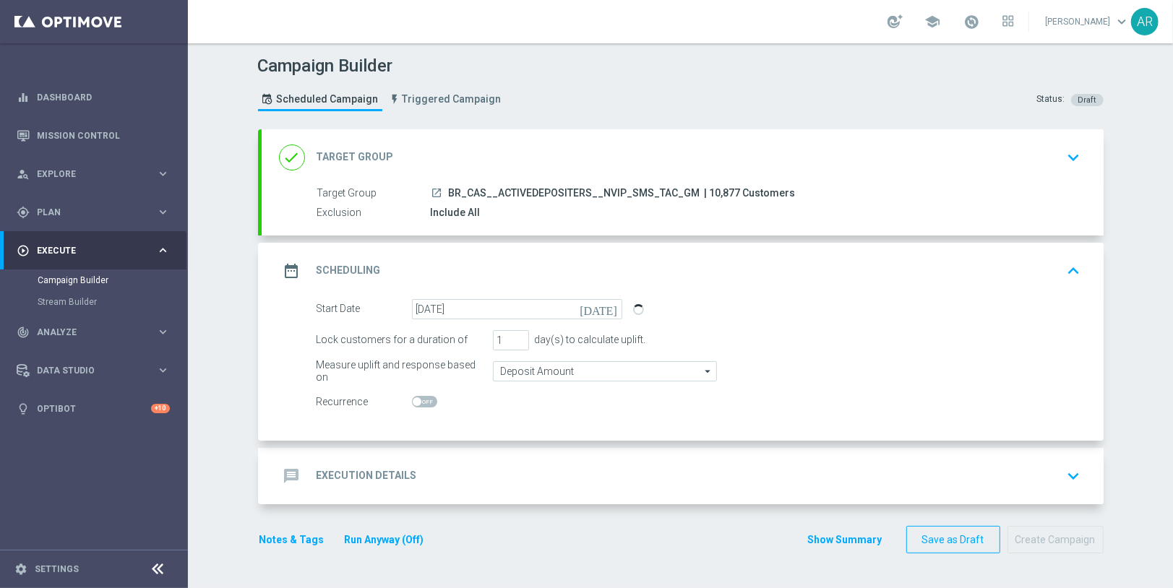
click at [421, 401] on span at bounding box center [424, 402] width 25 height 12
click at [421, 401] on input "checkbox" at bounding box center [424, 402] width 25 height 12
checkbox input "true"
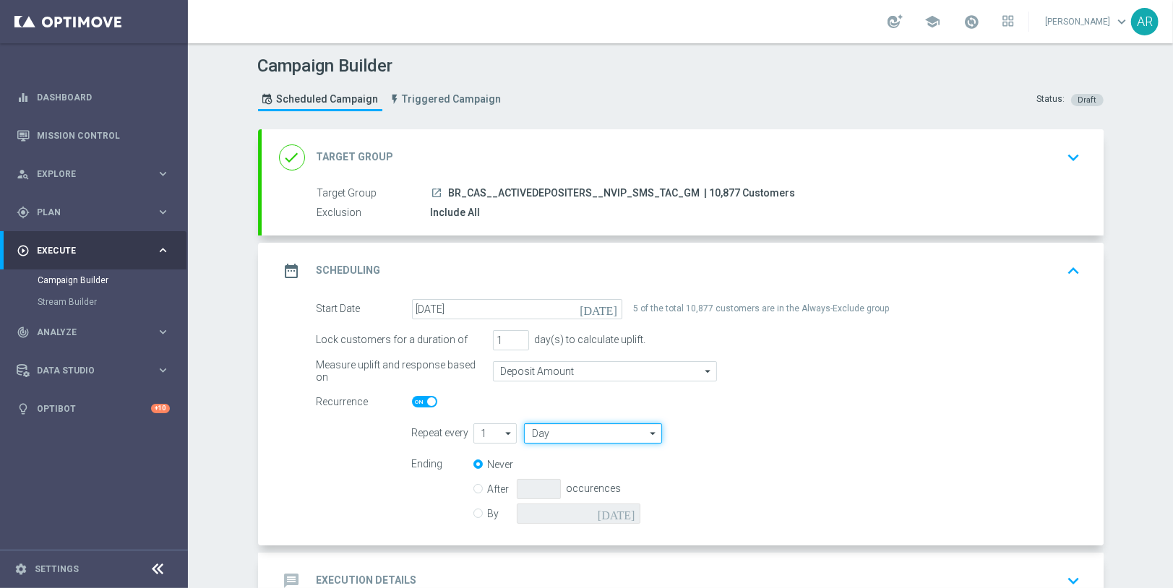
click at [618, 432] on input "Day" at bounding box center [592, 433] width 137 height 20
click at [611, 470] on div "Week" at bounding box center [587, 476] width 126 height 20
type input "Week"
click at [787, 431] on input "checkbox" at bounding box center [787, 433] width 22 height 20
checkbox input "true"
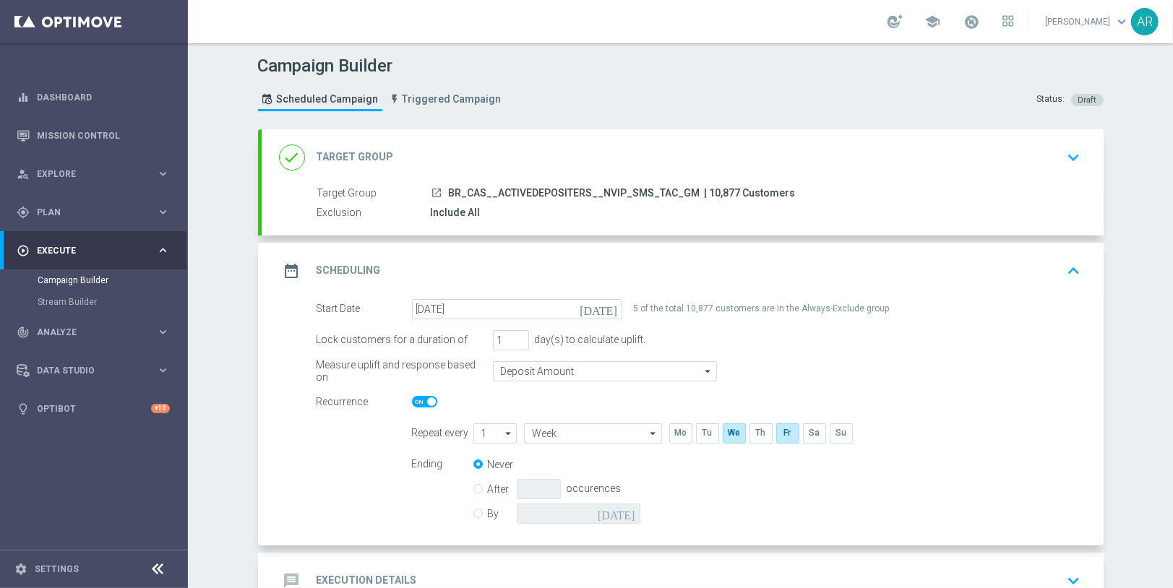
click at [475, 509] on input "By" at bounding box center [477, 510] width 9 height 9
radio input "true"
radio input "false"
click at [630, 511] on icon "[DATE]" at bounding box center [619, 512] width 43 height 16
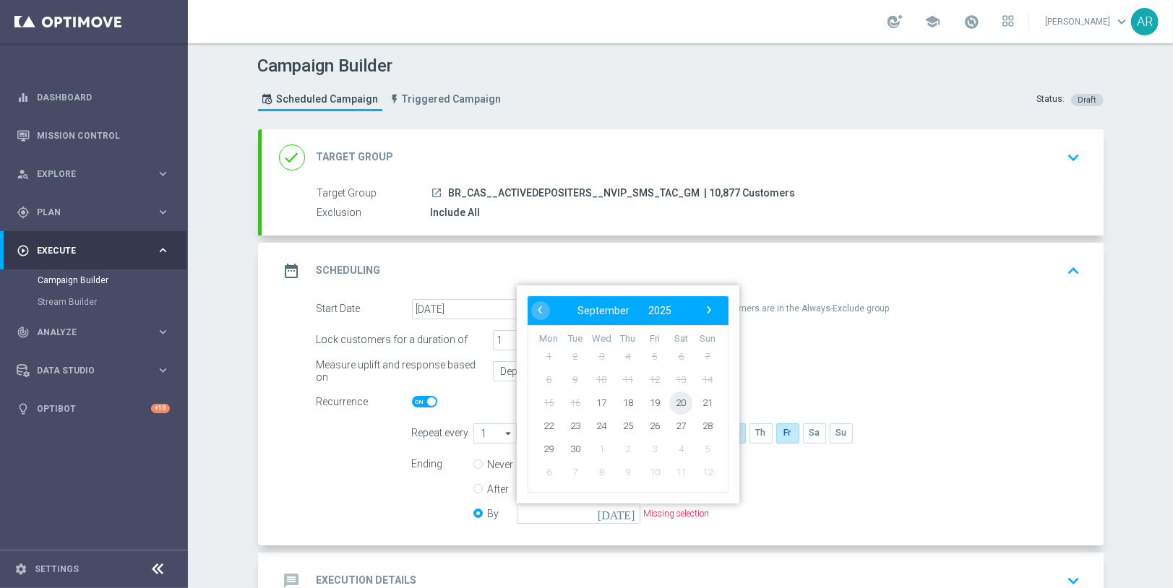
click at [684, 400] on span "20" at bounding box center [680, 402] width 23 height 23
type input "[DATE]"
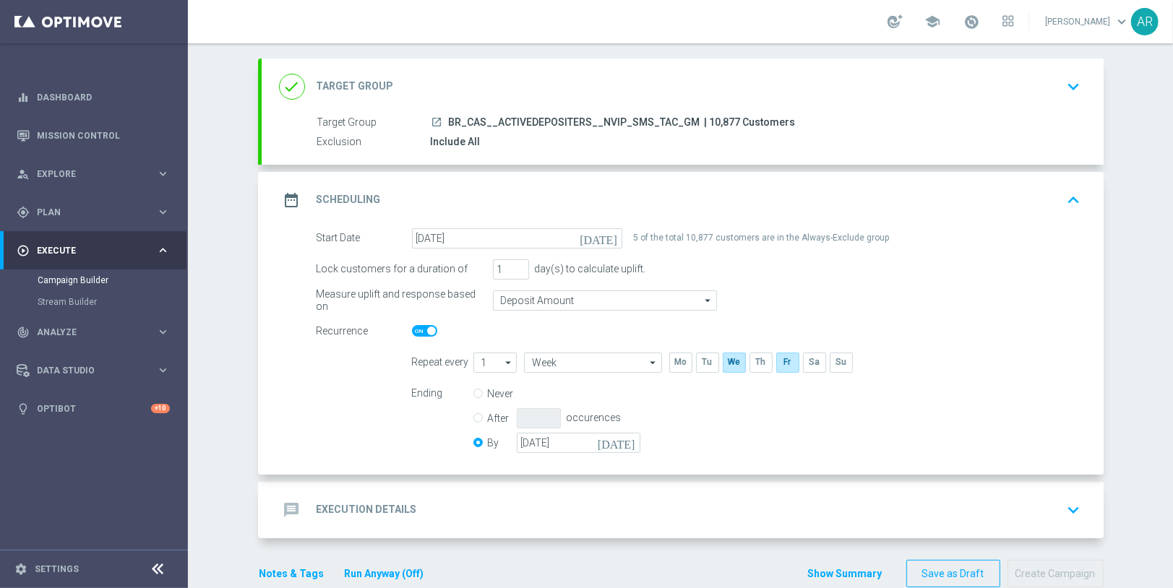
scroll to position [95, 0]
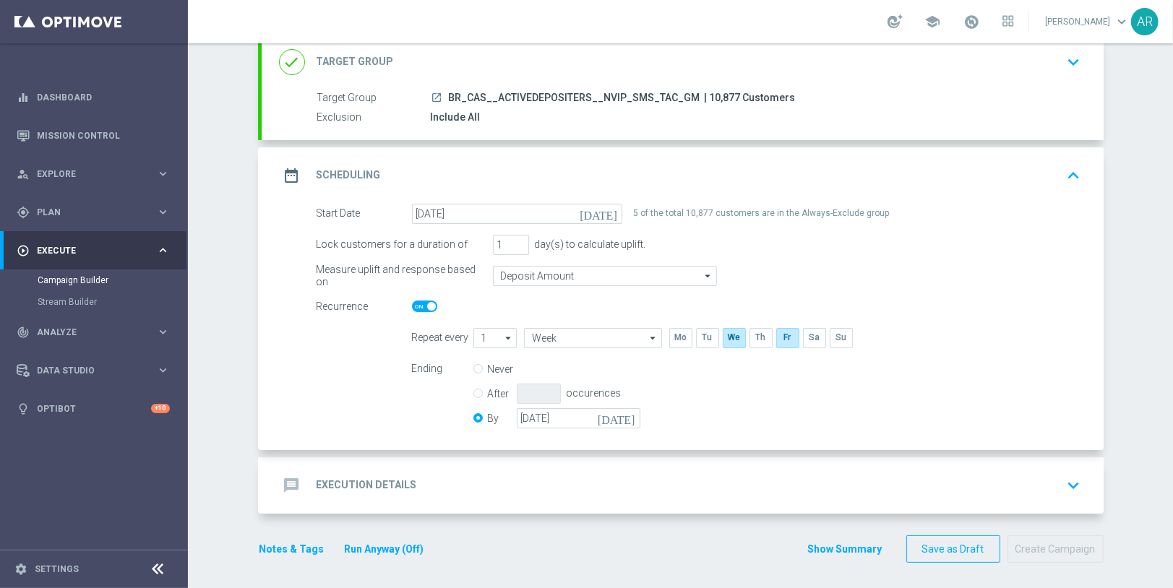
click at [439, 481] on div "message Execution Details keyboard_arrow_down" at bounding box center [682, 485] width 807 height 27
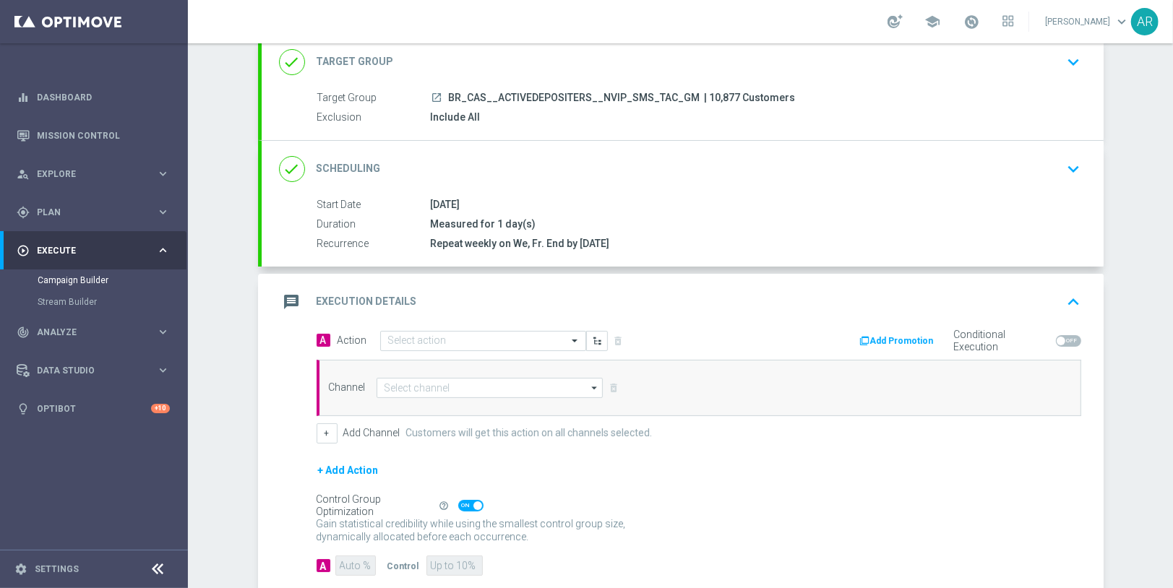
scroll to position [173, 0]
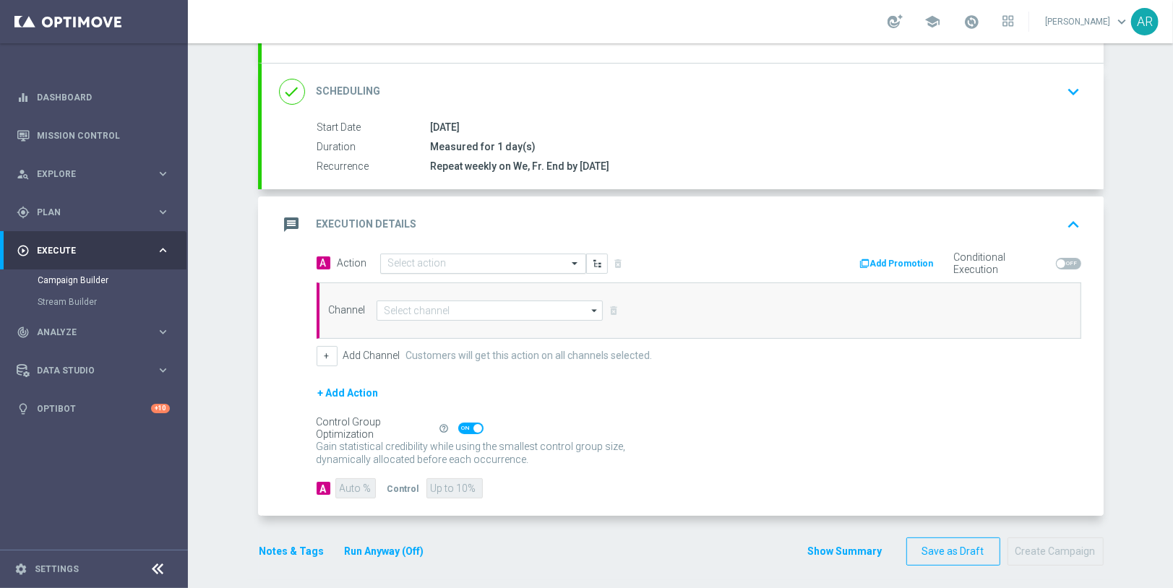
click at [427, 267] on div "Select action" at bounding box center [483, 264] width 206 height 20
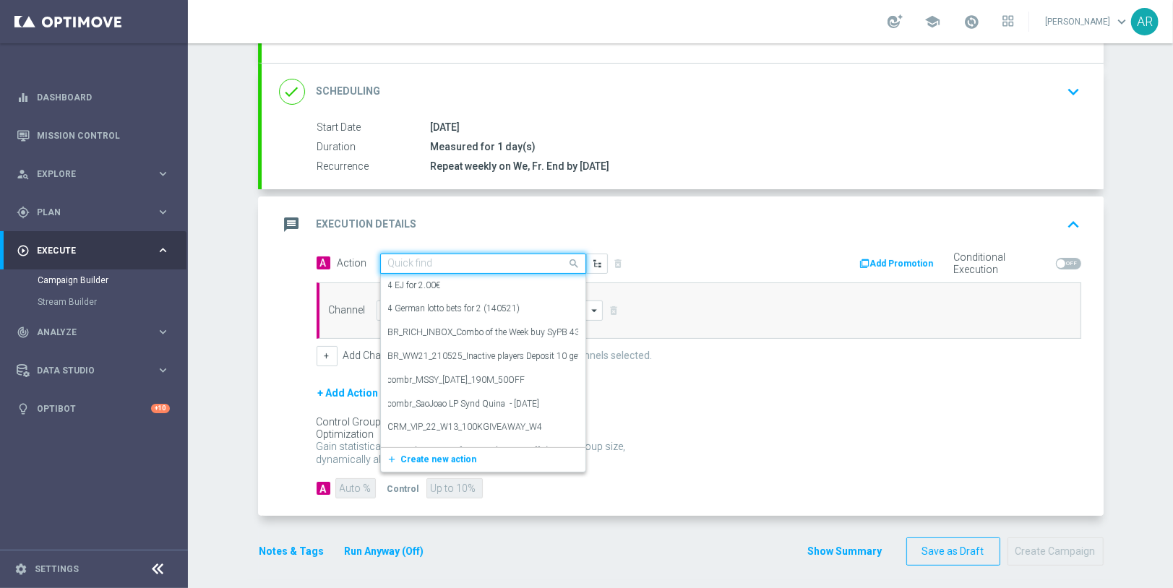
paste input "BR_CAS__GOM_SEP_GONZOSQUESTM__NVIP_SMS_TAC_GM"
type input "BR_CAS__GOM_SEP_GONZOSQUESTM__NVIP_SMS_TAC_GM"
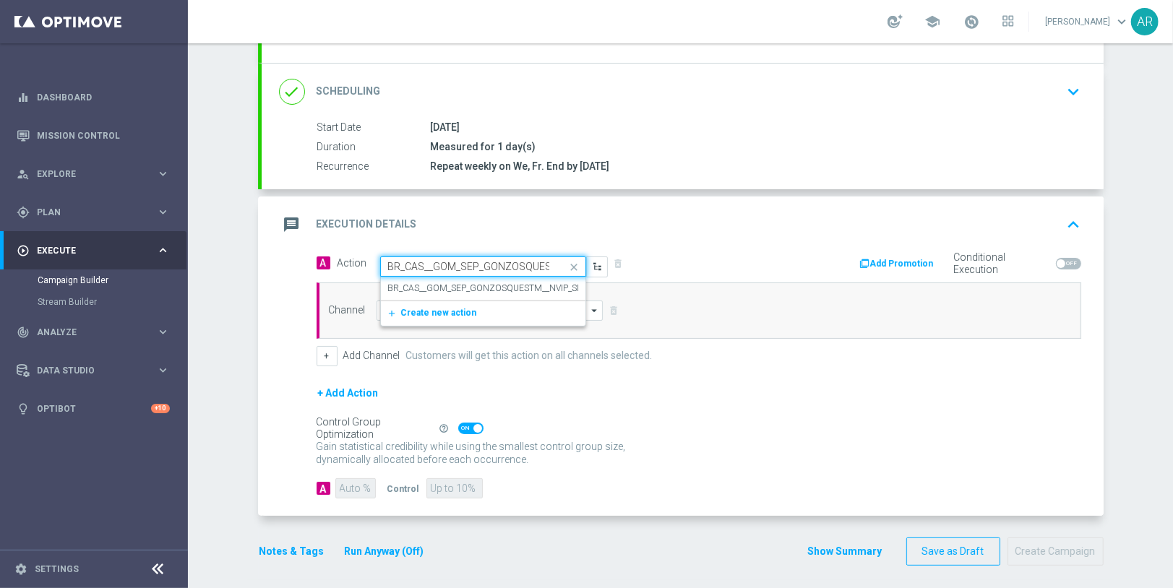
scroll to position [0, 111]
click at [465, 283] on label "BR_CAS__GOM_SEP_GONZOSQUESTM__NVIP_SMS_TAC_GM" at bounding box center [508, 289] width 241 height 12
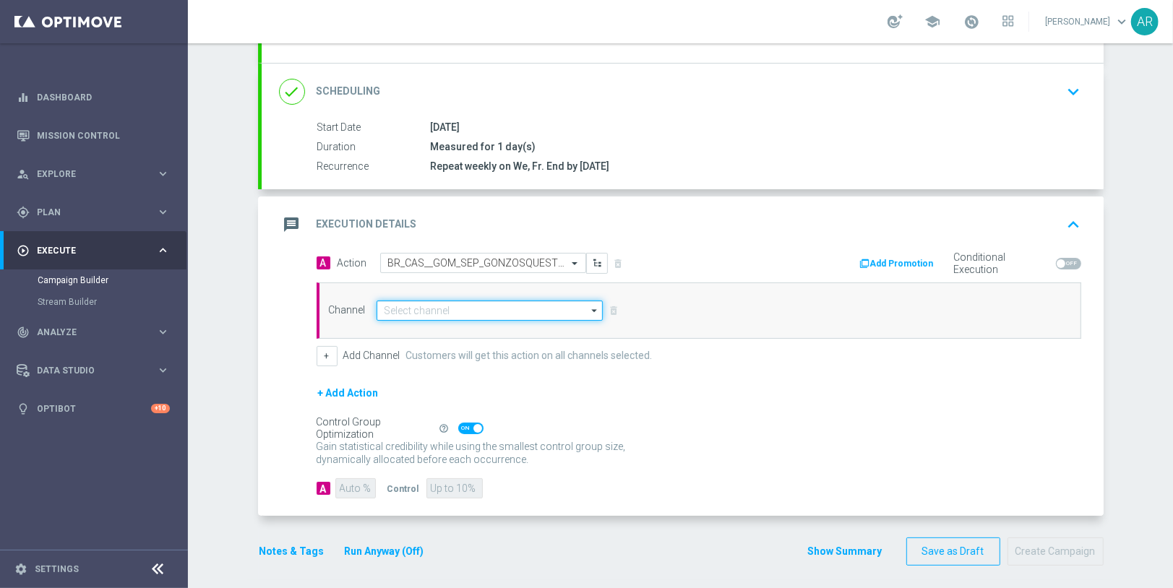
click at [480, 306] on input at bounding box center [489, 311] width 227 height 20
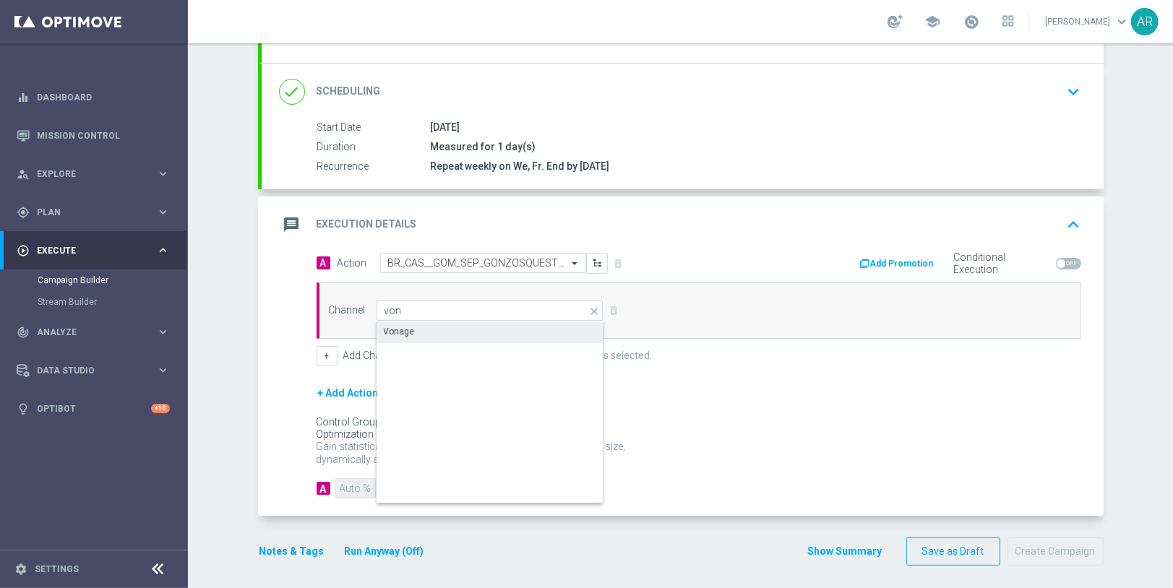
click at [499, 331] on div "Vonage" at bounding box center [490, 332] width 228 height 20
type input "Vonage"
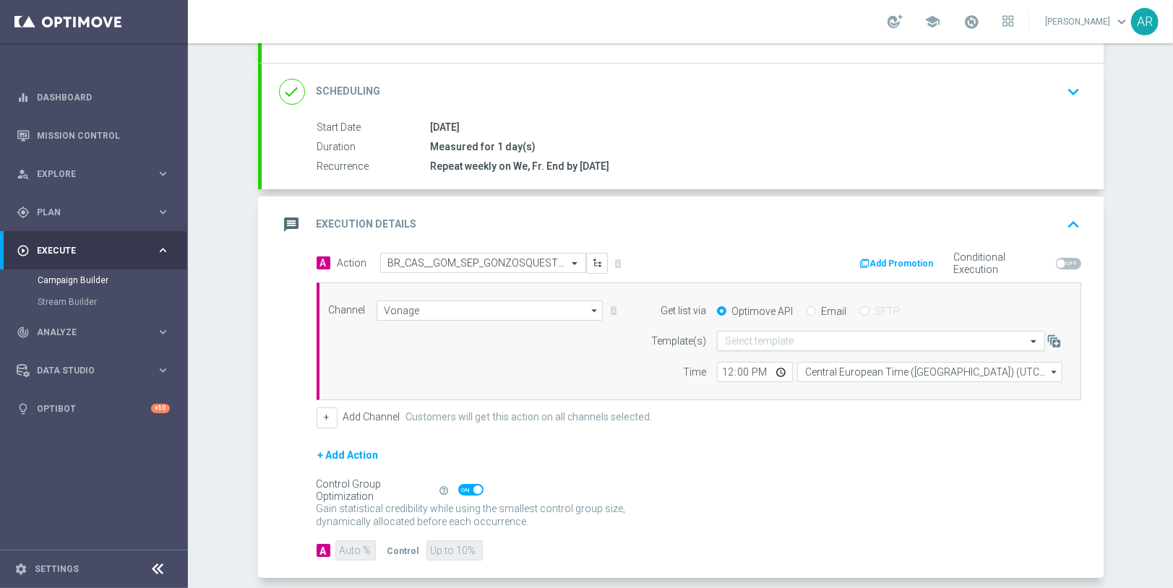
click at [791, 340] on input "text" at bounding box center [866, 341] width 283 height 12
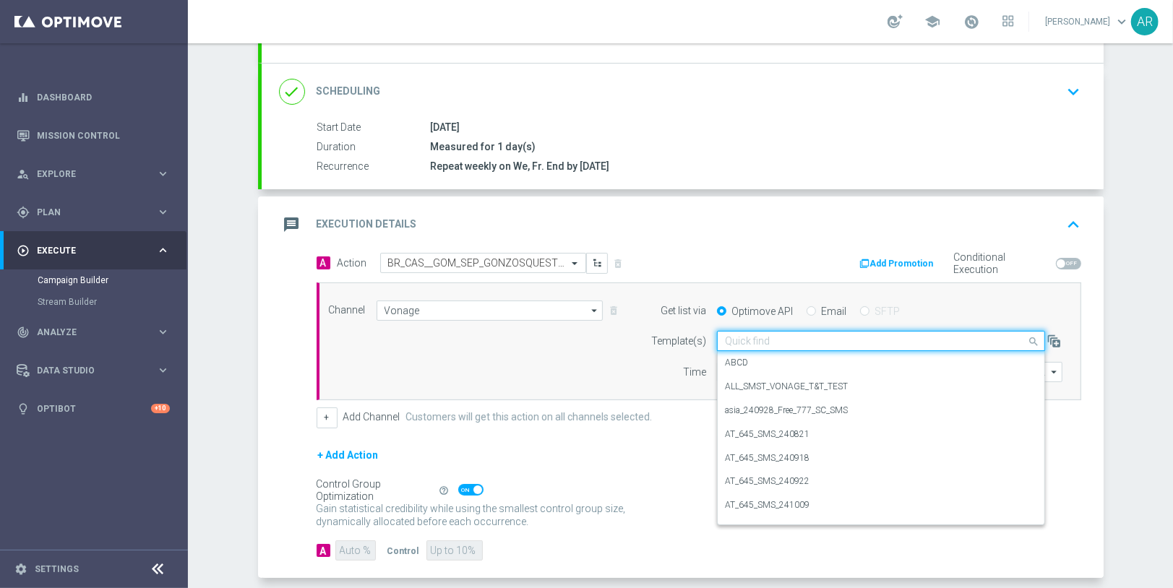
paste input "BR_CAS__GOM_SEP_GONZOSQUESTM__NVIP_SMS_TAC_GM"
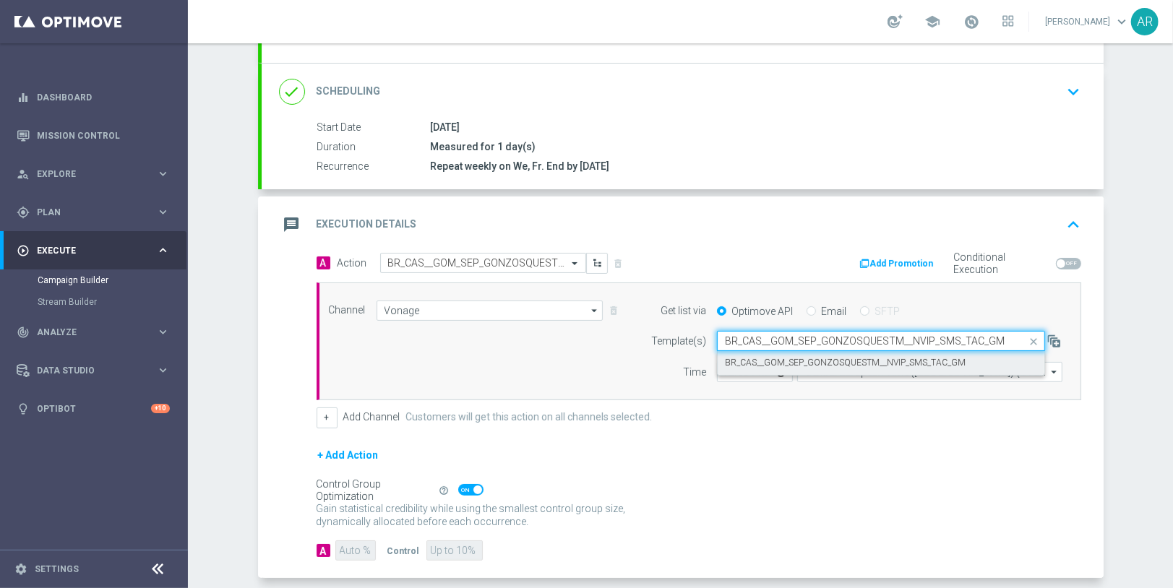
click at [807, 357] on label "BR_CAS__GOM_SEP_GONZOSQUESTM__NVIP_SMS_TAC_GM" at bounding box center [845, 363] width 241 height 12
type input "BR_CAS__GOM_SEP_GONZOSQUESTM__NVIP_SMS_TAC_GM"
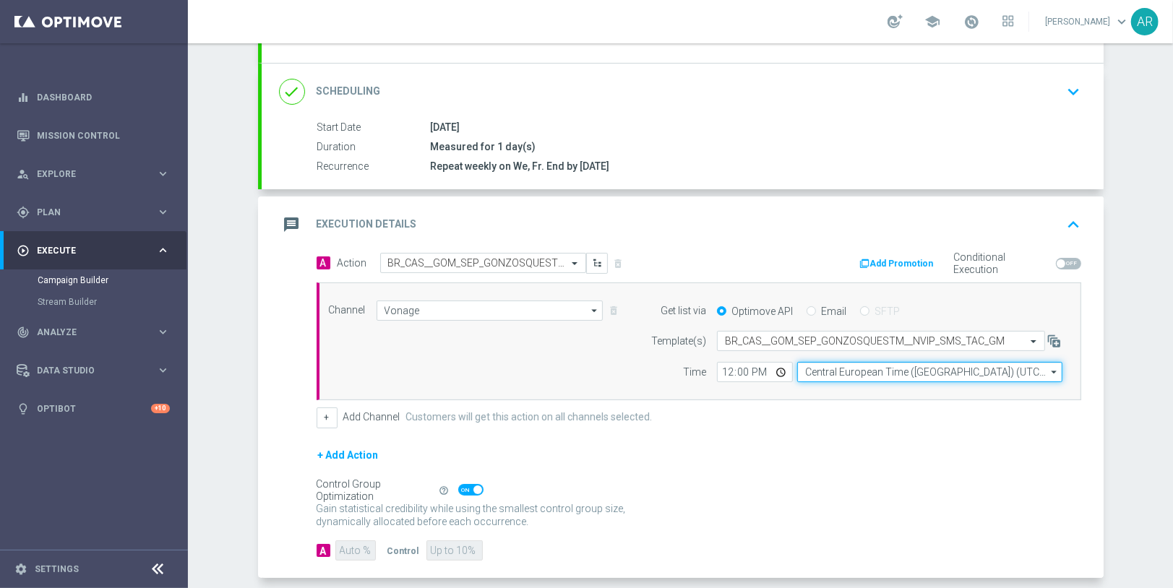
click at [838, 371] on input "Central European Time ([GEOGRAPHIC_DATA]) (UTC +02:00)" at bounding box center [929, 372] width 265 height 20
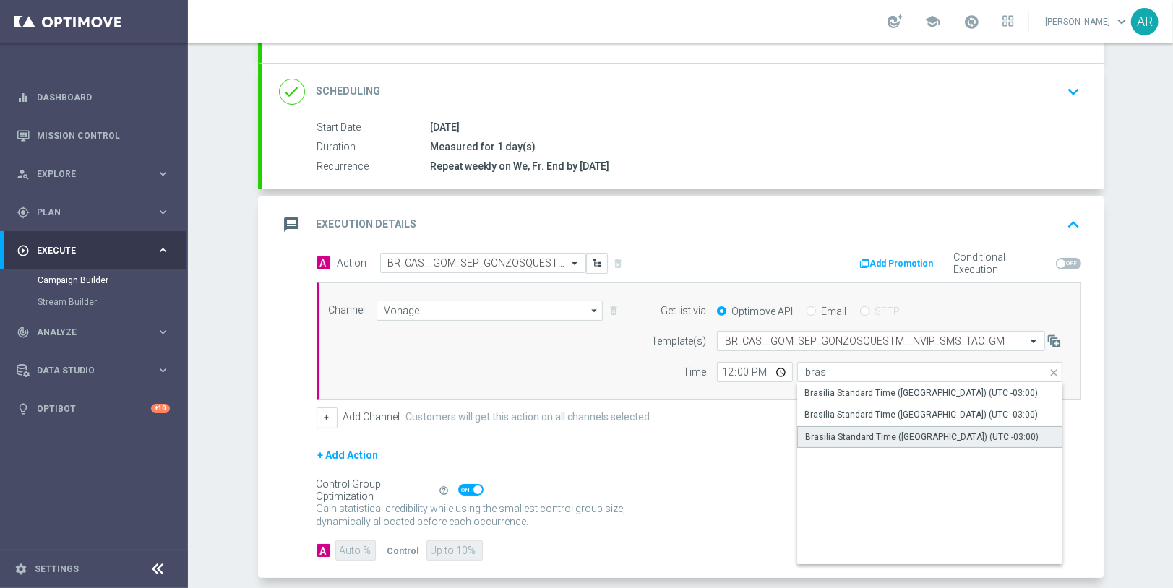
click at [890, 435] on div "Brasilia Standard Time ([GEOGRAPHIC_DATA]) (UTC -03:00)" at bounding box center [921, 437] width 233 height 13
type input "Brasilia Standard Time ([GEOGRAPHIC_DATA]) (UTC -03:00)"
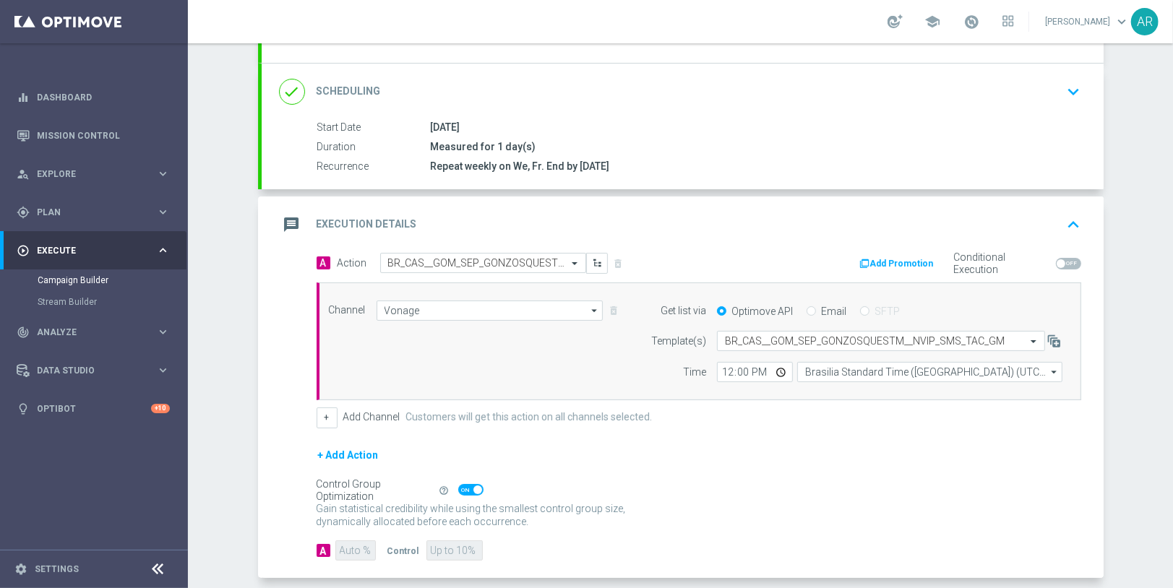
scroll to position [235, 0]
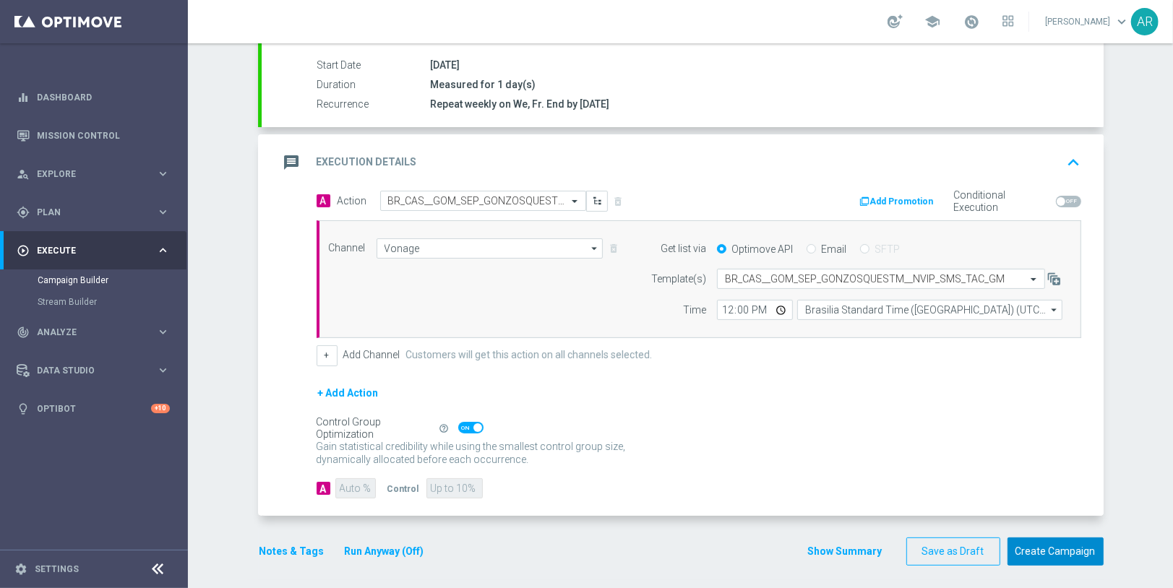
click at [1018, 538] on button "Create Campaign" at bounding box center [1055, 552] width 96 height 28
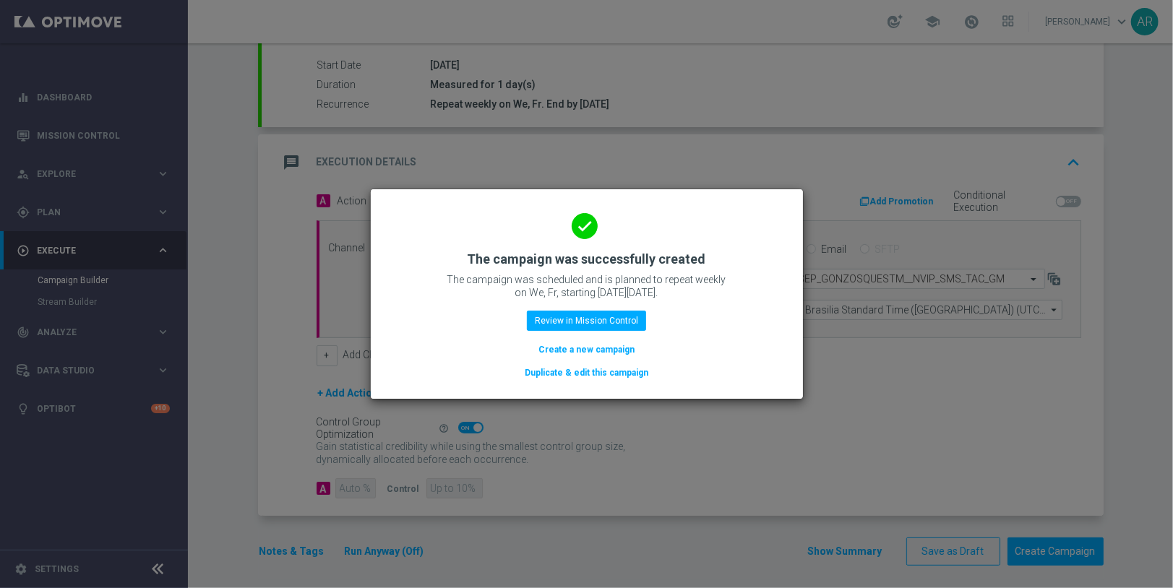
click at [583, 352] on button "Create a new campaign" at bounding box center [586, 350] width 99 height 16
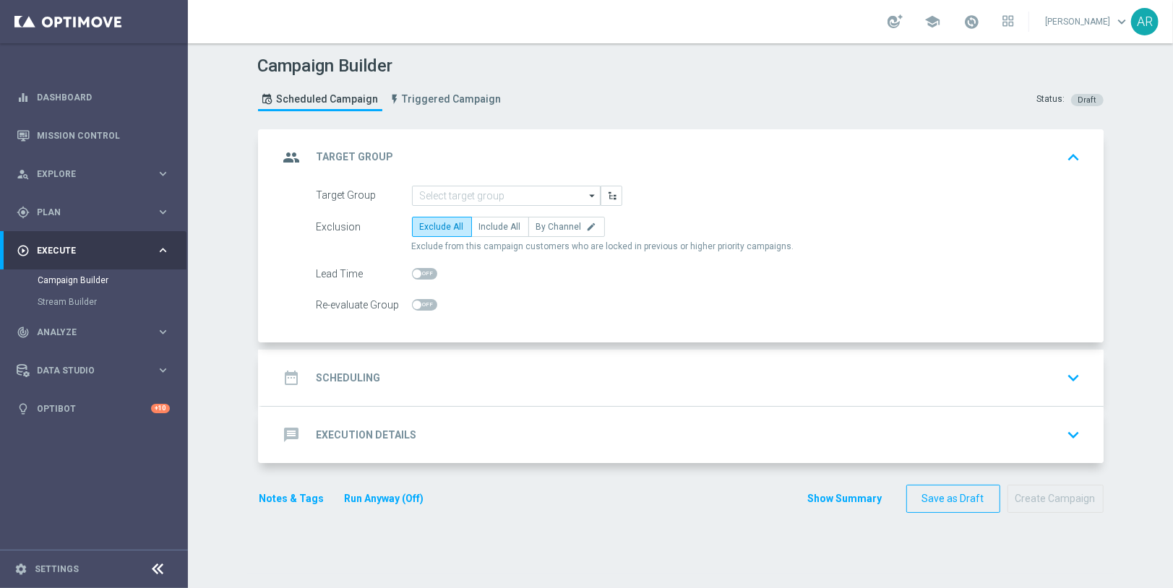
scroll to position [0, 0]
click at [436, 191] on input at bounding box center [506, 196] width 189 height 20
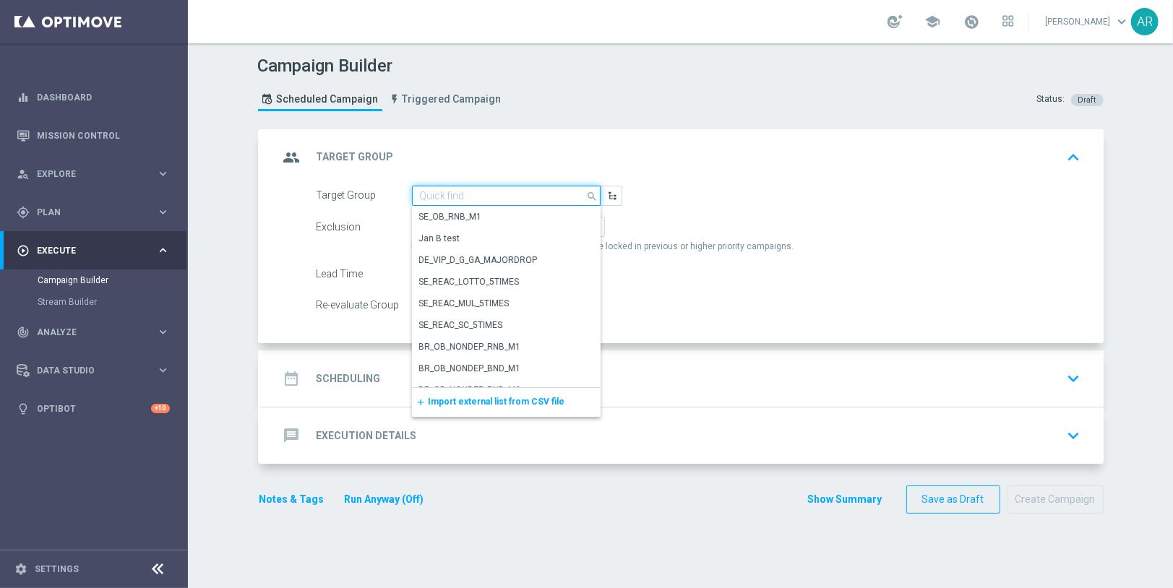
paste input "pt_BR_SX_TGT_VIP_EM_TAC_GM__ACTIVE_HIGHVALUE"
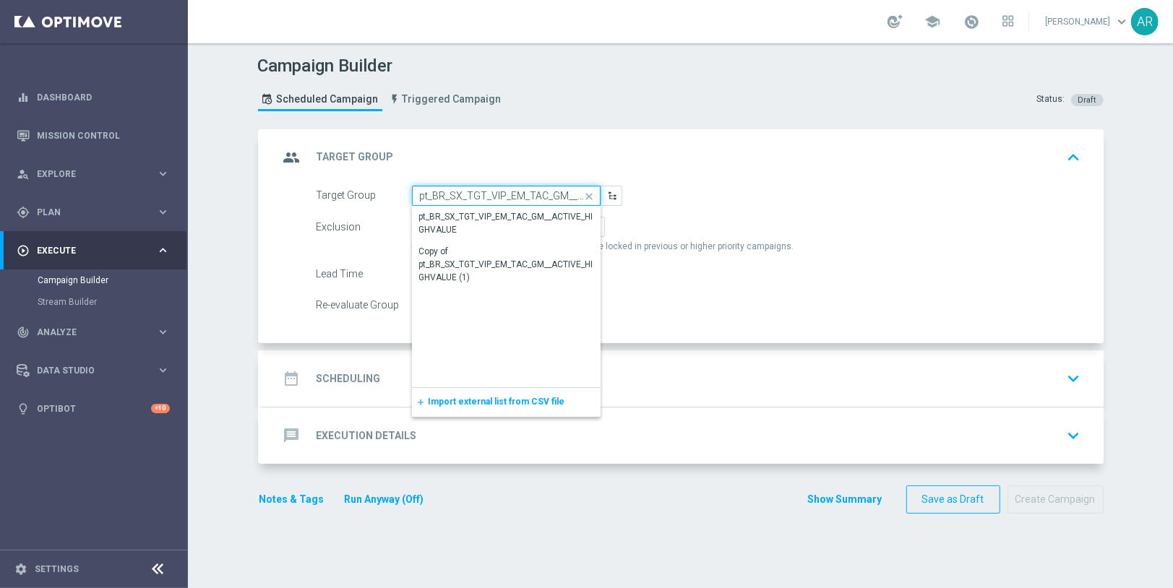
scroll to position [0, 80]
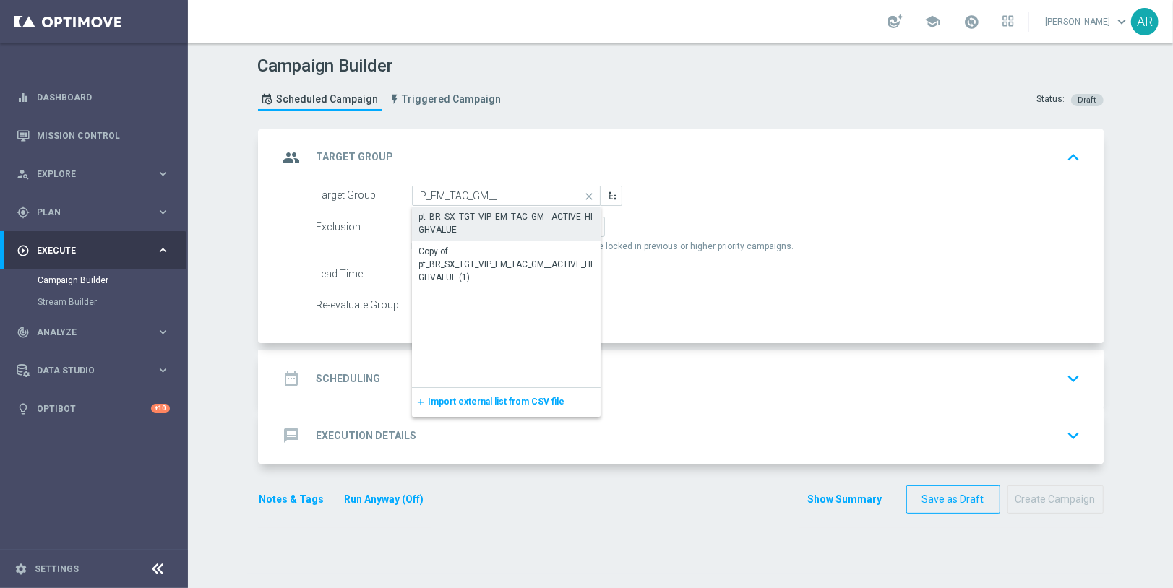
click at [477, 217] on div "pt_BR_SX_TGT_VIP_EM_TAC_GM__ACTIVE_HIGHVALUE" at bounding box center [506, 223] width 174 height 26
type input "pt_BR_SX_TGT_VIP_EM_TAC_GM__ACTIVE_HIGHVALUE"
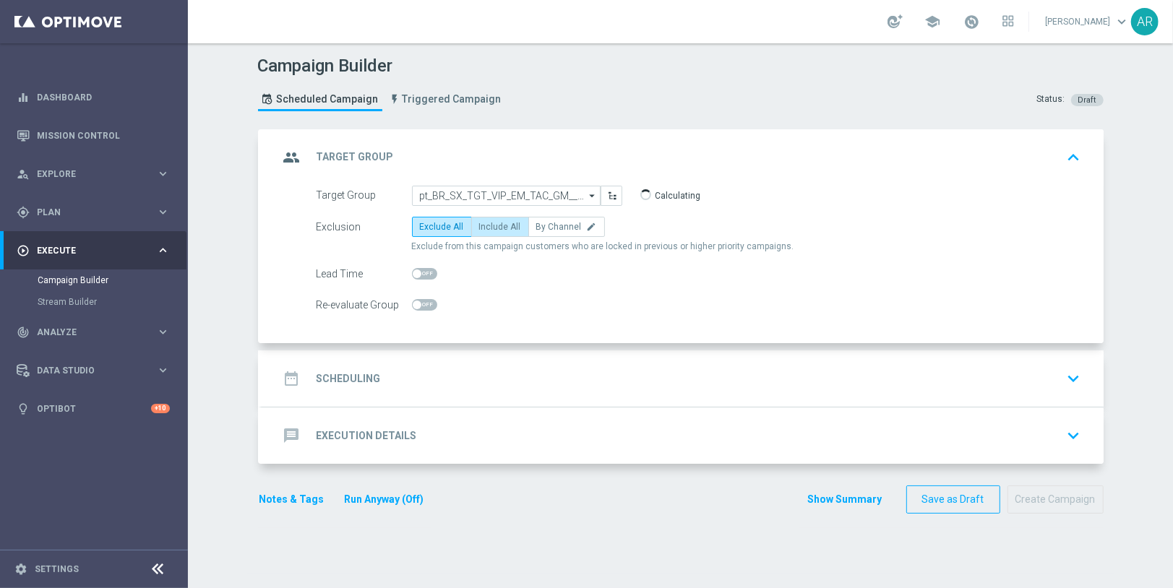
click at [494, 229] on span "Include All" at bounding box center [500, 227] width 42 height 10
click at [488, 229] on input "Include All" at bounding box center [483, 229] width 9 height 9
radio input "true"
click at [431, 358] on div "date_range Scheduling keyboard_arrow_down" at bounding box center [683, 378] width 842 height 56
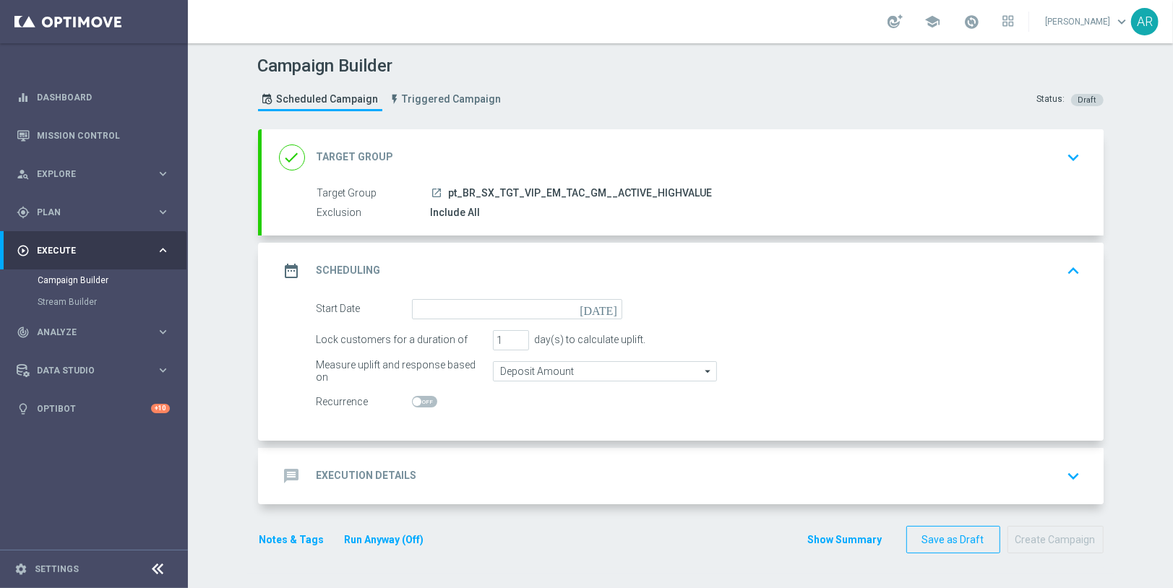
click at [613, 304] on icon "[DATE]" at bounding box center [600, 307] width 43 height 16
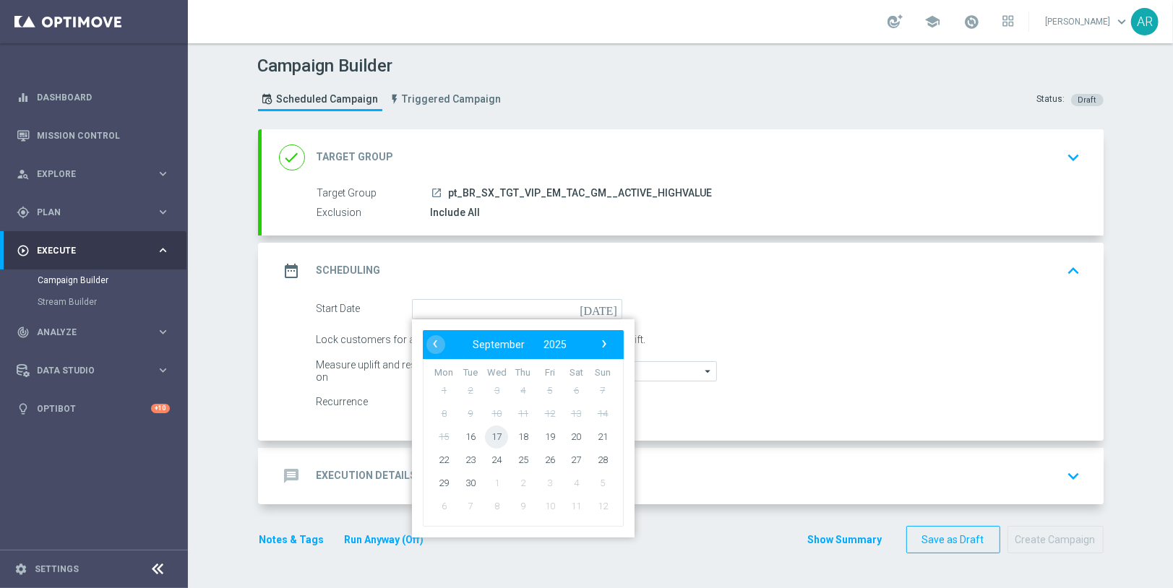
click at [491, 436] on span "17" at bounding box center [496, 436] width 23 height 23
type input "[DATE]"
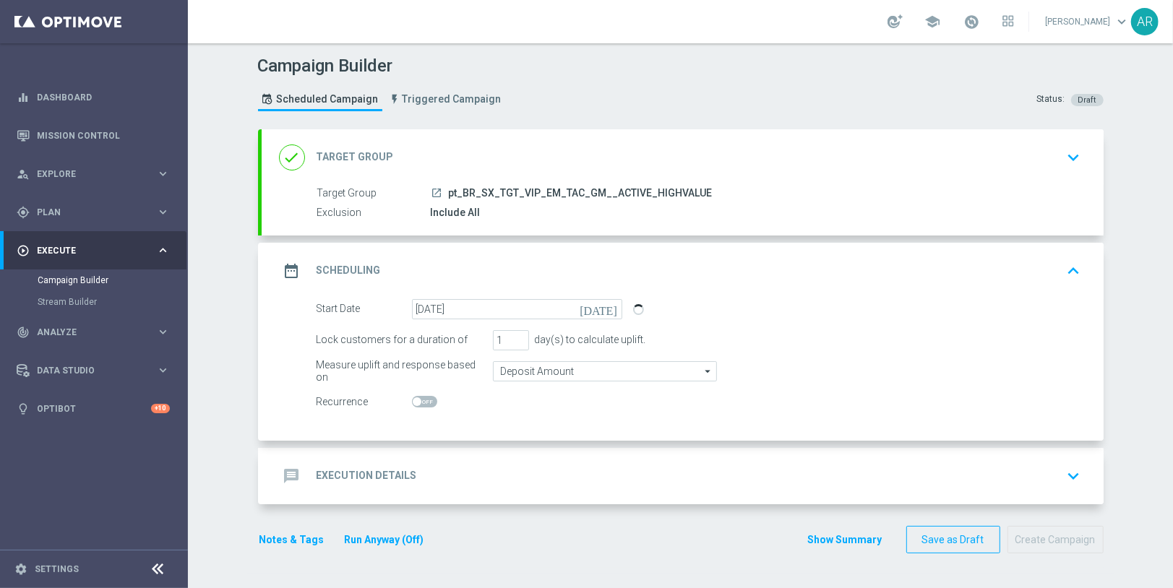
click at [423, 402] on span at bounding box center [424, 402] width 25 height 12
click at [423, 402] on input "checkbox" at bounding box center [424, 402] width 25 height 12
checkbox input "true"
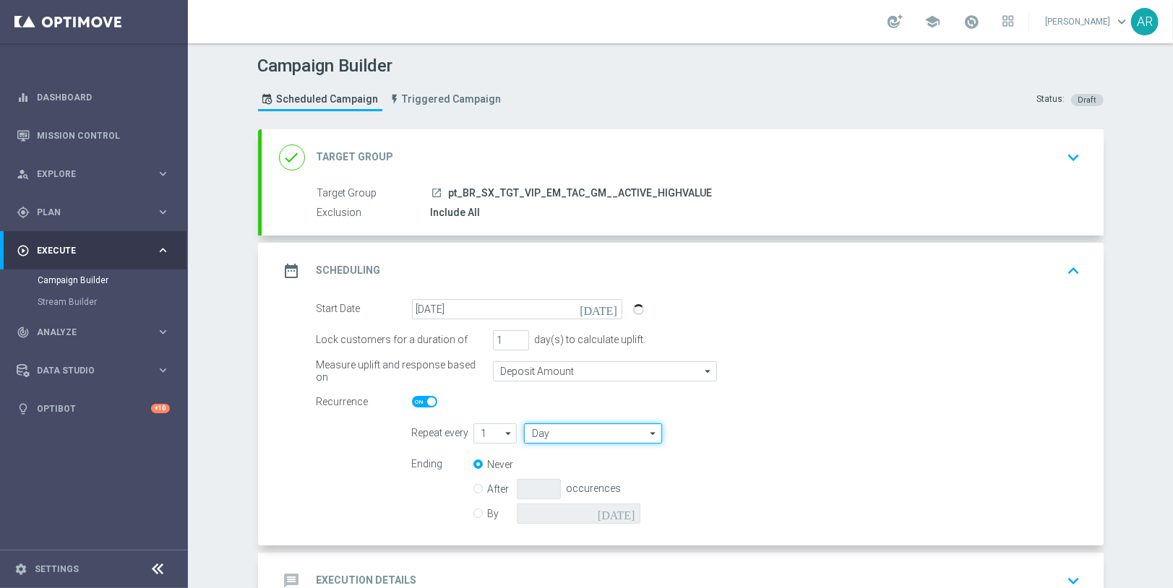
click at [577, 428] on input "Day" at bounding box center [592, 433] width 137 height 20
click at [592, 468] on div "Week" at bounding box center [587, 476] width 126 height 20
type input "Week"
click at [785, 431] on input "checkbox" at bounding box center [787, 433] width 22 height 20
checkbox input "true"
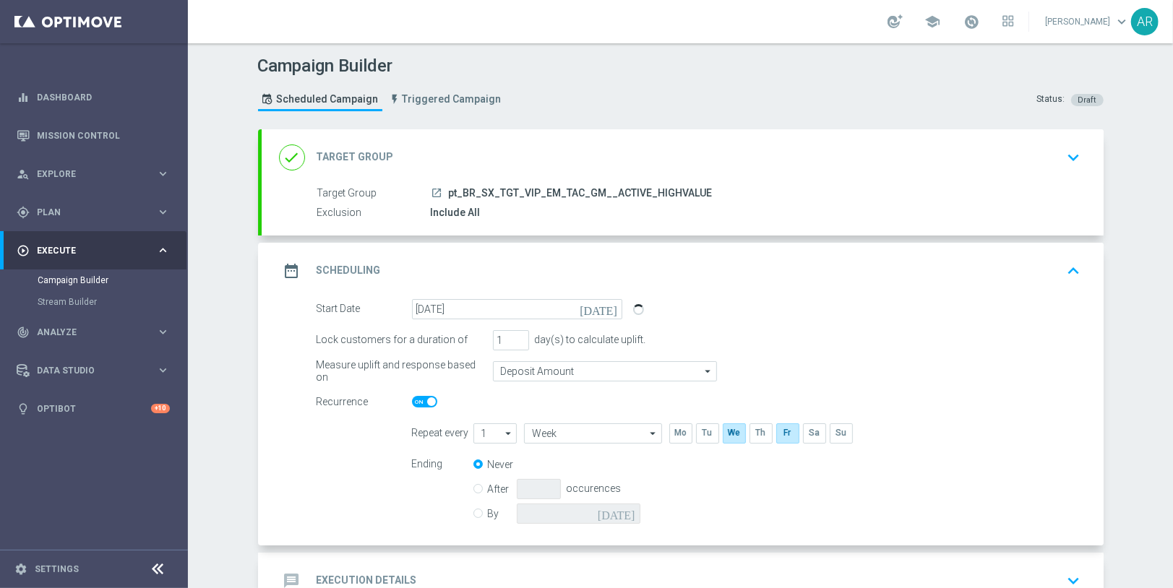
click at [475, 513] on input "By" at bounding box center [477, 510] width 9 height 9
radio input "true"
radio input "false"
click at [627, 509] on icon "[DATE]" at bounding box center [619, 512] width 43 height 16
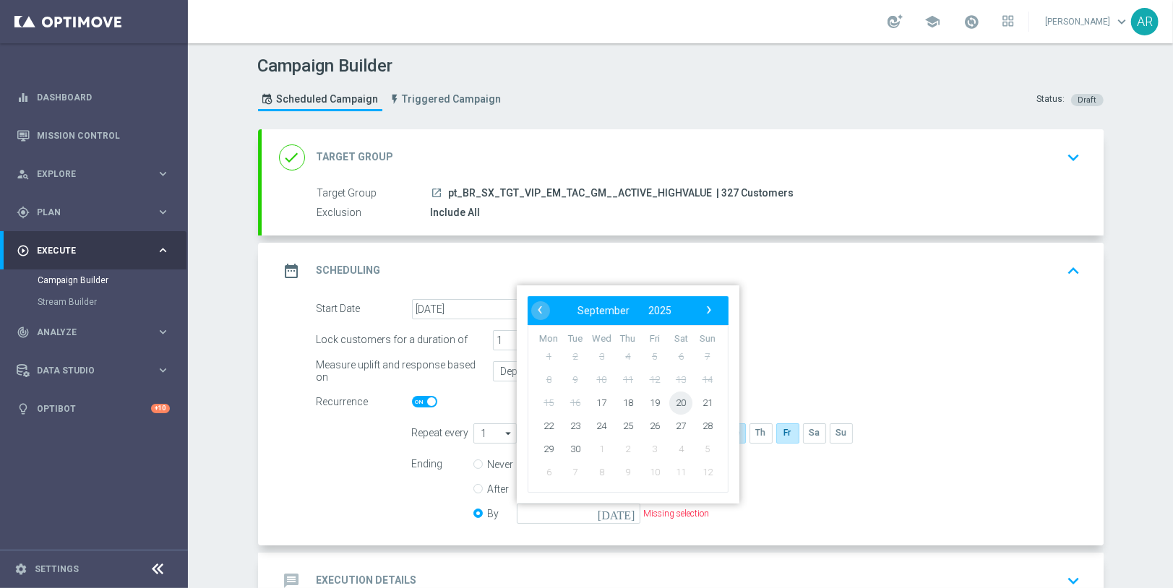
click at [684, 401] on span "20" at bounding box center [680, 402] width 23 height 23
type input "[DATE]"
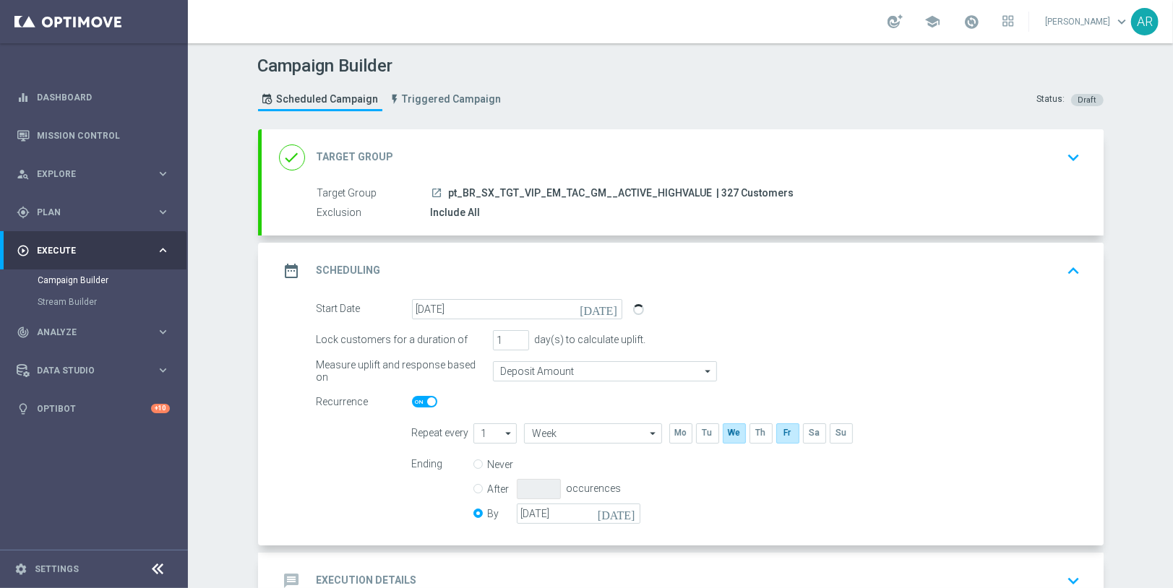
scroll to position [95, 0]
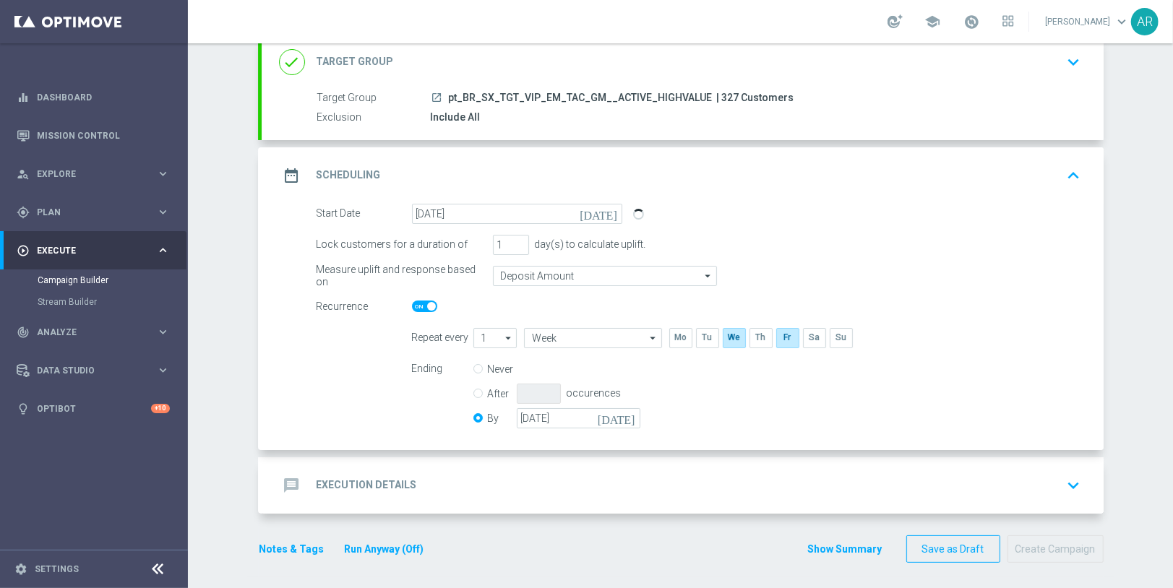
click at [500, 490] on div "message Execution Details keyboard_arrow_down" at bounding box center [682, 485] width 807 height 27
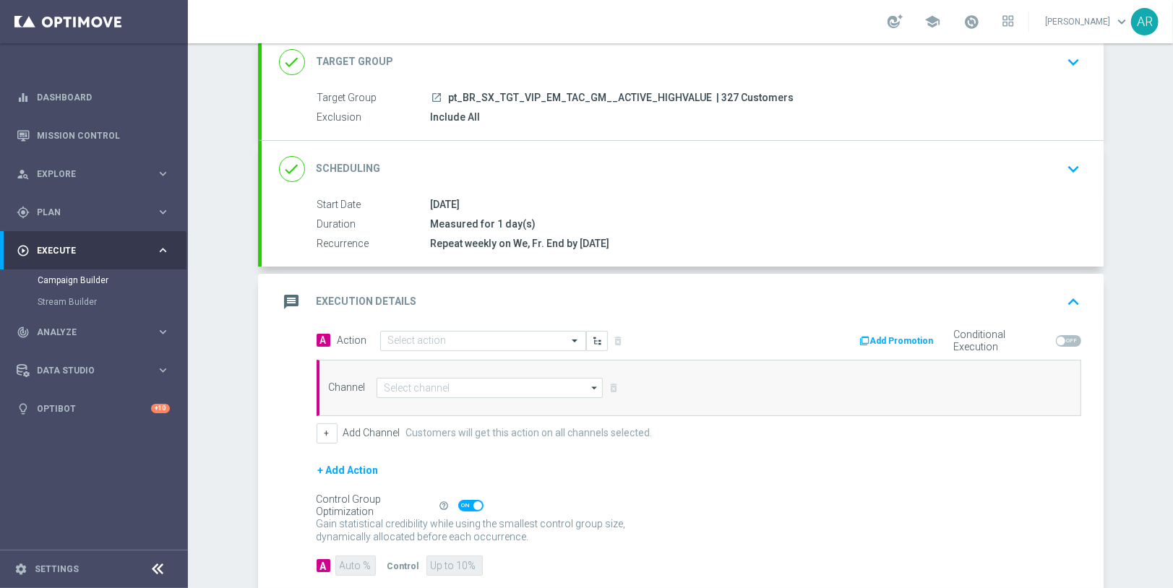
scroll to position [173, 0]
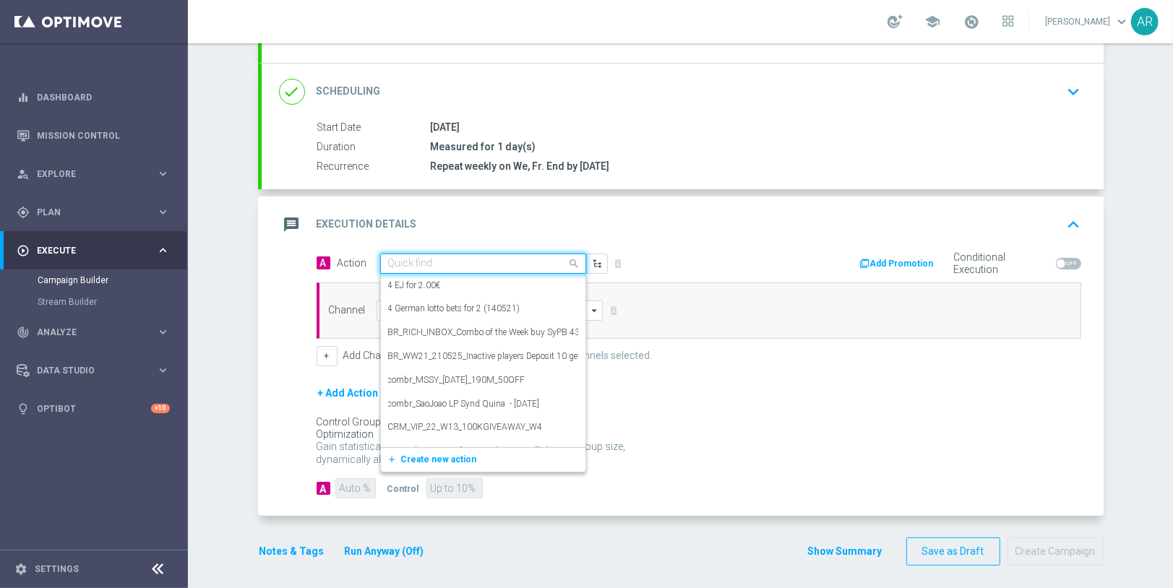
click at [403, 260] on input "text" at bounding box center [468, 264] width 161 height 12
paste input "BR_CAS__RAINBOWJACKPOTS_LP__VIP_EMA_TAC_GM"
type input "BR_CAS__RAINBOWJACKPOTS_LP__VIP_EMA_TAC_GM"
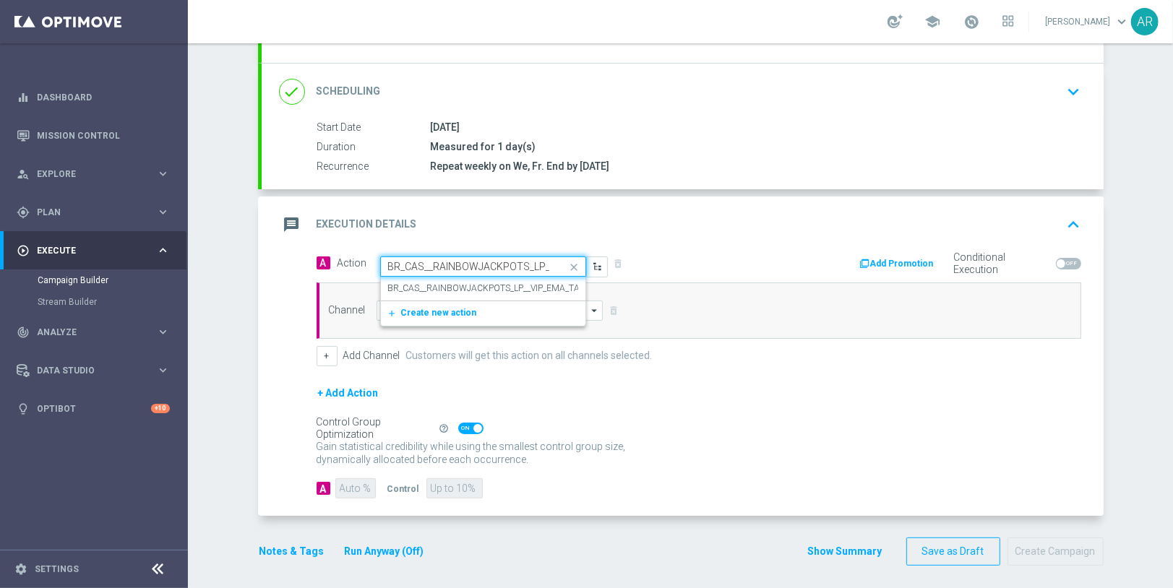
scroll to position [0, 85]
click at [449, 283] on label "BR_CAS__RAINBOWJACKPOTS_LP__VIP_EMA_TAC_GM" at bounding box center [496, 289] width 216 height 12
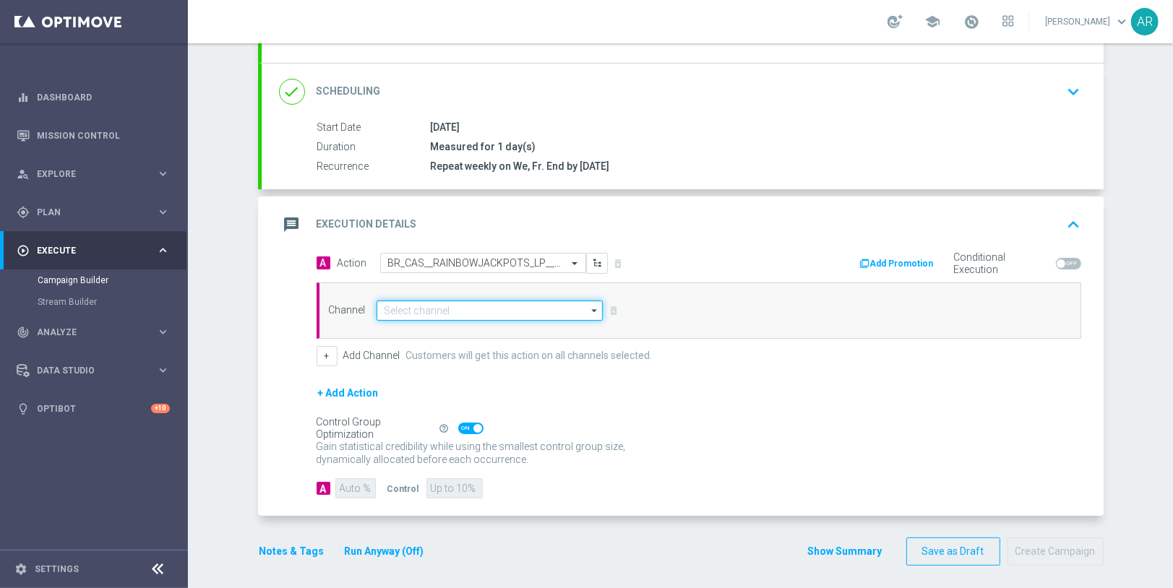
click at [462, 309] on input at bounding box center [489, 311] width 227 height 20
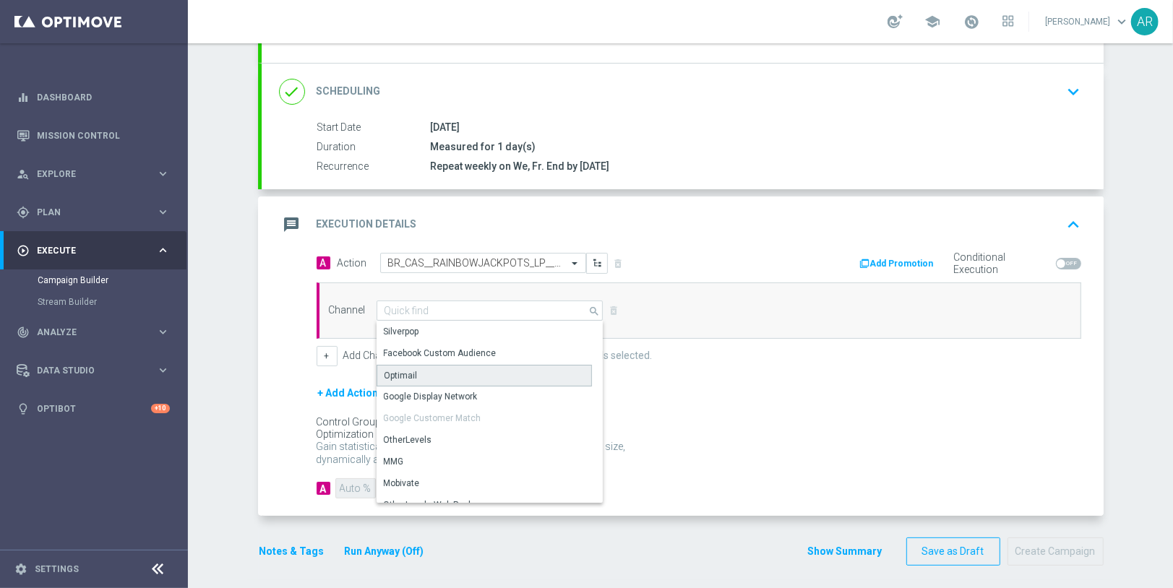
click at [449, 368] on div "Optimail" at bounding box center [484, 376] width 216 height 22
type input "Optimail"
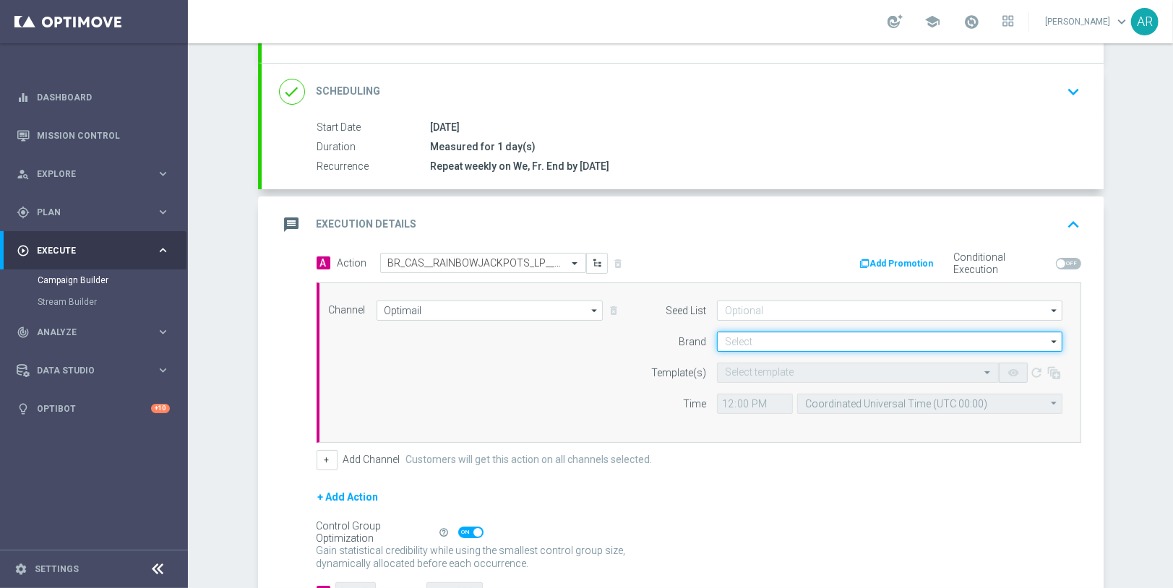
click at [743, 340] on input at bounding box center [889, 342] width 345 height 20
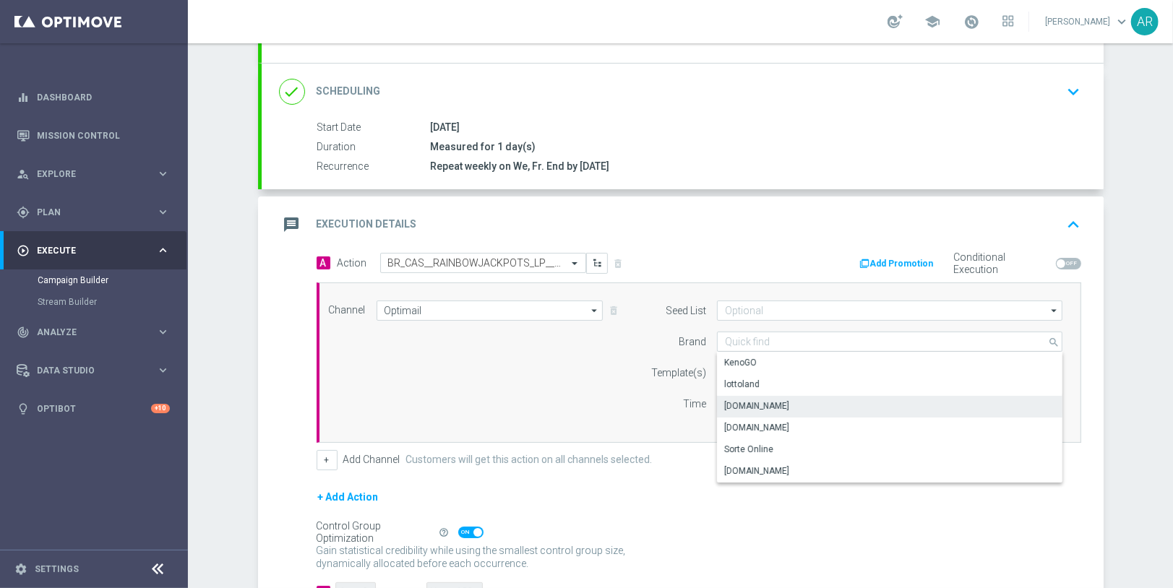
click at [799, 403] on div "[DOMAIN_NAME]" at bounding box center [890, 406] width 346 height 20
type input "[DOMAIN_NAME]"
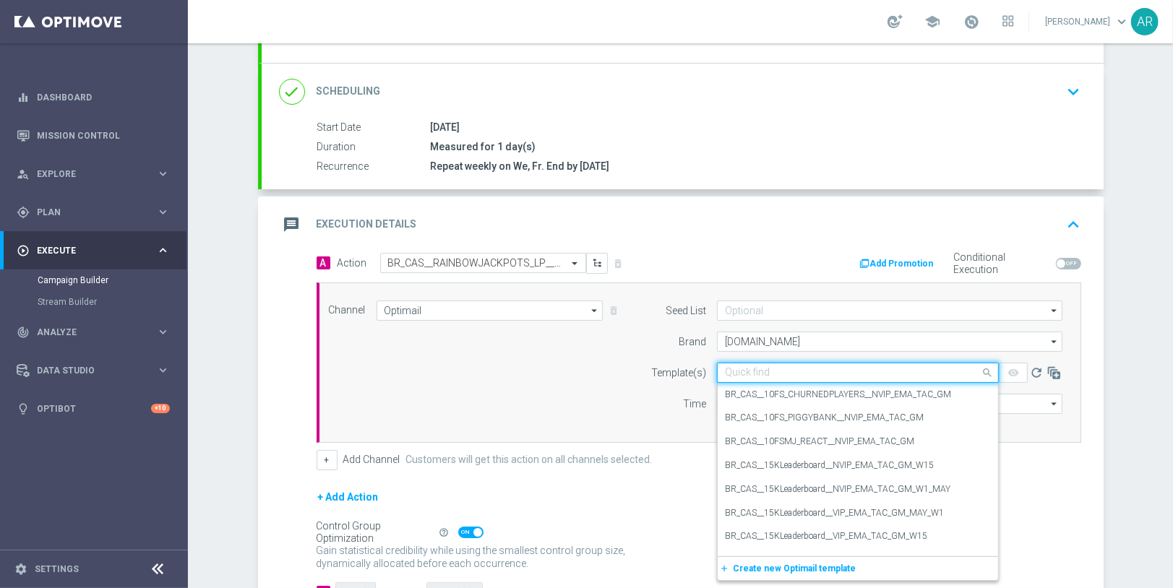
click at [757, 367] on input "text" at bounding box center [843, 373] width 237 height 12
paste input "BR_CAS__RAINBOWJACKPOTS_LP__VIP_EMA_TAC_GM"
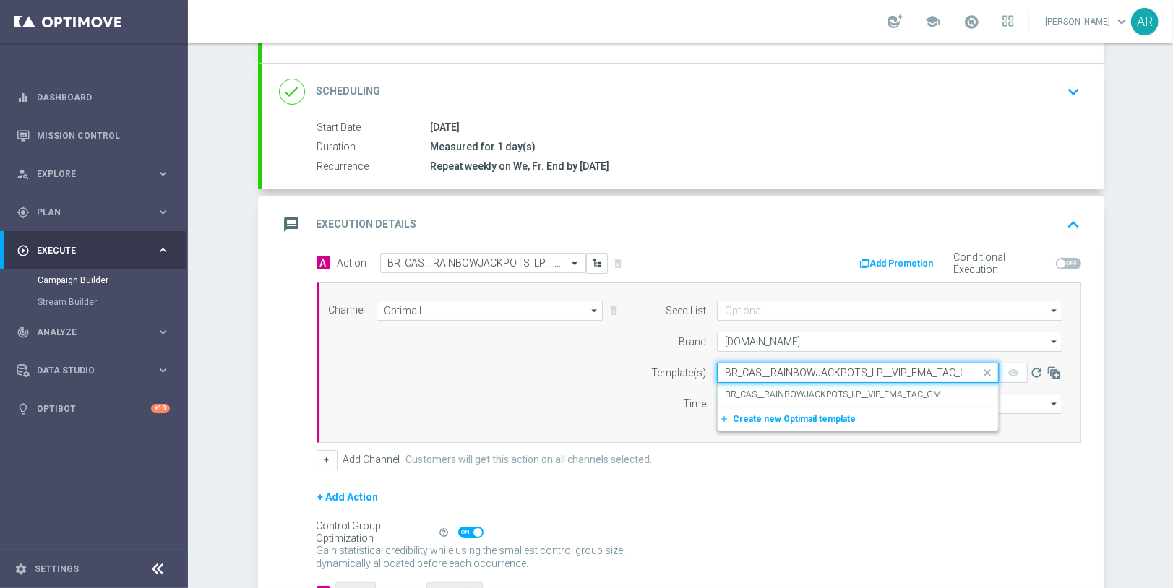
scroll to position [0, 7]
click at [800, 392] on label "BR_CAS__RAINBOWJACKPOTS_LP__VIP_EMA_TAC_GM" at bounding box center [833, 395] width 216 height 12
type input "BR_CAS__RAINBOWJACKPOTS_LP__VIP_EMA_TAC_GM"
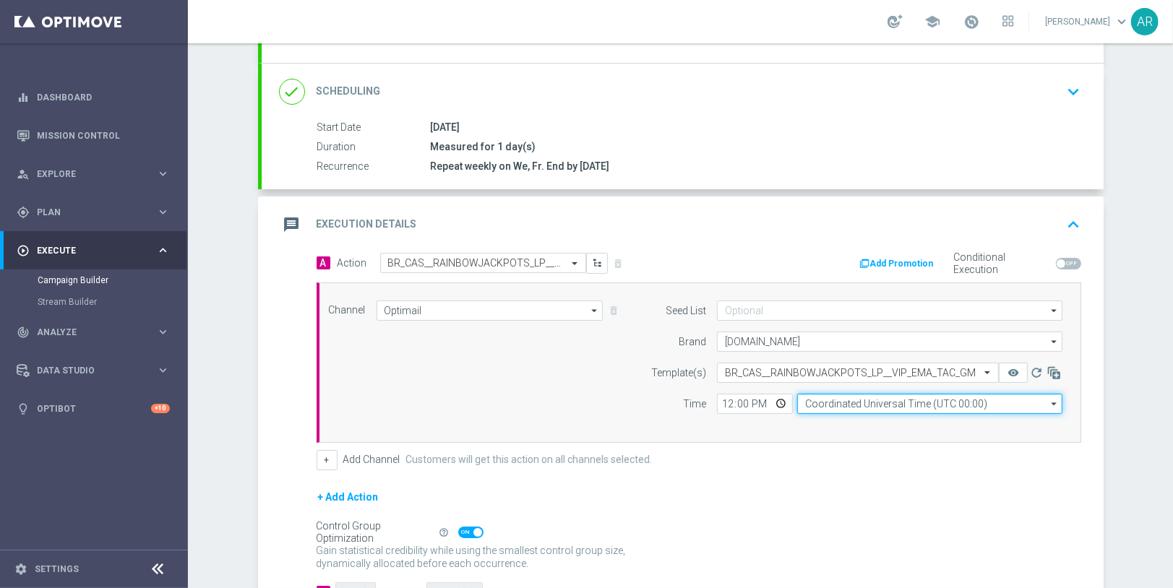
click at [827, 400] on input "Coordinated Universal Time (UTC 00:00)" at bounding box center [929, 404] width 265 height 20
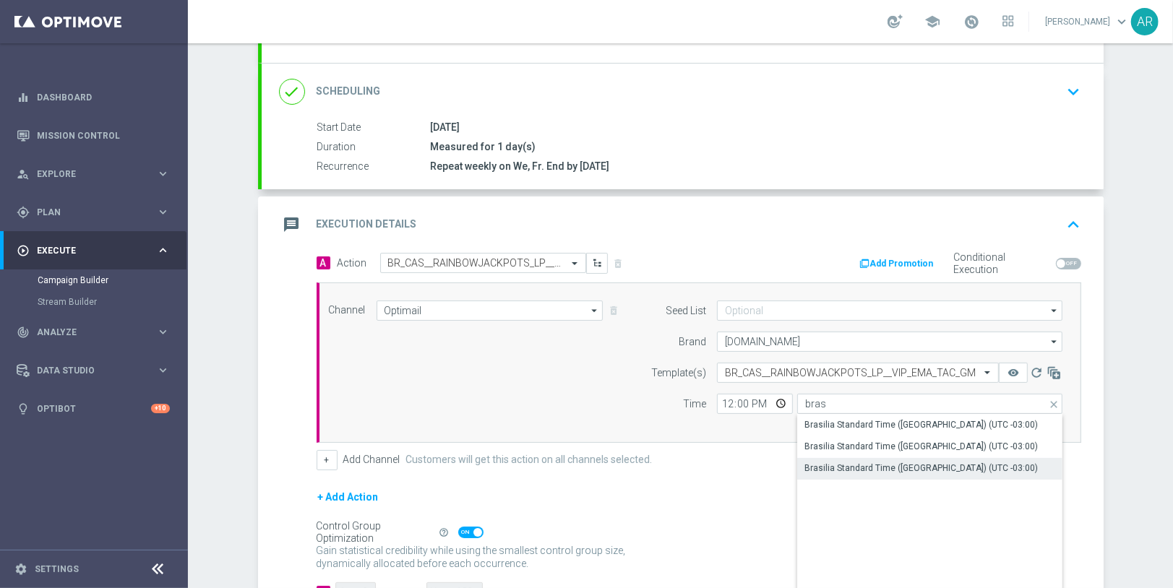
click at [920, 470] on div "Brasilia Standard Time ([GEOGRAPHIC_DATA]) (UTC -03:00)" at bounding box center [920, 468] width 233 height 13
type input "Brasilia Standard Time ([GEOGRAPHIC_DATA]) (UTC -03:00)"
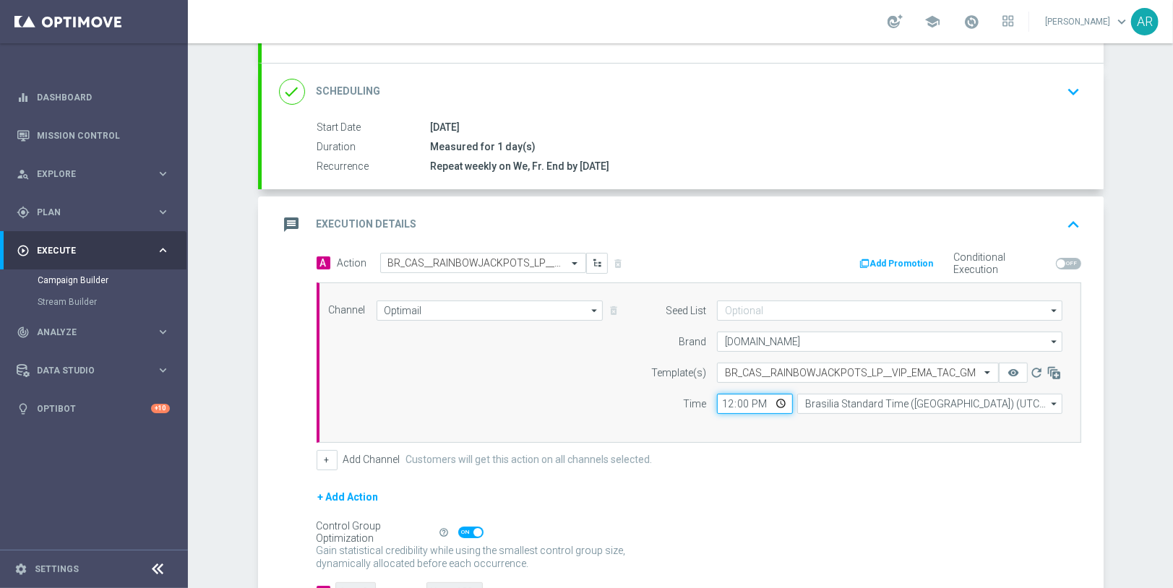
click at [780, 401] on input "12:00" at bounding box center [755, 404] width 76 height 20
click at [533, 387] on div "Channel Optimail Optimail arrow_drop_down Drag here to set row groups Drag here…" at bounding box center [696, 363] width 756 height 124
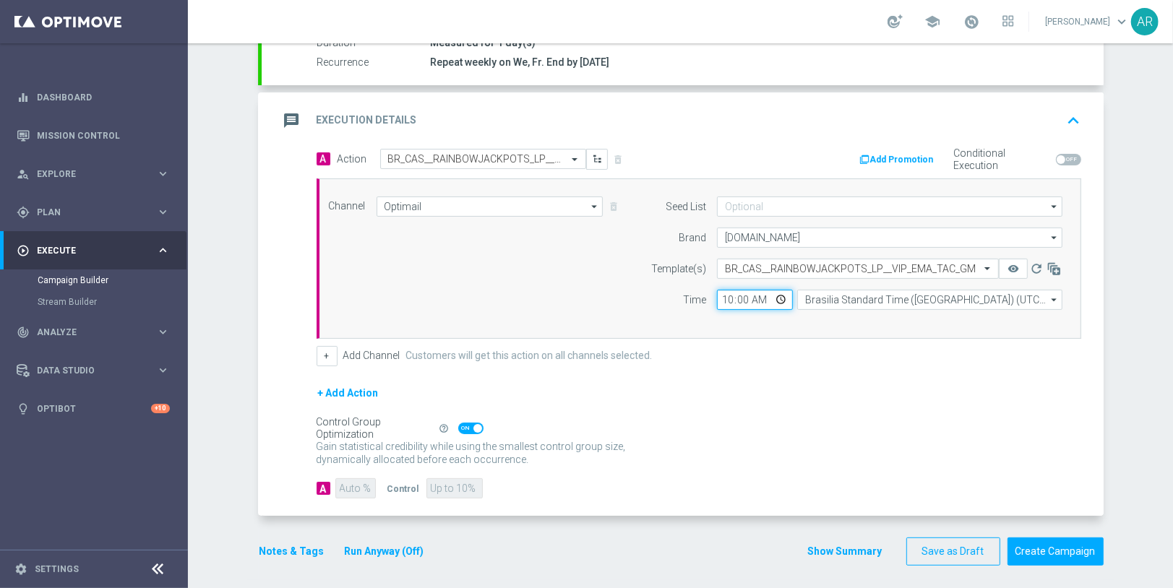
click at [780, 294] on input "10:00" at bounding box center [755, 300] width 76 height 20
type input "18:00"
click at [664, 426] on div "Control Group Optimization Self Optimizing Campaign help_outline" at bounding box center [698, 429] width 764 height 16
click at [1047, 554] on button "Create Campaign" at bounding box center [1055, 552] width 96 height 28
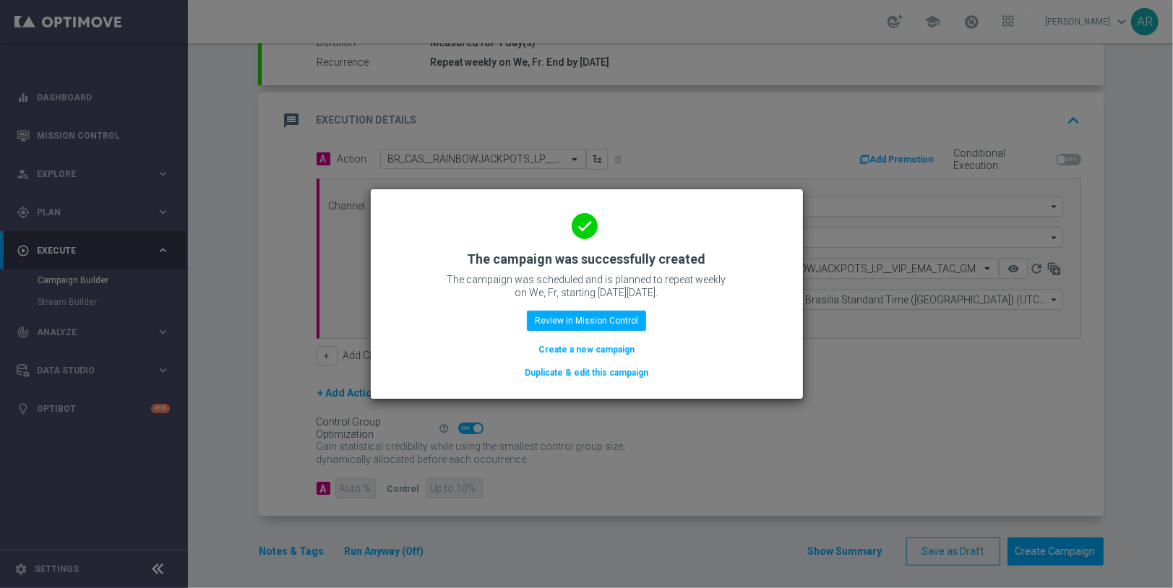
click at [592, 348] on button "Create a new campaign" at bounding box center [586, 350] width 99 height 16
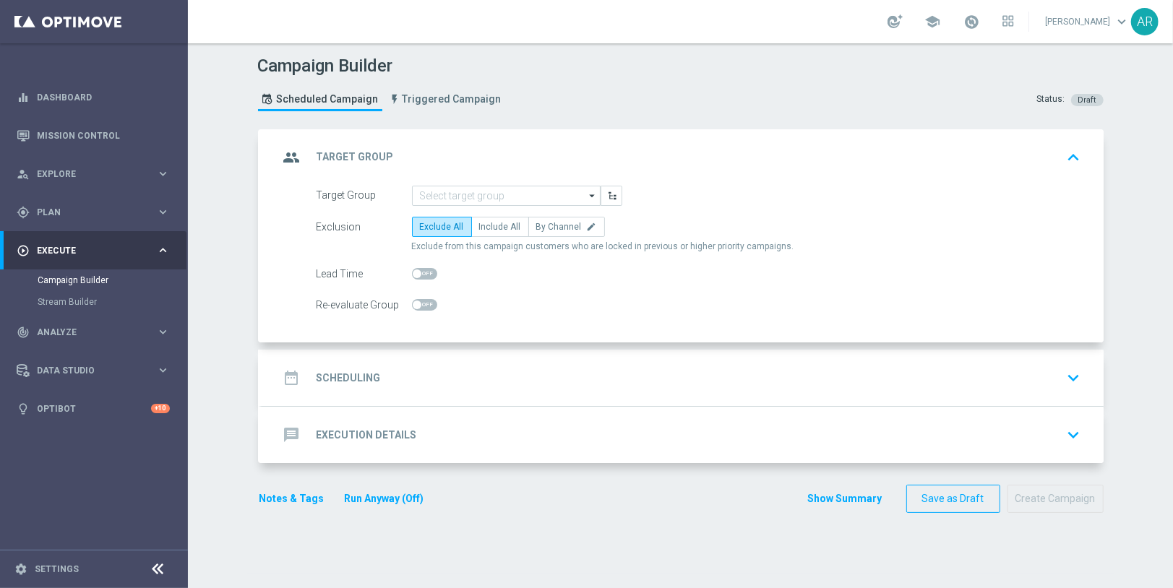
scroll to position [0, 0]
click at [474, 191] on input at bounding box center [506, 196] width 189 height 20
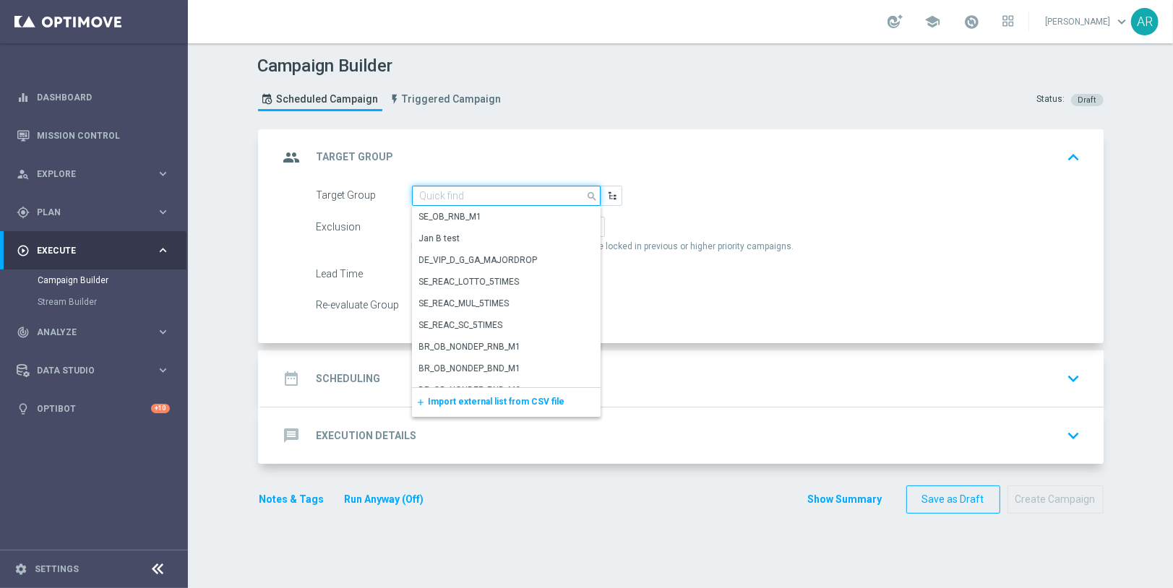
paste input "pt_BR_SX_TGT_VIP_RI_TAC_GM__ACTIVE_HIGHVALUE"
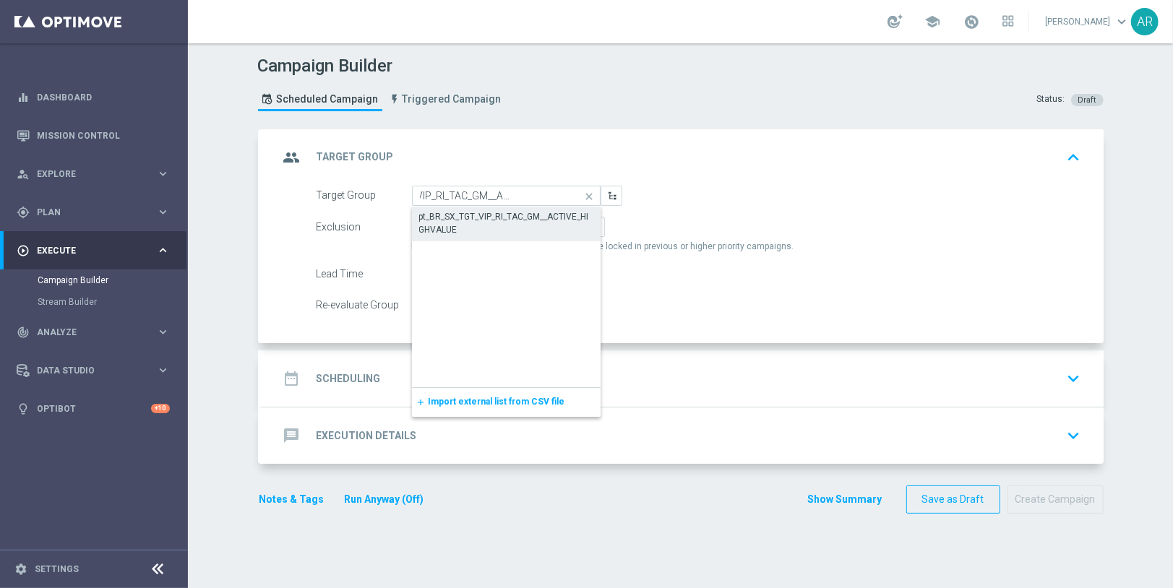
click at [515, 221] on div "pt_BR_SX_TGT_VIP_RI_TAC_GM__ACTIVE_HIGHVALUE" at bounding box center [506, 223] width 174 height 26
type input "pt_BR_SX_TGT_VIP_RI_TAC_GM__ACTIVE_HIGHVALUE"
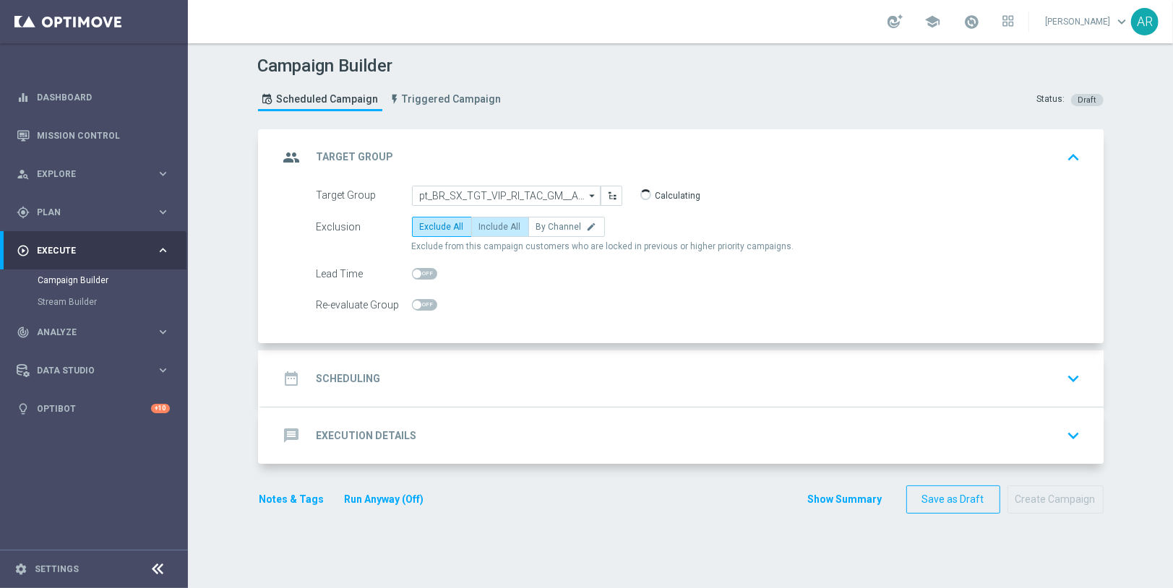
click at [490, 223] on span "Include All" at bounding box center [500, 227] width 42 height 10
click at [488, 225] on input "Include All" at bounding box center [483, 229] width 9 height 9
radio input "true"
click at [432, 387] on div "date_range Scheduling keyboard_arrow_down" at bounding box center [682, 378] width 807 height 27
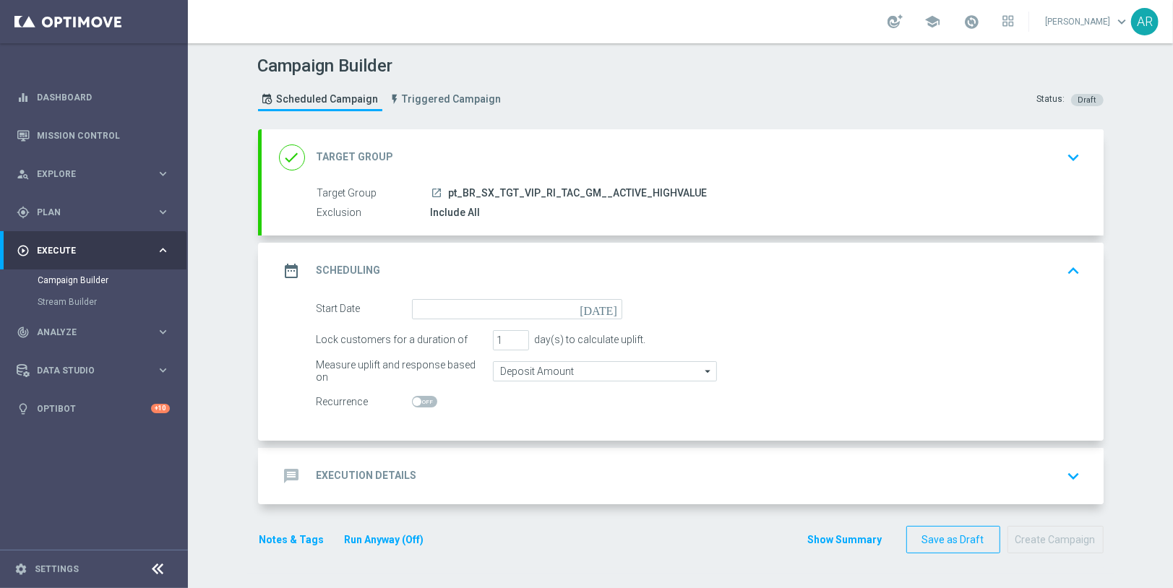
click at [611, 307] on icon "[DATE]" at bounding box center [600, 307] width 43 height 16
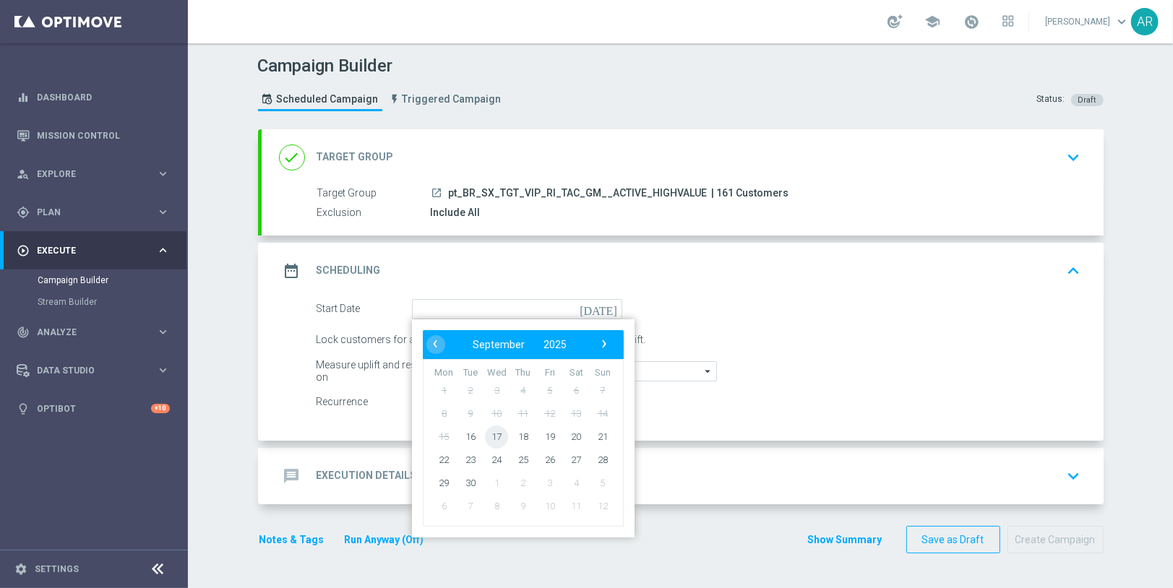
click at [497, 432] on span "17" at bounding box center [496, 436] width 23 height 23
type input "[DATE]"
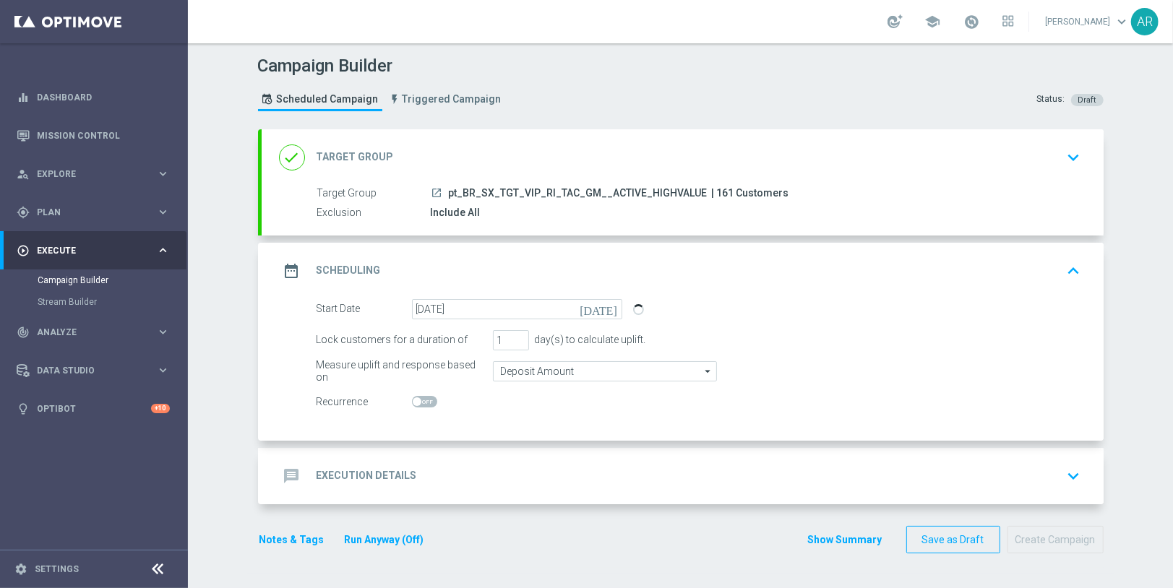
click at [420, 398] on span at bounding box center [417, 401] width 9 height 9
click at [420, 398] on input "checkbox" at bounding box center [424, 402] width 25 height 12
checkbox input "true"
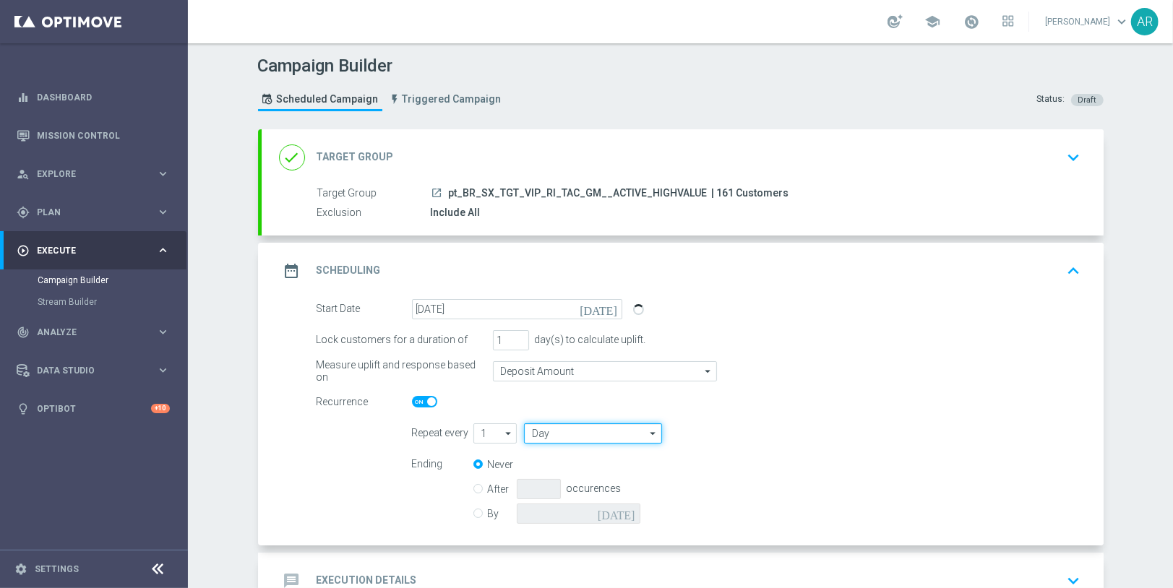
click at [605, 426] on input "Day" at bounding box center [592, 433] width 137 height 20
click at [597, 478] on div "Week" at bounding box center [587, 476] width 126 height 20
type input "Week"
click at [790, 432] on input "checkbox" at bounding box center [787, 433] width 22 height 20
checkbox input "true"
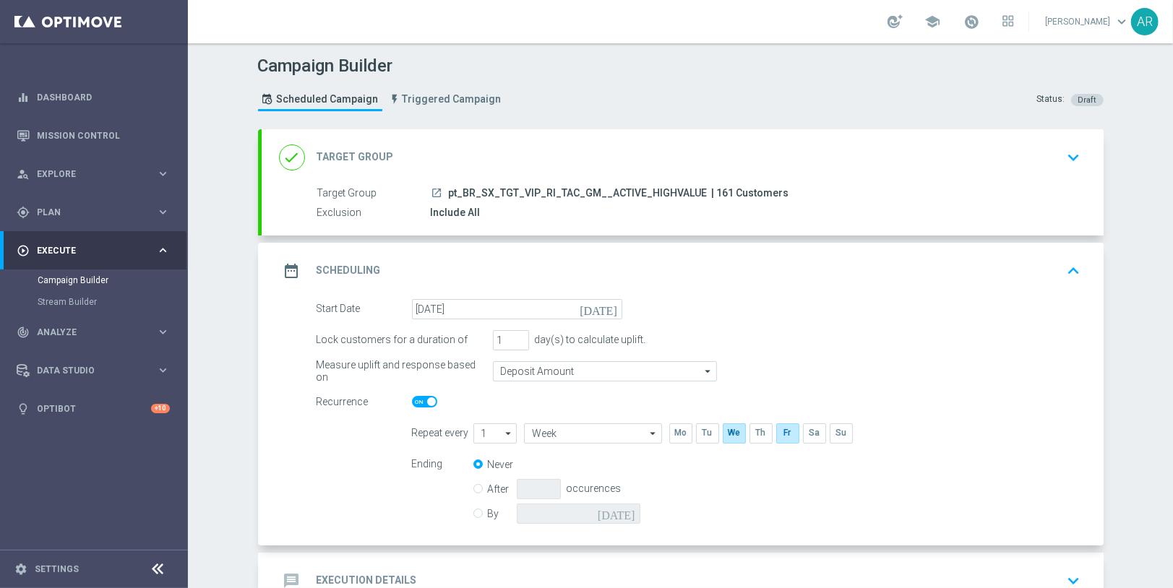
click at [475, 509] on input "By" at bounding box center [477, 510] width 9 height 9
radio input "true"
radio input "false"
click at [630, 512] on icon "[DATE]" at bounding box center [619, 512] width 43 height 16
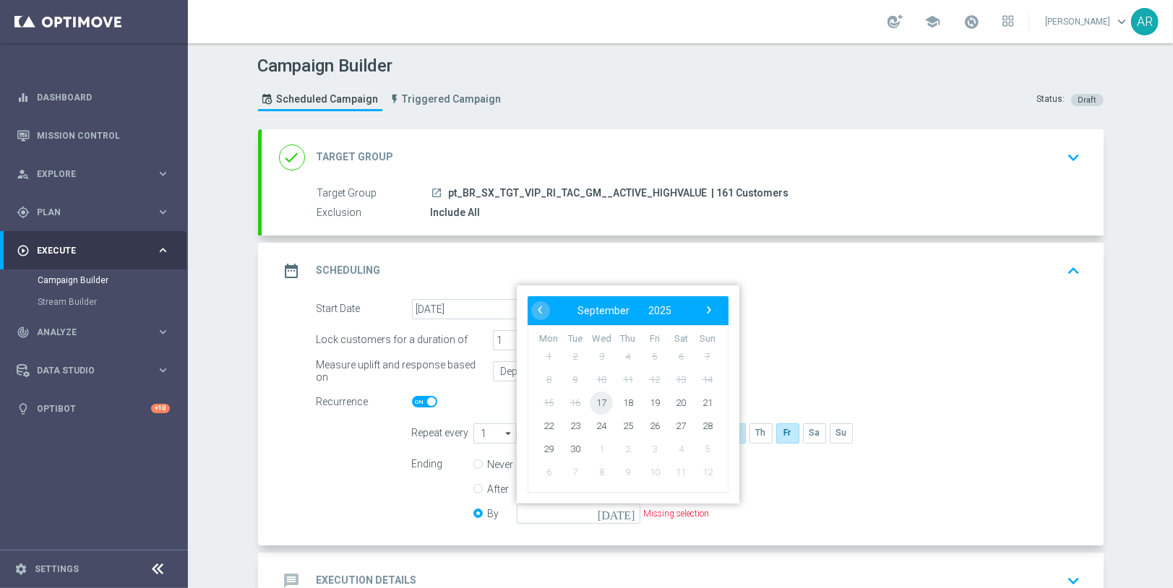
click at [598, 398] on span "17" at bounding box center [601, 402] width 23 height 23
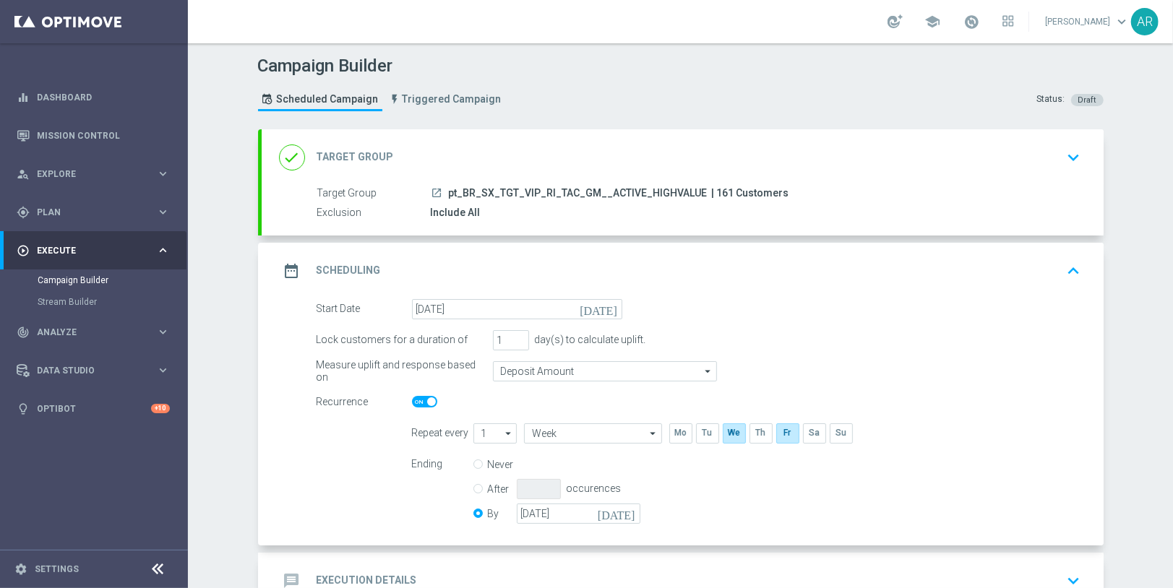
click at [631, 511] on icon "[DATE]" at bounding box center [619, 512] width 43 height 16
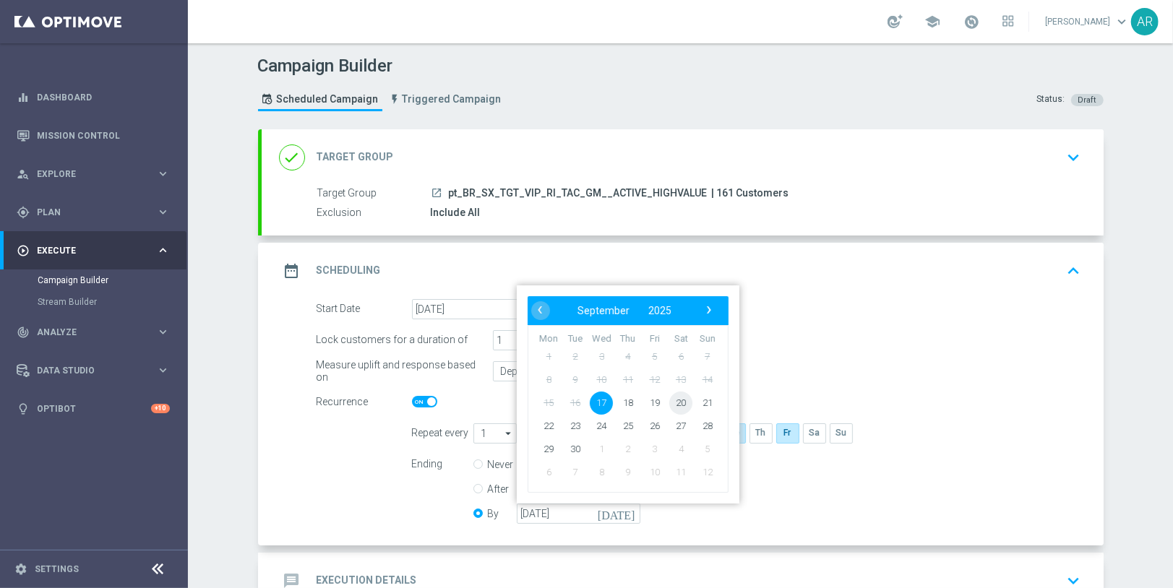
click at [683, 400] on span "20" at bounding box center [680, 402] width 23 height 23
type input "[DATE]"
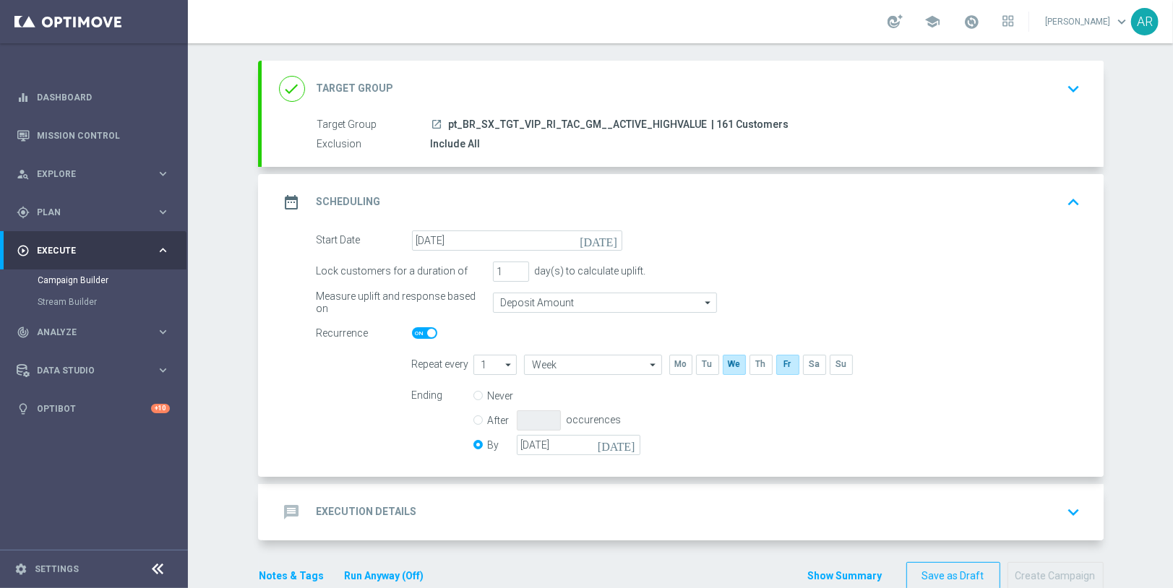
scroll to position [95, 0]
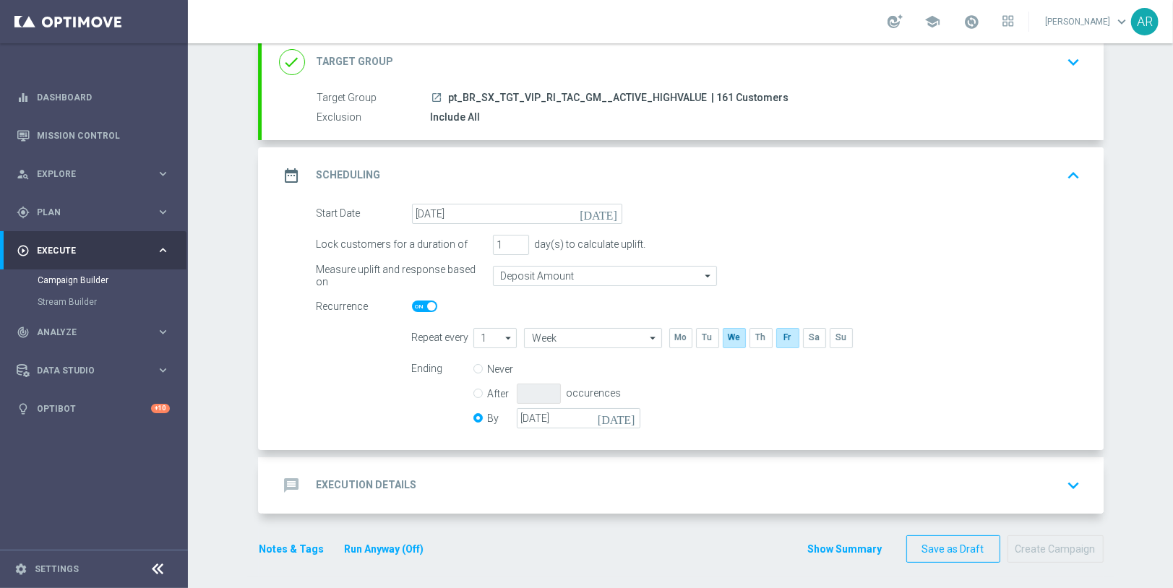
click at [641, 480] on div "message Execution Details keyboard_arrow_down" at bounding box center [682, 485] width 807 height 27
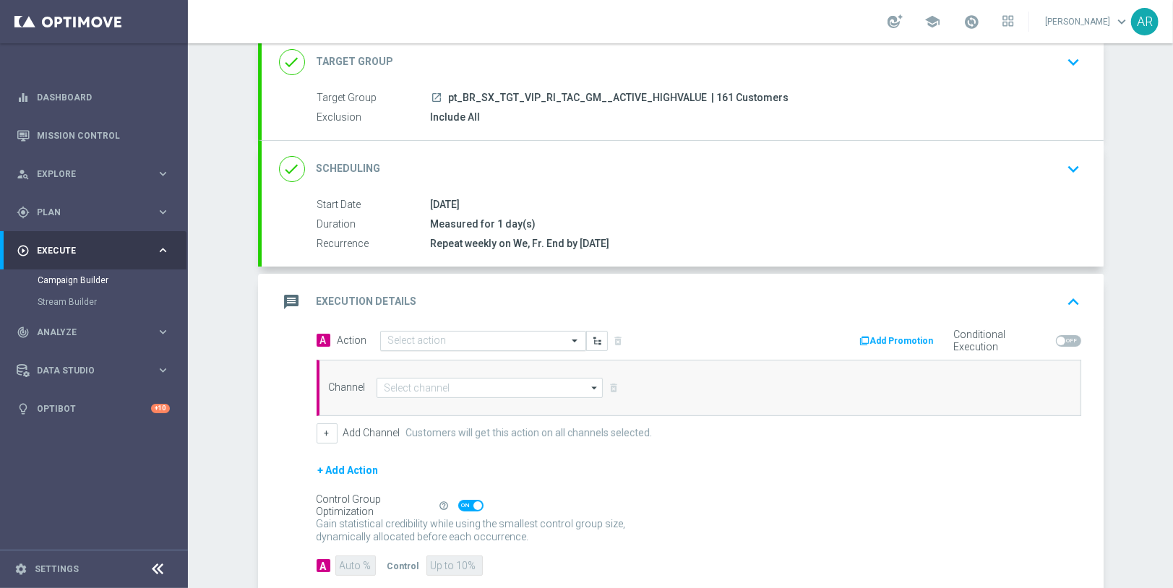
click at [425, 336] on input "text" at bounding box center [468, 341] width 161 height 12
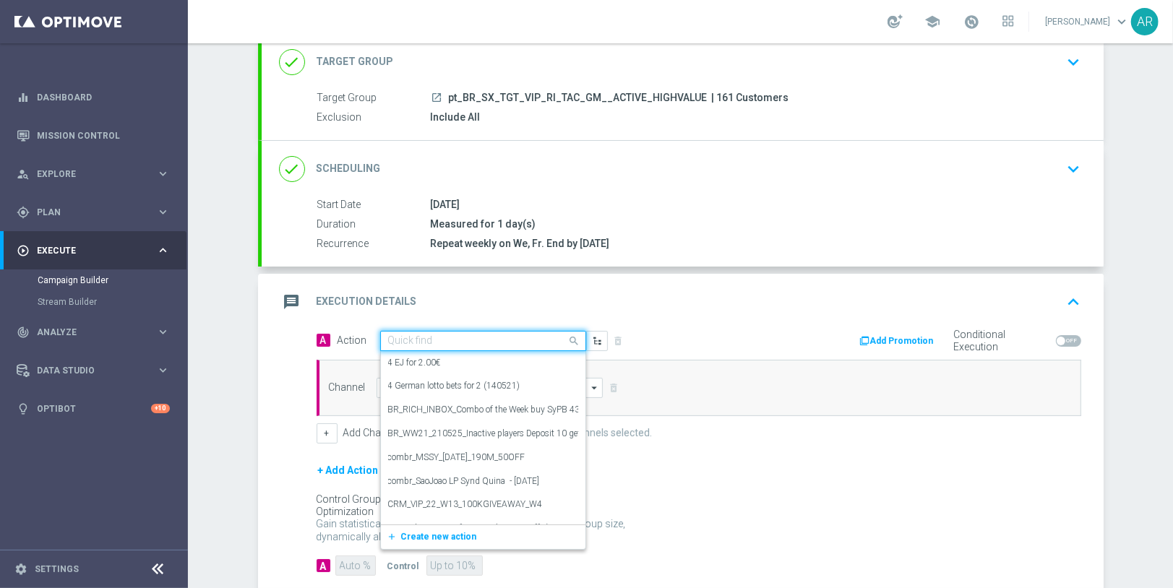
paste input "BR_CAS__RAINBOWJACKPOTS_LP__VIP_RI_TAC_GM"
type input "BR_CAS__RAINBOWJACKPOTS_LP__VIP_RI_TAC_GM"
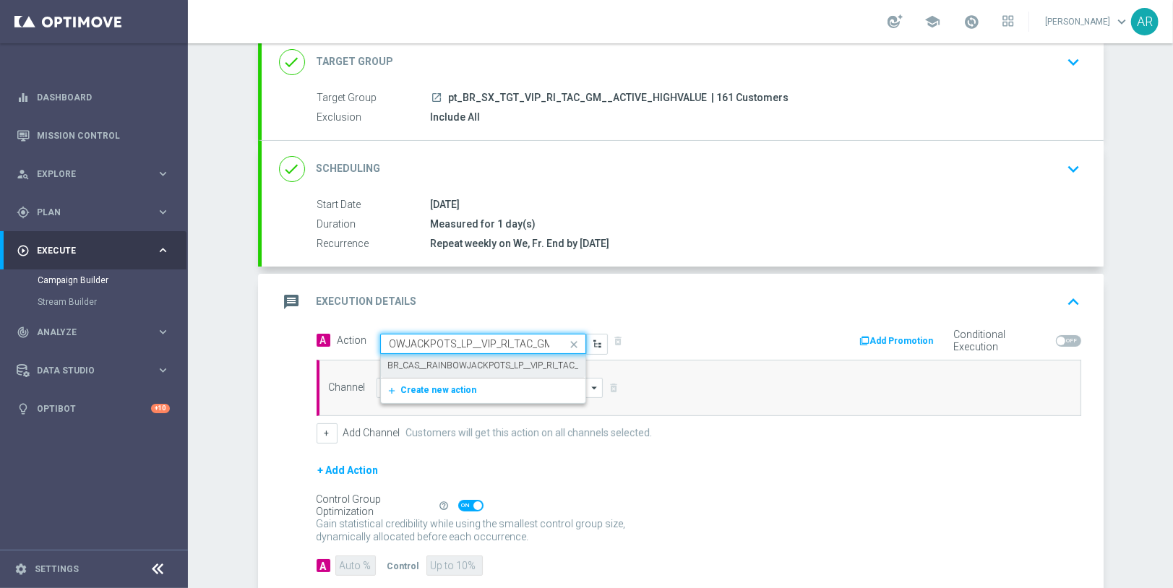
click at [473, 360] on label "BR_CAS__RAINBOWJACKPOTS_LP__VIP_RI_TAC_GM" at bounding box center [490, 366] width 205 height 12
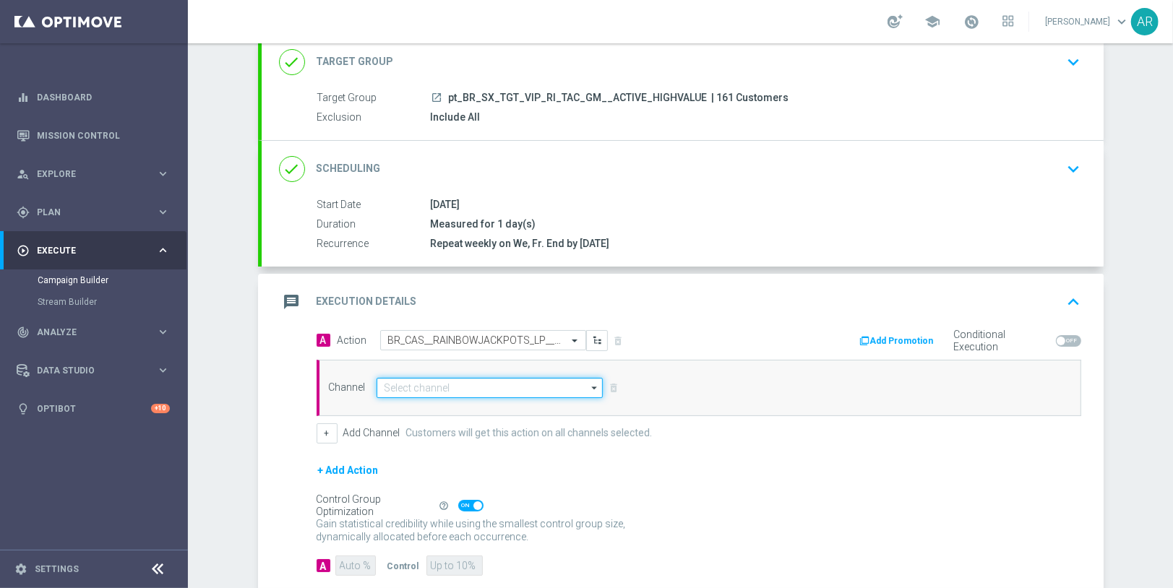
click at [465, 392] on input at bounding box center [489, 388] width 227 height 20
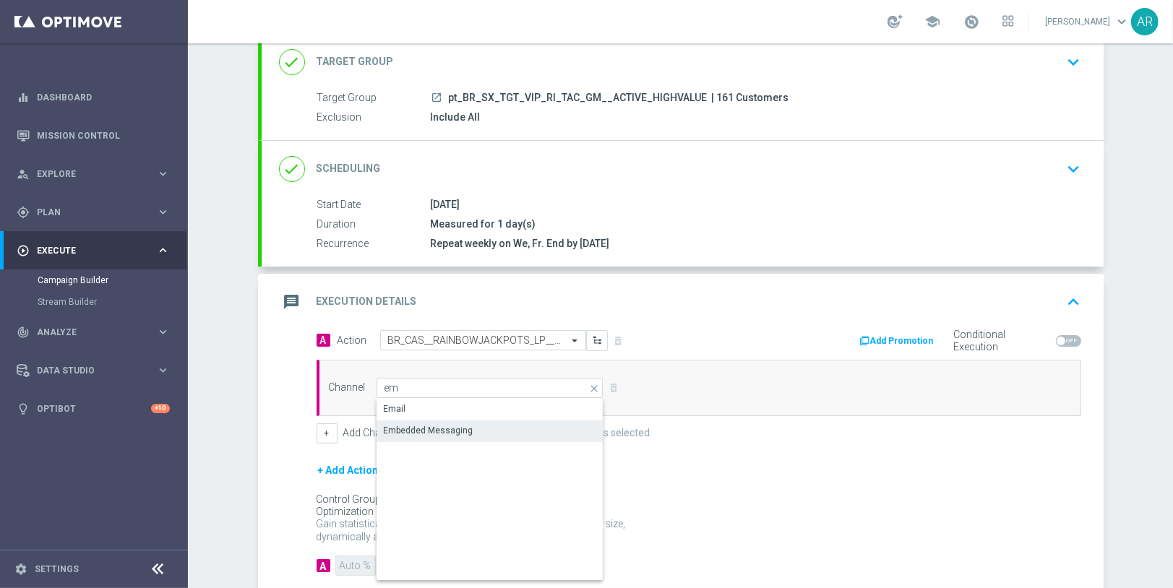
click at [488, 424] on div "Embedded Messaging" at bounding box center [490, 431] width 228 height 20
type input "Embedded Messaging"
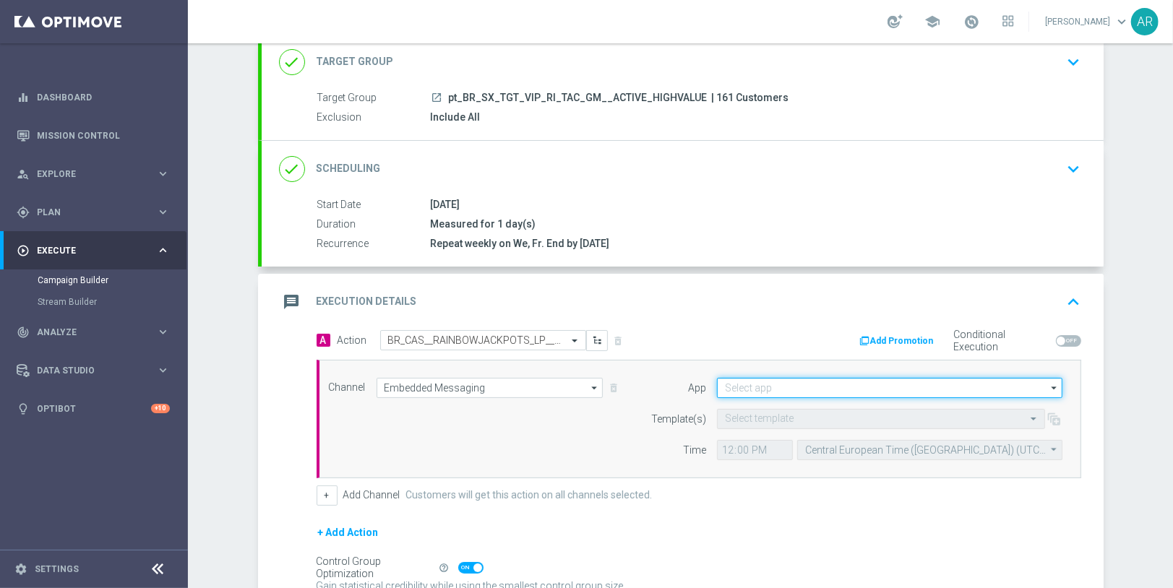
click at [760, 389] on input at bounding box center [889, 388] width 345 height 20
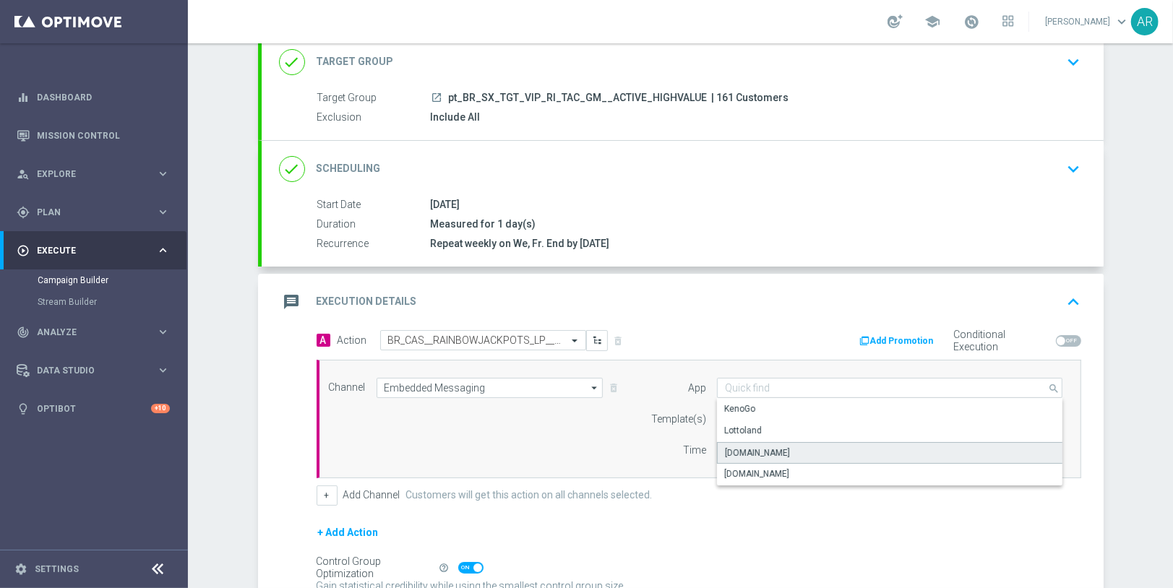
click at [807, 442] on div "[DOMAIN_NAME]" at bounding box center [890, 453] width 346 height 22
type input "[DOMAIN_NAME]"
click at [767, 413] on input "text" at bounding box center [866, 419] width 283 height 12
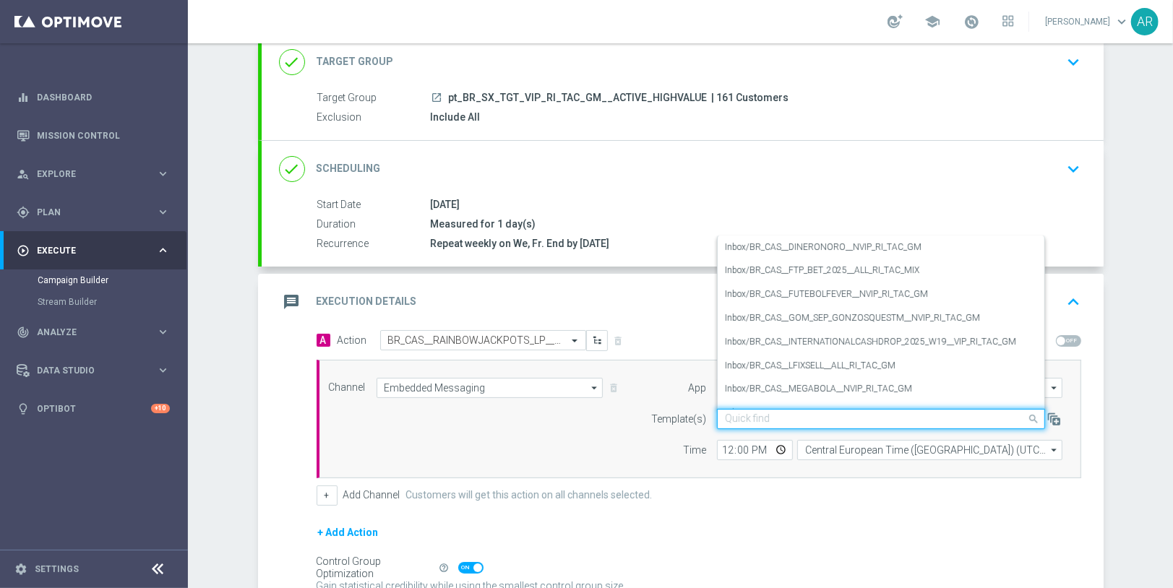
paste input "BR_CAS__RAINBOWJACKPOTS_LP__VIP_RI_TAC_GM"
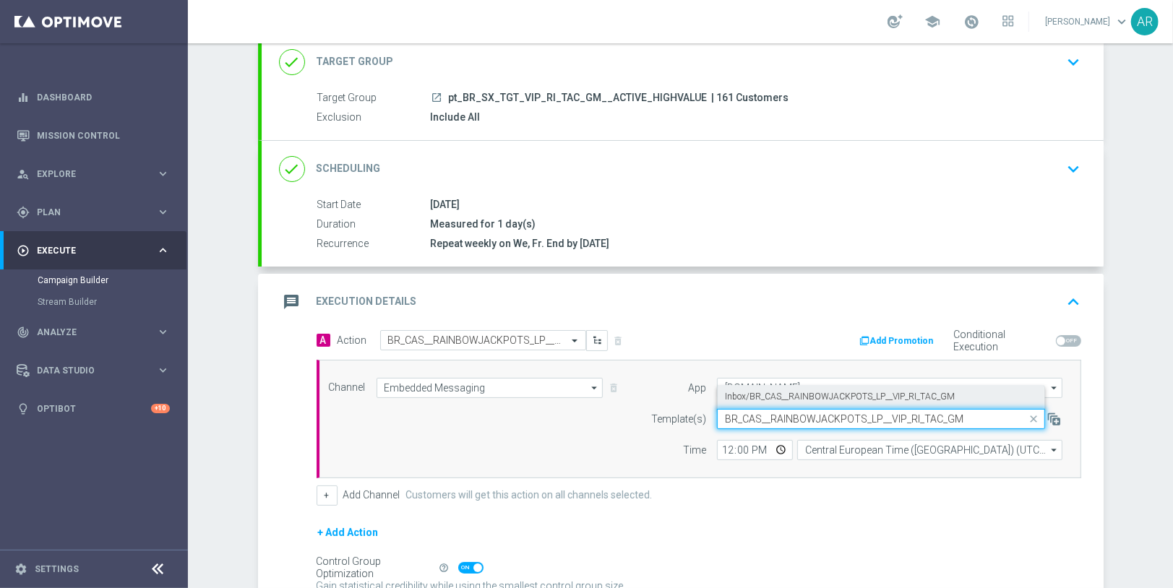
click at [811, 398] on label "Inbox/BR_CAS__RAINBOWJACKPOTS_LP__VIP_RI_TAC_GM" at bounding box center [840, 397] width 230 height 12
type input "BR_CAS__RAINBOWJACKPOTS_LP__VIP_RI_TAC_GM"
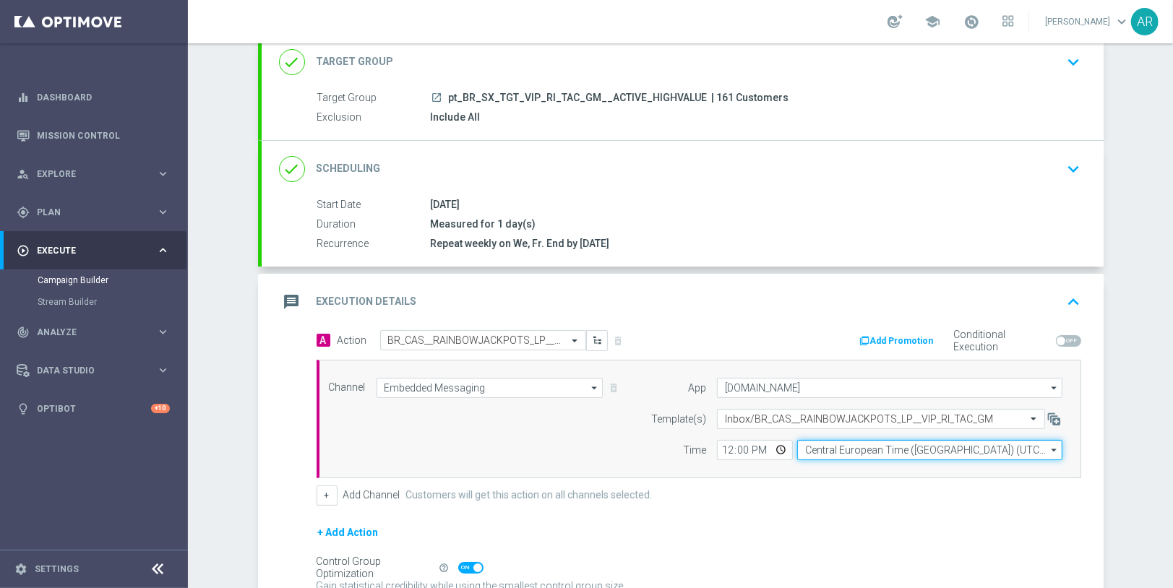
click at [849, 444] on input "Central European Time ([GEOGRAPHIC_DATA]) (UTC +02:00)" at bounding box center [929, 450] width 265 height 20
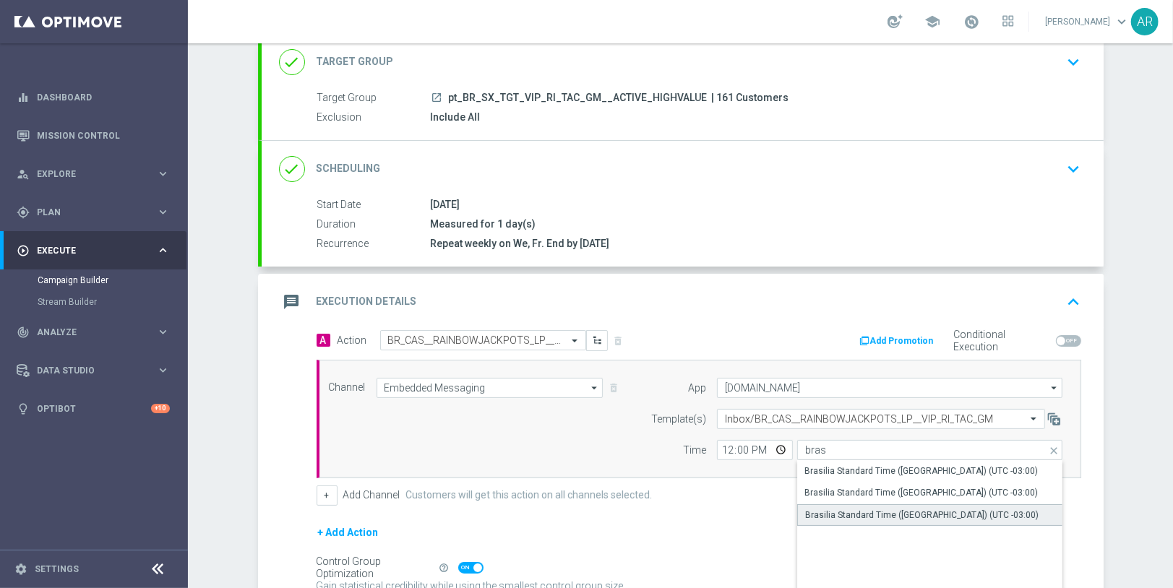
click at [922, 509] on div "Brasilia Standard Time ([GEOGRAPHIC_DATA]) (UTC -03:00)" at bounding box center [921, 515] width 233 height 13
type input "Brasilia Standard Time ([GEOGRAPHIC_DATA]) (UTC -03:00)"
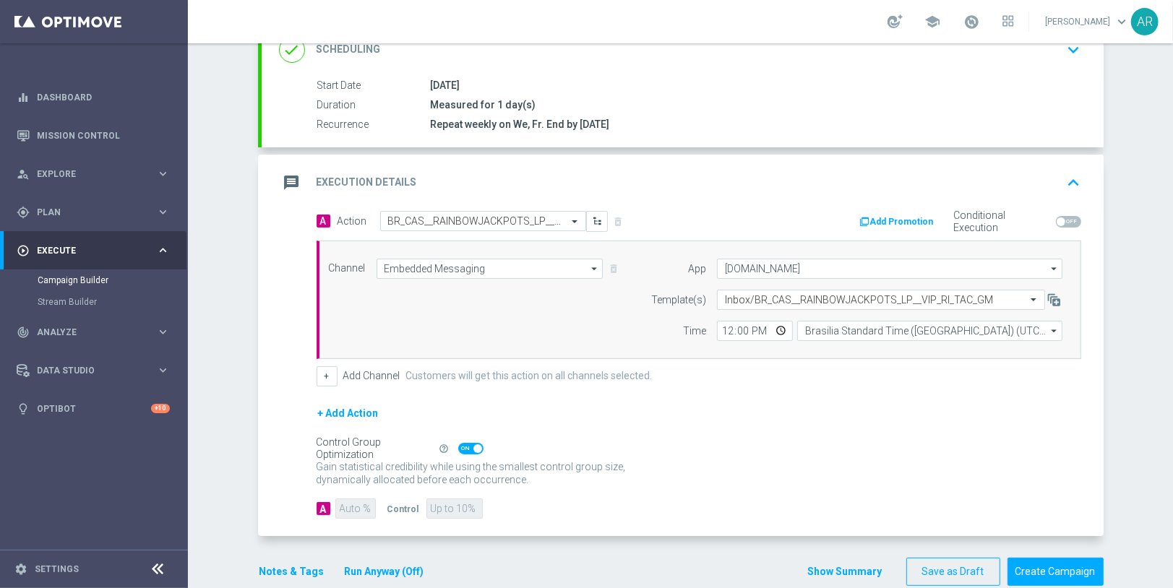
scroll to position [235, 0]
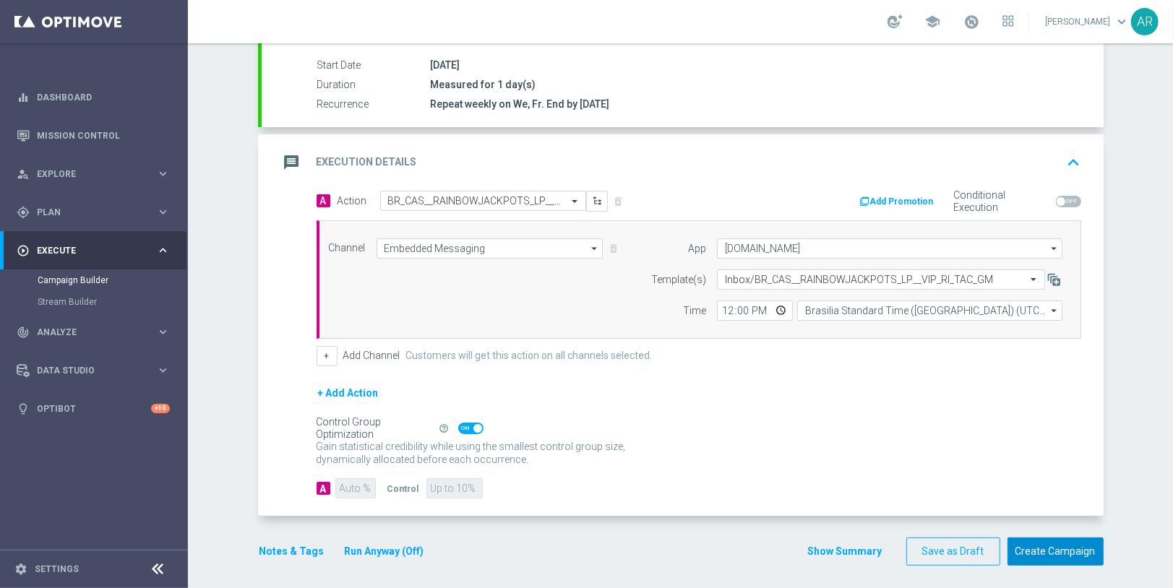
click at [1061, 546] on button "Create Campaign" at bounding box center [1055, 552] width 96 height 28
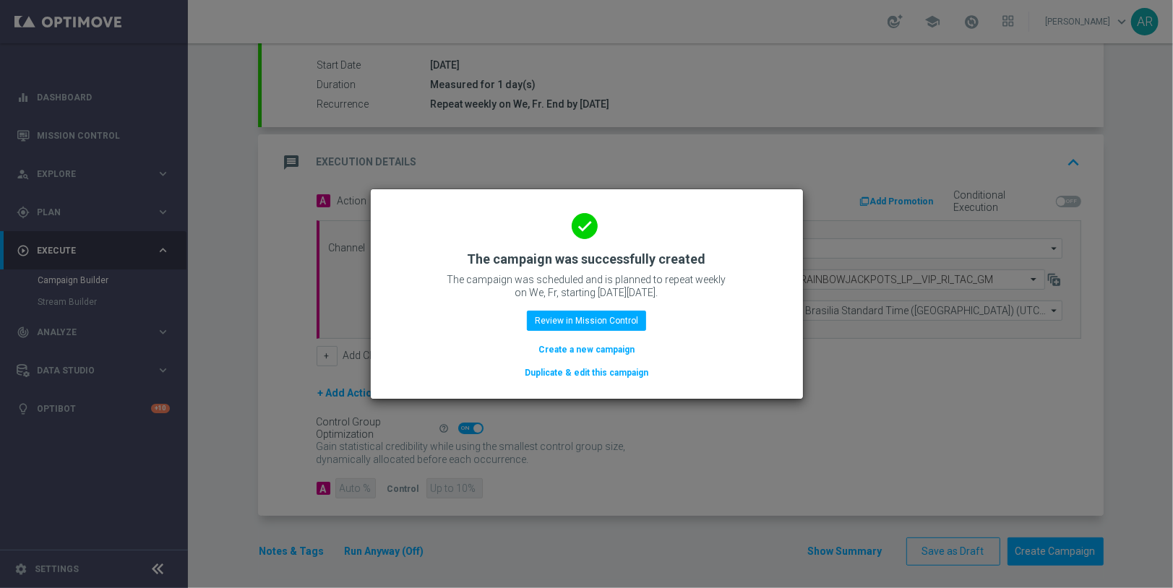
click at [608, 349] on button "Create a new campaign" at bounding box center [586, 350] width 99 height 16
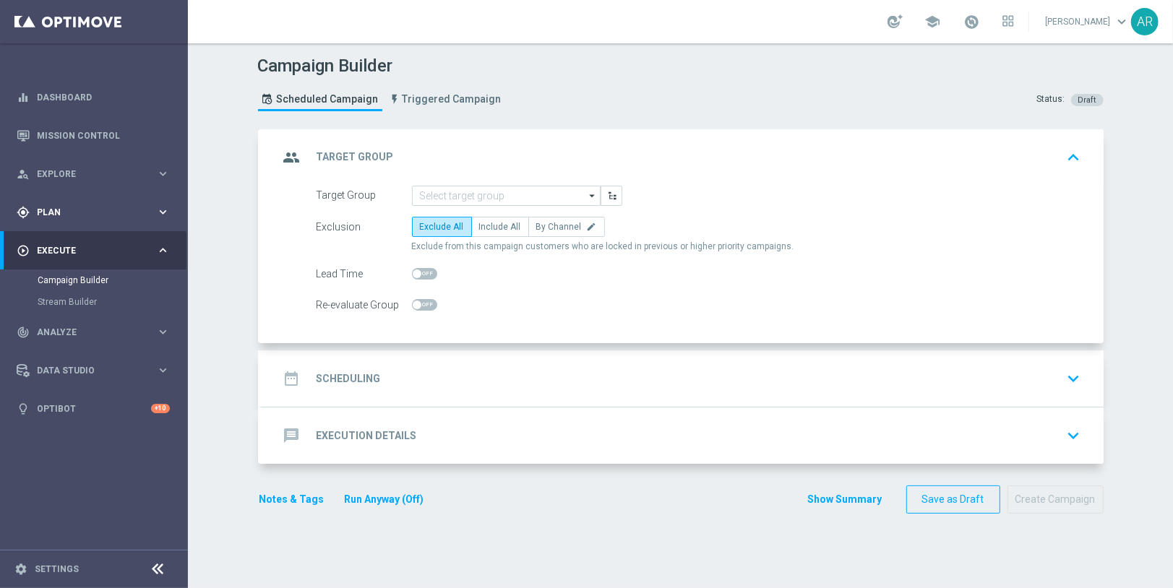
click at [87, 210] on span "Plan" at bounding box center [96, 212] width 119 height 9
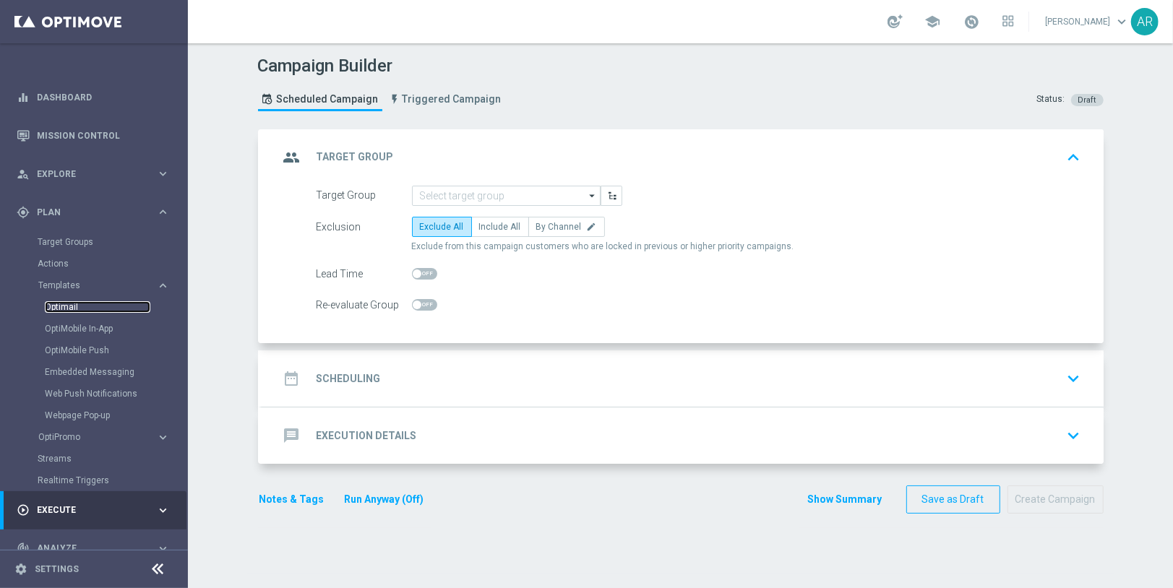
click at [69, 305] on link "Optimail" at bounding box center [97, 307] width 105 height 12
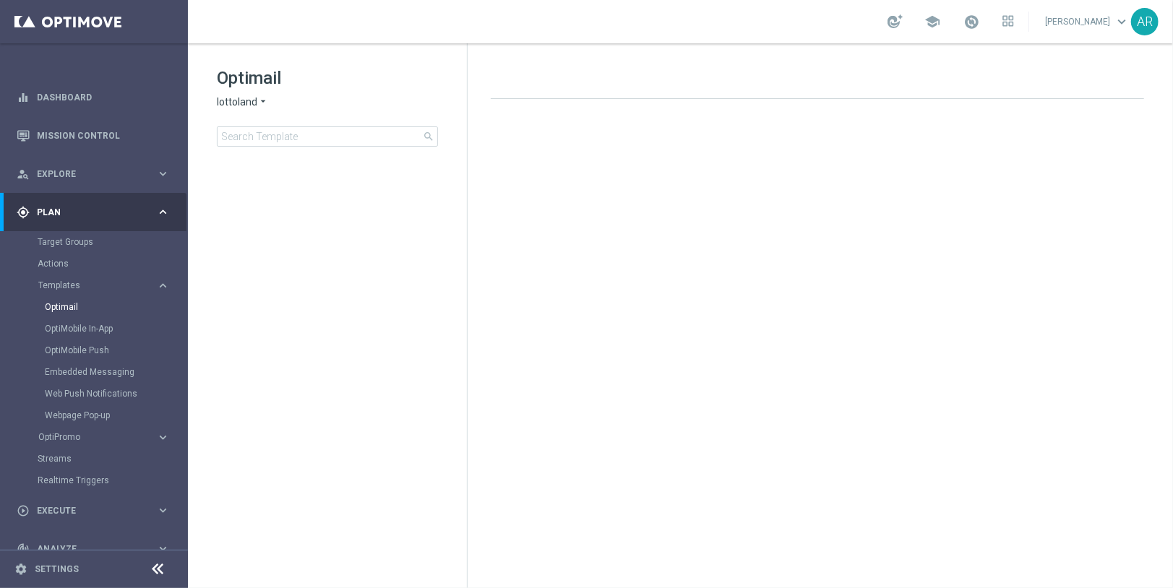
click at [243, 100] on span "lottoland" at bounding box center [237, 102] width 40 height 14
click at [0, 0] on span "[DOMAIN_NAME]" at bounding box center [0, 0] width 0 height 0
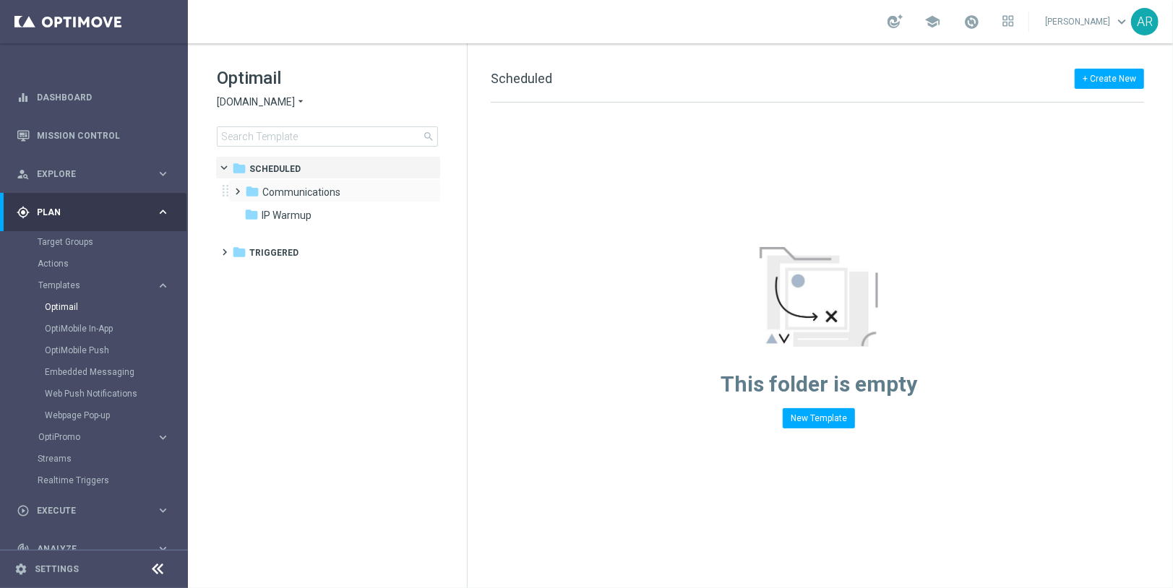
click at [235, 184] on span at bounding box center [235, 185] width 7 height 6
click at [299, 236] on div "folder VIP" at bounding box center [336, 238] width 154 height 17
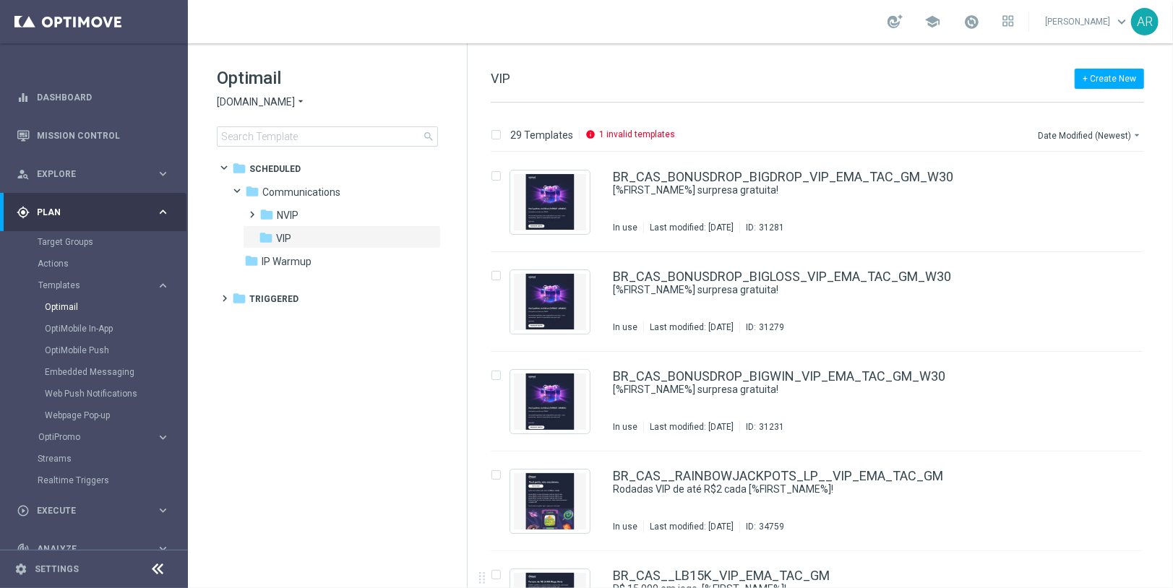
click at [263, 373] on tree-viewport "folder Scheduled more_vert folder Communications more_vert" at bounding box center [340, 370] width 250 height 429
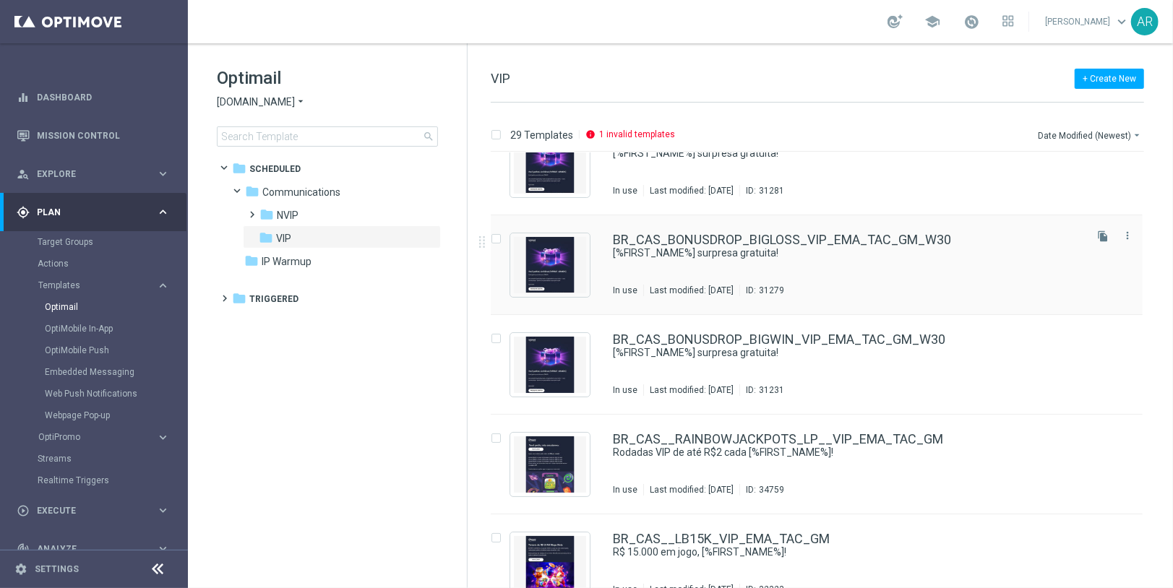
scroll to position [82, 0]
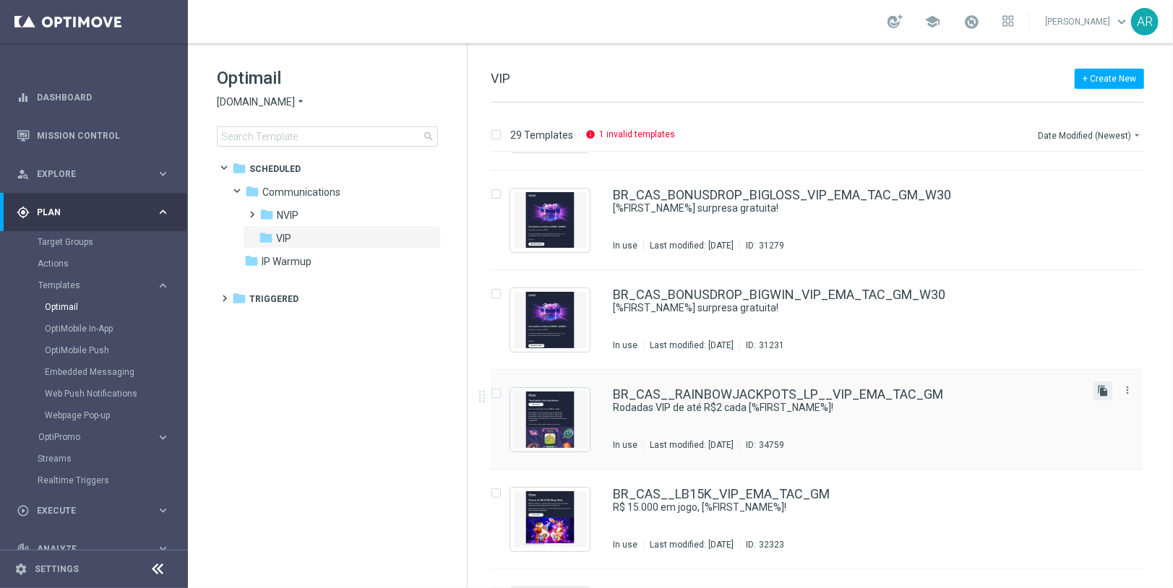
click at [1099, 392] on icon "file_copy" at bounding box center [1103, 391] width 12 height 12
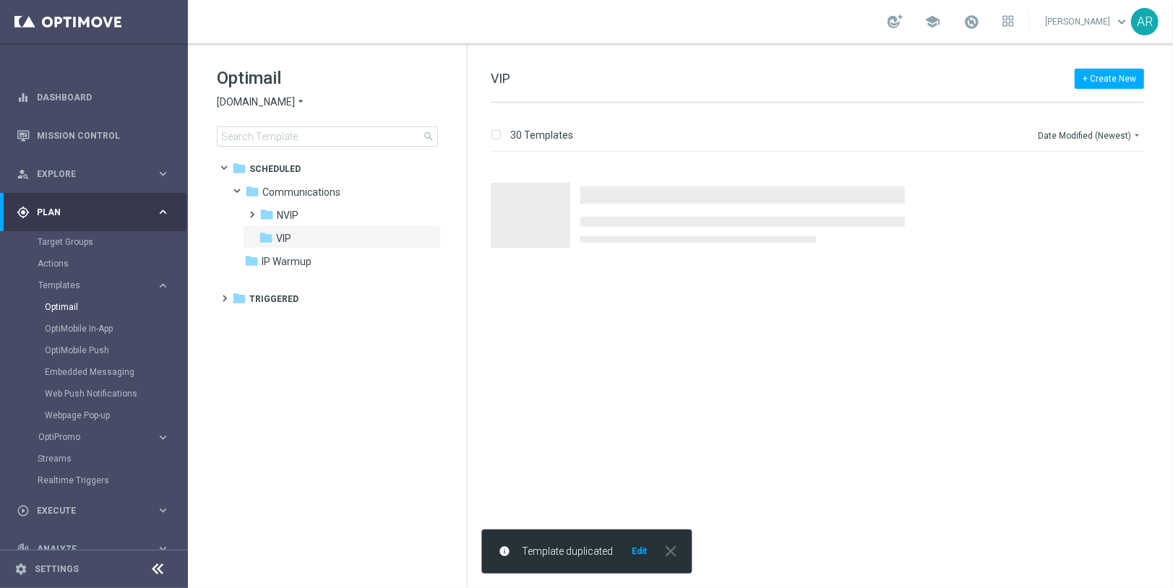
scroll to position [0, 0]
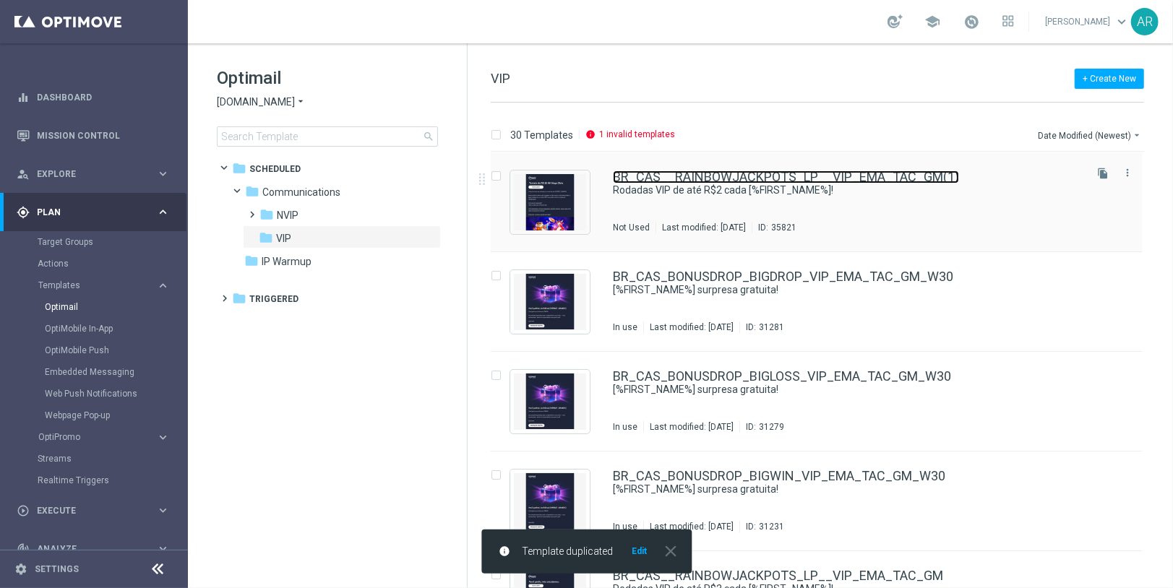
click at [792, 178] on link "BR_CAS__RAINBOWJACKPOTS_LP__VIP_EMA_TAC_GM(1)" at bounding box center [786, 177] width 346 height 13
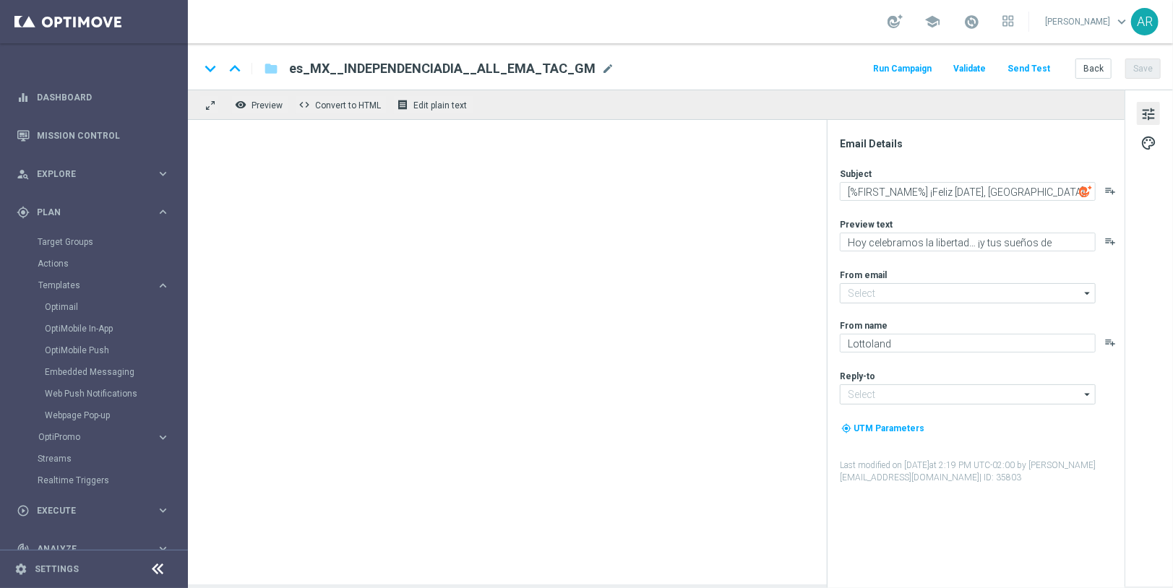
type input "[EMAIL_ADDRESS][DOMAIN_NAME]"
type textarea "Rodadas VIP de até R$2 cada [%FIRST_NAME%]!"
type textarea "Ofertas exclusivas na sua página VIP."
type input "[EMAIL_ADDRESS][DOMAIN_NAME]"
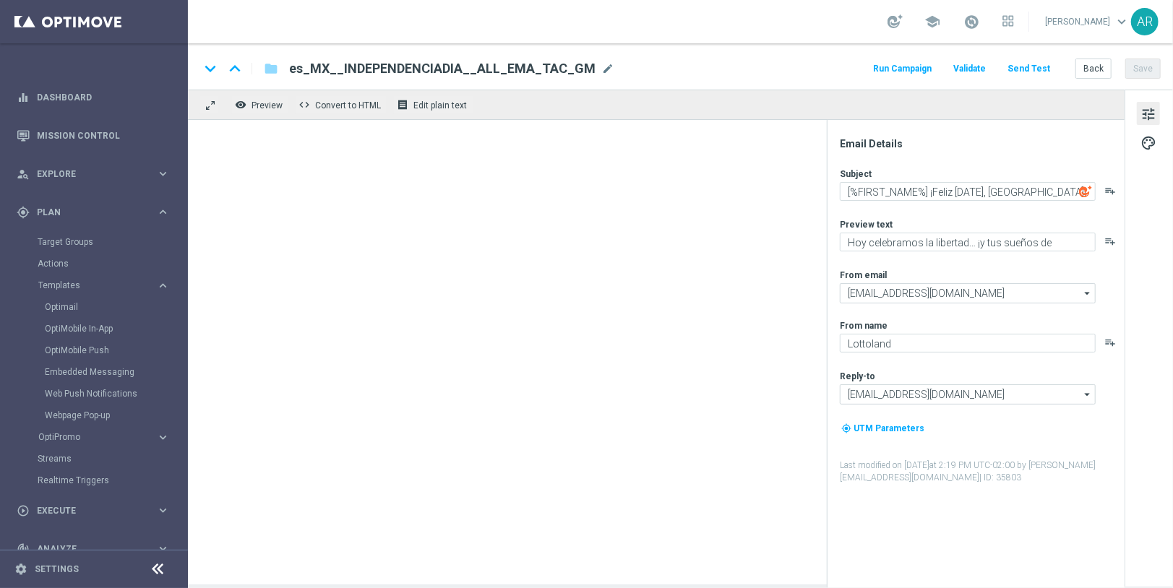
type input "[EMAIL_ADDRESS][DOMAIN_NAME]"
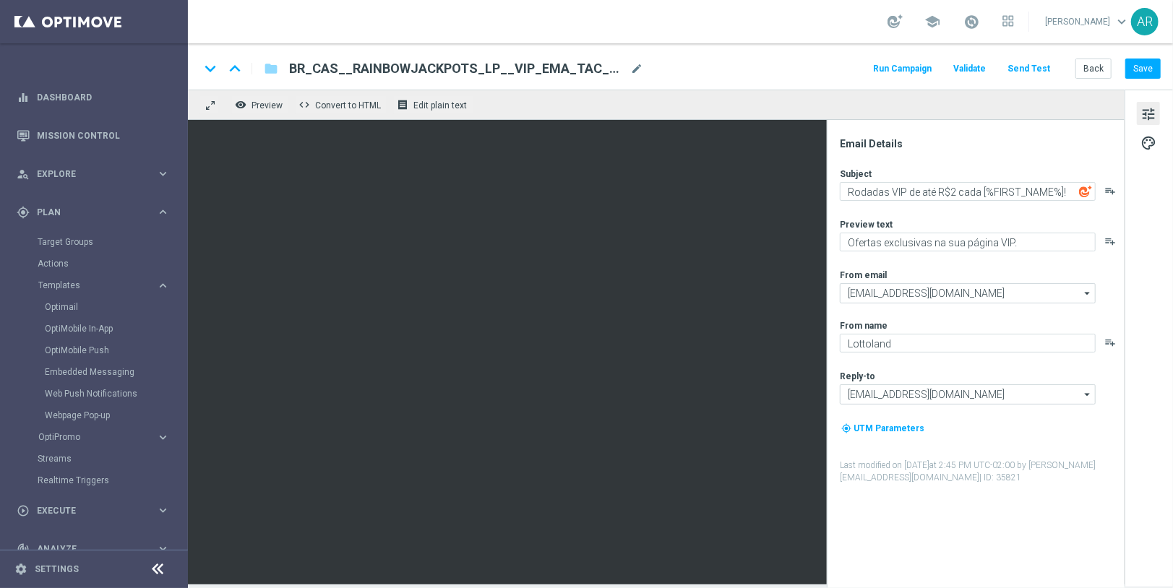
click at [635, 61] on div "BR_CAS__RAINBOWJACKPOTS_LP__VIP_EMA_TAC_GM(1) mode_edit" at bounding box center [466, 68] width 354 height 19
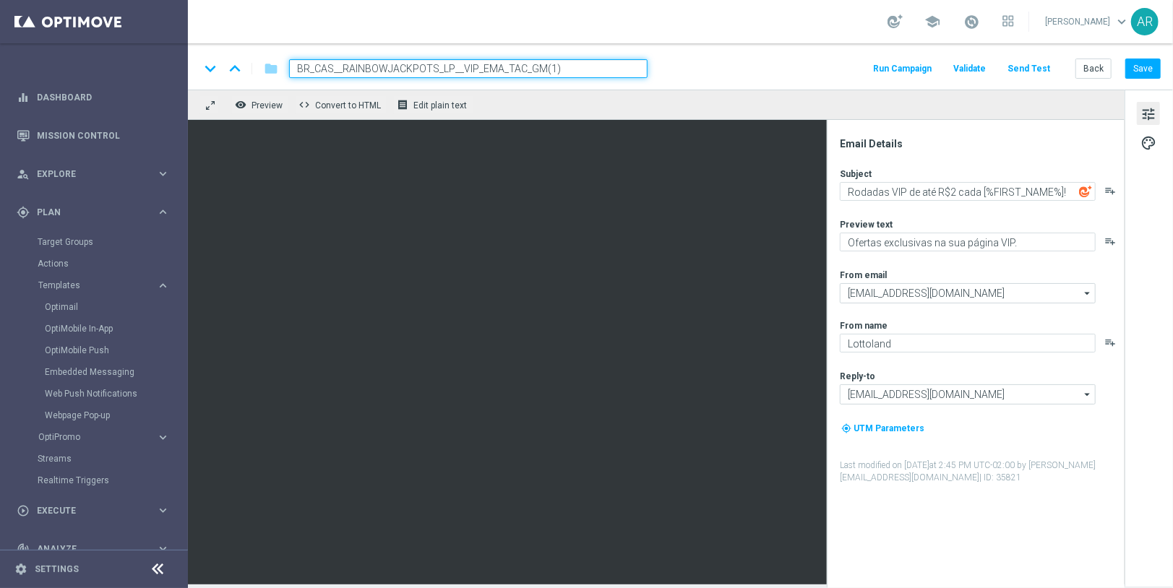
click at [608, 67] on input "BR_CAS__RAINBOWJACKPOTS_LP__VIP_EMA_TAC_GM(1)" at bounding box center [468, 68] width 358 height 19
click at [450, 66] on input "BR_CAS__RAINBOWJACKPOTS_LP__VIP_EMA_TAC_GM_W1" at bounding box center [468, 68] width 358 height 19
type input "BR_CAS__LEADERBOARD__VIP_EMA_TAC_GM_W1"
click at [533, 66] on input "BR_CAS__LEADERBOARD__VIP_EMA_TAC_GM_W1" at bounding box center [468, 68] width 358 height 19
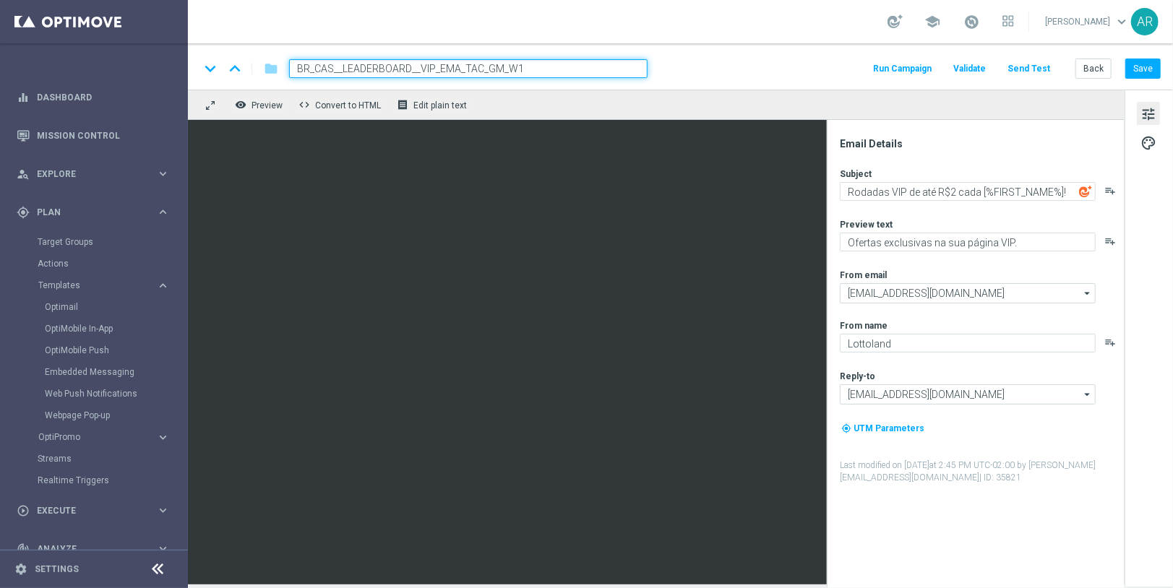
click at [533, 66] on input "BR_CAS__LEADERBOARD__VIP_EMA_TAC_GM_W1" at bounding box center [468, 68] width 358 height 19
click at [701, 84] on div "keyboard_arrow_down keyboard_arrow_up folder BR_CAS__LEADERBOARD__VIP_EMA_TAC_G…" at bounding box center [680, 66] width 985 height 46
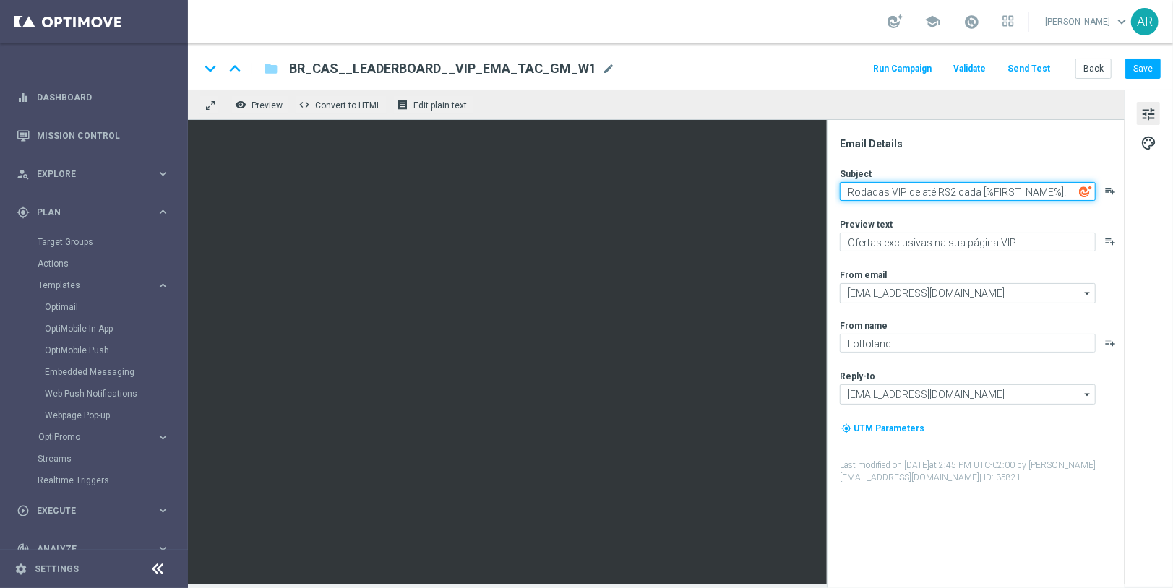
click at [975, 186] on textarea "Rodadas VIP de até R$2 cada [%FIRST_NAME%]!" at bounding box center [968, 191] width 256 height 19
paste textarea "Ainda dá tempo de participar do torneio de R$ 15 Mil Mega Slots!"
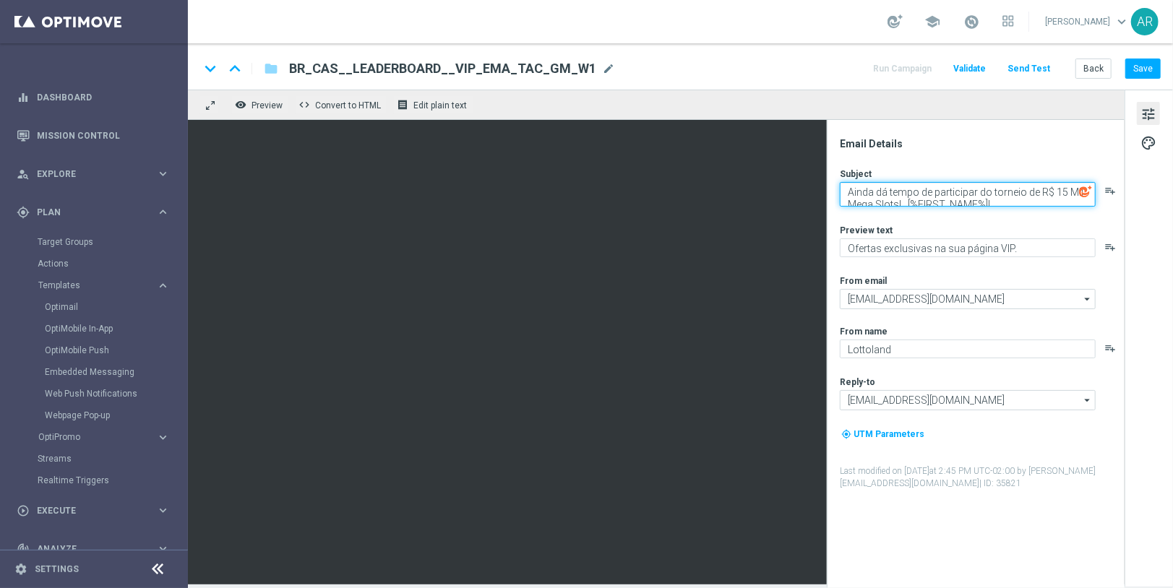
scroll to position [4, 0]
type textarea "Ainda dá tempo de participar do torneio de R$ 15 Mil Mega Slots! [%FIRST_NAME%]!"
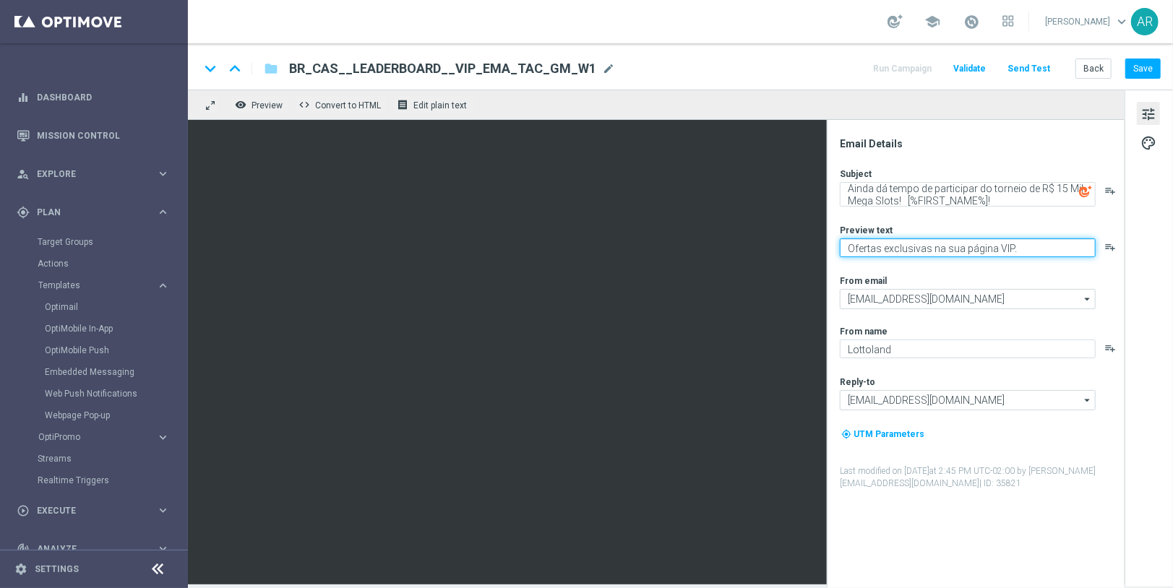
click at [923, 249] on textarea "Ofertas exclusivas na sua página VIP." at bounding box center [968, 247] width 256 height 19
paste textarea "Ganhe uma parte de R$ 15.000 esta semana – Tente a sorte hoje mesmo!"
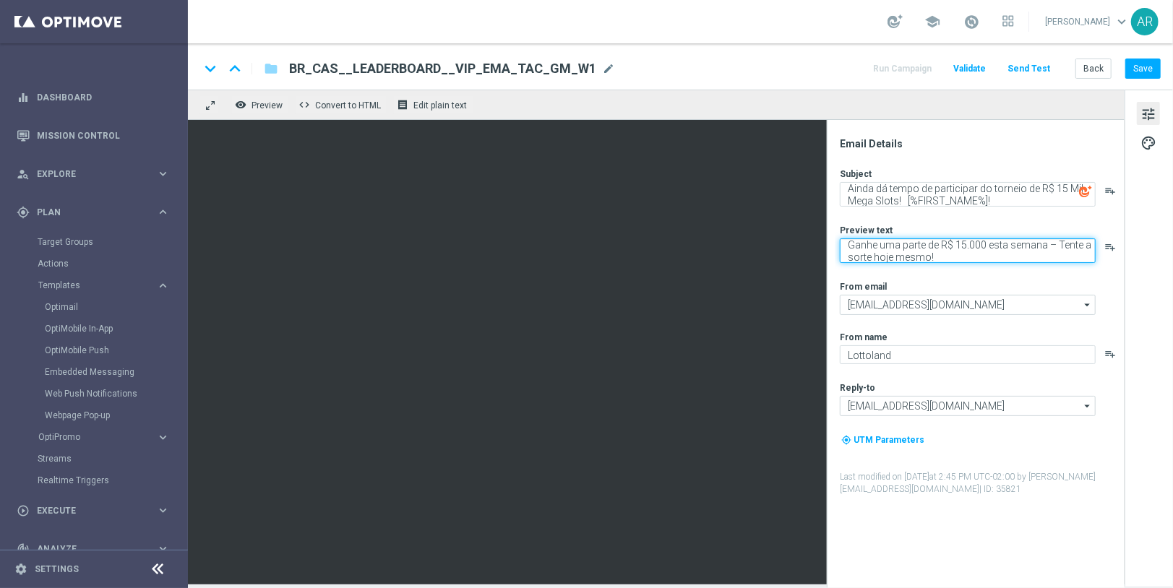
type textarea "Ganhe uma parte de R$ 15.000 esta semana – Tente a sorte hoje mesmo!"
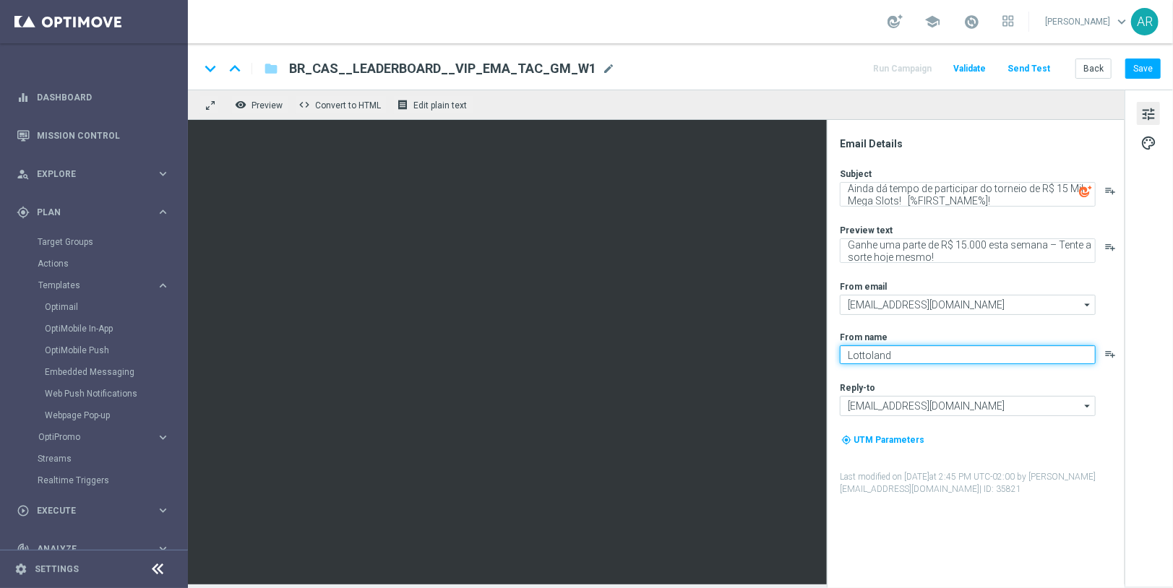
click at [910, 357] on textarea "Lottoland" at bounding box center [968, 354] width 256 height 19
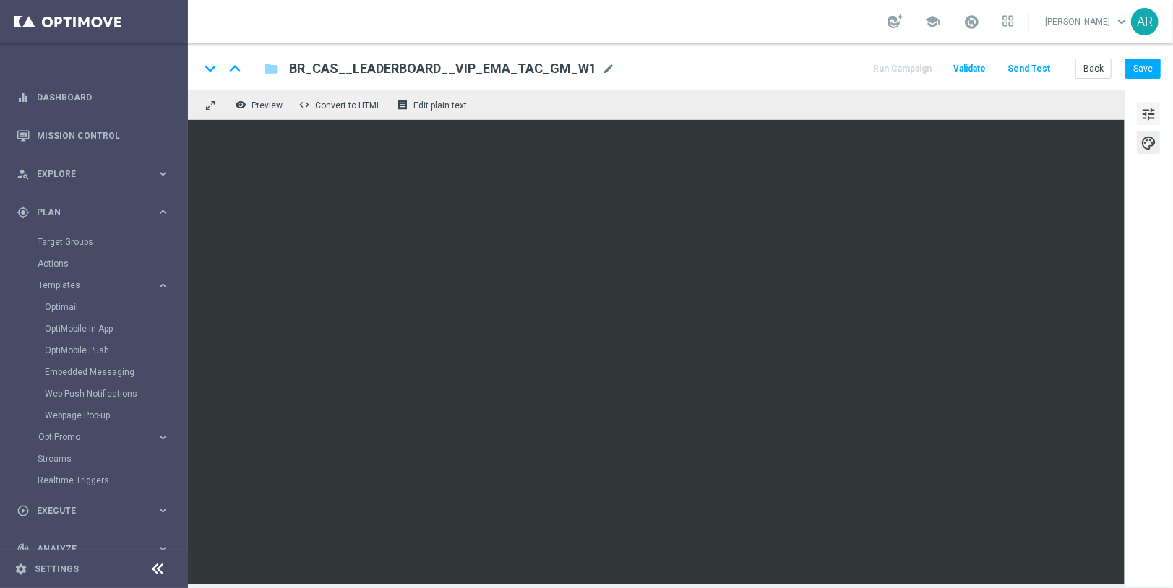
click at [1142, 109] on span "tune" at bounding box center [1148, 114] width 16 height 19
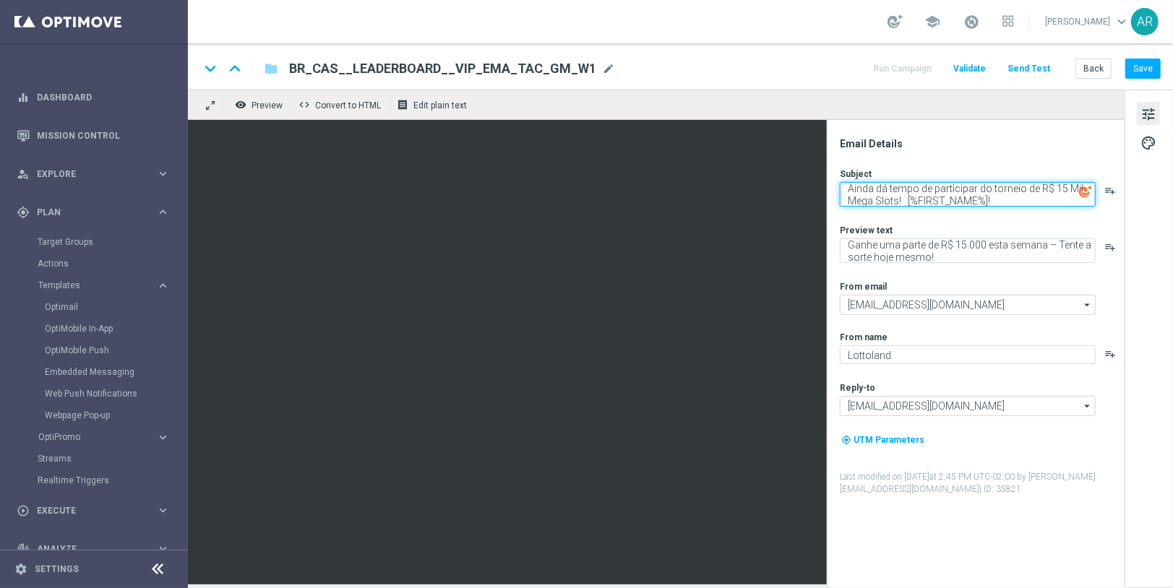
click at [993, 198] on textarea "Ainda dá tempo de participar do torneio de R$ 15 Mil Mega Slots! [%FIRST_NAME%]!" at bounding box center [968, 194] width 256 height 25
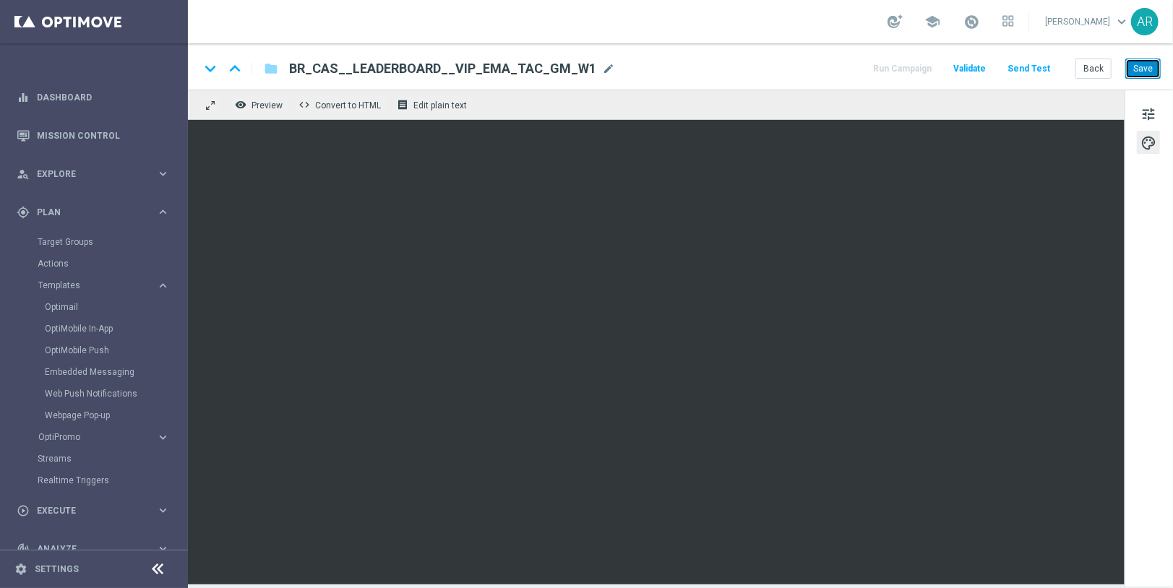
click at [1140, 71] on button "Save" at bounding box center [1142, 69] width 35 height 20
click at [1137, 64] on button "Save" at bounding box center [1142, 69] width 35 height 20
click at [104, 373] on link "Embedded Messaging" at bounding box center [97, 372] width 105 height 12
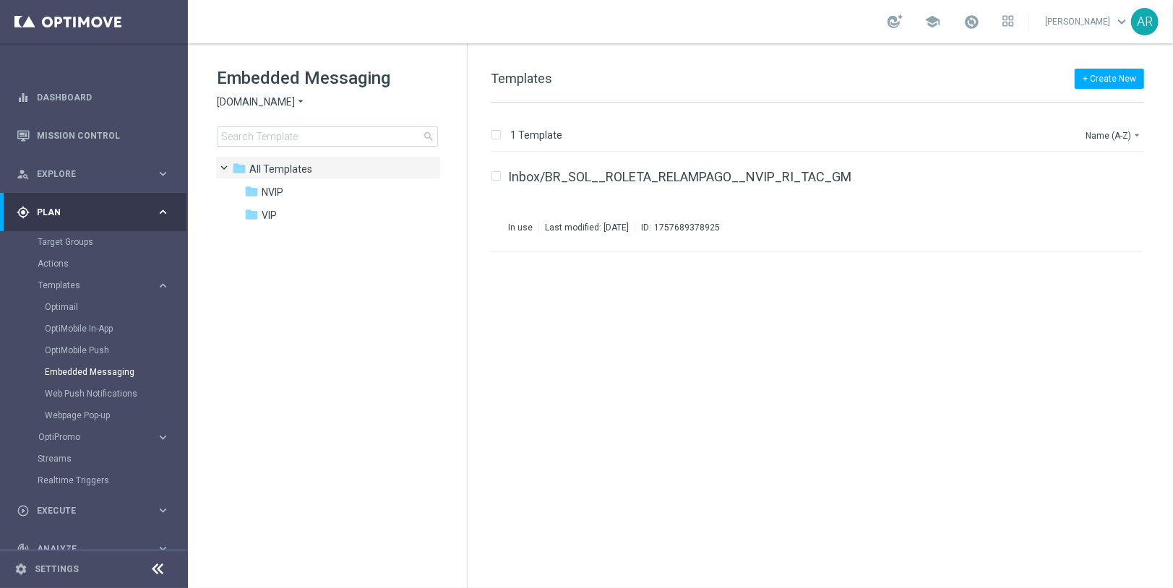
click at [273, 101] on span "[DOMAIN_NAME]" at bounding box center [256, 102] width 78 height 14
click at [0, 0] on span "[DOMAIN_NAME]" at bounding box center [0, 0] width 0 height 0
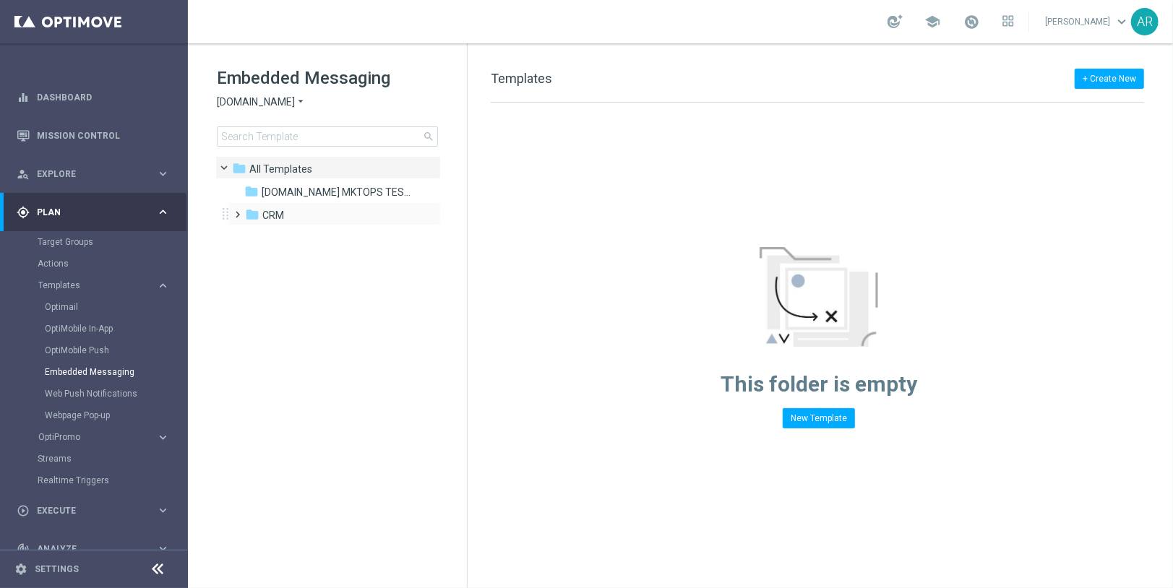
click at [238, 211] on span at bounding box center [235, 208] width 7 height 6
click at [249, 233] on span at bounding box center [249, 231] width 7 height 6
click at [348, 262] on span "pt_BR ([DOMAIN_NAME])." at bounding box center [349, 261] width 118 height 13
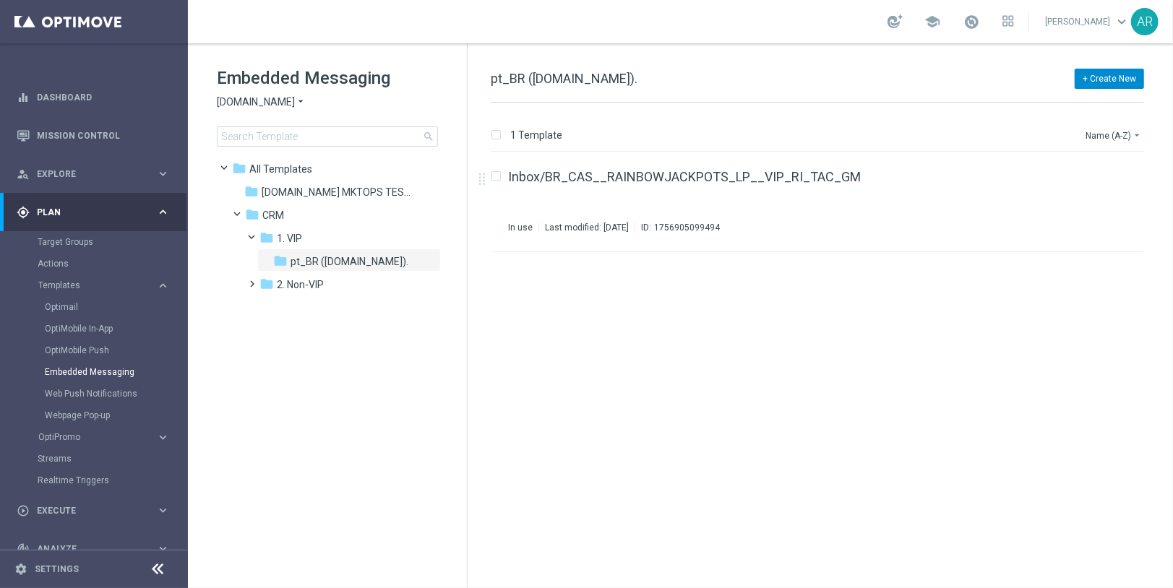
click at [1110, 75] on button "+ Create New" at bounding box center [1108, 79] width 69 height 20
click at [1082, 106] on span "New Template" at bounding box center [1069, 104] width 58 height 10
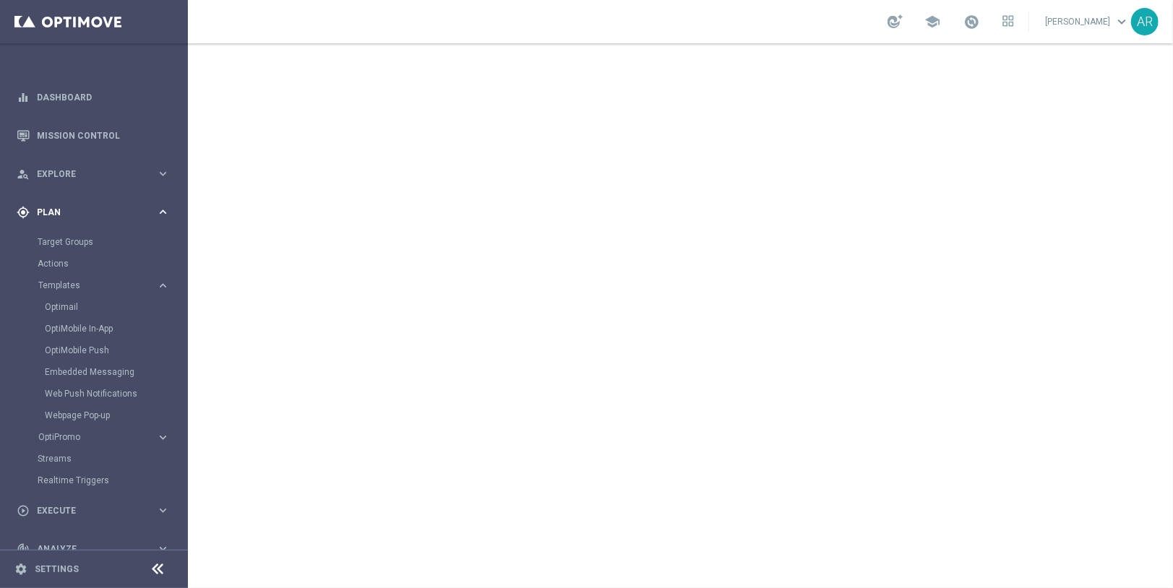
click at [158, 209] on icon "keyboard_arrow_right" at bounding box center [163, 212] width 14 height 14
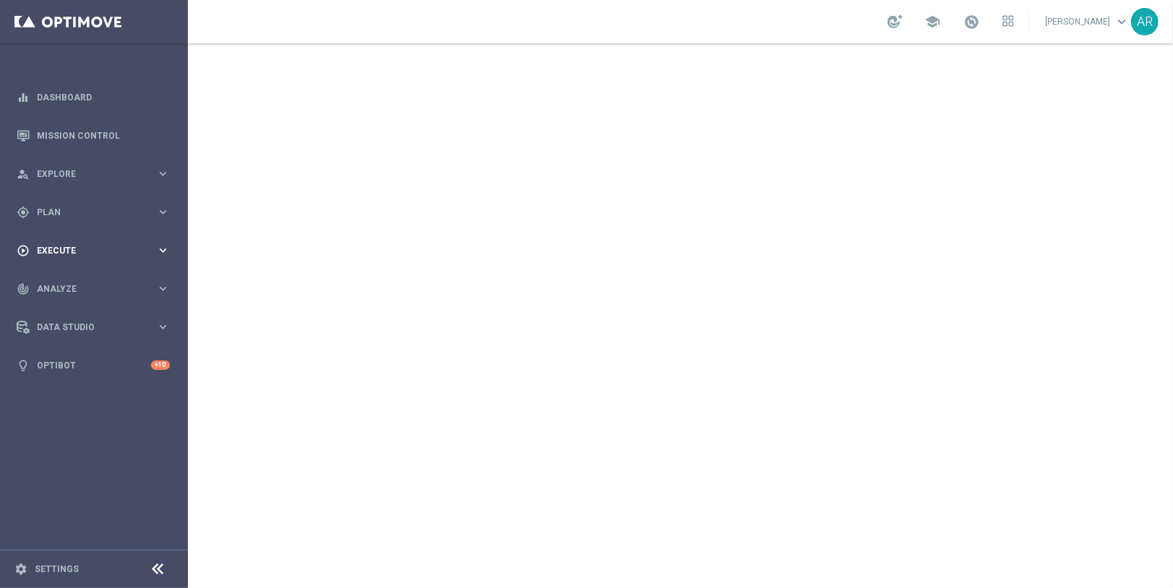
click at [62, 247] on span "Execute" at bounding box center [96, 250] width 119 height 9
click at [92, 282] on link "Campaign Builder" at bounding box center [94, 281] width 113 height 12
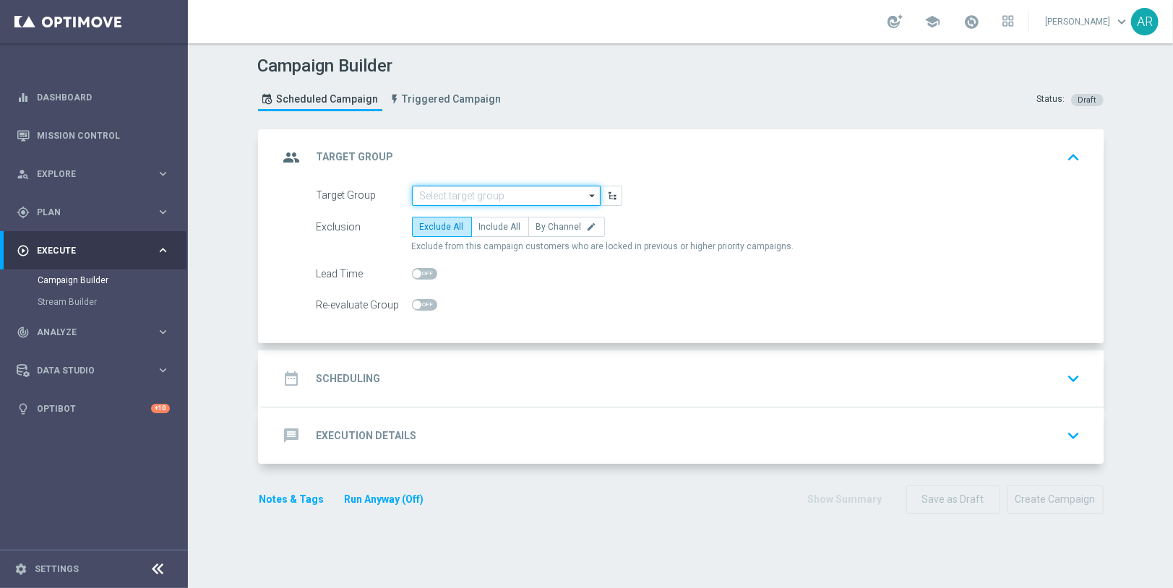
click at [479, 194] on input at bounding box center [506, 196] width 189 height 20
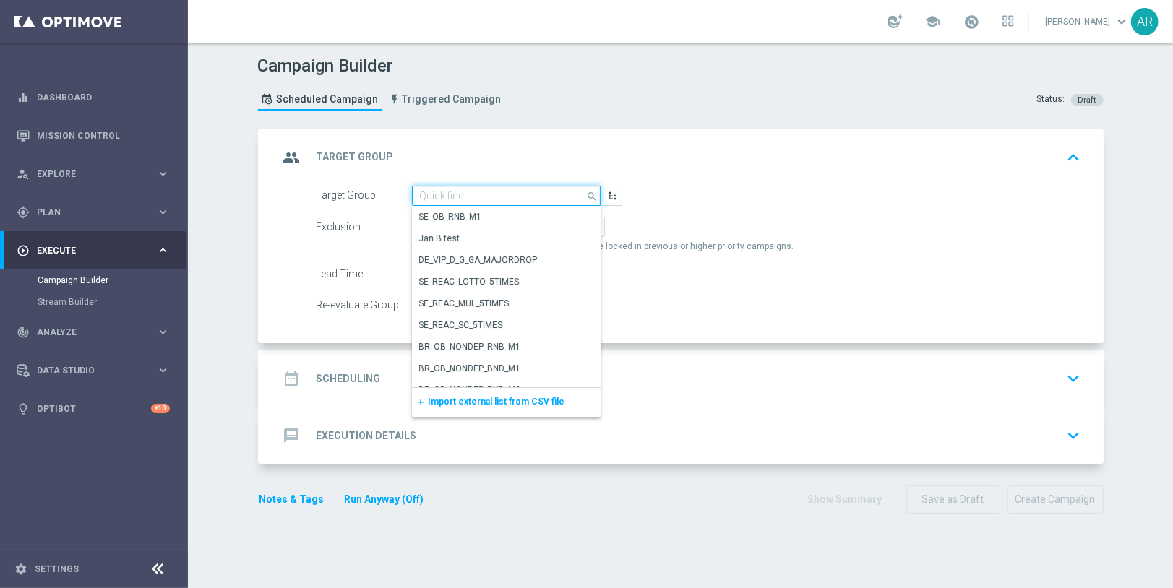
paste input "pt_BR_SX_TGT_VIP_EM_TAC_GM__ACTIVE_HIGHVALUE"
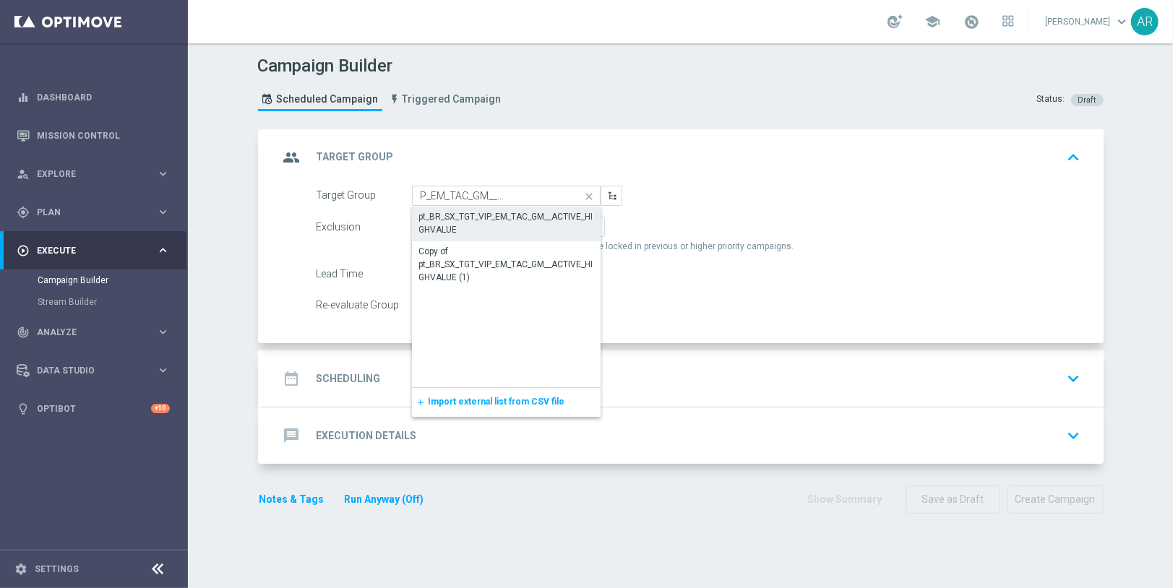
click at [496, 217] on div "pt_BR_SX_TGT_VIP_EM_TAC_GM__ACTIVE_HIGHVALUE" at bounding box center [506, 223] width 174 height 26
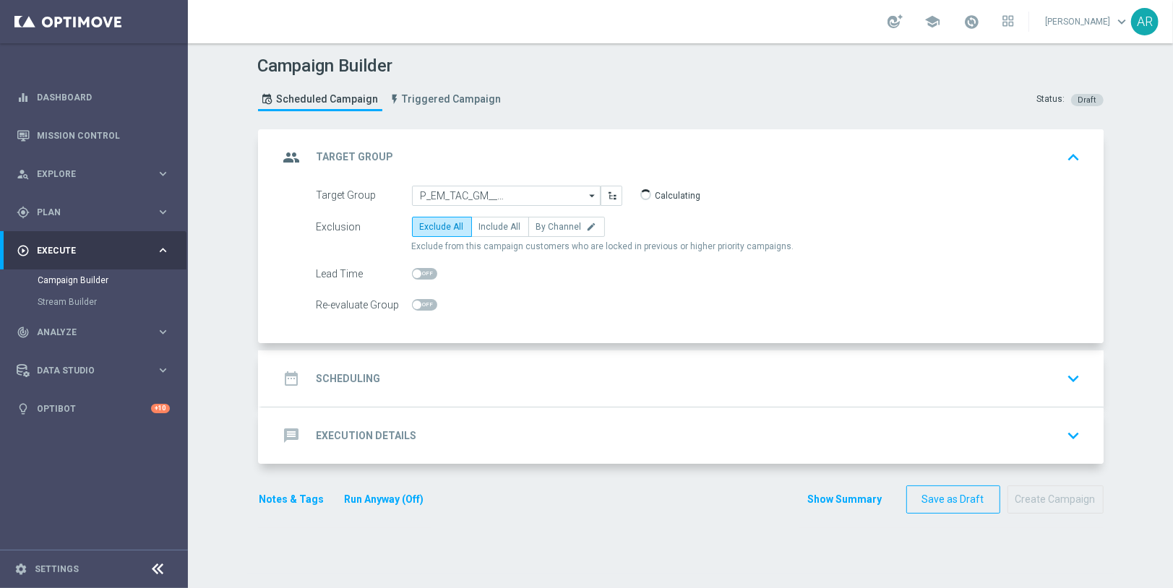
type input "pt_BR_SX_TGT_VIP_EM_TAC_GM__ACTIVE_HIGHVALUE"
click at [496, 227] on span "Include All" at bounding box center [500, 227] width 42 height 10
click at [488, 227] on input "Include All" at bounding box center [483, 229] width 9 height 9
radio input "true"
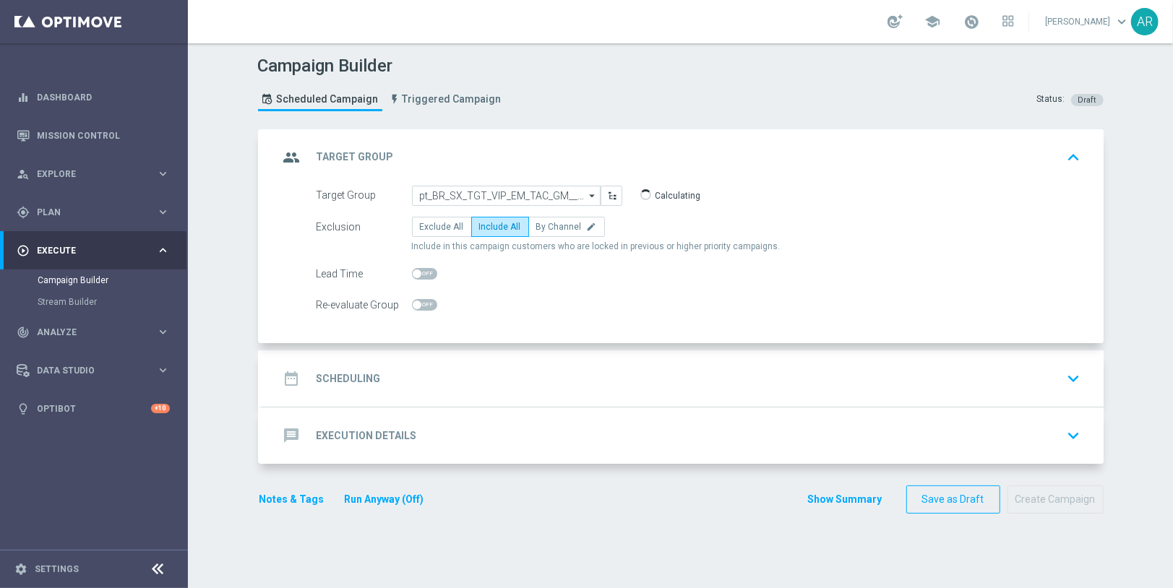
click at [455, 372] on div "date_range Scheduling keyboard_arrow_down" at bounding box center [682, 378] width 807 height 27
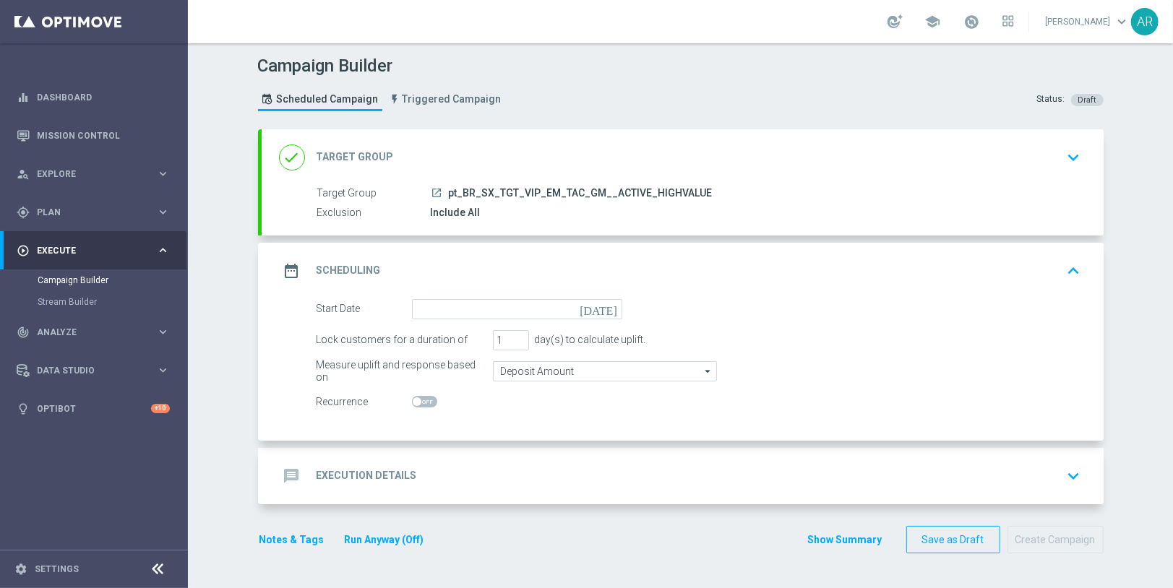
click at [608, 306] on icon "[DATE]" at bounding box center [600, 307] width 43 height 16
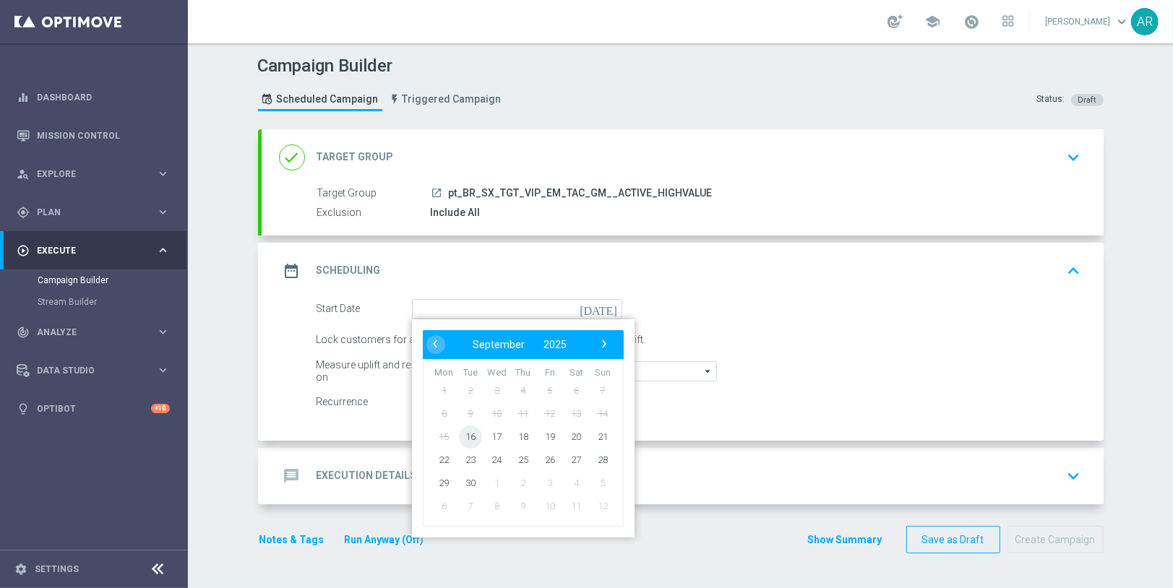
click at [468, 430] on span "16" at bounding box center [469, 436] width 23 height 23
type input "[DATE]"
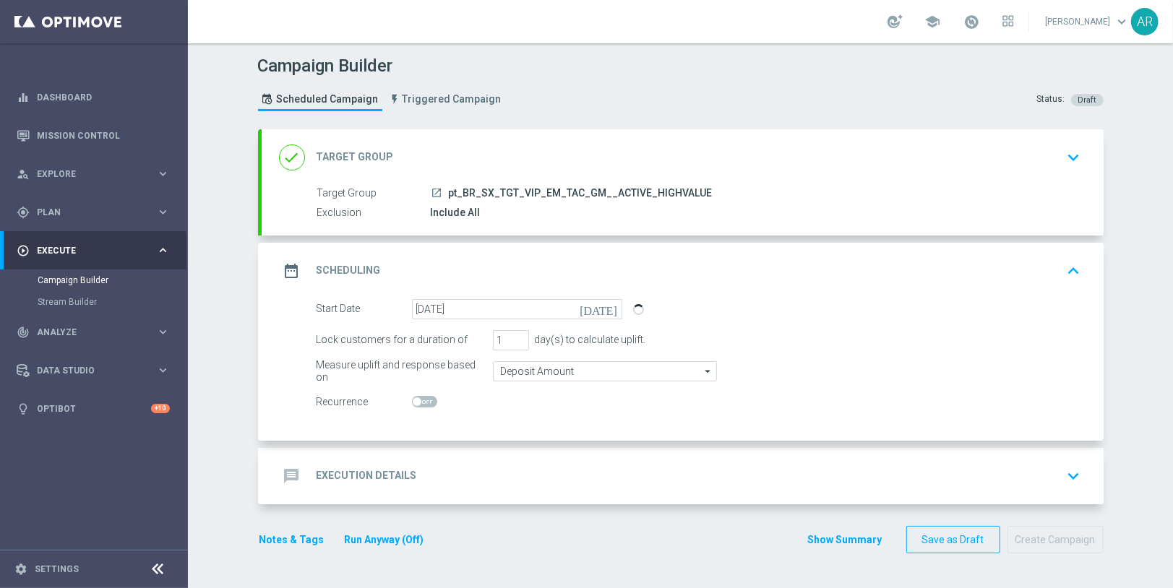
click at [426, 403] on span at bounding box center [424, 402] width 25 height 12
click at [426, 403] on input "checkbox" at bounding box center [424, 402] width 25 height 12
checkbox input "true"
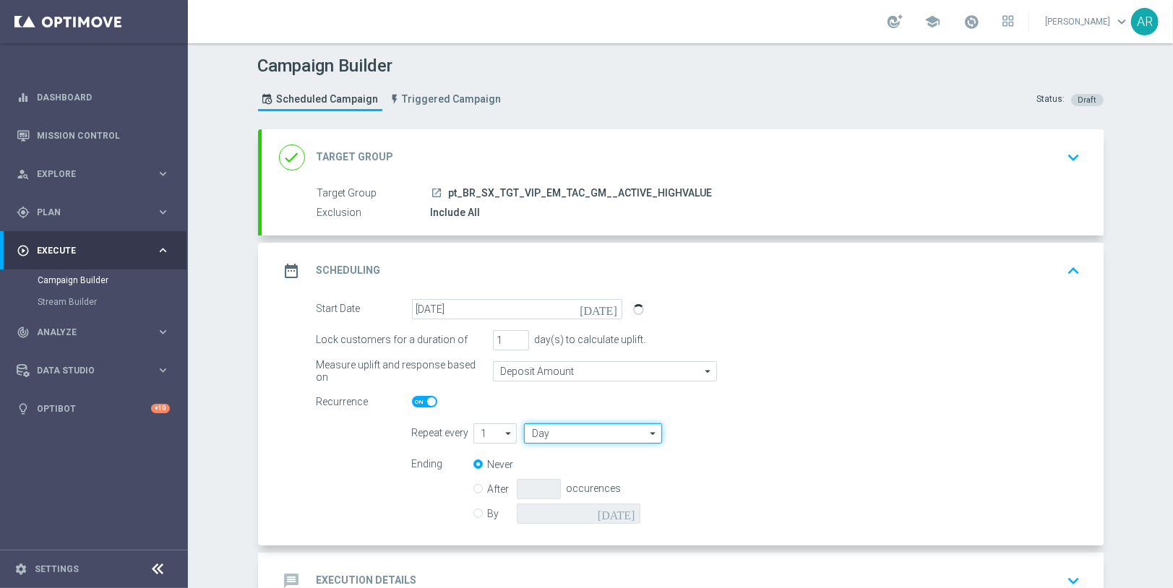
click at [595, 431] on input "Day" at bounding box center [592, 433] width 137 height 20
click at [602, 471] on div "Week" at bounding box center [587, 476] width 126 height 20
type input "Week"
click at [762, 433] on input "checkbox" at bounding box center [760, 433] width 22 height 20
checkbox input "true"
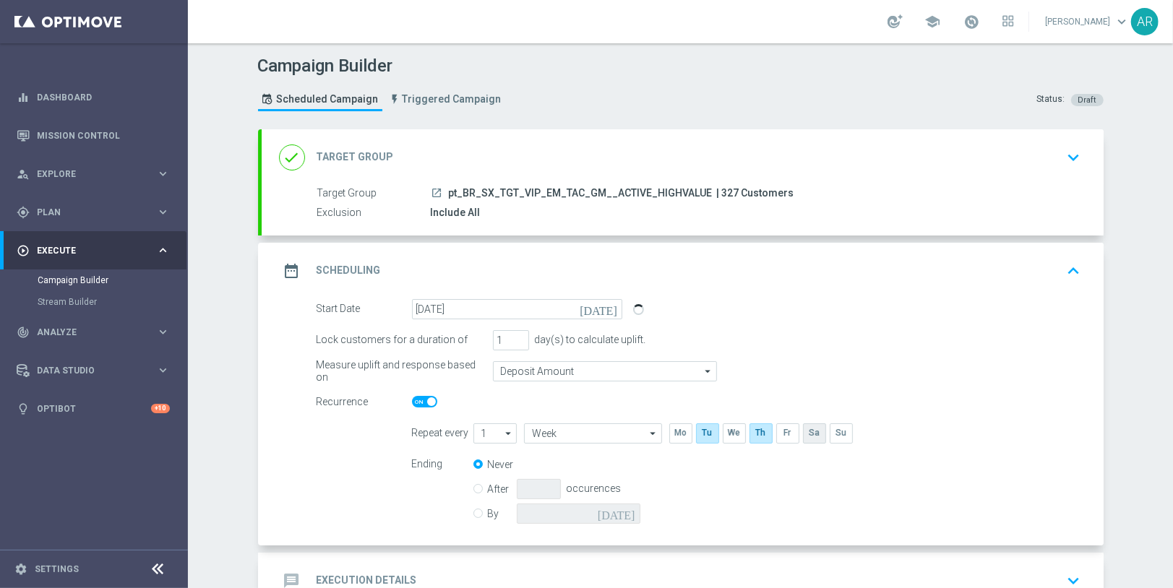
click at [812, 431] on input "checkbox" at bounding box center [814, 433] width 22 height 20
checkbox input "true"
click at [477, 512] on input "By" at bounding box center [477, 510] width 9 height 9
radio input "true"
radio input "false"
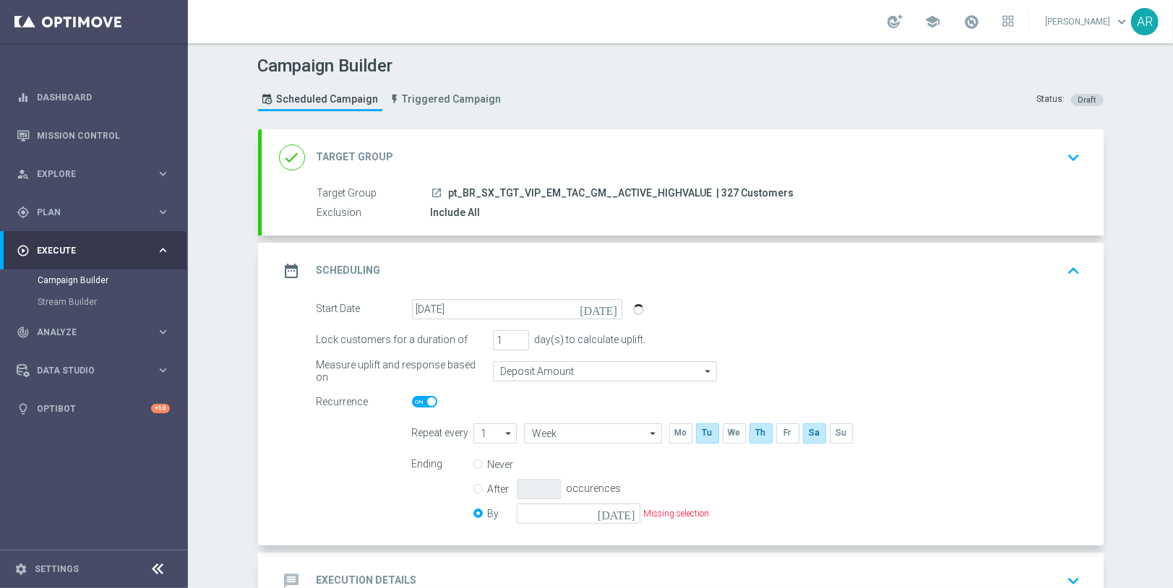
click at [631, 514] on icon "[DATE]" at bounding box center [619, 512] width 43 height 16
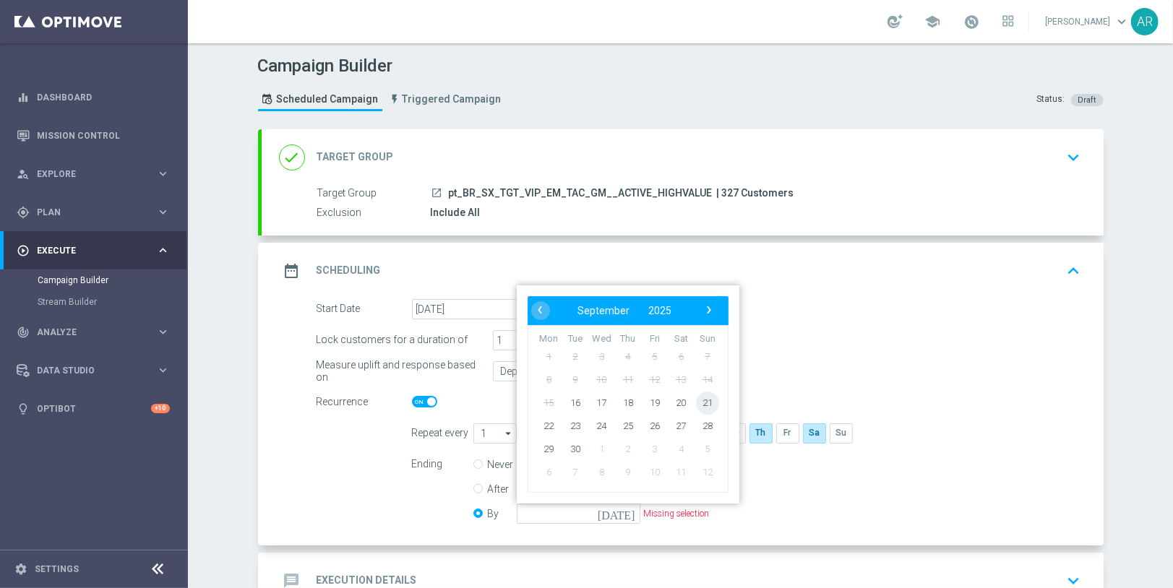
click at [710, 398] on span "21" at bounding box center [706, 402] width 23 height 23
type input "[DATE]"
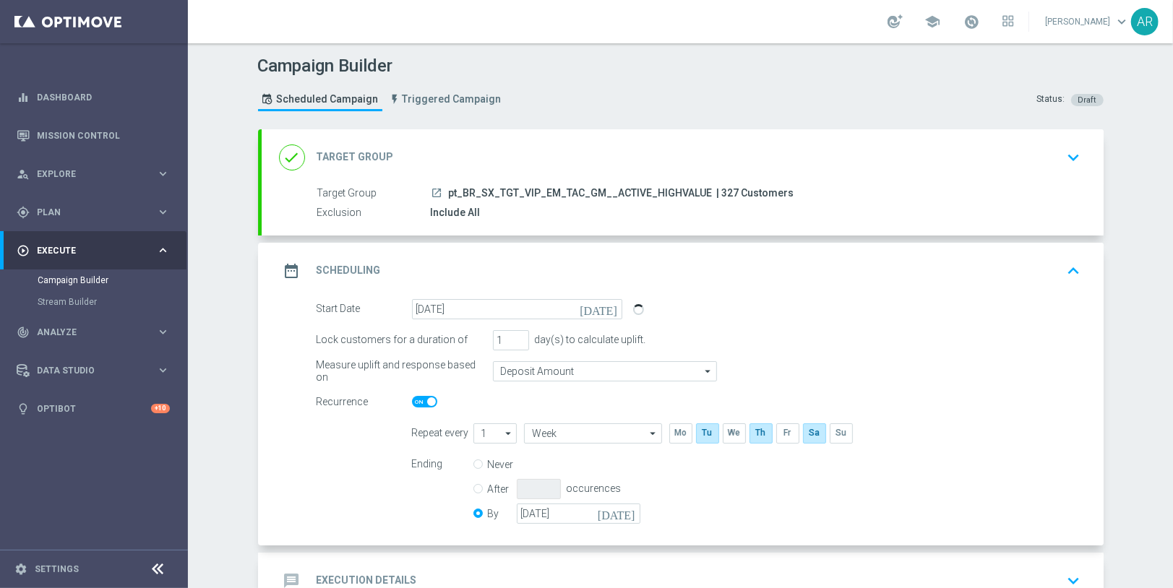
scroll to position [95, 0]
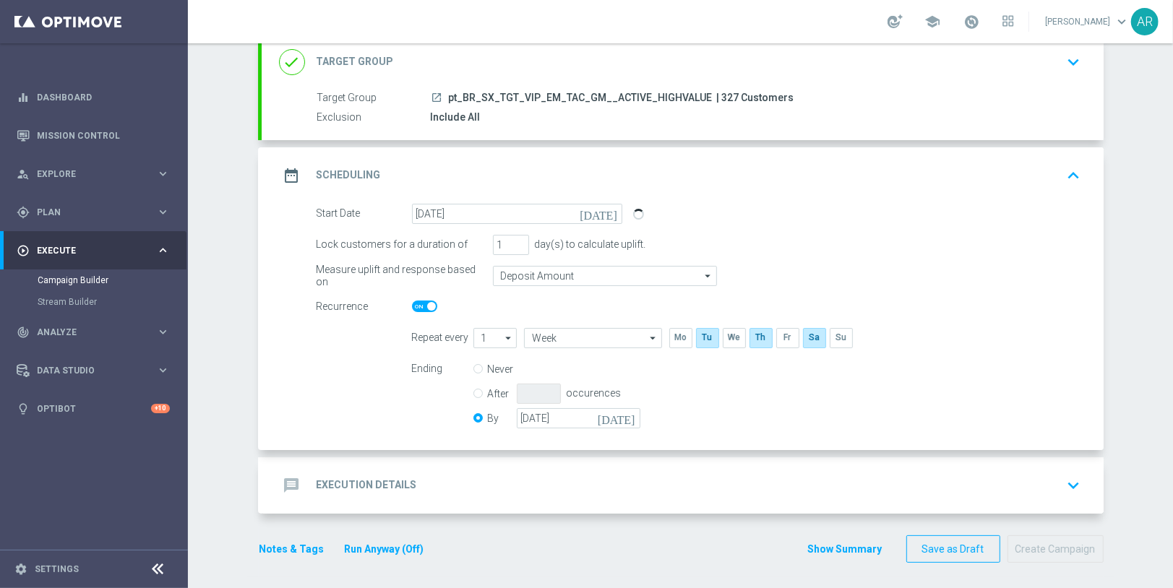
click at [501, 491] on div "message Execution Details keyboard_arrow_down" at bounding box center [682, 485] width 807 height 27
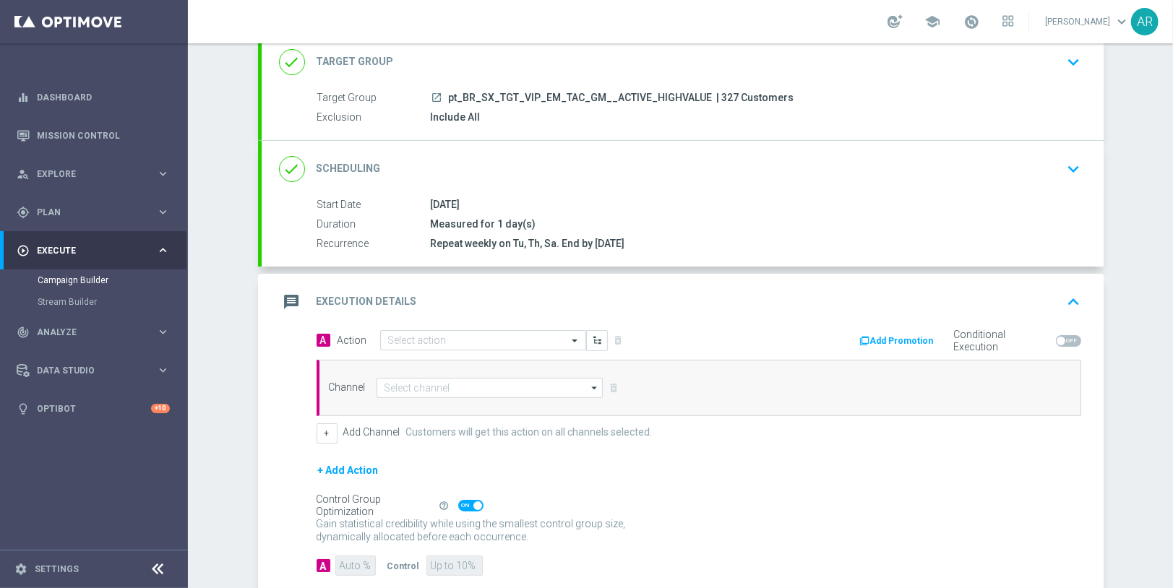
scroll to position [173, 0]
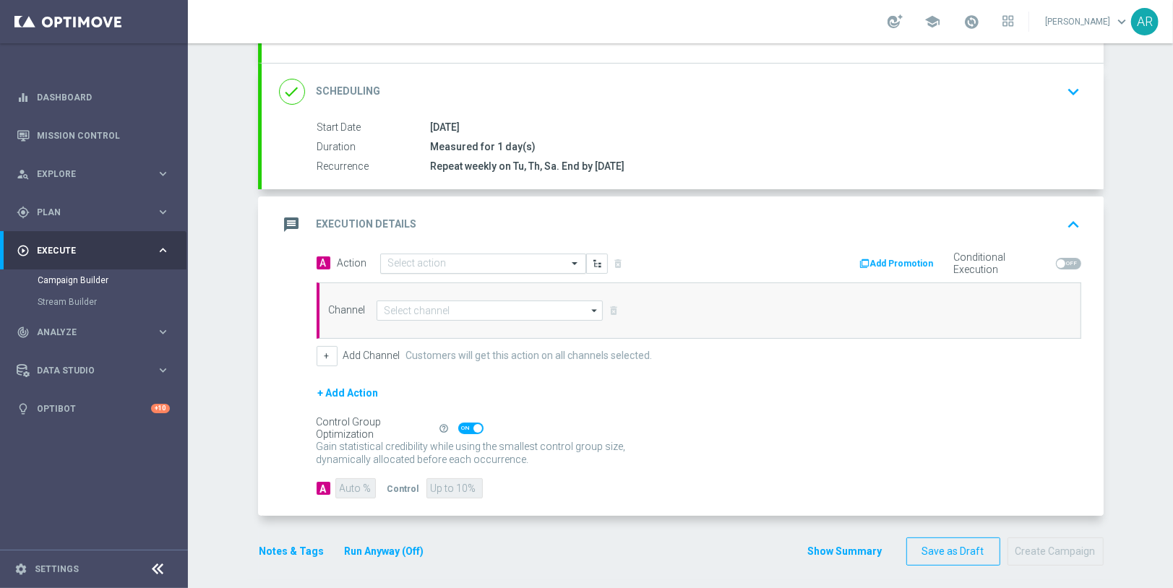
click at [423, 259] on input "text" at bounding box center [468, 264] width 161 height 12
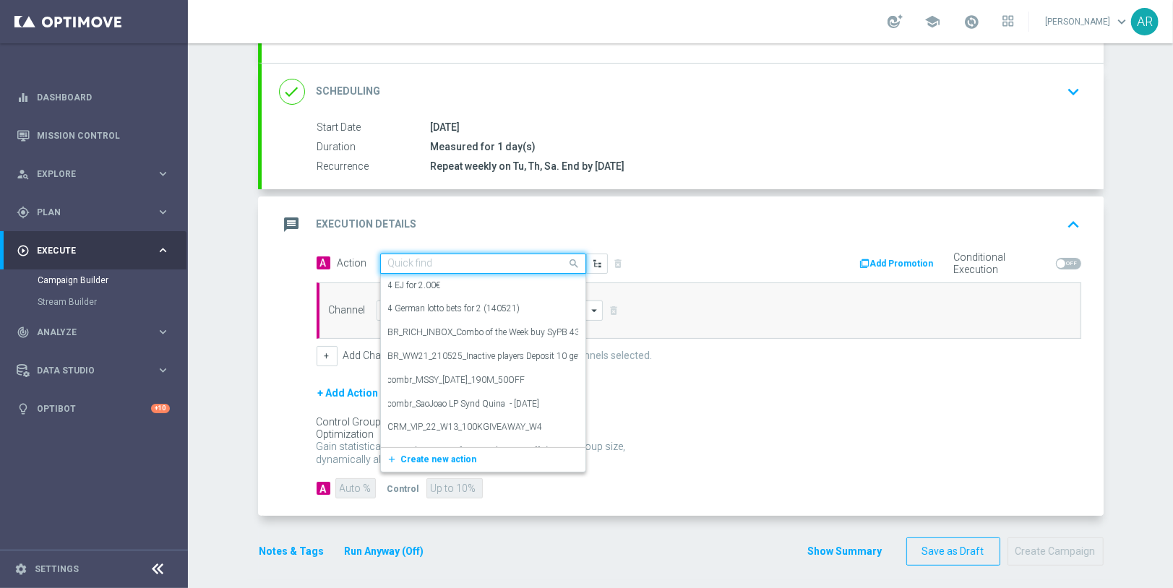
paste input "BR_CAS__LEADERBOARD__VIP_EMA_TAC_GM_W1"
type input "BR_CAS__LEADERBOARD__VIP_EMA_TAC_GM_W1"
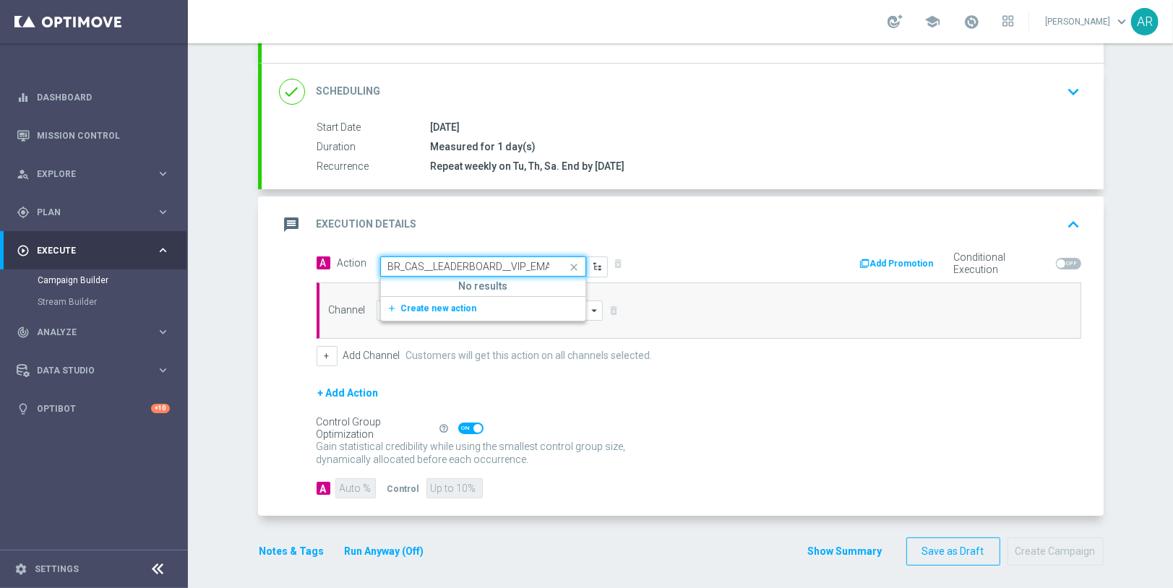
scroll to position [0, 62]
click at [417, 306] on span "Create new action" at bounding box center [439, 308] width 76 height 10
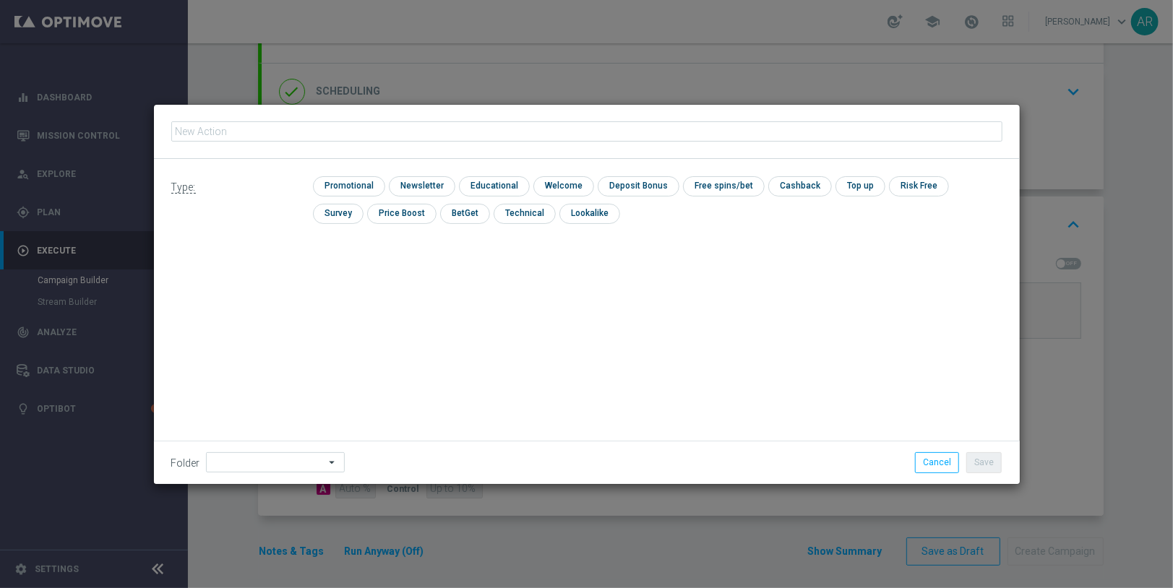
click at [499, 126] on input "text" at bounding box center [586, 131] width 831 height 20
type input "BR_CAS__LEADERBOARD__VIP_EMA_TAC_GM_W1"
click at [363, 181] on input "checkbox" at bounding box center [347, 186] width 69 height 20
checkbox input "true"
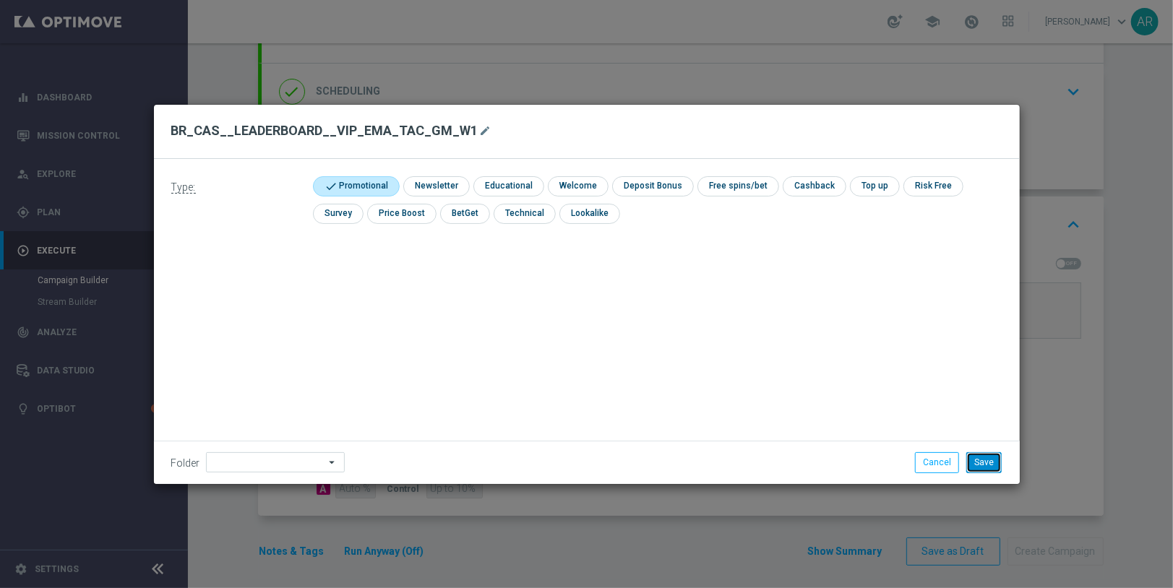
click at [988, 465] on button "Save" at bounding box center [983, 462] width 35 height 20
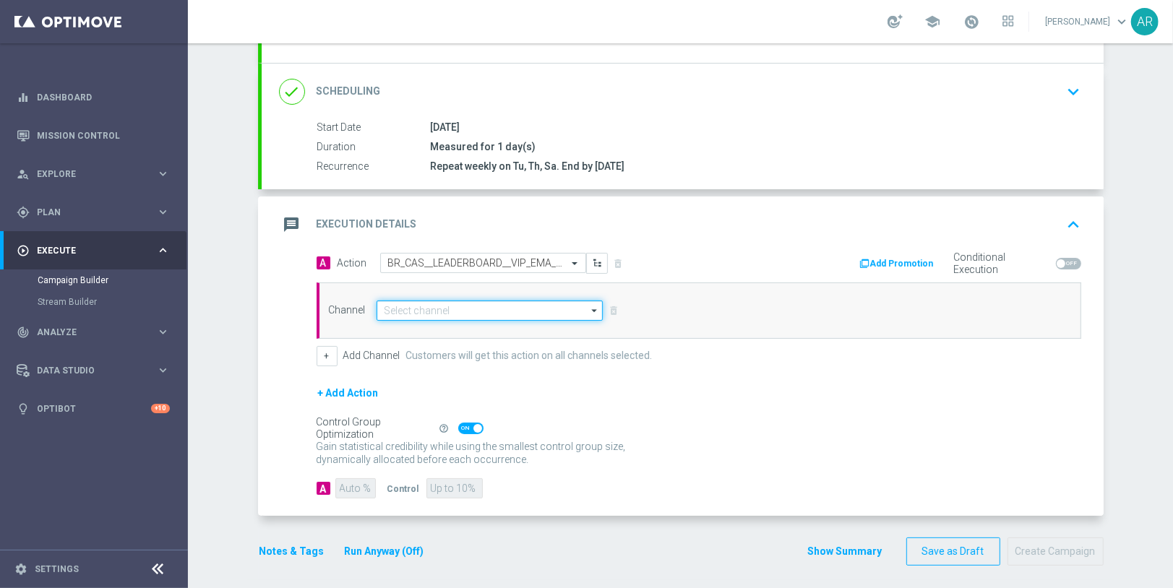
click at [483, 310] on input at bounding box center [489, 311] width 227 height 20
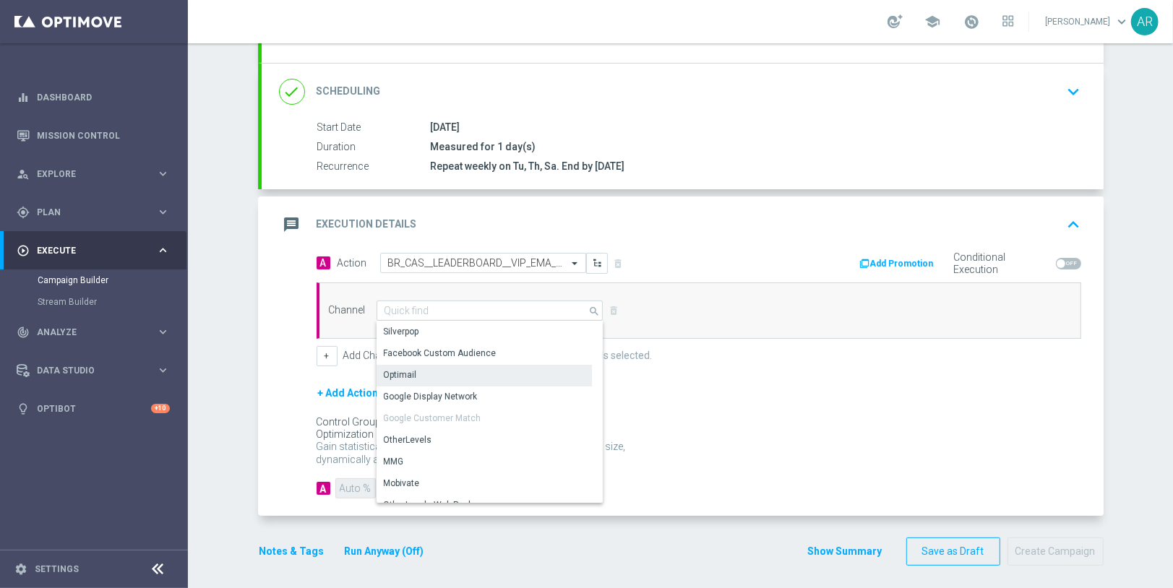
click at [466, 374] on div "Optimail" at bounding box center [484, 375] width 216 height 20
type input "Optimail"
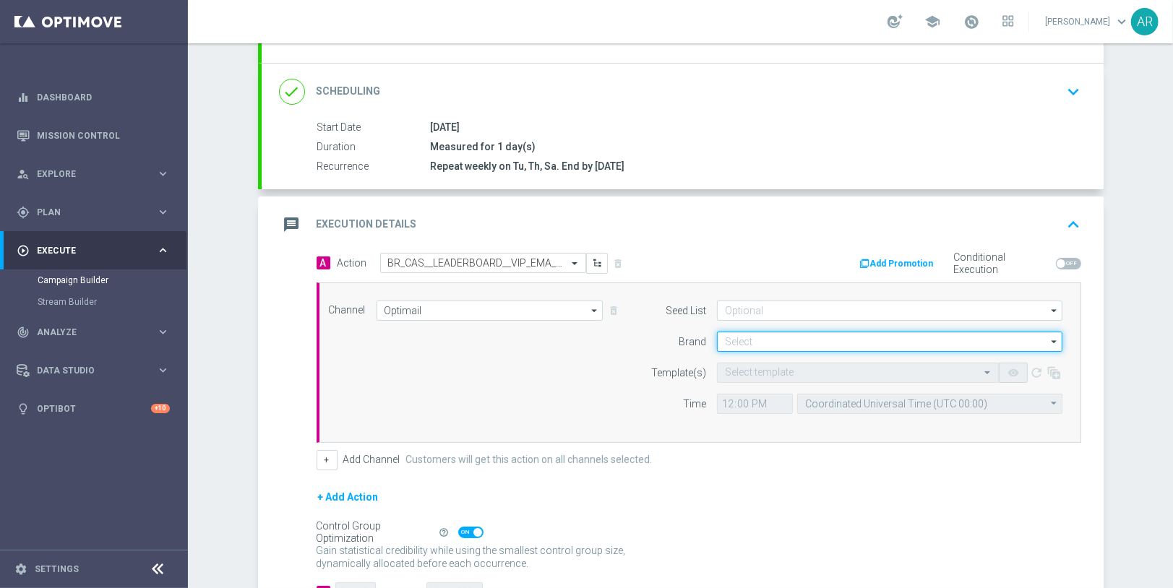
click at [793, 338] on input at bounding box center [889, 342] width 345 height 20
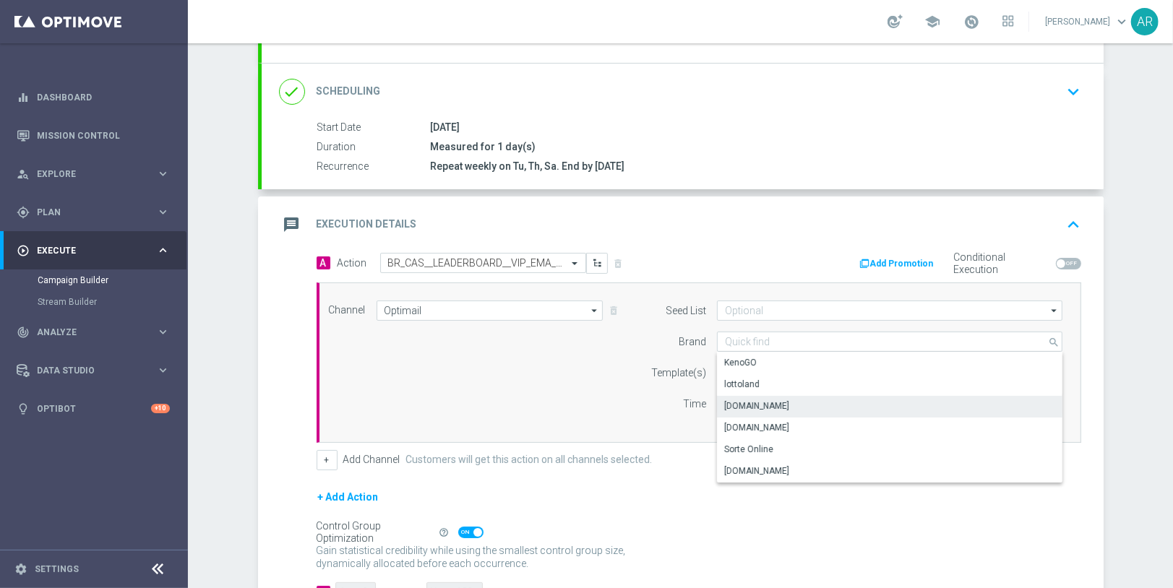
click at [816, 402] on div "[DOMAIN_NAME]" at bounding box center [890, 406] width 346 height 20
type input "[DOMAIN_NAME]"
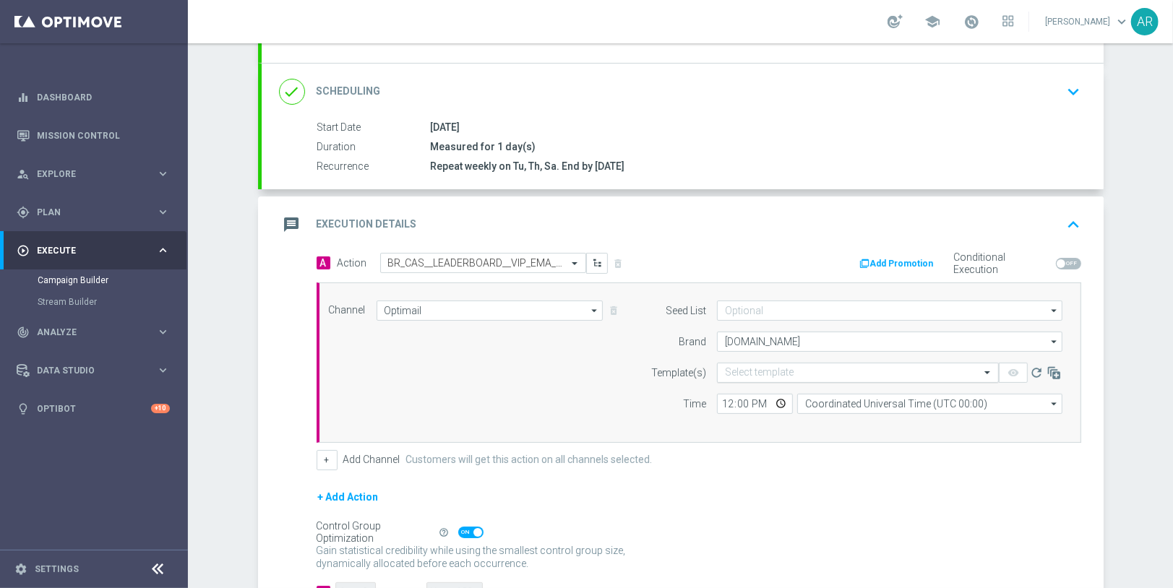
click at [756, 367] on input "text" at bounding box center [843, 373] width 237 height 12
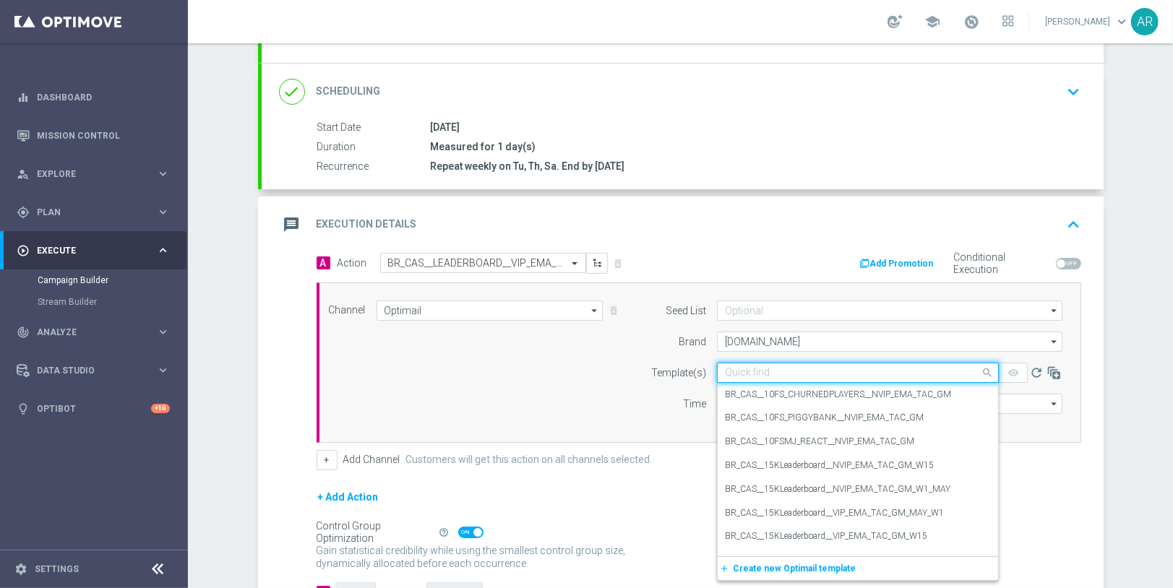
paste input "BR_CAS__LEADERBOARD__VIP_EMA_TAC_GM_W1"
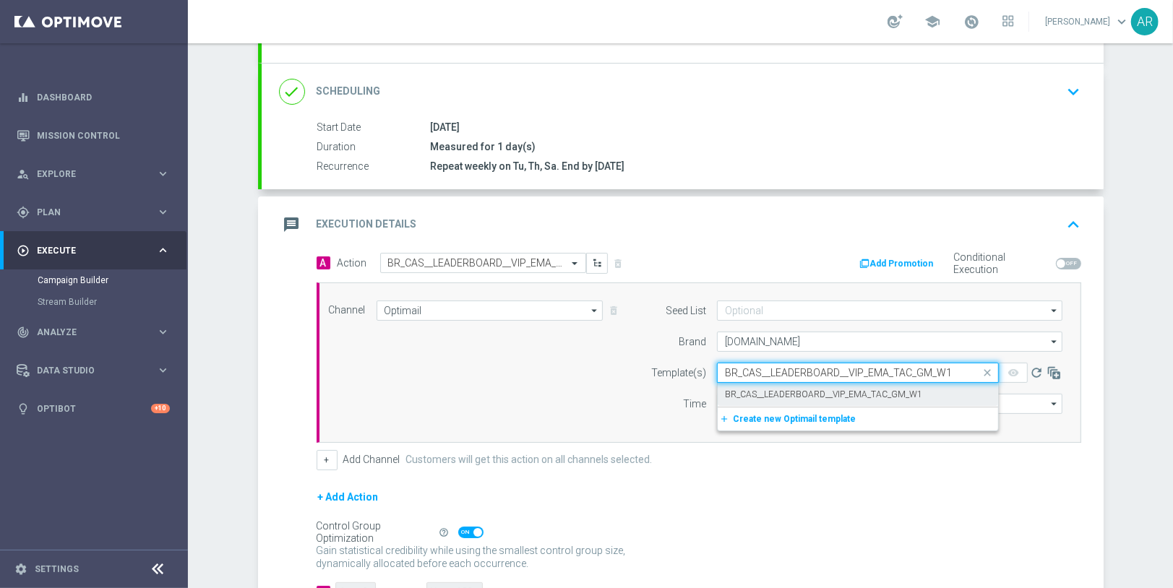
click at [795, 394] on label "BR_CAS__LEADERBOARD__VIP_EMA_TAC_GM_W1" at bounding box center [823, 395] width 197 height 12
type input "BR_CAS__LEADERBOARD__VIP_EMA_TAC_GM_W1"
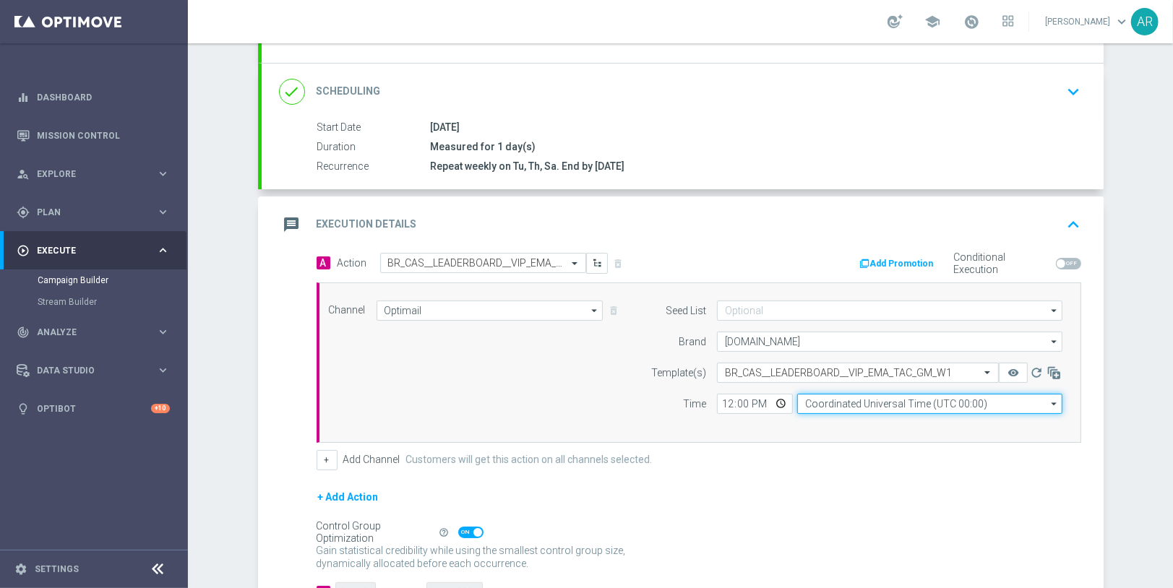
click at [831, 403] on input "Coordinated Universal Time (UTC 00:00)" at bounding box center [929, 404] width 265 height 20
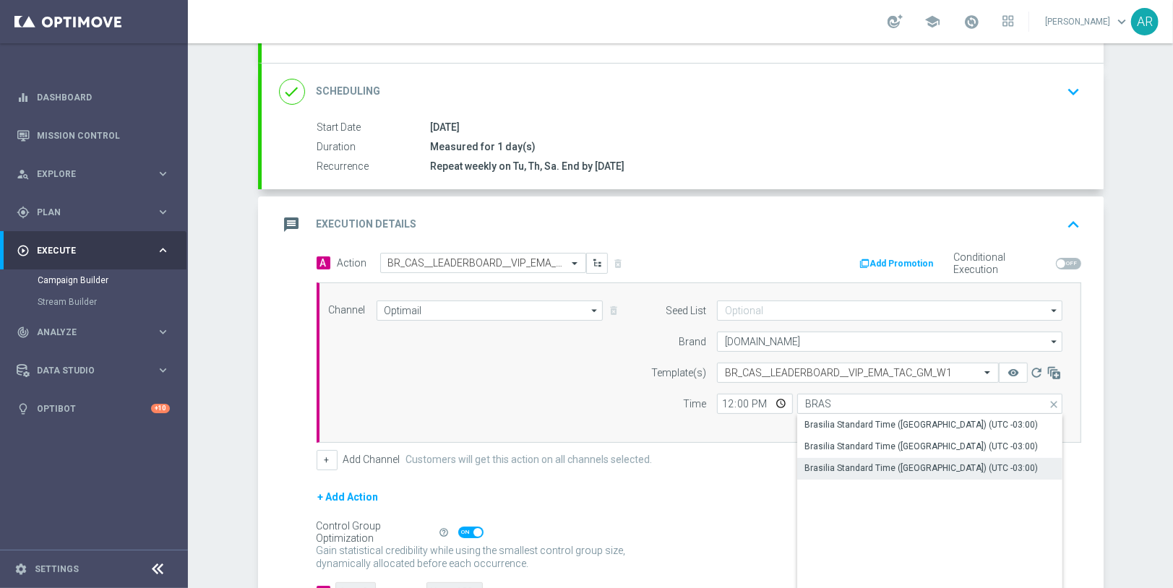
click at [887, 464] on div "Brasilia Standard Time ([GEOGRAPHIC_DATA]) (UTC -03:00)" at bounding box center [920, 468] width 233 height 13
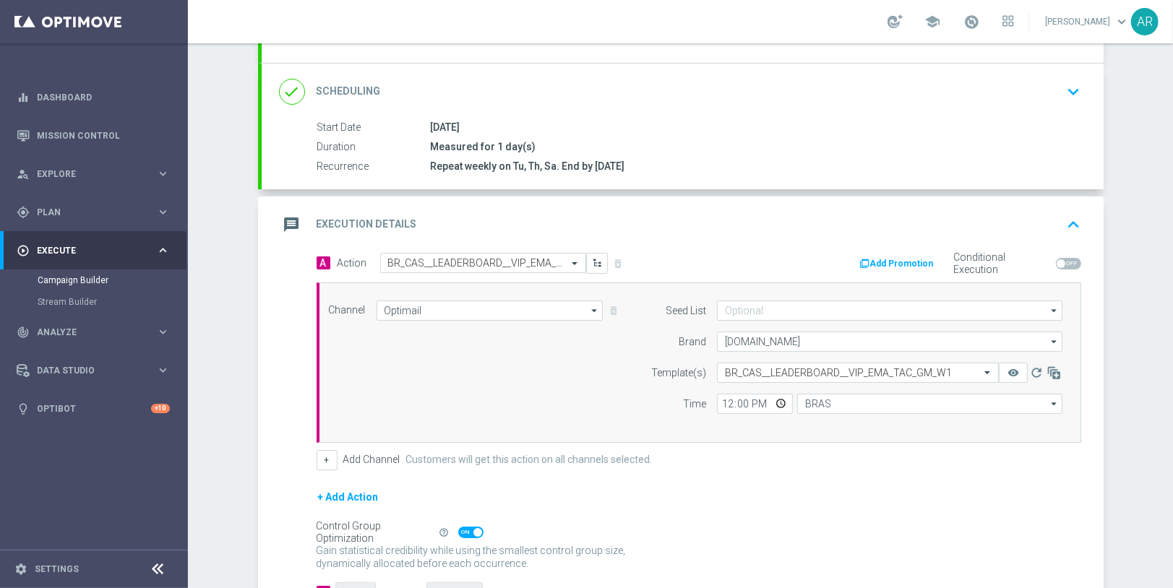
type input "Brasilia Standard Time ([GEOGRAPHIC_DATA]) (UTC -03:00)"
click at [780, 402] on input "12:00" at bounding box center [755, 404] width 76 height 20
type input "13:00"
click at [648, 492] on div "+ Add Action" at bounding box center [698, 506] width 764 height 36
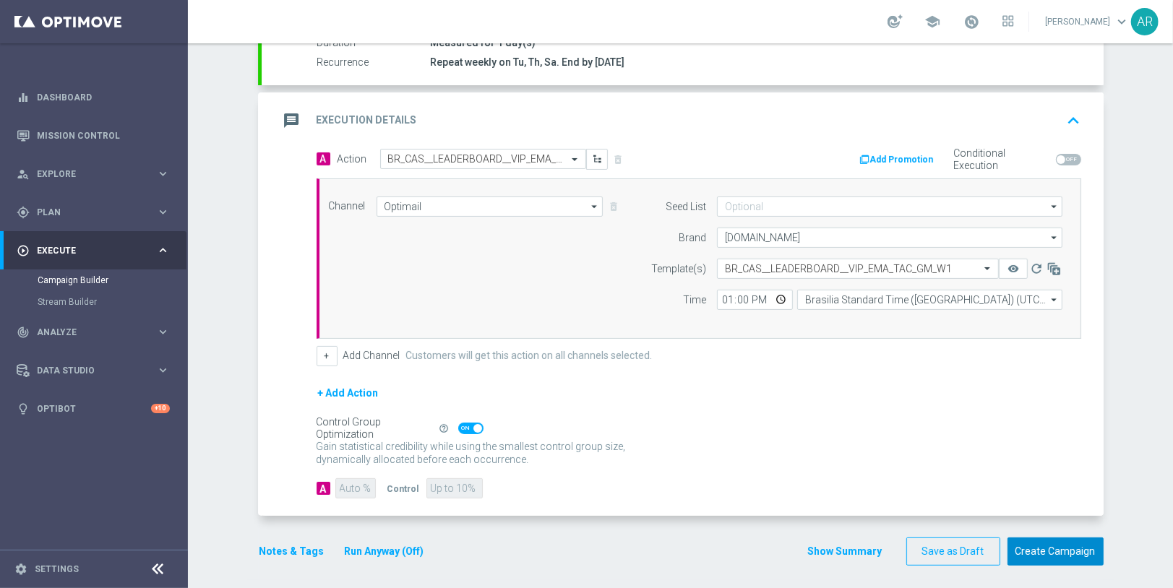
click at [1069, 538] on button "Create Campaign" at bounding box center [1055, 552] width 96 height 28
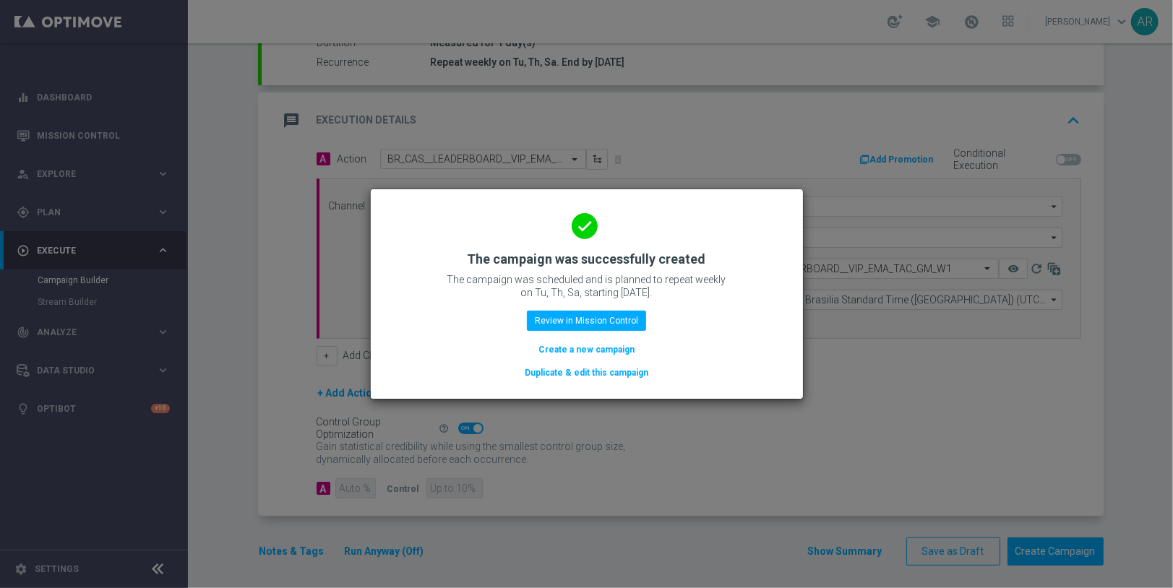
click at [574, 349] on button "Create a new campaign" at bounding box center [586, 350] width 99 height 16
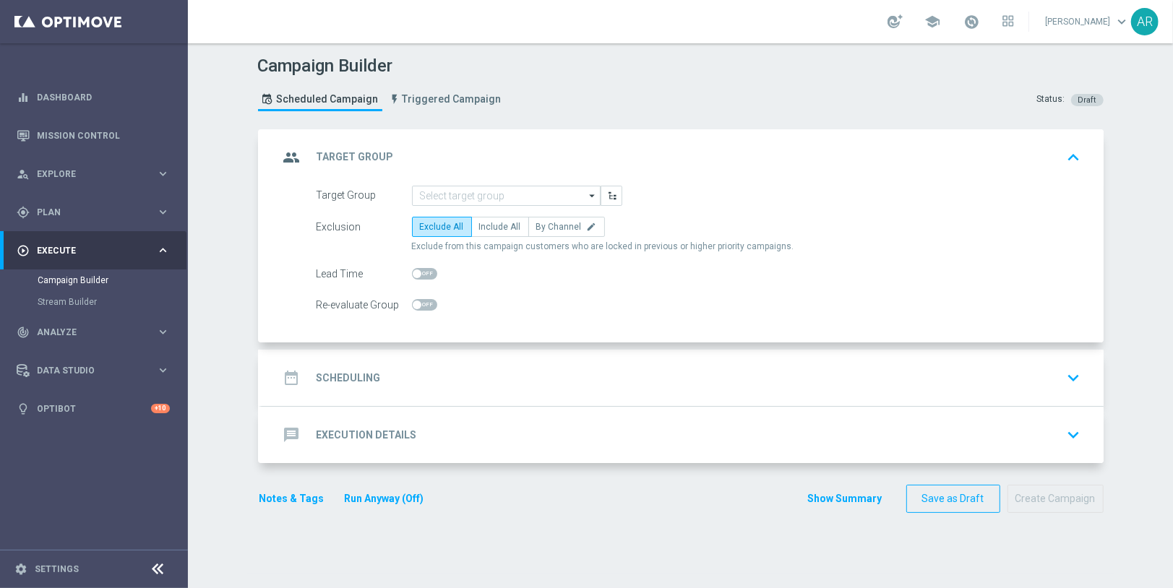
scroll to position [0, 0]
click at [441, 191] on input at bounding box center [506, 196] width 189 height 20
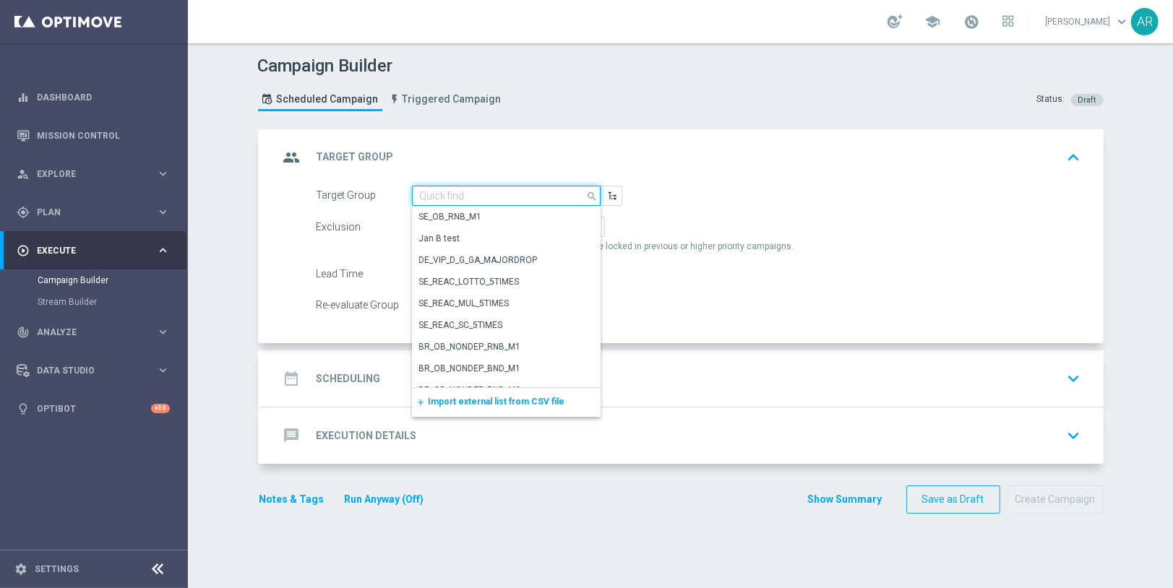
paste input "pt_BR_SX_TGT_VIP_RI_TAC_GM__ACTIVE_HIGHVALUE"
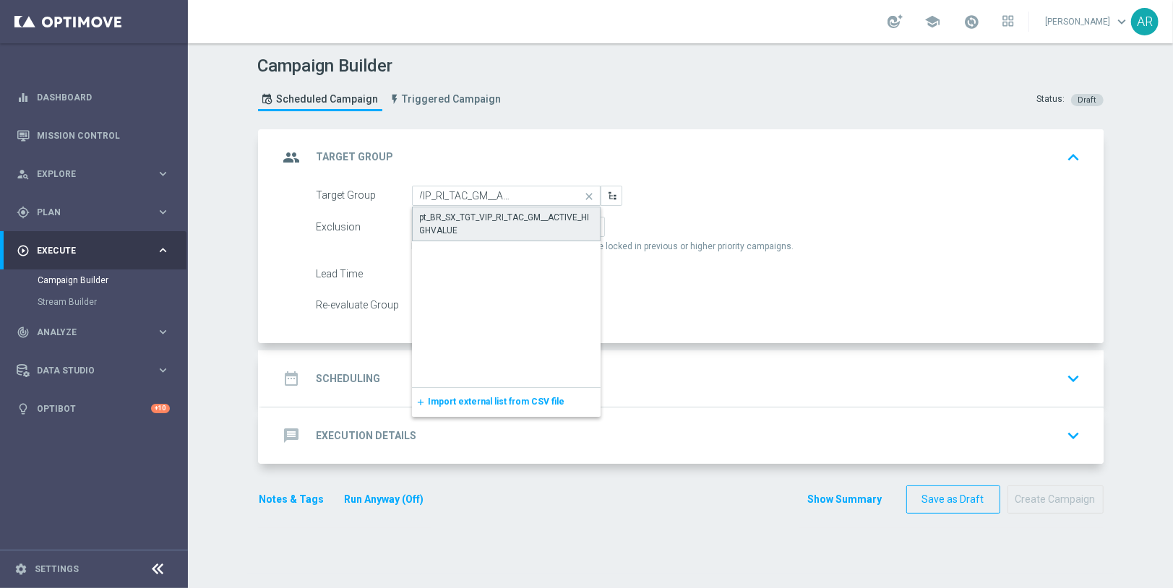
click at [481, 215] on div "pt_BR_SX_TGT_VIP_RI_TAC_GM__ACTIVE_HIGHVALUE" at bounding box center [506, 224] width 173 height 26
type input "pt_BR_SX_TGT_VIP_RI_TAC_GM__ACTIVE_HIGHVALUE"
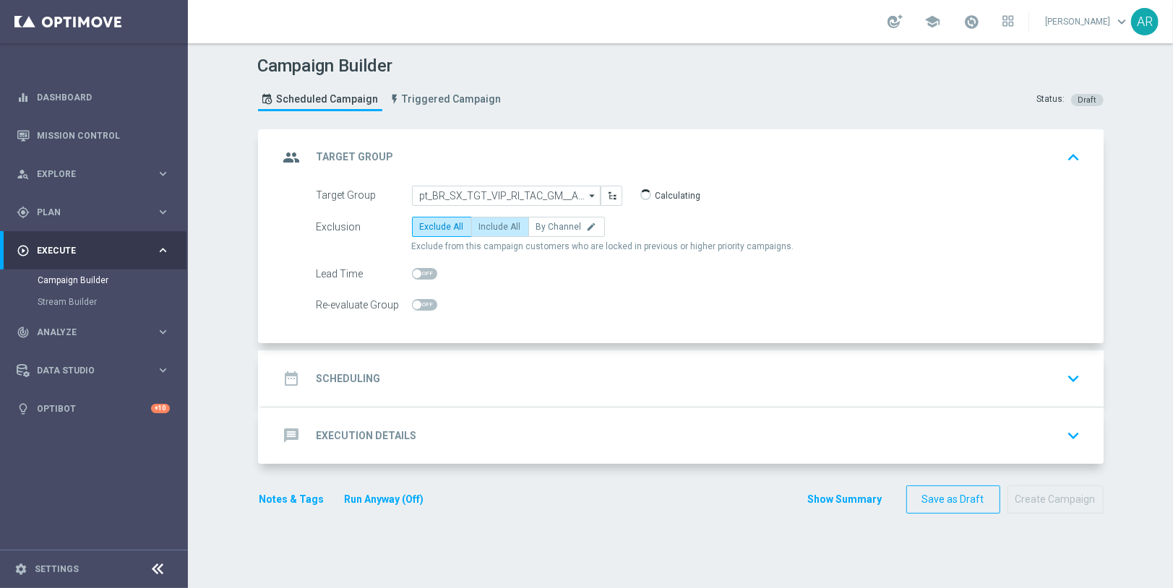
click at [506, 219] on label "Include All" at bounding box center [500, 227] width 58 height 20
click at [488, 225] on input "Include All" at bounding box center [483, 229] width 9 height 9
radio input "true"
click at [435, 390] on div "date_range Scheduling keyboard_arrow_down" at bounding box center [683, 378] width 842 height 56
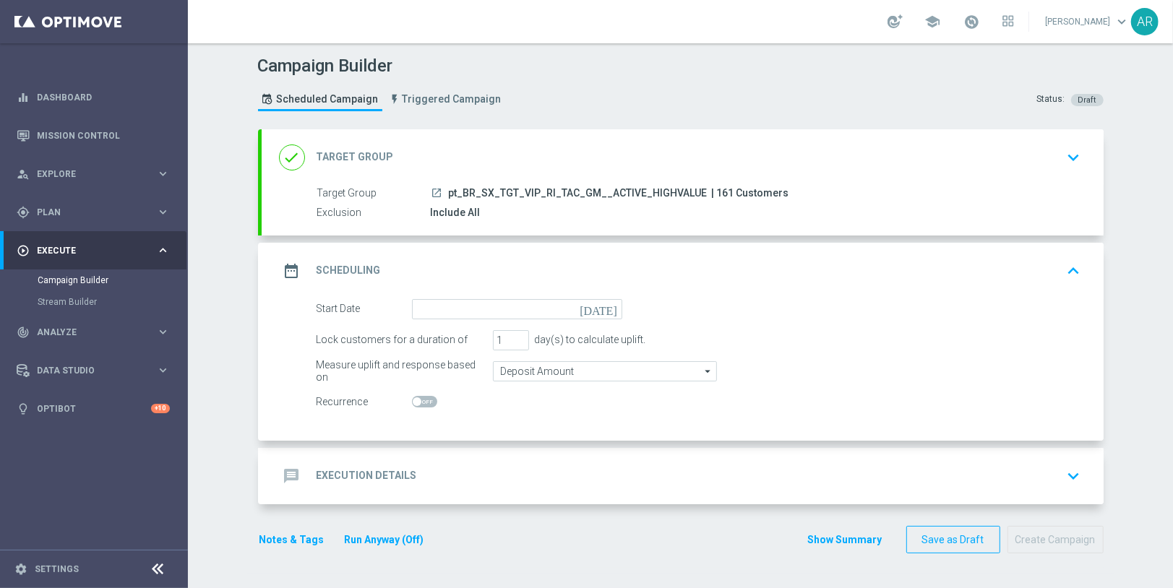
click at [612, 304] on icon "[DATE]" at bounding box center [600, 307] width 43 height 16
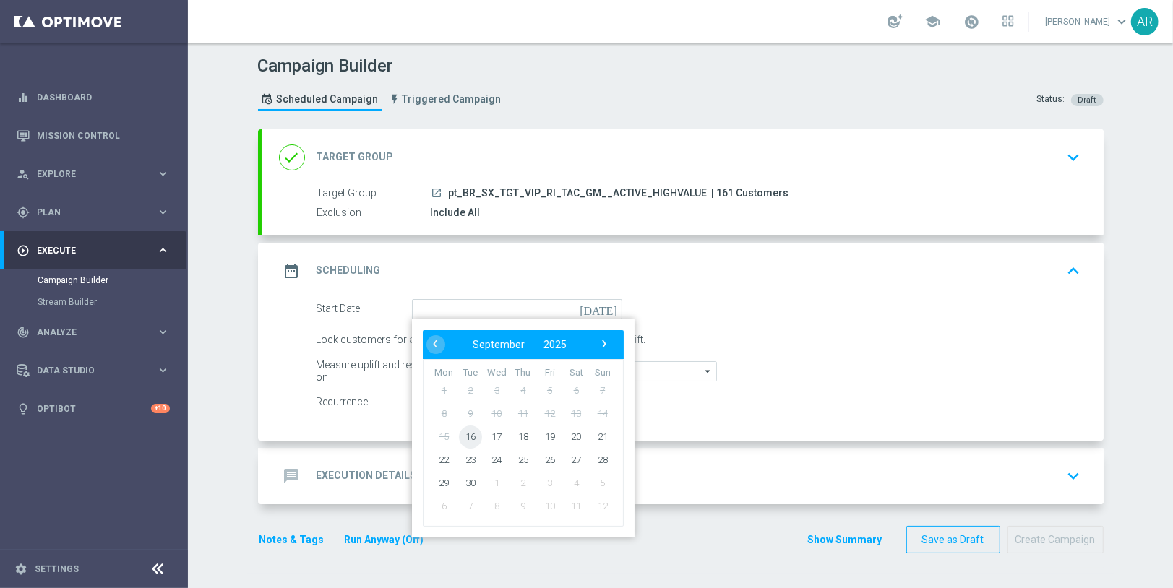
click at [469, 433] on span "16" at bounding box center [469, 436] width 23 height 23
type input "[DATE]"
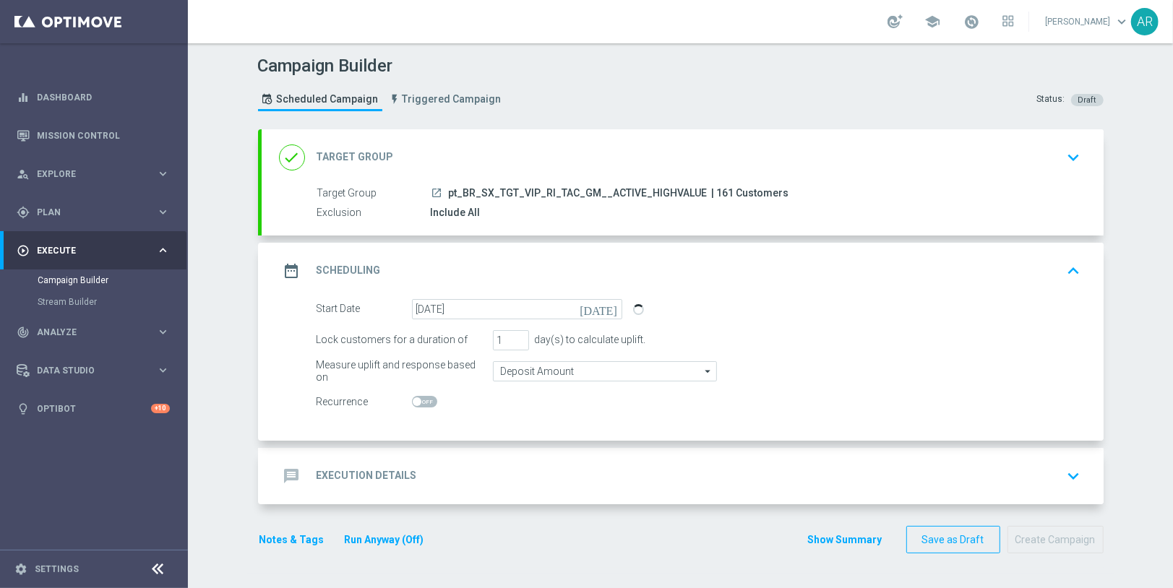
click at [440, 478] on div "message Execution Details keyboard_arrow_down" at bounding box center [682, 475] width 807 height 27
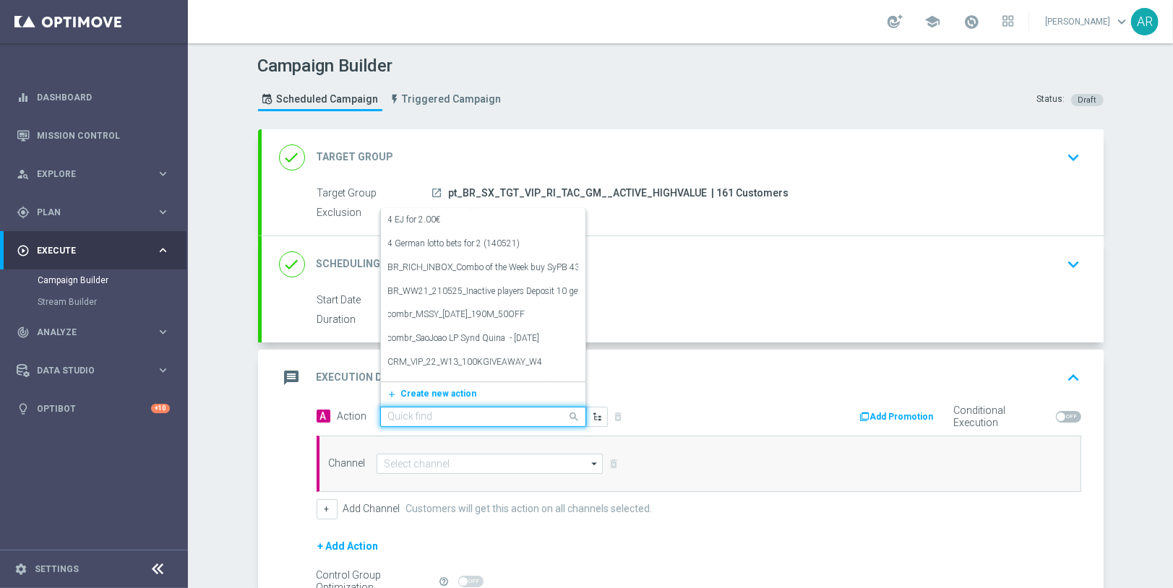
click at [425, 413] on input "text" at bounding box center [468, 417] width 161 height 12
paste input "BR_CAS__LEADERBOARD__VIP_RI_TAC_GM_W1"
type input "BR_CAS__LEADERBOARD__VIP_RI_TAC_GM_W1"
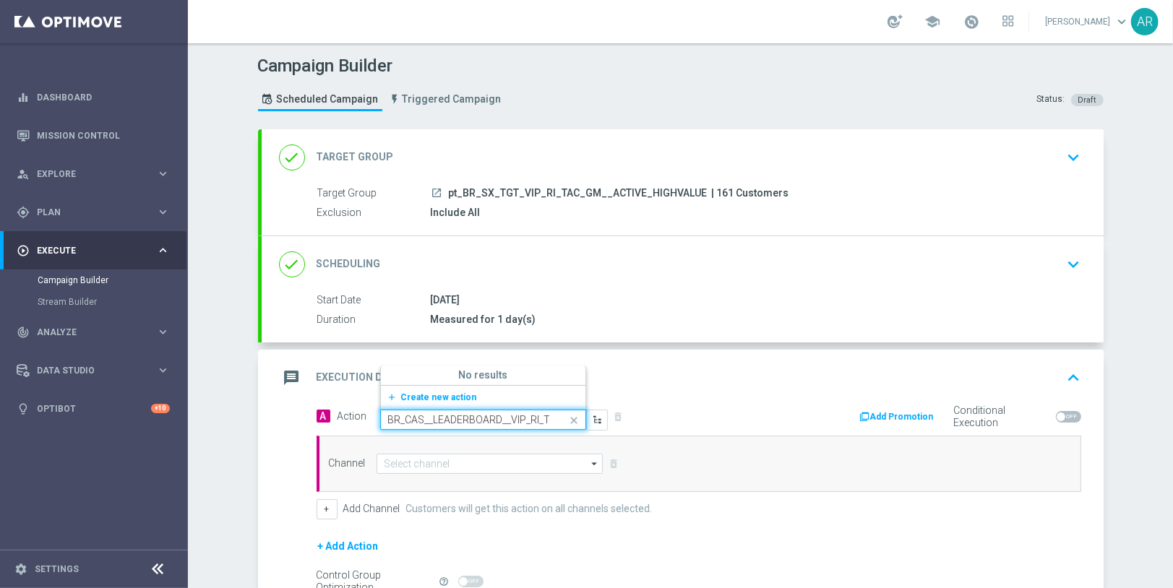
scroll to position [0, 51]
click at [454, 392] on span "Create new action" at bounding box center [439, 397] width 76 height 10
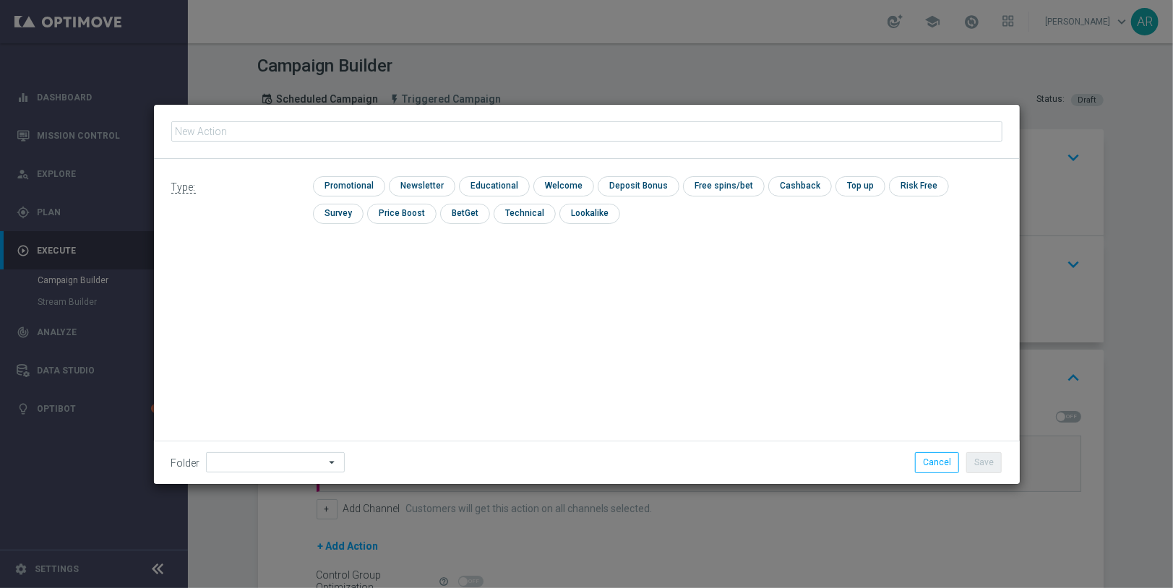
click at [463, 128] on input "text" at bounding box center [586, 131] width 831 height 20
type input "BR_CAS__LEADERBOARD__VIP_RI_TAC_GM_W1"
click at [361, 182] on input "checkbox" at bounding box center [347, 186] width 69 height 20
checkbox input "true"
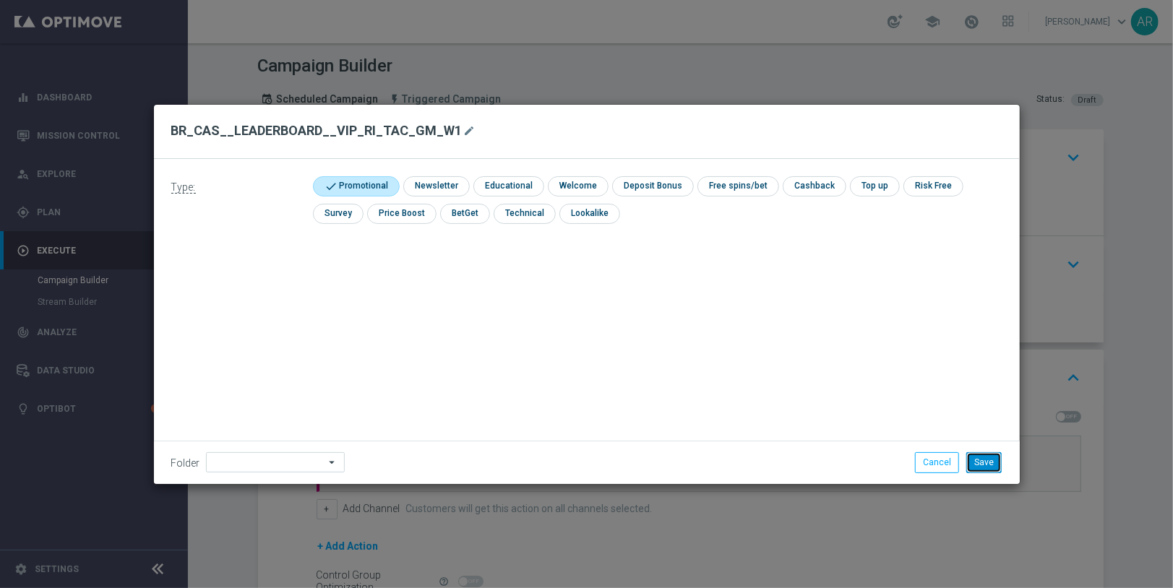
click at [980, 469] on button "Save" at bounding box center [983, 462] width 35 height 20
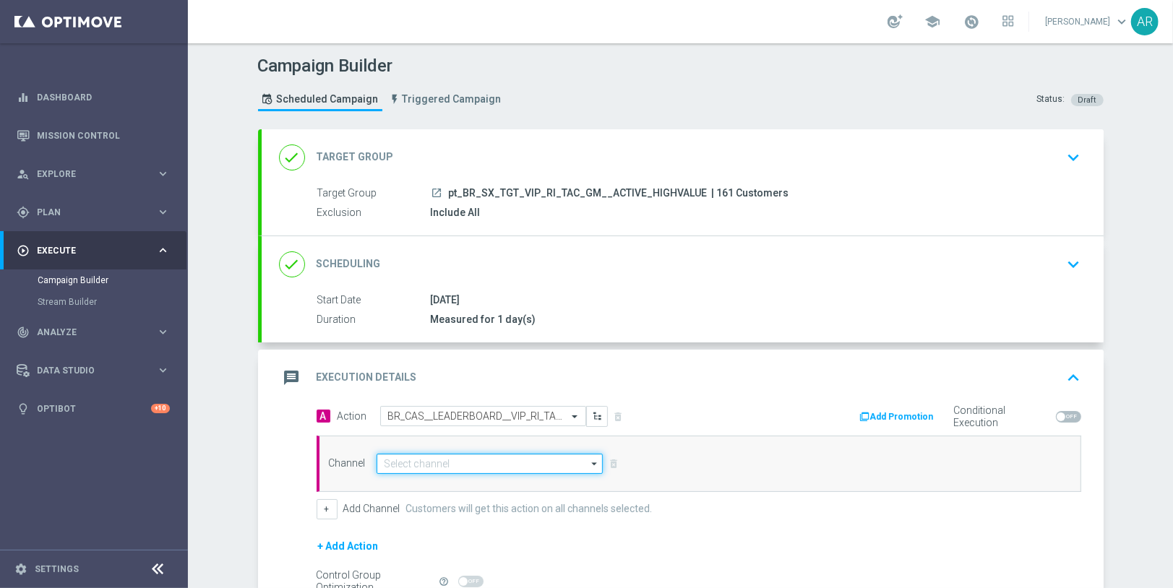
click at [460, 459] on input at bounding box center [489, 464] width 227 height 20
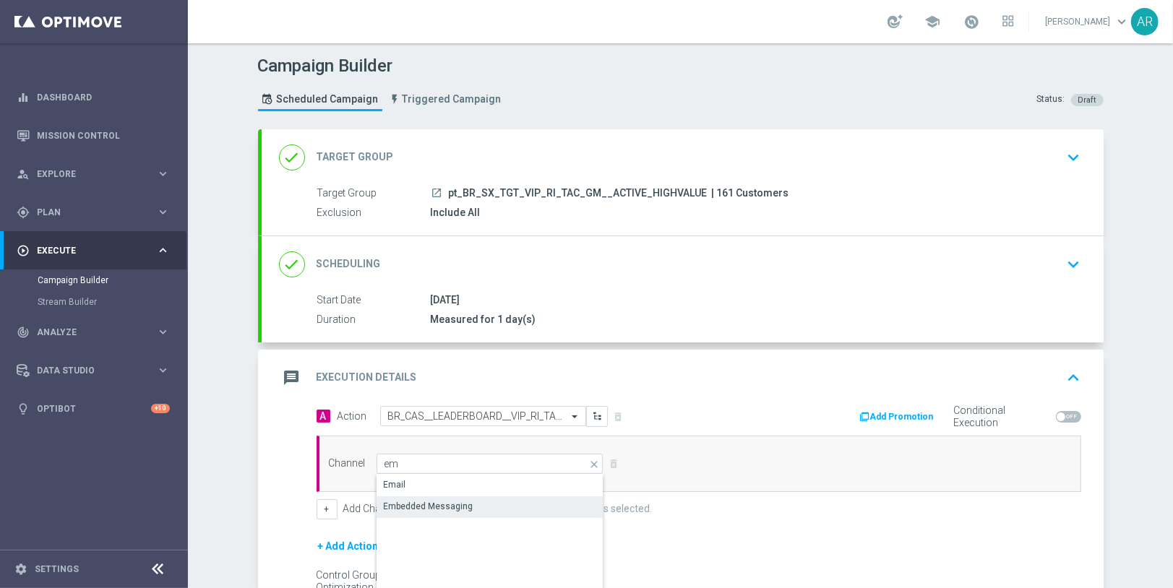
click at [484, 504] on div "Embedded Messaging" at bounding box center [490, 506] width 228 height 20
type input "Embedded Messaging"
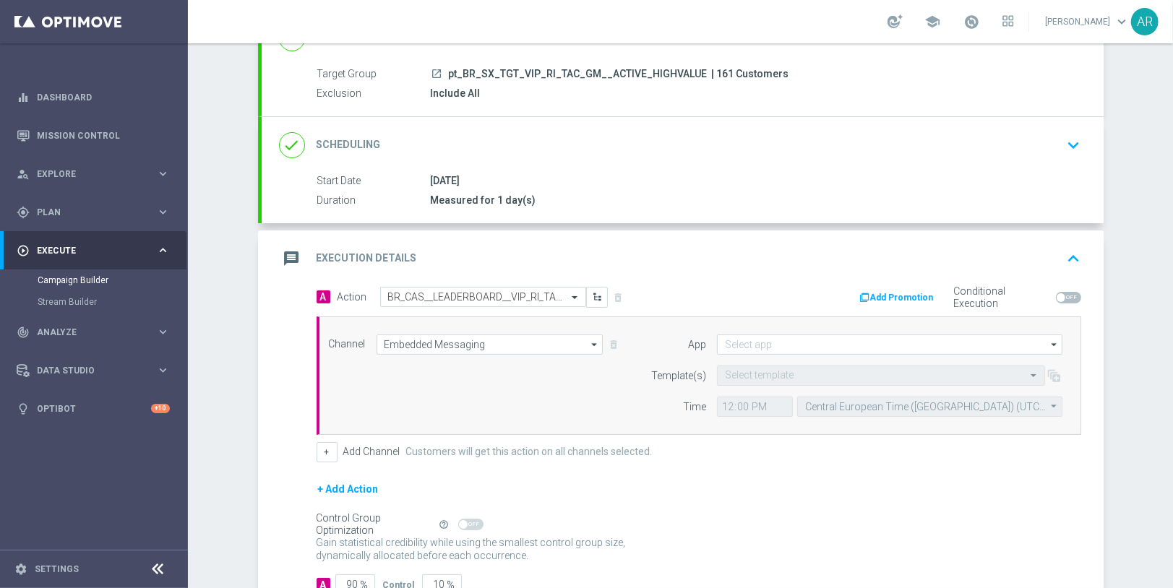
scroll to position [123, 0]
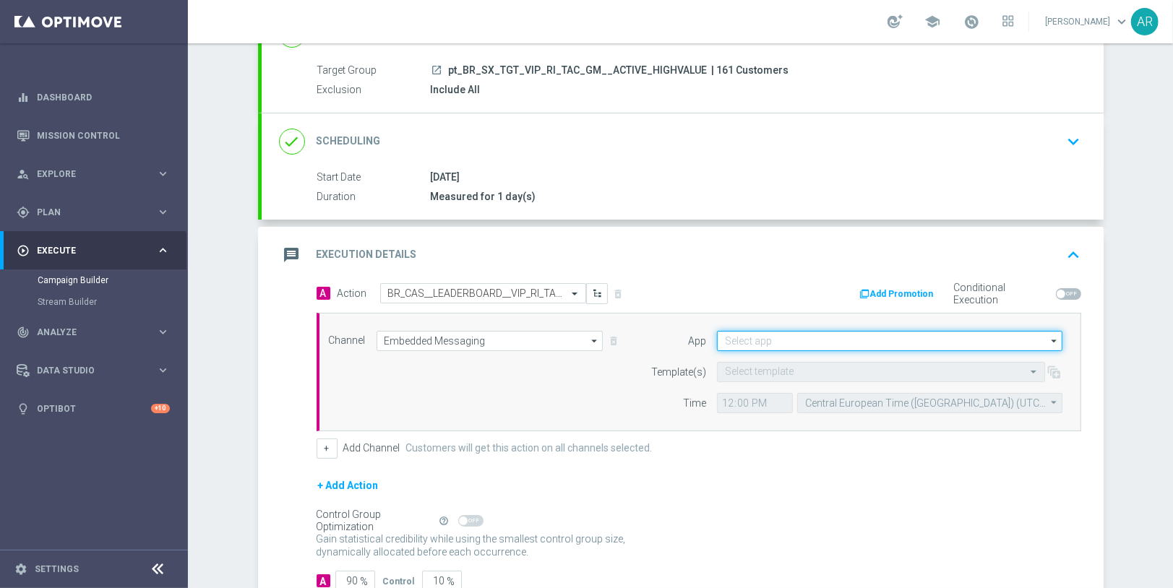
click at [764, 335] on input at bounding box center [889, 341] width 345 height 20
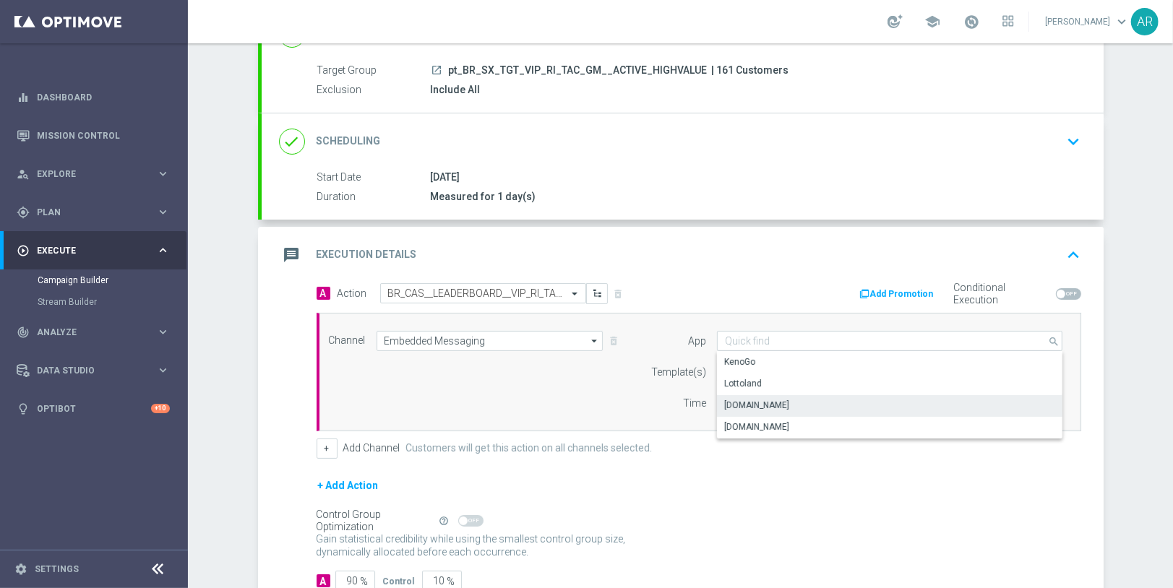
click at [795, 397] on div "[DOMAIN_NAME]" at bounding box center [890, 405] width 346 height 20
type input "[DOMAIN_NAME]"
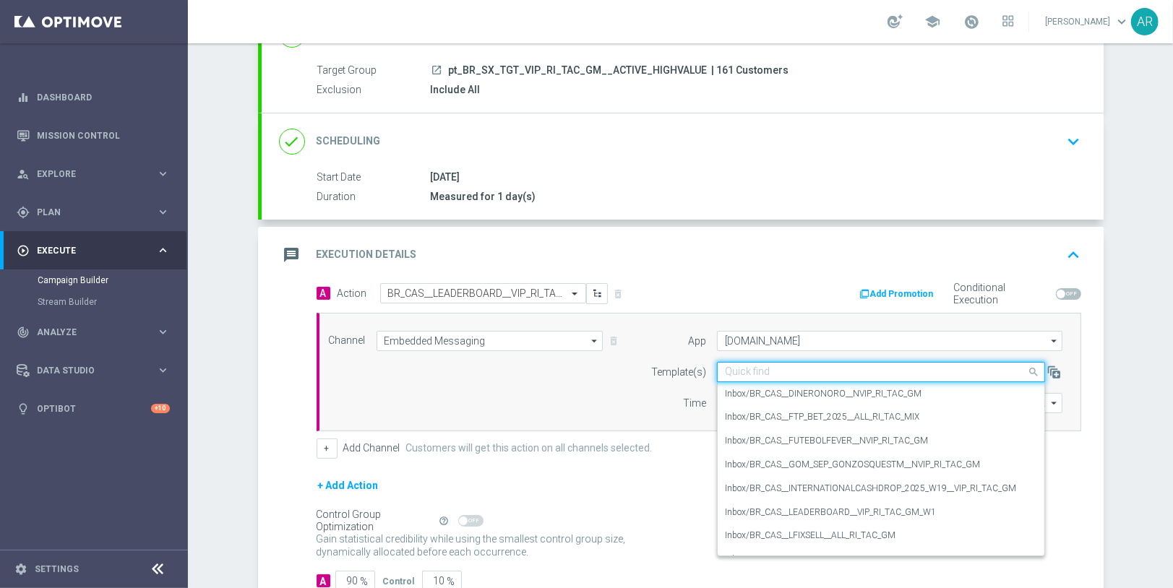
click at [760, 368] on input "text" at bounding box center [866, 372] width 283 height 12
paste input "BR_CAS__LEADERBOARD__VIP_RI_TAC_GM_W1"
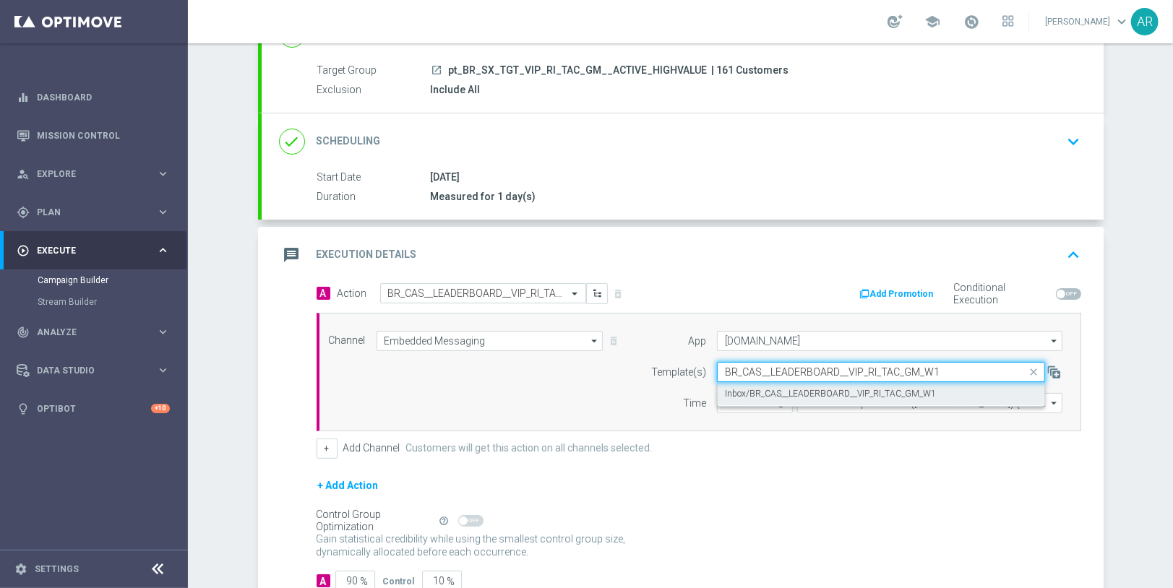
click at [799, 393] on label "Inbox/BR_CAS__LEADERBOARD__VIP_RI_TAC_GM_W1" at bounding box center [830, 394] width 211 height 12
type input "BR_CAS__LEADERBOARD__VIP_RI_TAC_GM_W1"
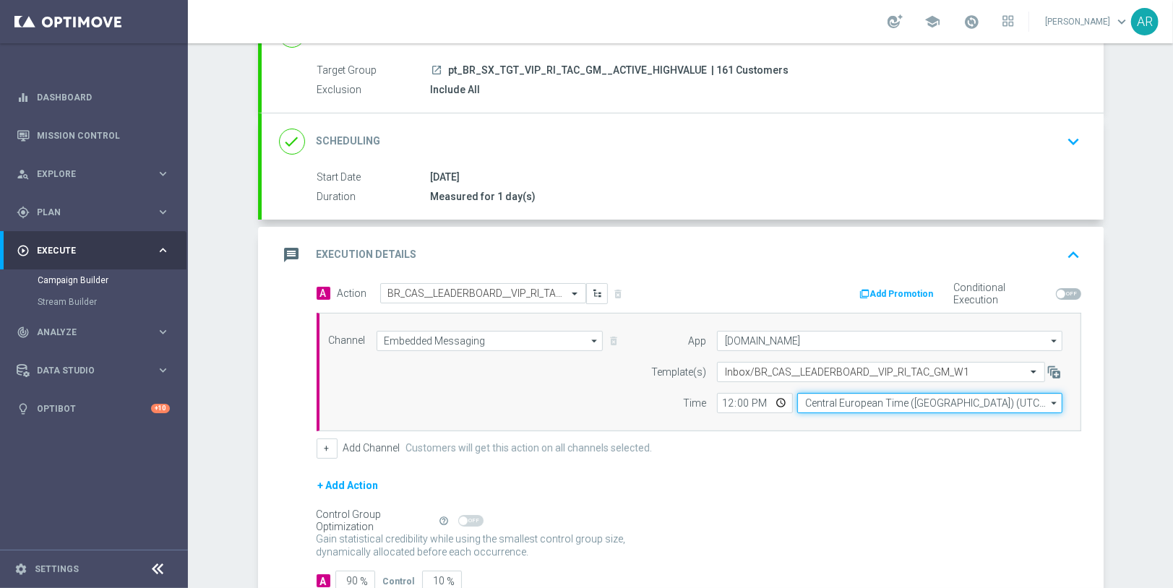
click at [837, 400] on input "Central European Time ([GEOGRAPHIC_DATA]) (UTC +02:00)" at bounding box center [929, 403] width 265 height 20
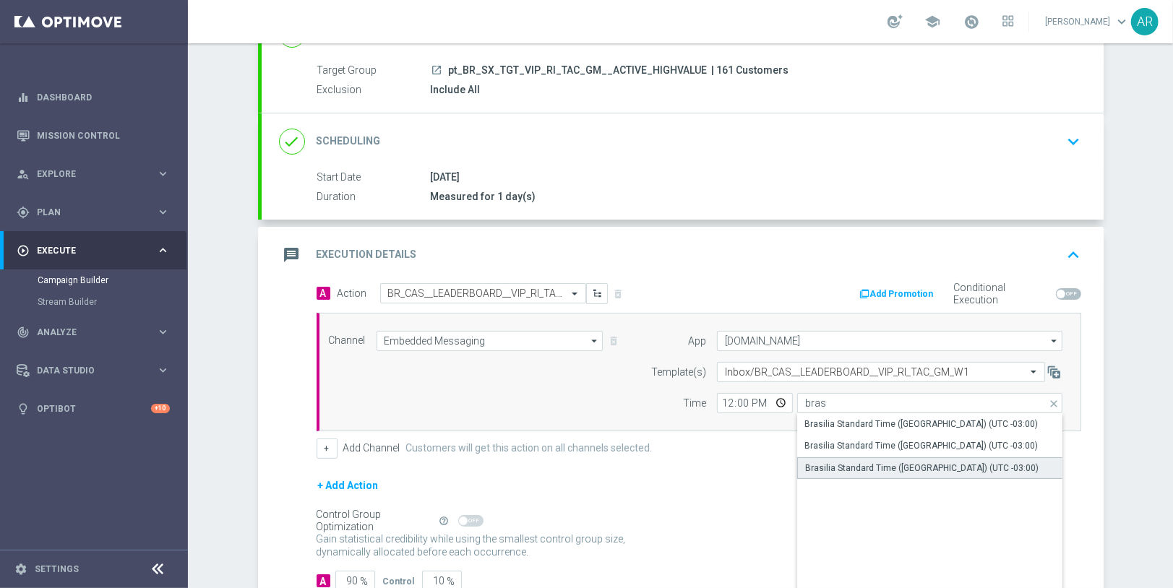
click at [902, 462] on div "Brasilia Standard Time ([GEOGRAPHIC_DATA]) (UTC -03:00)" at bounding box center [921, 468] width 233 height 13
type input "Brasilia Standard Time ([GEOGRAPHIC_DATA]) (UTC -03:00)"
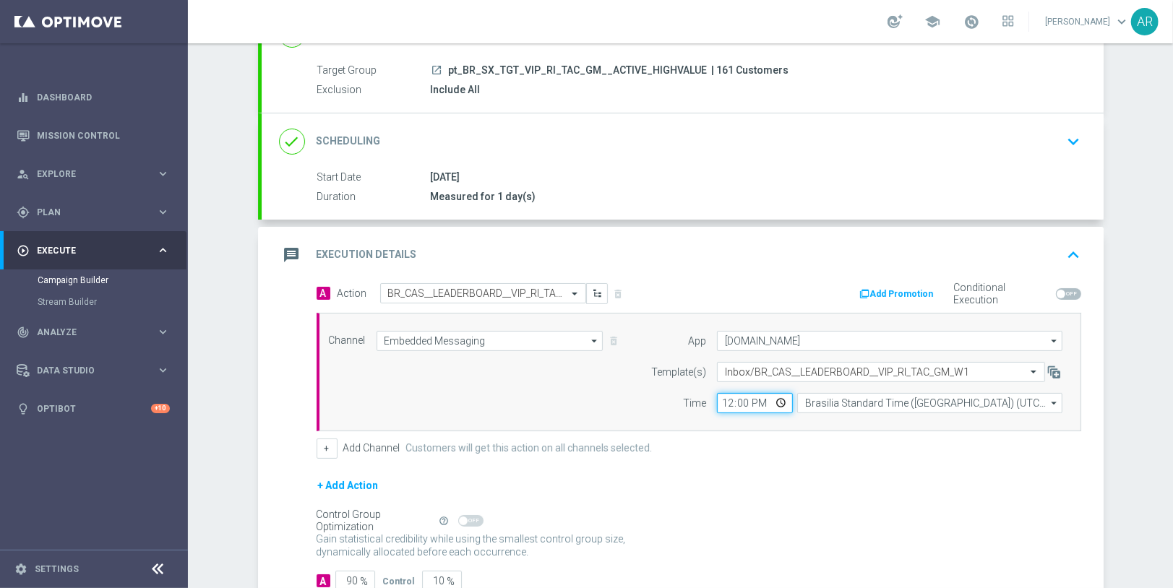
click at [780, 404] on input "12:00" at bounding box center [755, 403] width 76 height 20
type input "13:00"
click at [664, 489] on div "+ Add Action" at bounding box center [698, 495] width 764 height 36
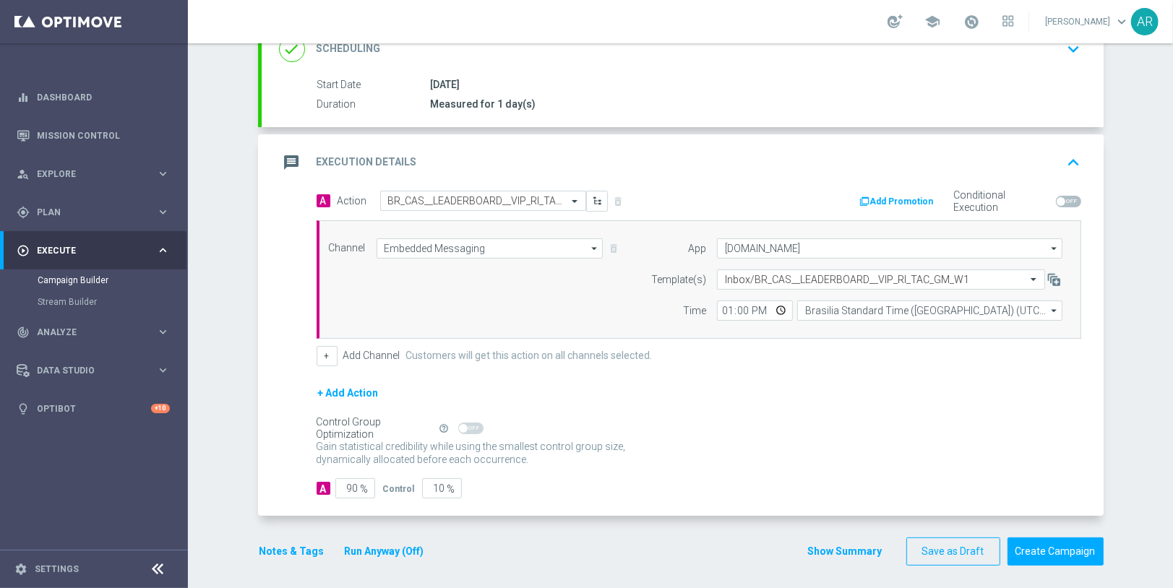
scroll to position [130, 0]
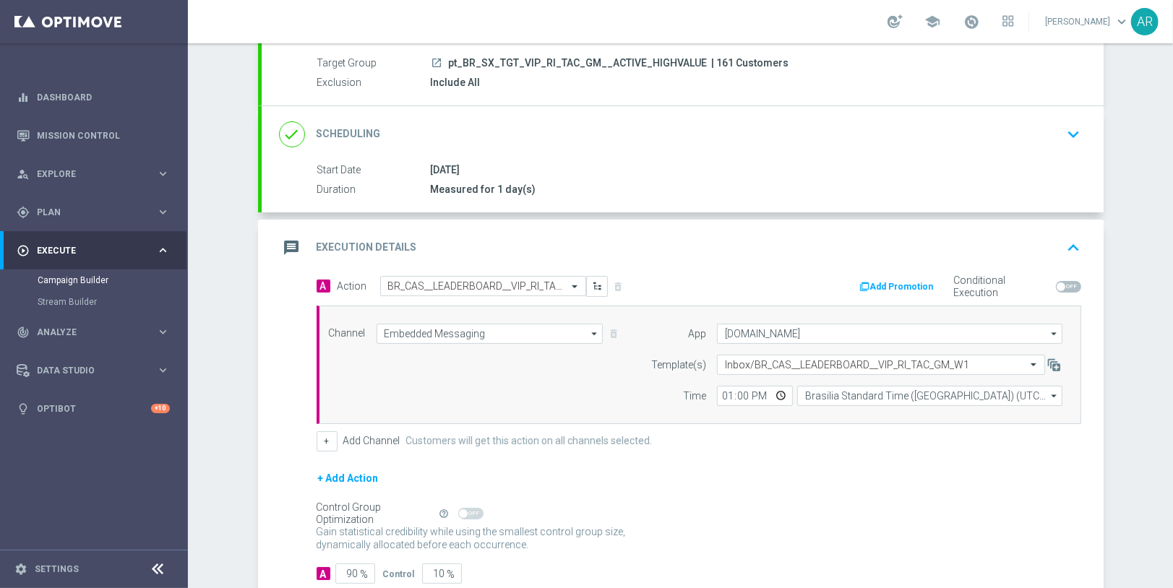
click at [1072, 127] on icon "keyboard_arrow_down" at bounding box center [1074, 135] width 22 height 22
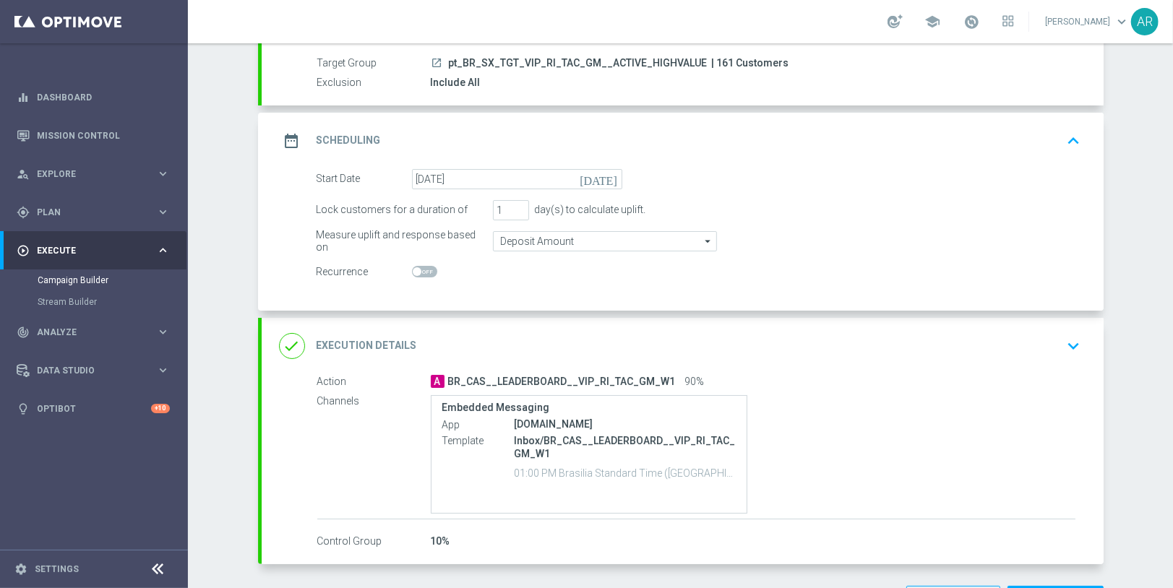
click at [421, 269] on span at bounding box center [417, 271] width 9 height 9
click at [421, 269] on input "checkbox" at bounding box center [424, 272] width 25 height 12
checkbox input "true"
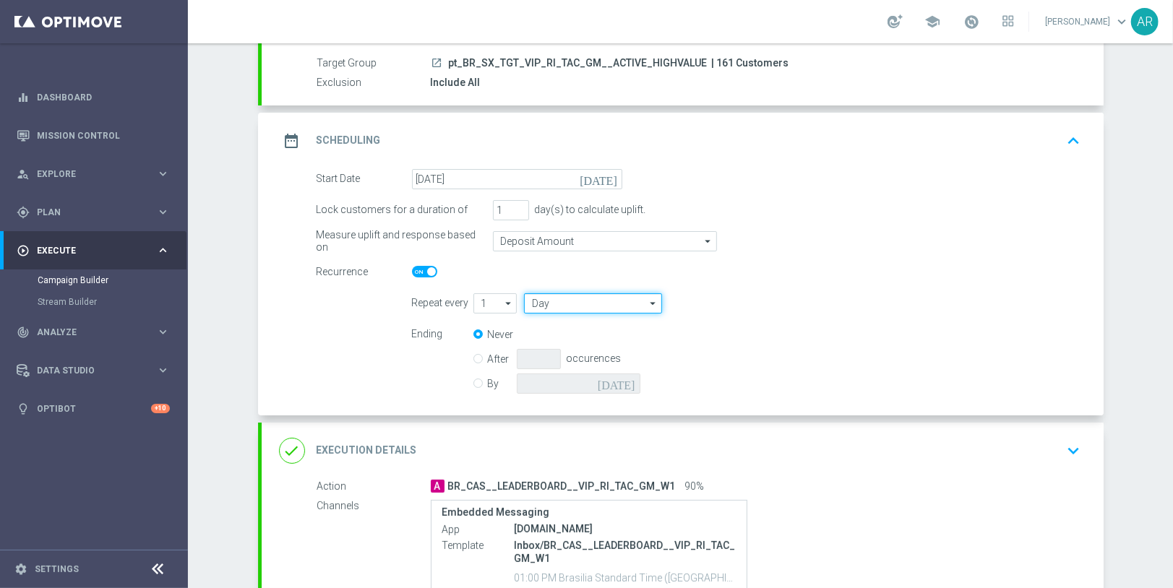
click at [598, 298] on input "Day" at bounding box center [592, 303] width 137 height 20
click at [589, 345] on div "Week" at bounding box center [587, 346] width 126 height 20
type input "Week"
click at [762, 304] on input "checkbox" at bounding box center [760, 303] width 22 height 20
checkbox input "true"
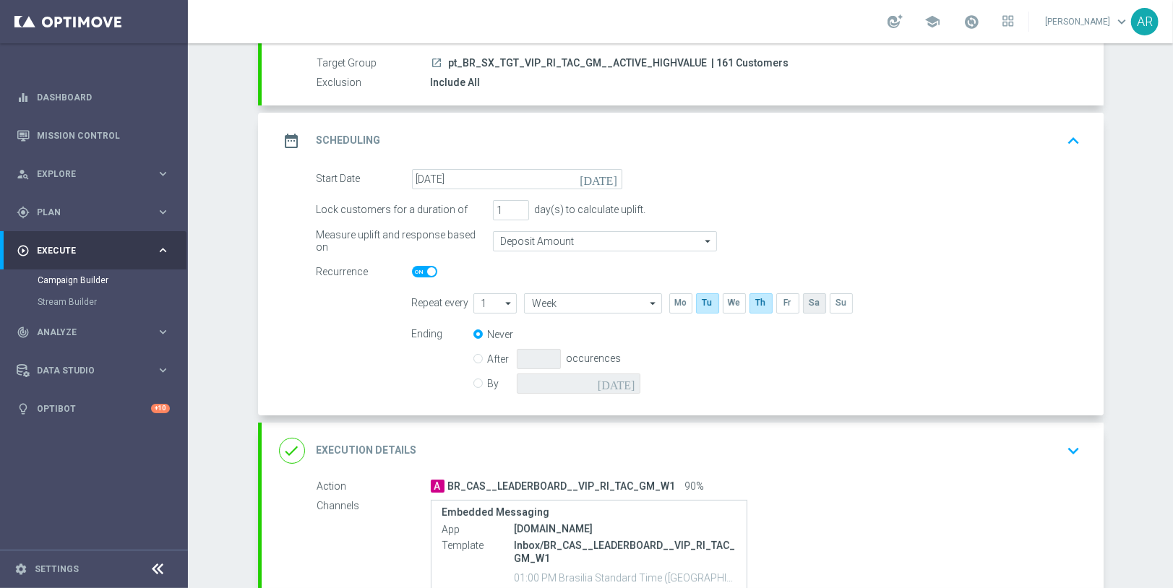
click at [817, 303] on input "checkbox" at bounding box center [814, 303] width 22 height 20
checkbox input "true"
click at [475, 378] on input "By" at bounding box center [477, 380] width 9 height 9
radio input "true"
radio input "false"
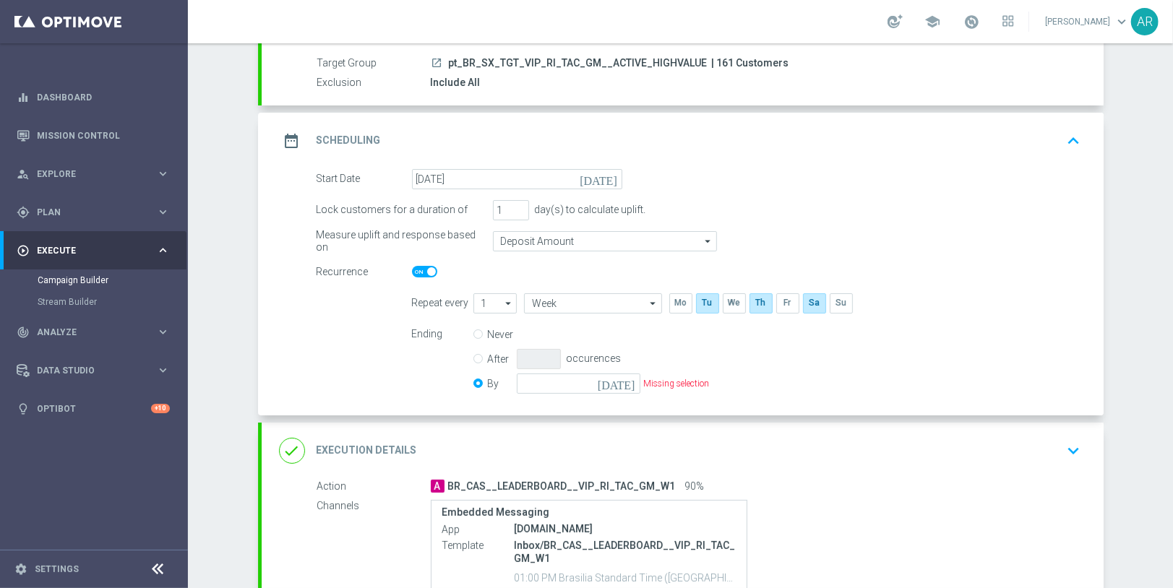
click at [633, 384] on icon "[DATE]" at bounding box center [619, 382] width 43 height 16
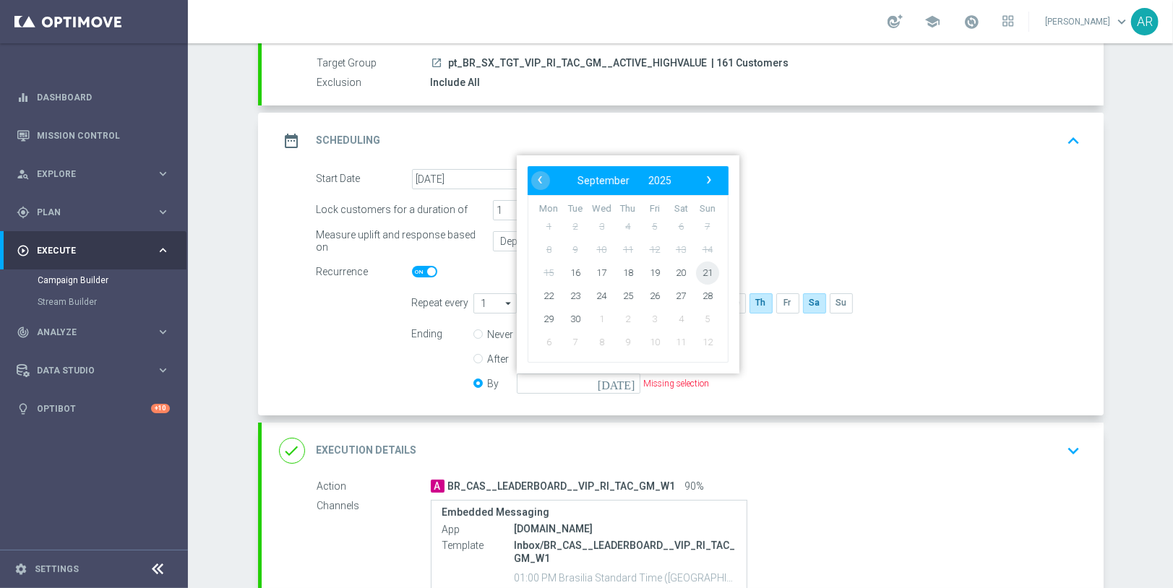
click at [703, 267] on span "21" at bounding box center [706, 272] width 23 height 23
type input "[DATE]"
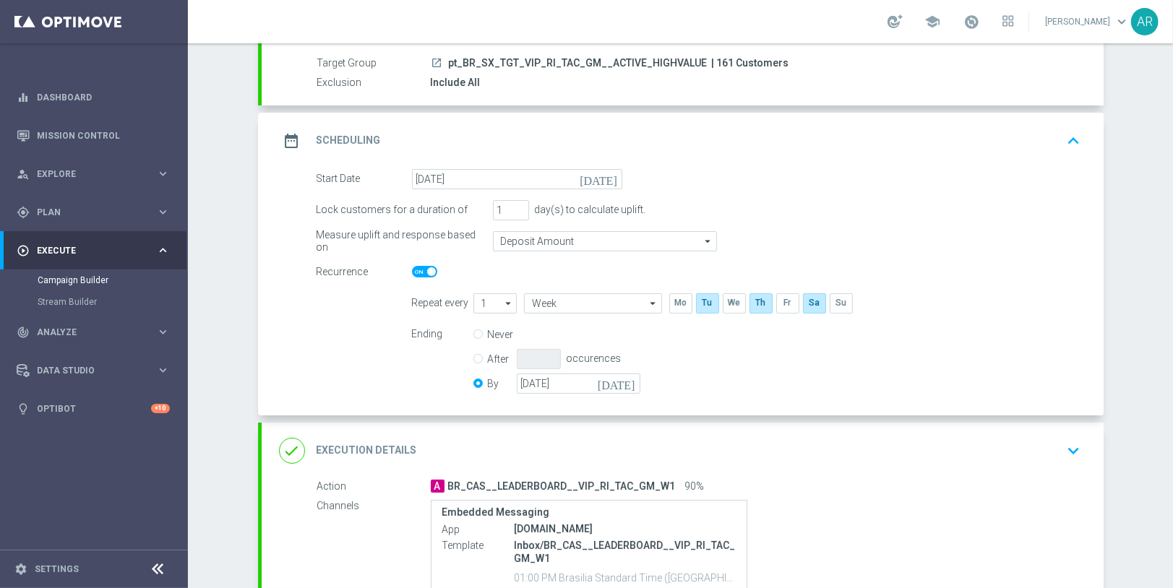
scroll to position [285, 0]
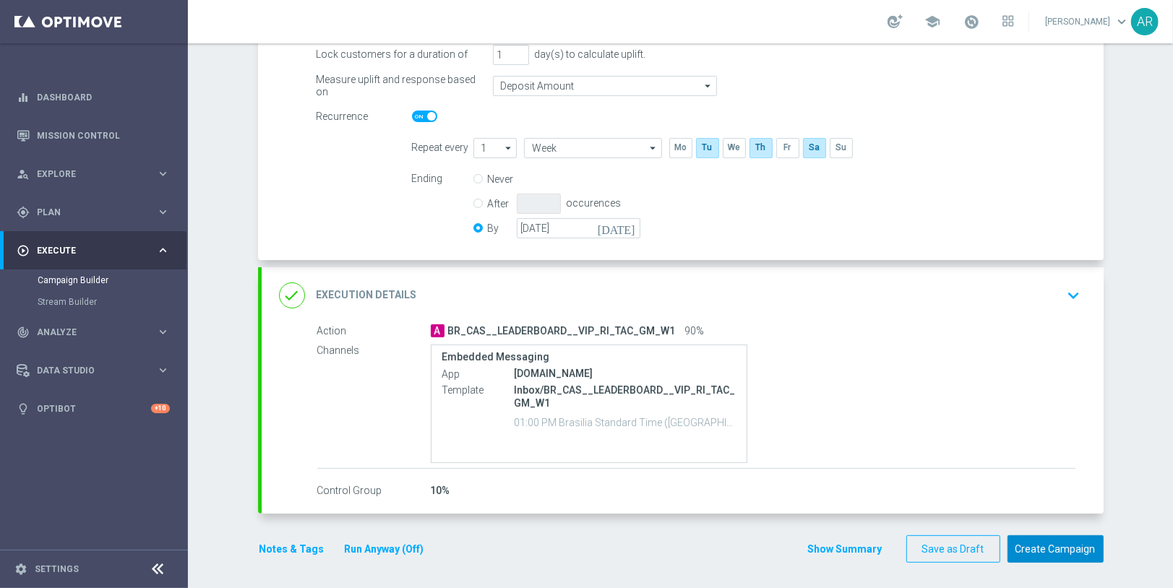
click at [1061, 553] on button "Create Campaign" at bounding box center [1055, 549] width 96 height 28
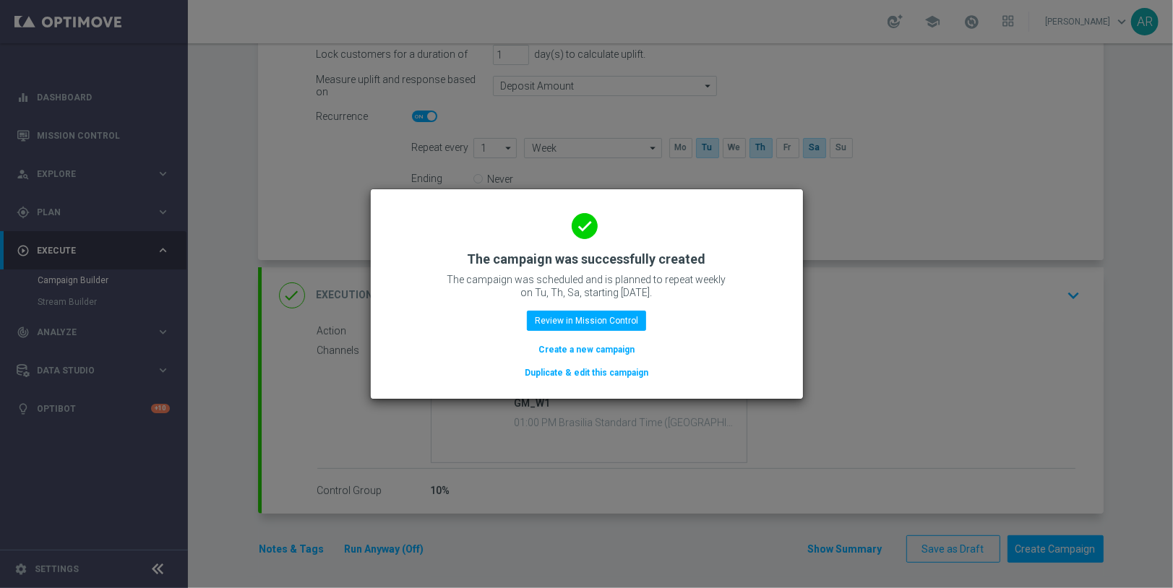
click at [553, 348] on button "Create a new campaign" at bounding box center [586, 350] width 99 height 16
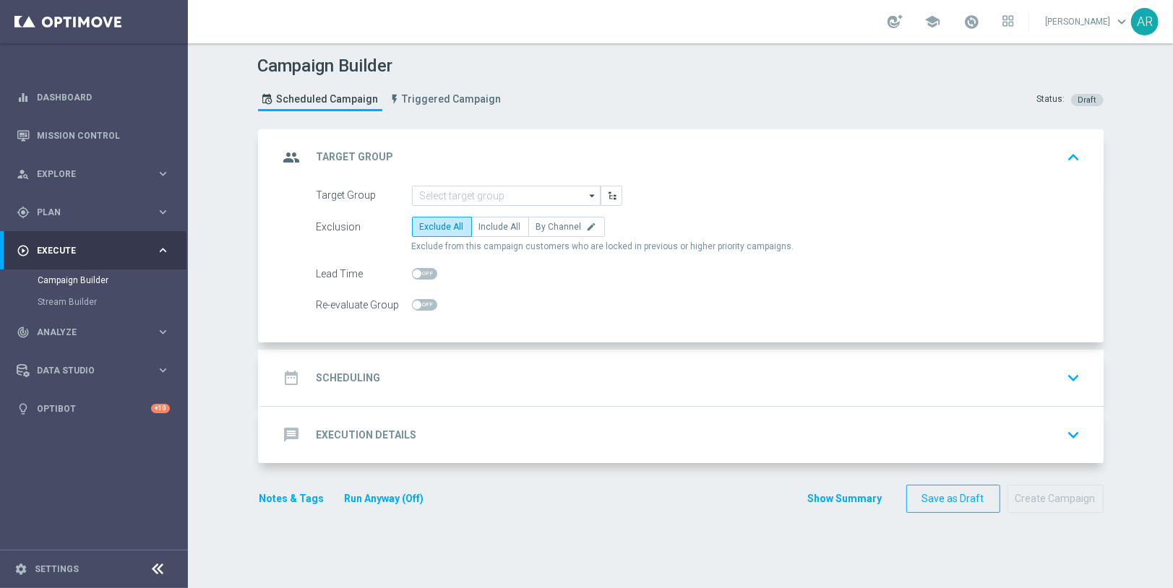
scroll to position [0, 0]
